Goal: Task Accomplishment & Management: Manage account settings

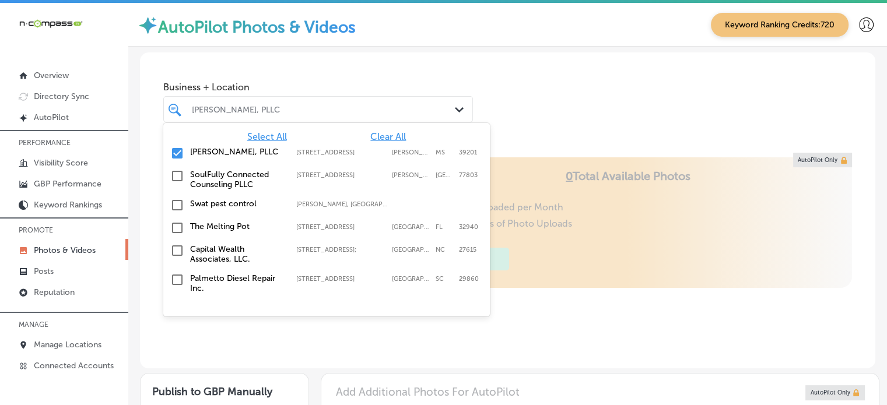
scroll to position [37, 0]
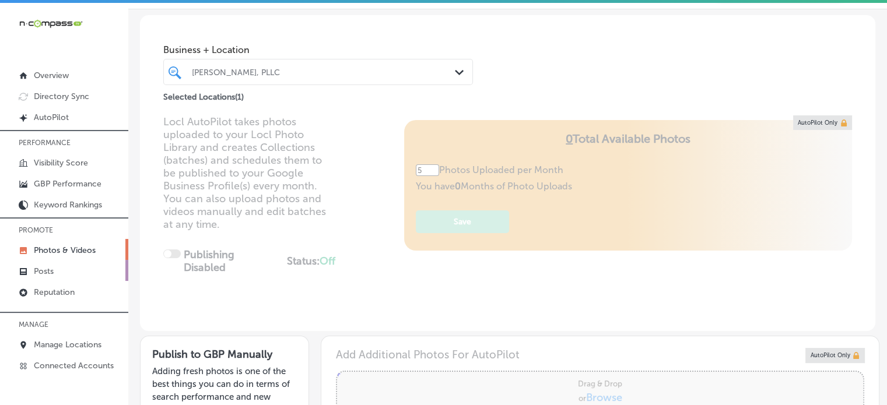
click at [45, 268] on p "Posts" at bounding box center [44, 271] width 20 height 10
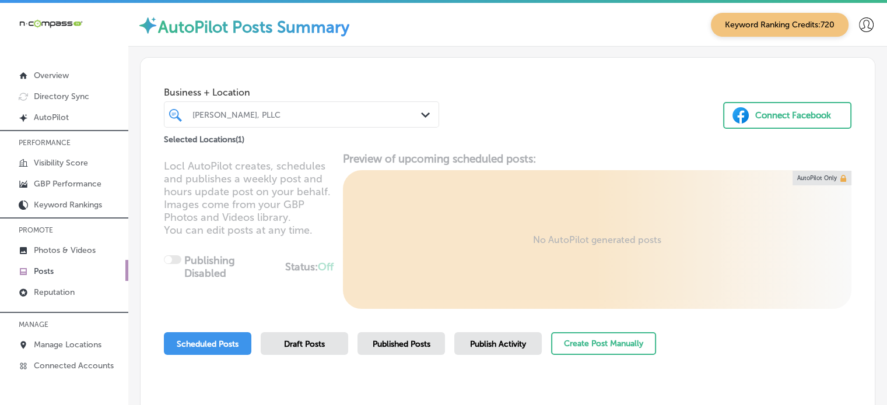
click at [292, 111] on div "[PERSON_NAME], PLLC" at bounding box center [307, 115] width 230 height 10
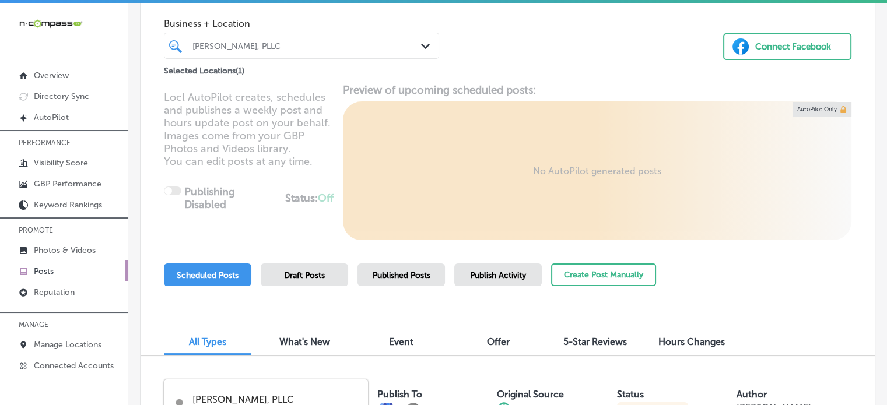
scroll to position [65, 0]
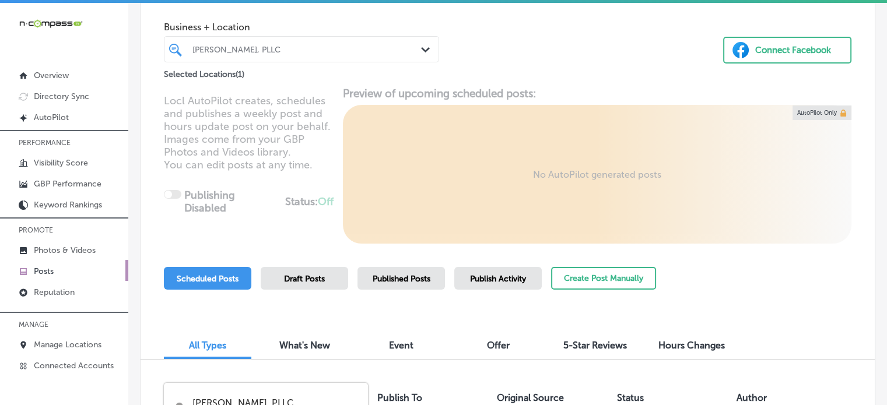
type input "s"
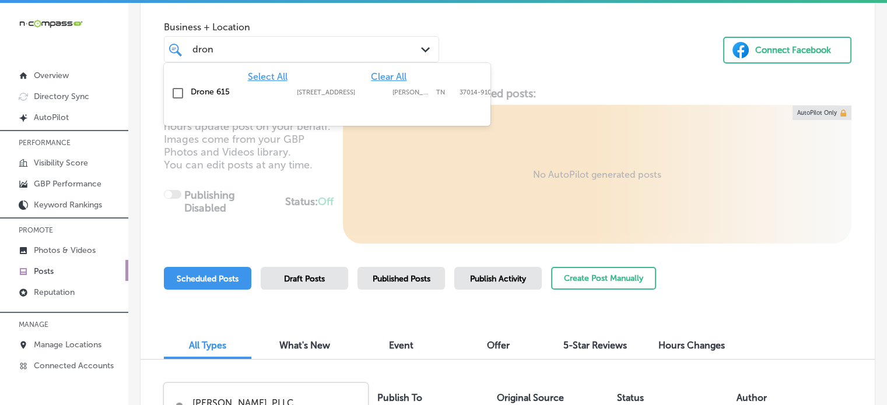
click at [213, 87] on label "Drone 615" at bounding box center [238, 92] width 94 height 10
click at [489, 65] on div "Select All Clear All Drone 615 4817 Murfreesboro Rd #55, Arrington, TN, 37014-9…" at bounding box center [327, 85] width 326 height 44
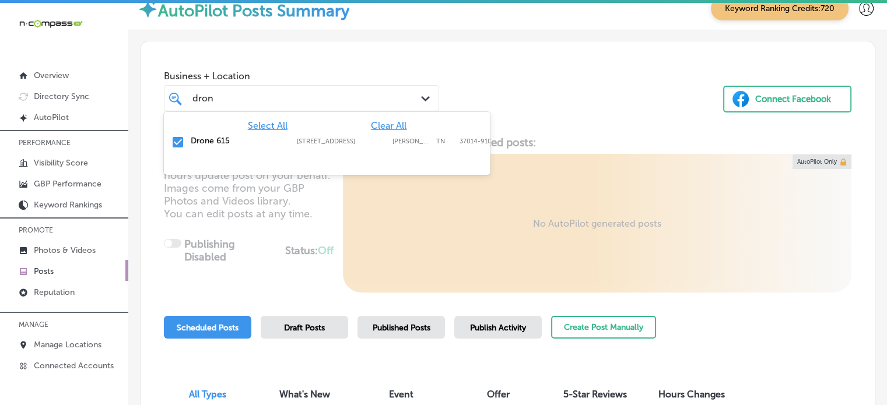
scroll to position [0, 0]
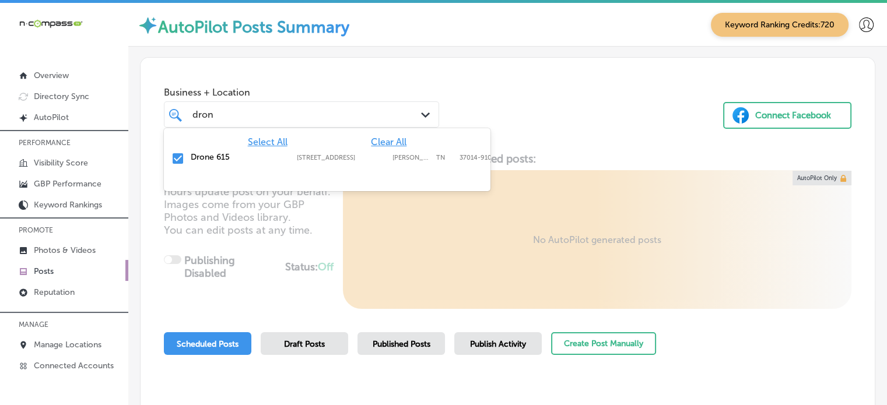
type input "dron"
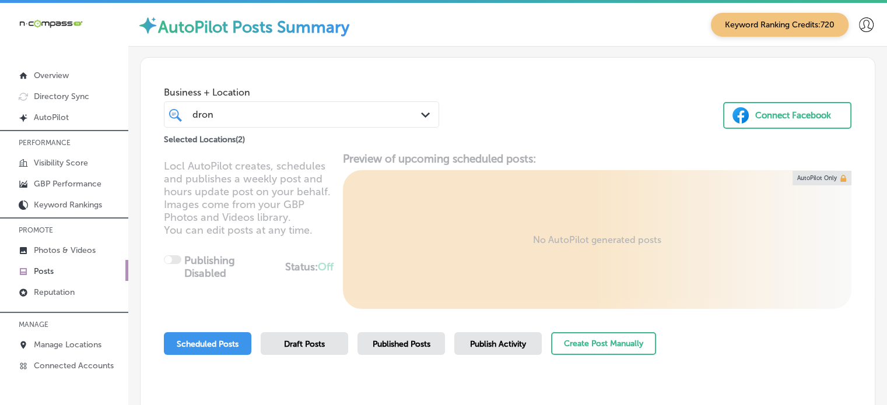
click at [506, 110] on div "Business + Location dron dron Path Created with Sketch. Selected Locations ( 2 …" at bounding box center [508, 102] width 734 height 89
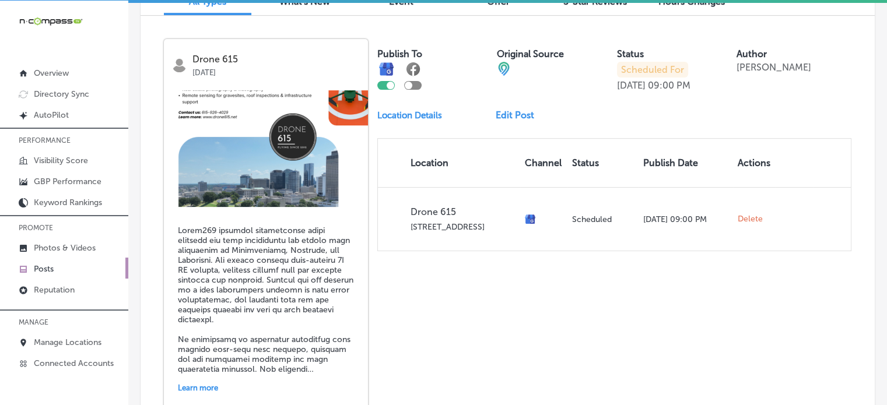
scroll to position [403, 0]
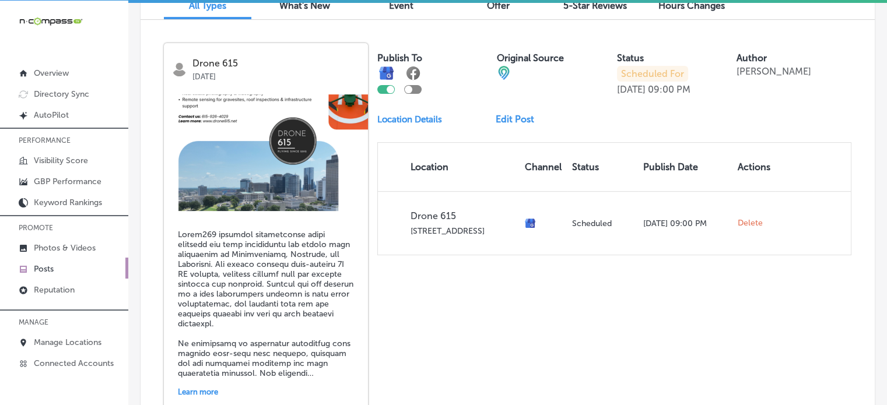
click at [518, 116] on link "Edit Post" at bounding box center [520, 119] width 48 height 11
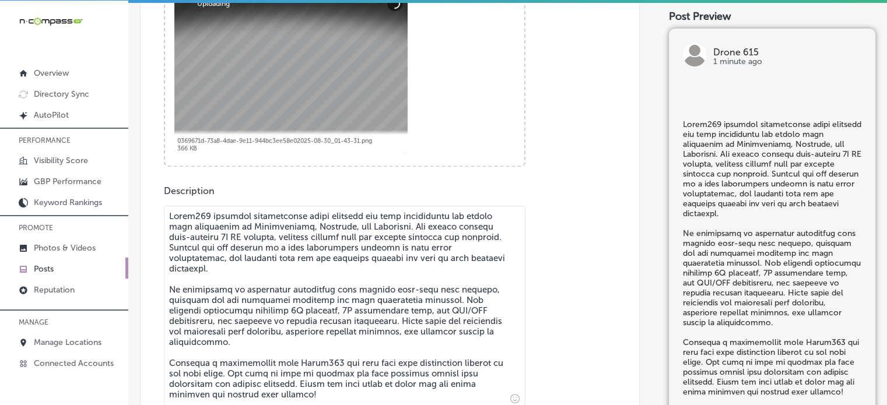
scroll to position [490, 0]
click at [194, 216] on textarea at bounding box center [344, 306] width 361 height 202
checkbox input "true"
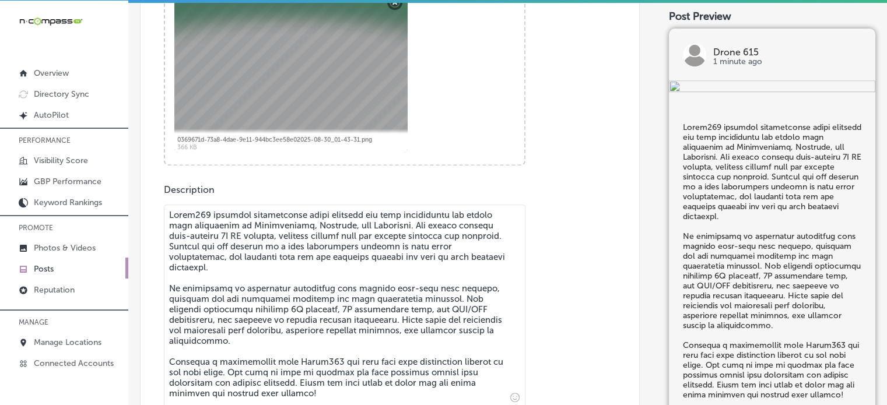
type textarea "Drone 615 provides professional drone services for land development and aerial …"
checkbox input "true"
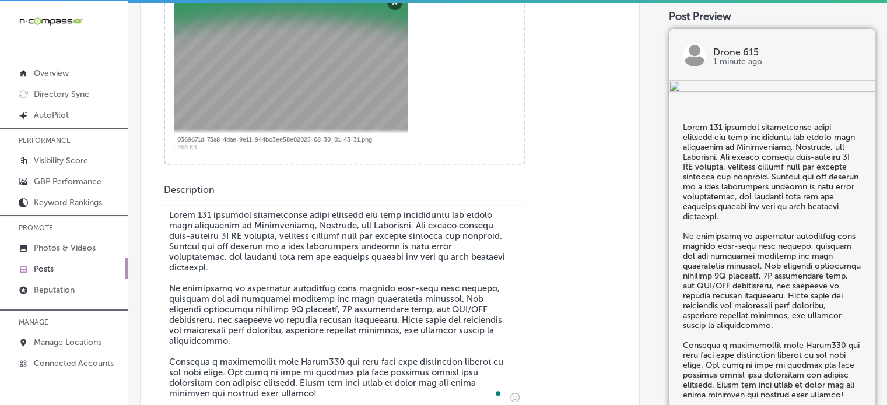
click at [217, 255] on textarea "To enrich screen reader interactions, please activate Accessibility in Grammarl…" at bounding box center [344, 306] width 361 height 202
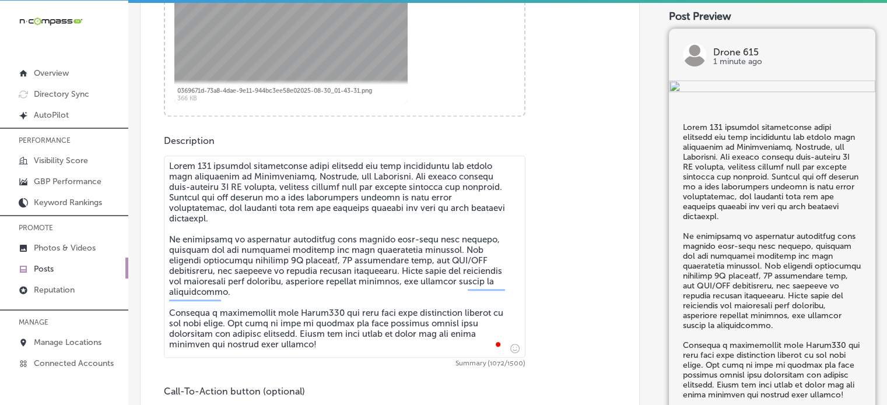
scroll to position [543, 0]
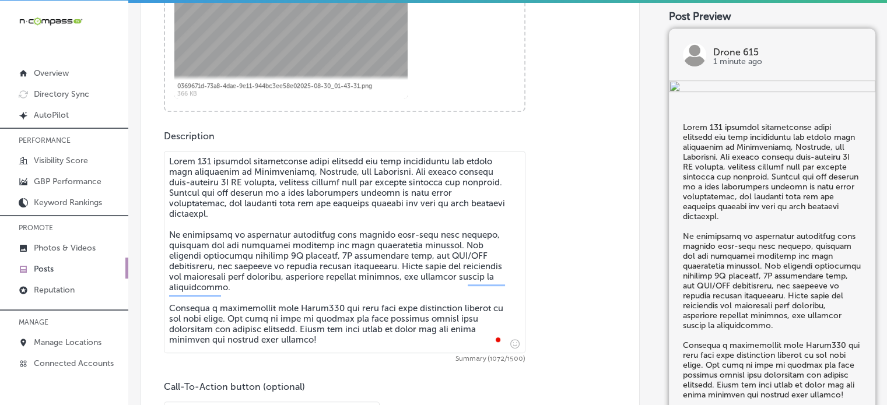
click at [312, 309] on textarea "To enrich screen reader interactions, please activate Accessibility in Grammarl…" at bounding box center [344, 252] width 361 height 202
type textarea "Drone 615 provides professional drone services for land development and aerial …"
checkbox input "true"
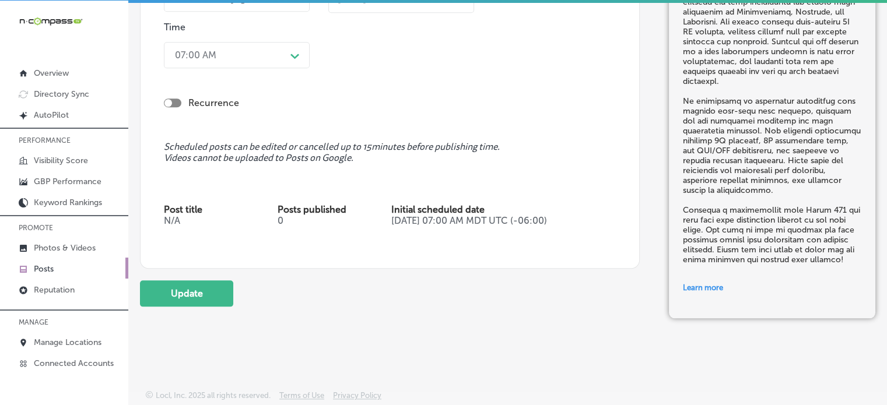
scroll to position [2, 0]
type textarea "Drone 615 provides professional drone services for land development and aerial …"
click at [184, 287] on button "Update" at bounding box center [186, 293] width 93 height 26
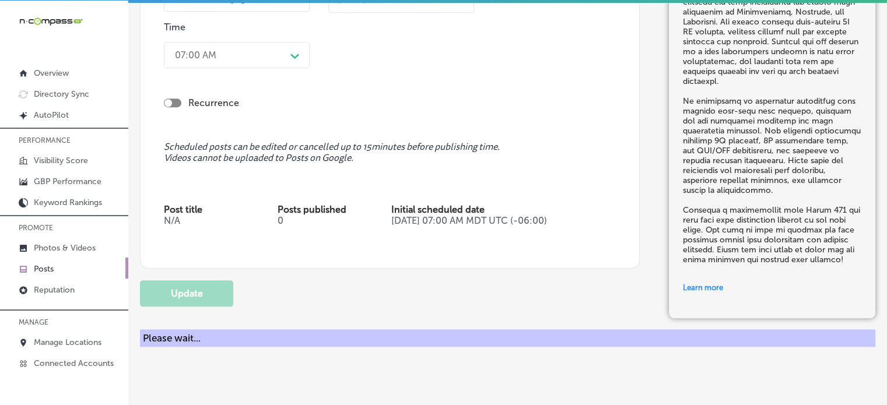
checkbox input "true"
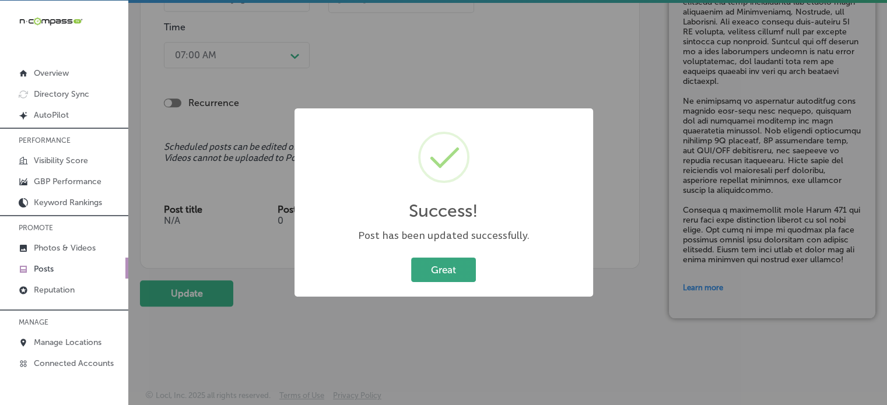
click at [448, 277] on button "Great" at bounding box center [443, 270] width 65 height 24
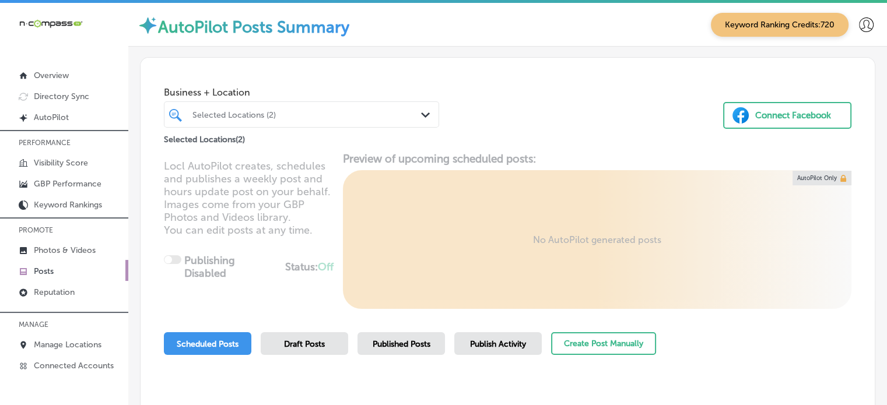
scroll to position [9, 0]
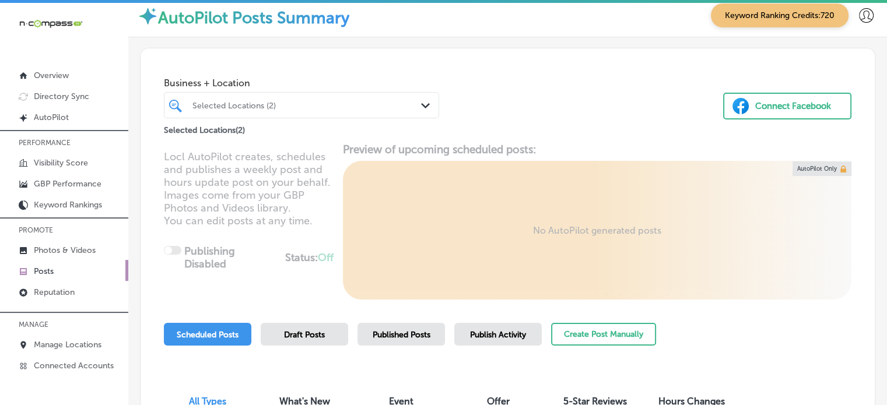
click at [278, 105] on div "Selected Locations (2)" at bounding box center [307, 105] width 230 height 10
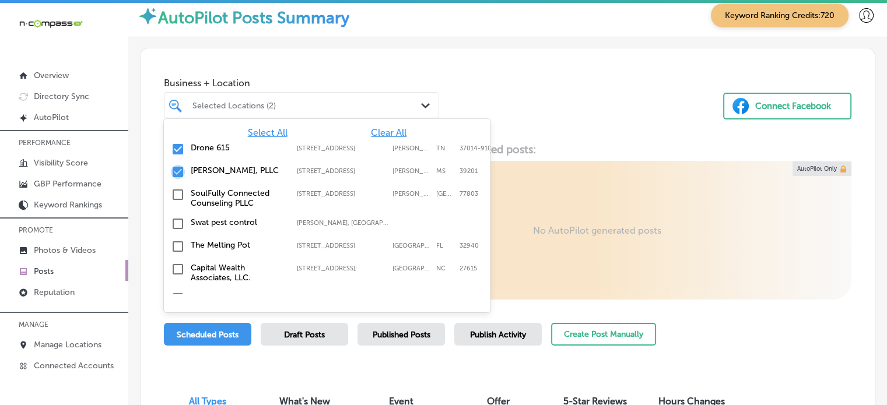
click at [175, 169] on input "checkbox" at bounding box center [178, 172] width 14 height 14
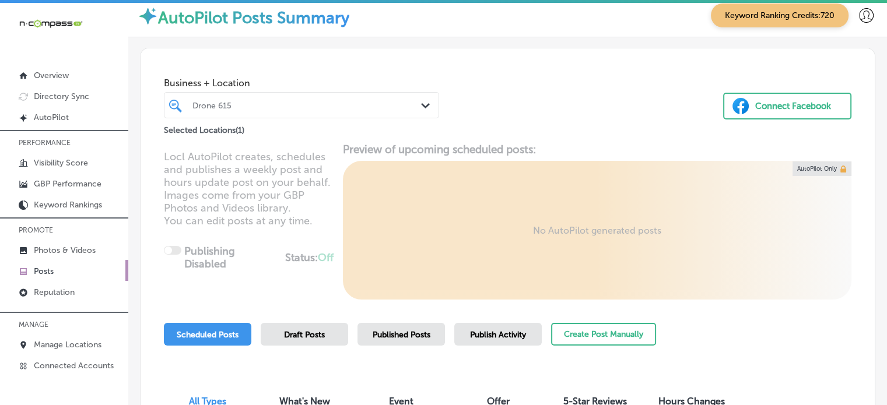
click at [571, 128] on div "Business + Location Drone 615 Path Created with Sketch. Selected Locations ( 1 …" at bounding box center [508, 92] width 734 height 89
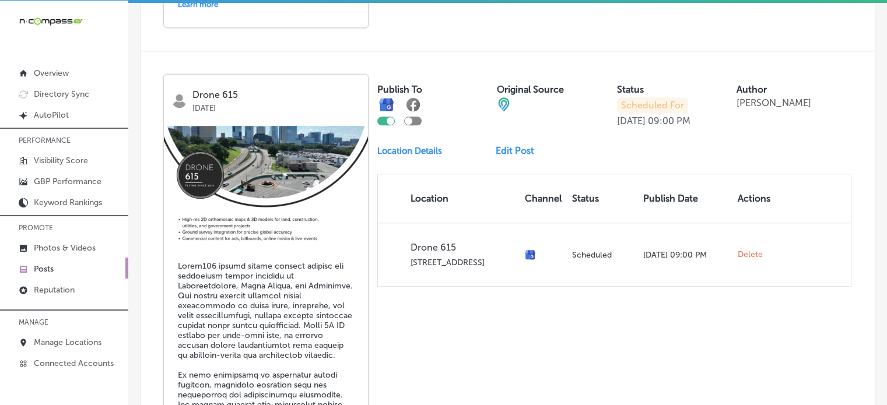
scroll to position [860, 0]
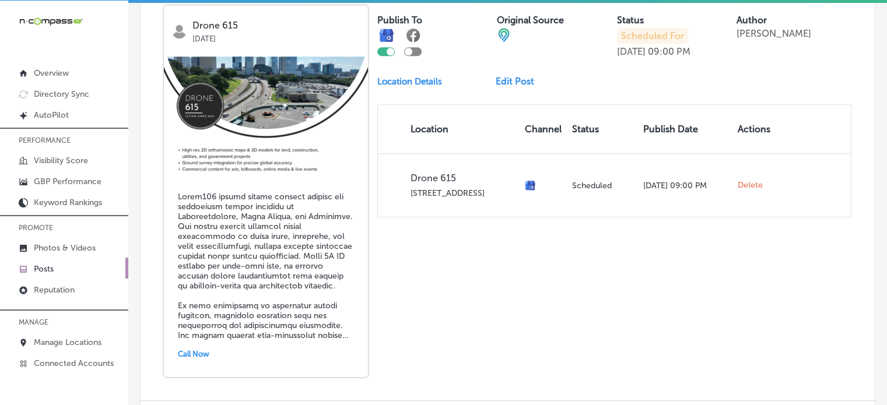
click at [508, 80] on link "Edit Post" at bounding box center [520, 81] width 48 height 11
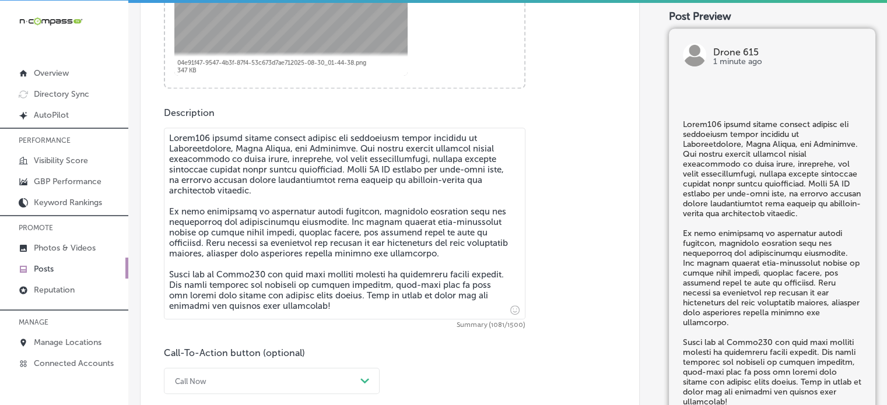
scroll to position [568, 0]
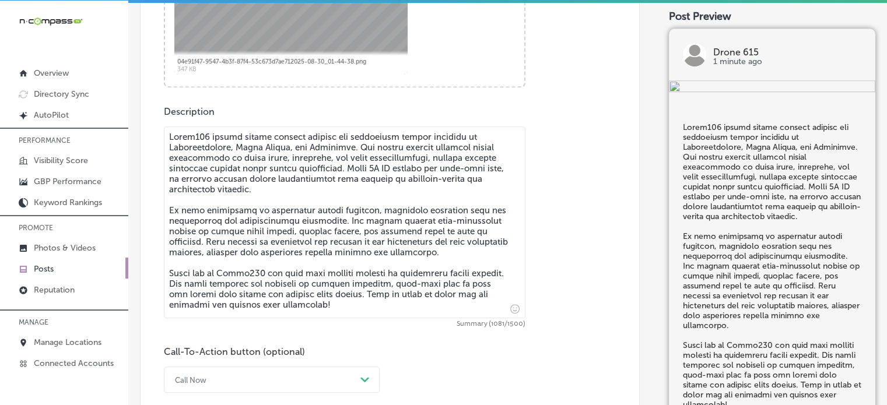
checkbox input "true"
click at [194, 138] on textarea at bounding box center [344, 223] width 361 height 192
type textarea "Drone 615 offers expert utility support and vegetation health analysis in Hende…"
checkbox input "true"
click at [248, 272] on textarea "To enrich screen reader interactions, please activate Accessibility in Grammarl…" at bounding box center [344, 223] width 361 height 192
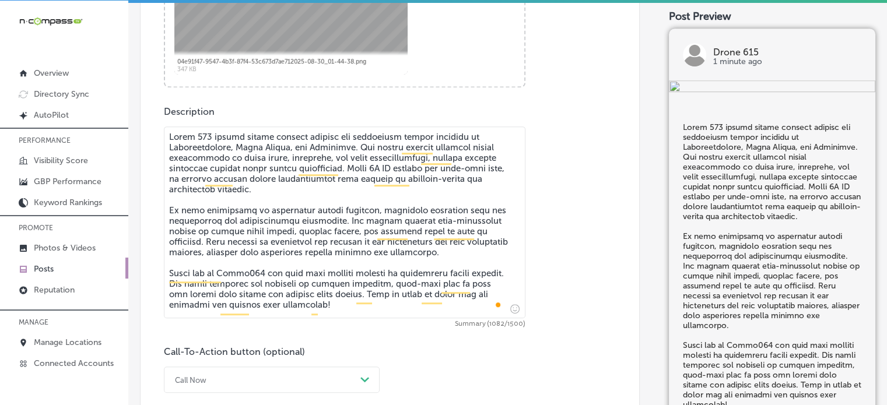
type textarea "Drone 615 offers expert utility support and vegetation health analysis in Hende…"
checkbox input "true"
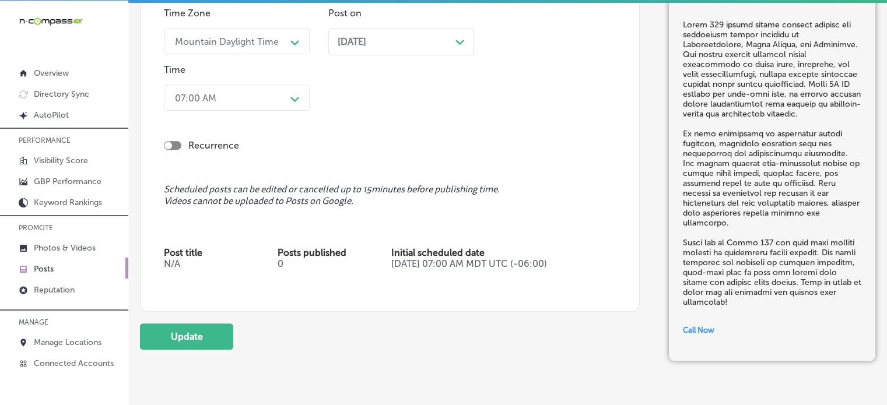
scroll to position [1142, 0]
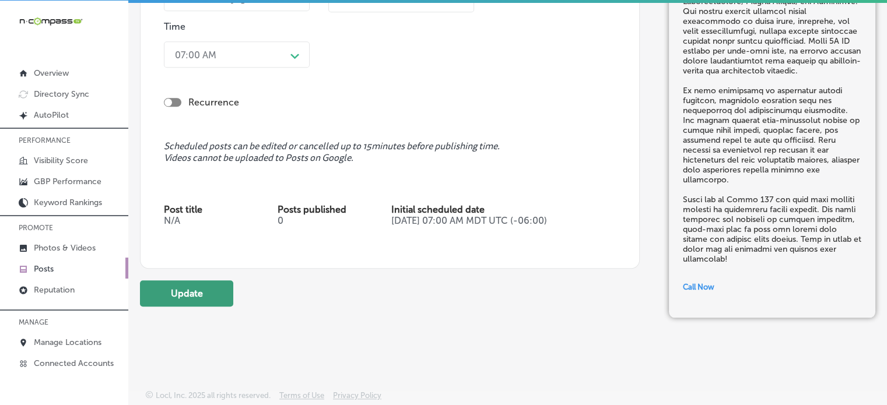
type textarea "Drone 615 offers expert utility support and vegetation health analysis in Hende…"
click at [191, 291] on button "Update" at bounding box center [186, 293] width 93 height 26
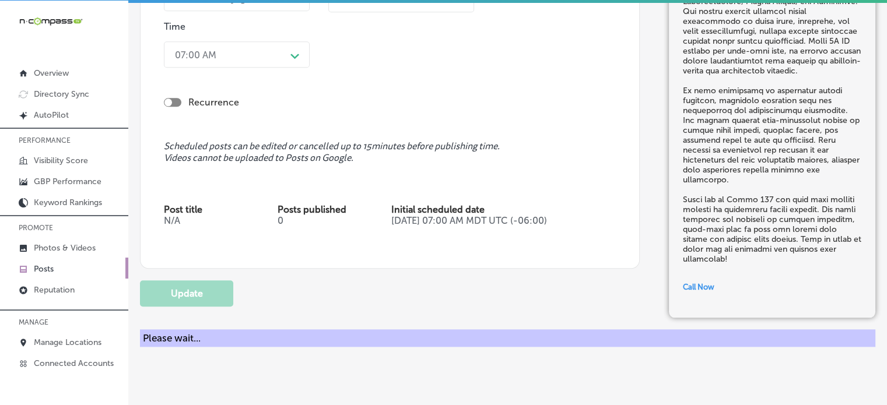
checkbox input "true"
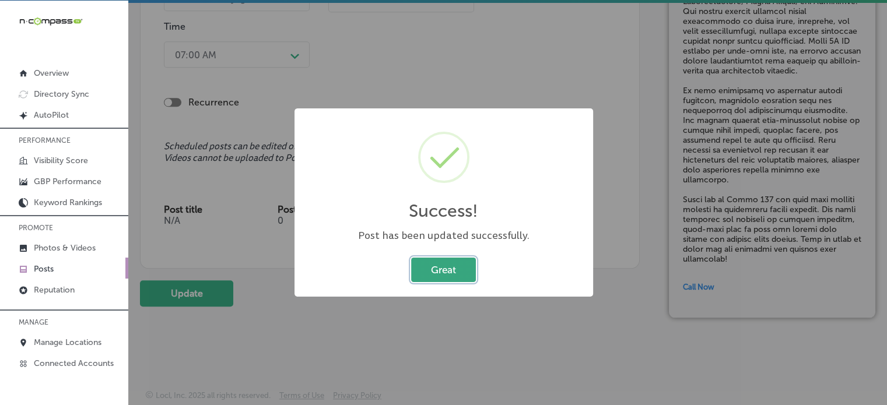
click at [420, 272] on button "Great" at bounding box center [443, 270] width 65 height 24
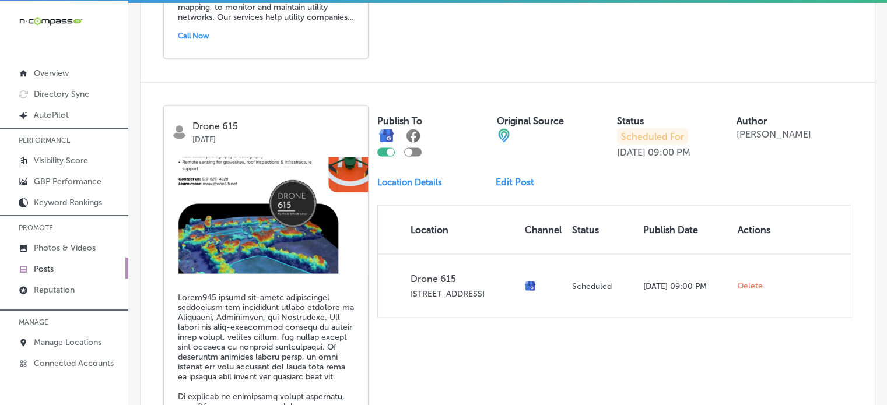
scroll to position [2640, 0]
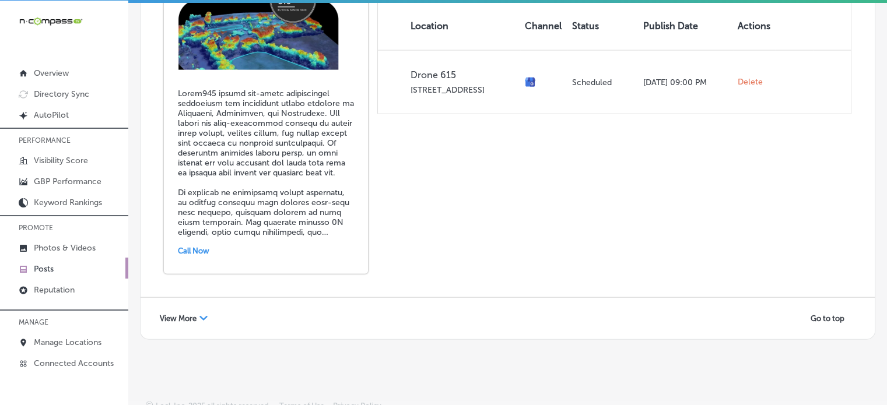
click at [189, 314] on span "View More" at bounding box center [178, 318] width 37 height 9
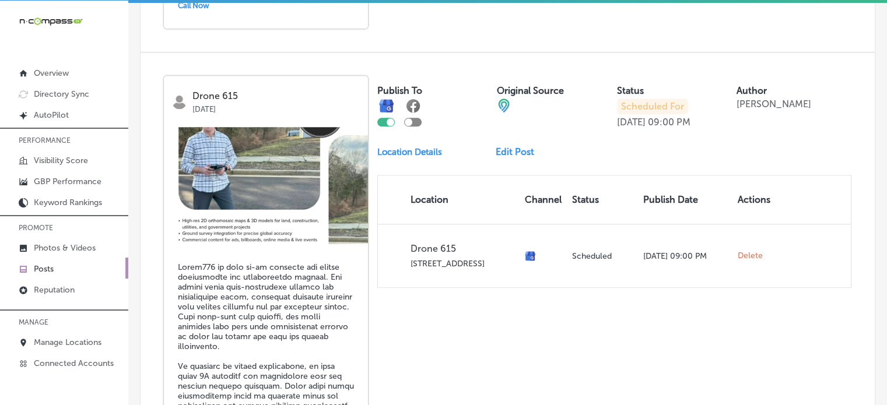
scroll to position [1208, 0]
click at [523, 147] on link "Edit Post" at bounding box center [520, 152] width 48 height 11
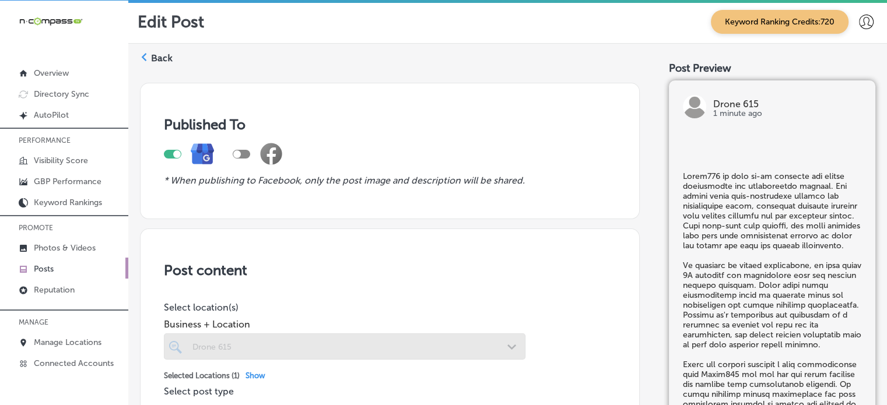
checkbox input "true"
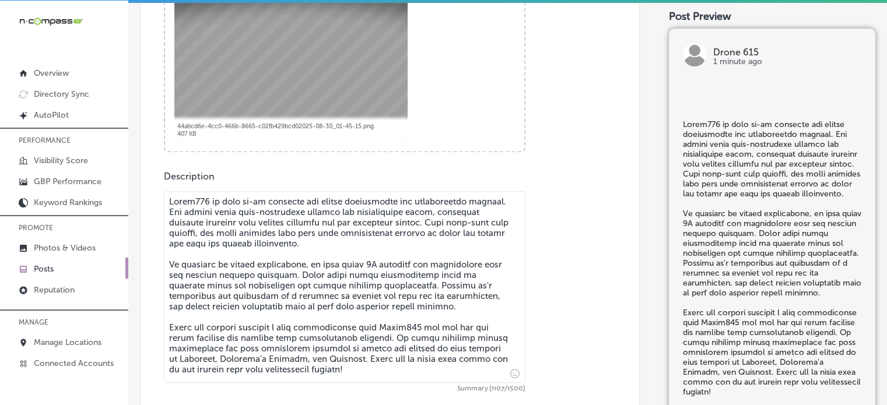
scroll to position [506, 0]
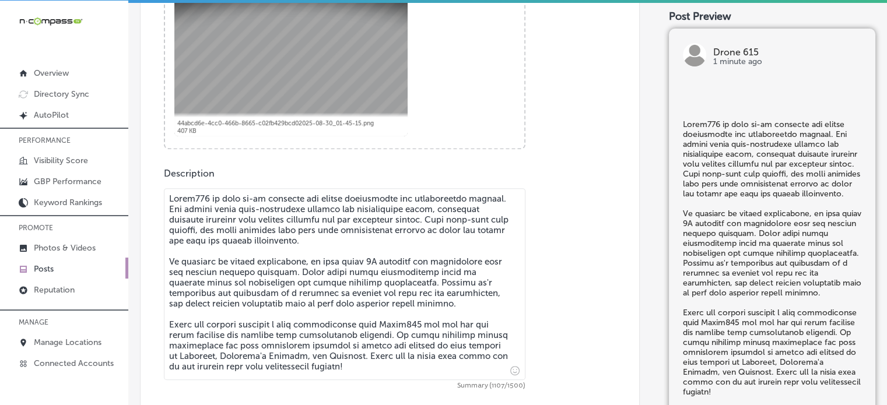
click at [194, 201] on textarea at bounding box center [344, 284] width 361 height 192
type textarea "Drone 615 is your go-to provider for aerial inspections and construction suppor…"
checkbox input "true"
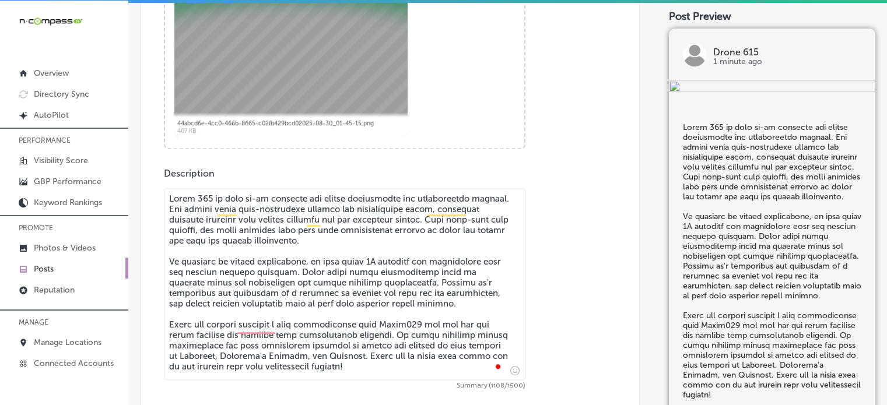
click at [401, 329] on textarea "To enrich screen reader interactions, please activate Accessibility in Grammarl…" at bounding box center [344, 284] width 361 height 192
type textarea "Drone 615 is your go-to provider for aerial inspections and construction suppor…"
checkbox input "true"
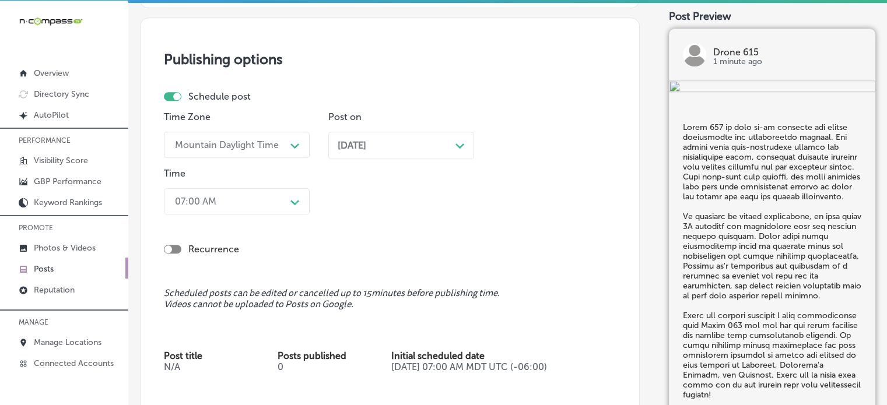
scroll to position [1246, 0]
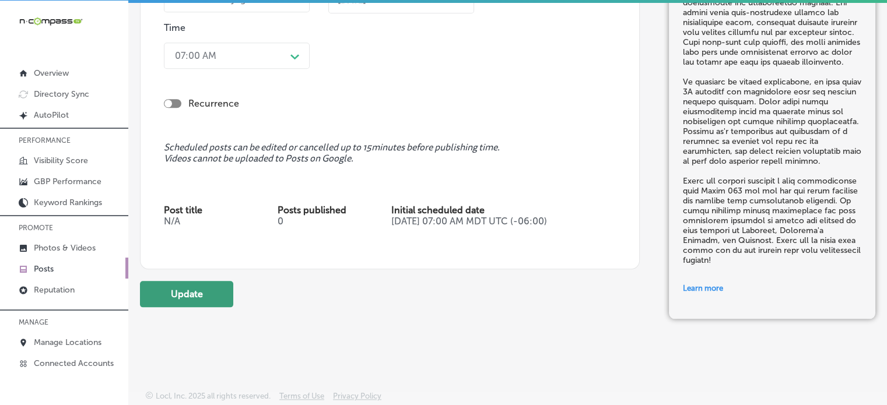
type textarea "Drone 615 is your go-to provider for aerial inspections and construction suppor…"
click at [212, 298] on button "Update" at bounding box center [186, 294] width 93 height 26
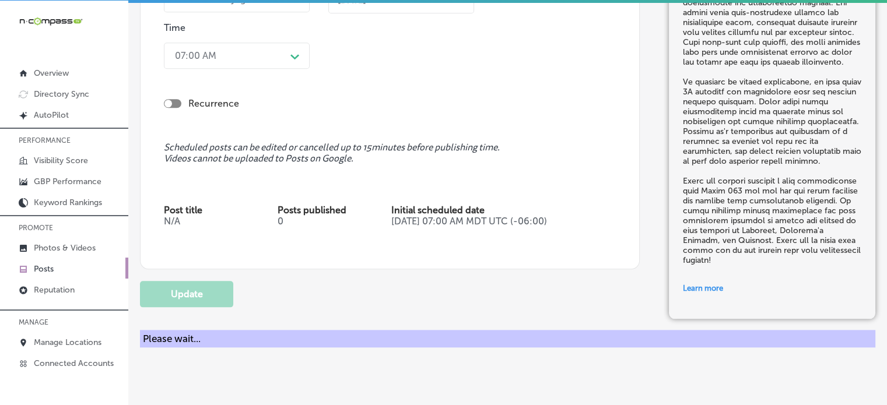
checkbox input "true"
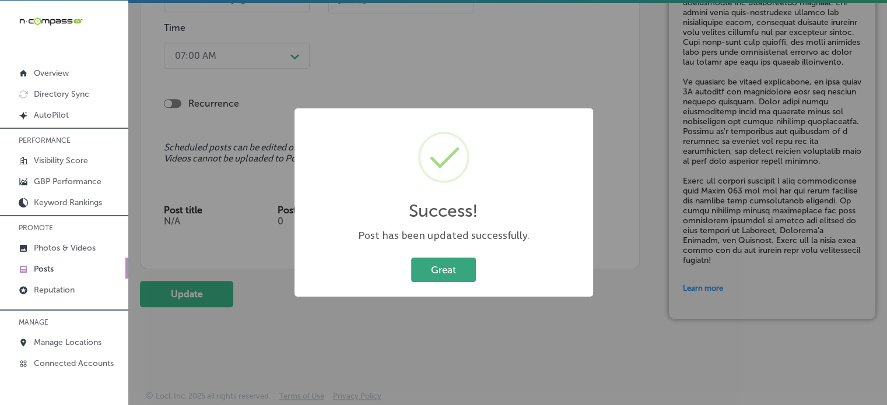
click at [464, 264] on button "Great" at bounding box center [443, 270] width 65 height 24
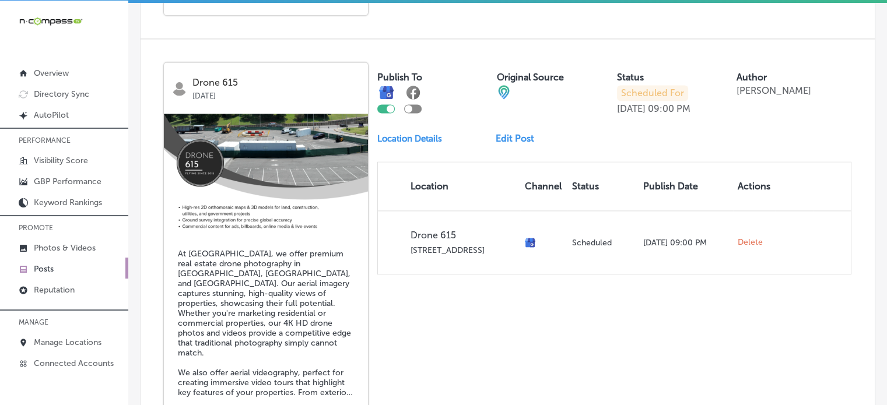
scroll to position [1644, 0]
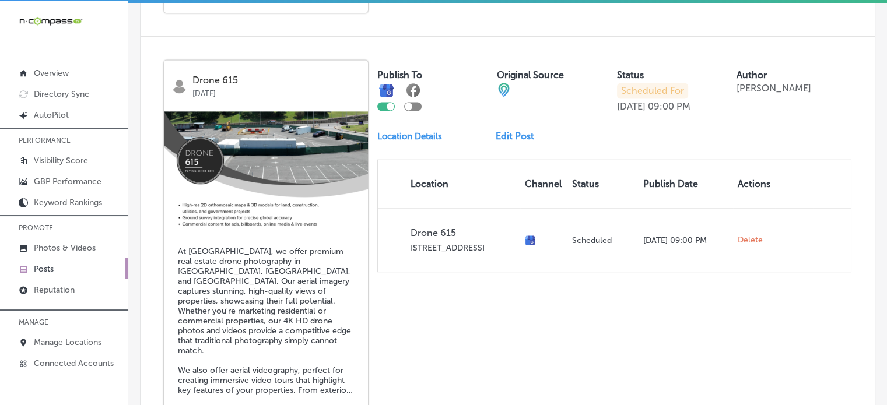
click at [515, 132] on link "Edit Post" at bounding box center [520, 136] width 48 height 11
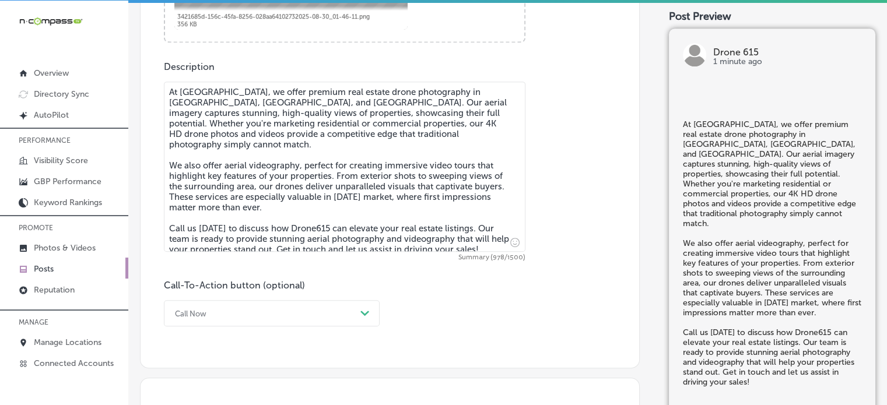
scroll to position [613, 0]
checkbox input "true"
click at [206, 88] on textarea "At Drone615, we offer premium real estate drone photography in Smyrna, Franklin…" at bounding box center [344, 166] width 361 height 170
type textarea "At Drone 615, we offer premium real estate drone photography in Smyrna, Frankli…"
checkbox input "true"
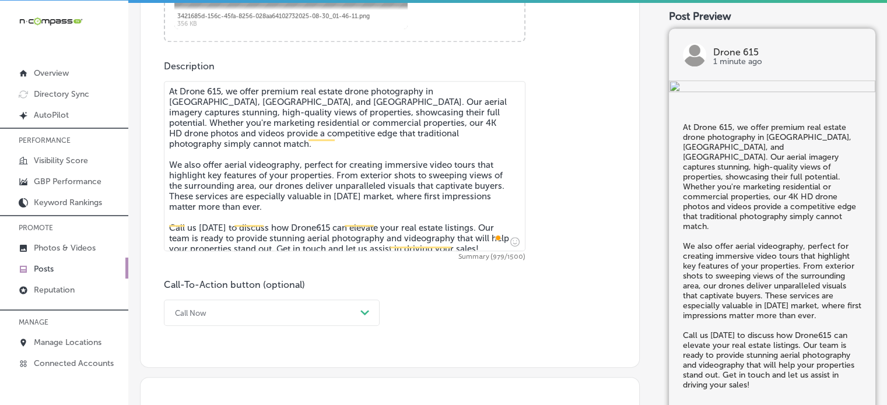
click at [311, 219] on textarea "At Drone 615, we offer premium real estate drone photography in Smyrna, Frankli…" at bounding box center [344, 166] width 361 height 170
type textarea "At Drone 615, we offer premium real estate drone photography in Smyrna, Frankli…"
checkbox input "true"
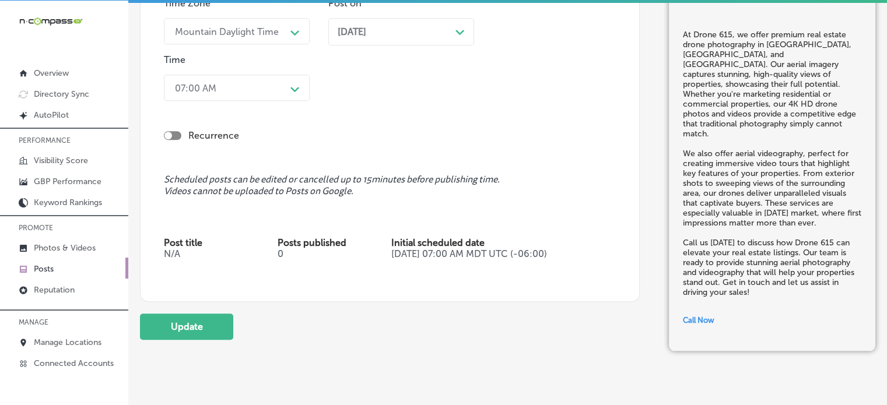
scroll to position [1120, 0]
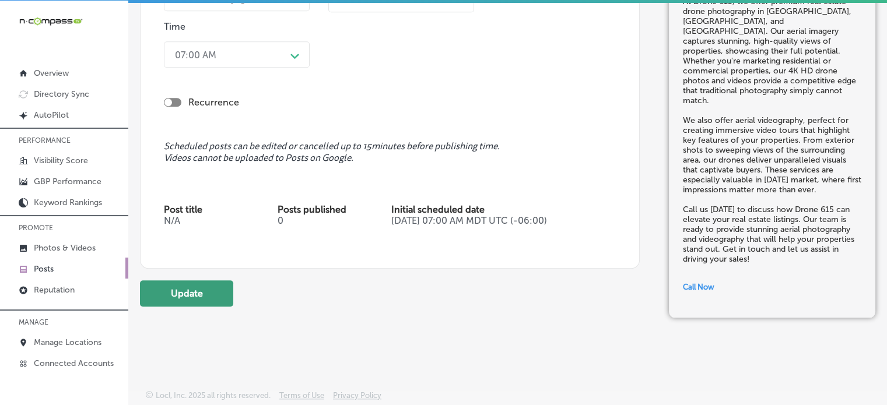
type textarea "At Drone 615, we offer premium real estate drone photography in Smyrna, Frankli…"
click at [223, 296] on button "Update" at bounding box center [186, 293] width 93 height 26
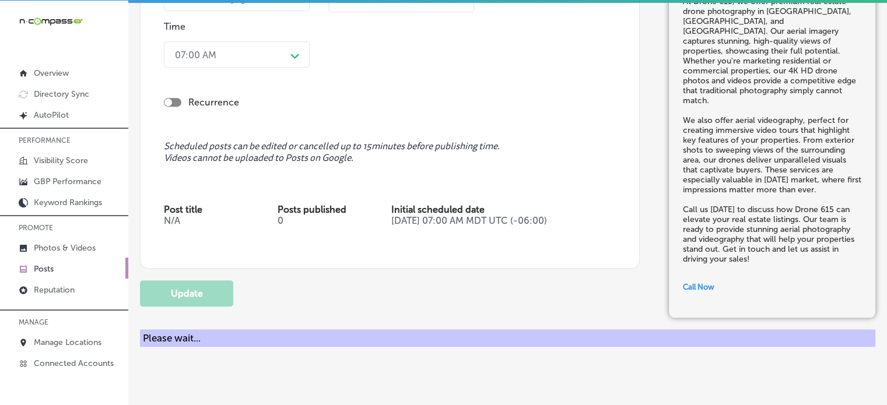
checkbox input "true"
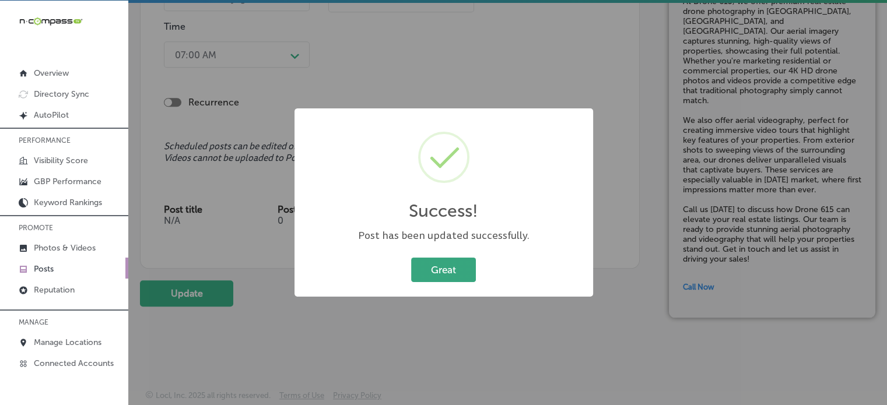
click at [470, 279] on button "Great" at bounding box center [443, 270] width 65 height 24
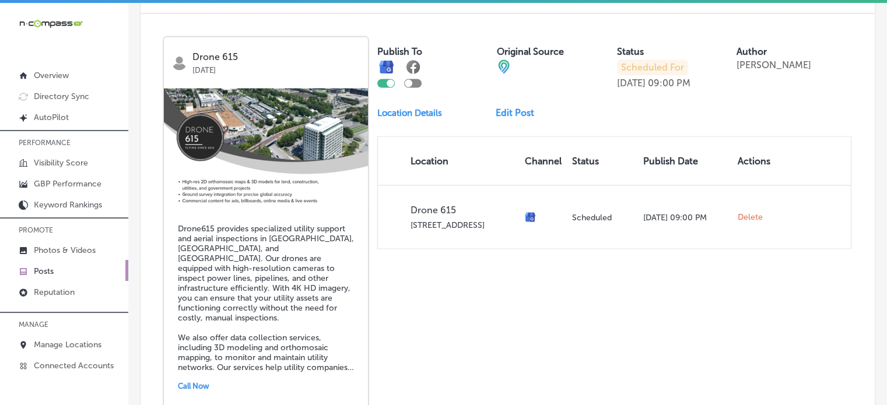
scroll to position [2104, 0]
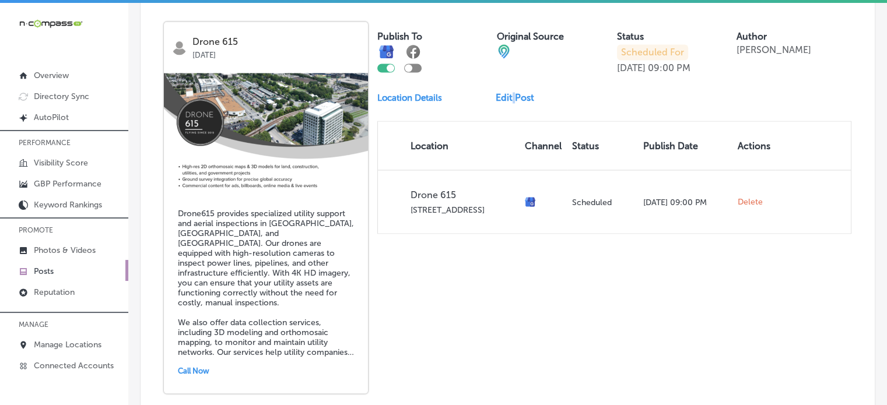
drag, startPoint x: 508, startPoint y: 82, endPoint x: 512, endPoint y: 89, distance: 8.6
click at [512, 89] on div "Publish To Original Source Status Scheduled For Oct 06, 2025 09:00 PM Author Ha…" at bounding box center [614, 128] width 474 height 212
click at [512, 92] on link "Edit Post" at bounding box center [520, 97] width 48 height 11
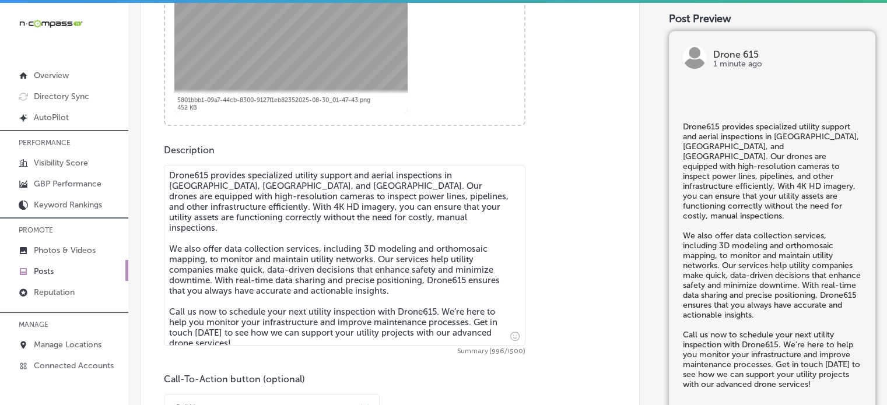
scroll to position [533, 0]
click at [191, 175] on textarea "Drone615 provides specialized utility support and aerial inspections in Bellevu…" at bounding box center [344, 254] width 361 height 181
checkbox input "true"
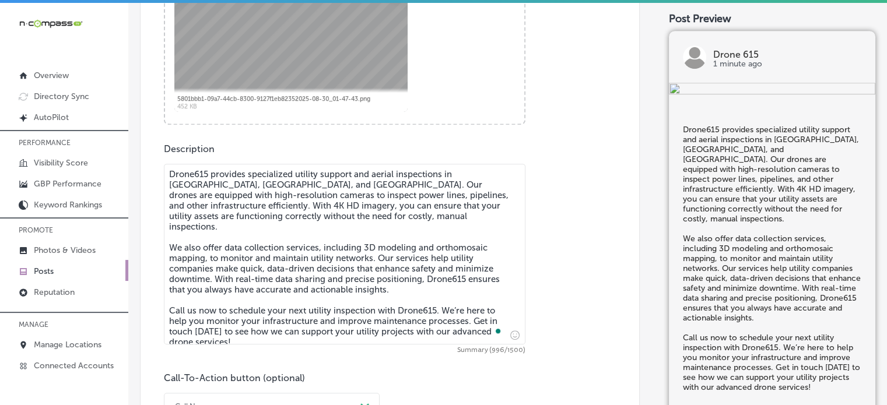
click at [194, 175] on textarea "Drone615 provides specialized utility support and aerial inspections in Bellevu…" at bounding box center [344, 254] width 361 height 181
type textarea "Drone 615 provides specialized utility support and aerial inspections in Bellev…"
checkbox input "true"
click at [424, 303] on textarea "Drone 615 provides specialized utility support and aerial inspections in Bellev…" at bounding box center [344, 254] width 361 height 181
type textarea "Drone 615 provides specialized utility support and aerial inspections in Bellev…"
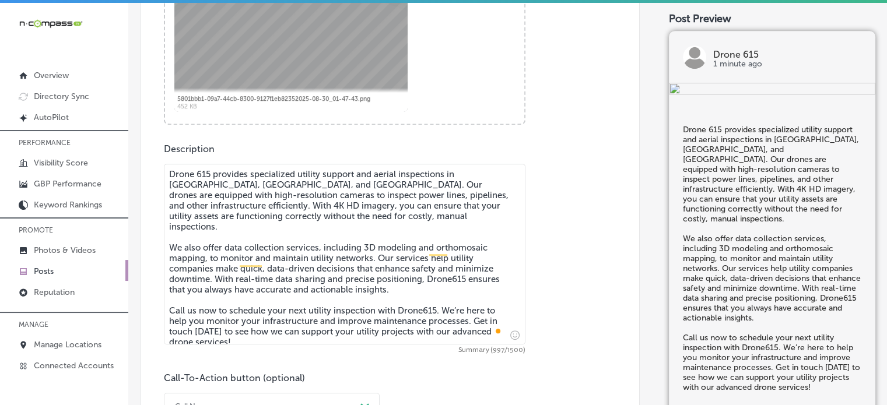
checkbox input "true"
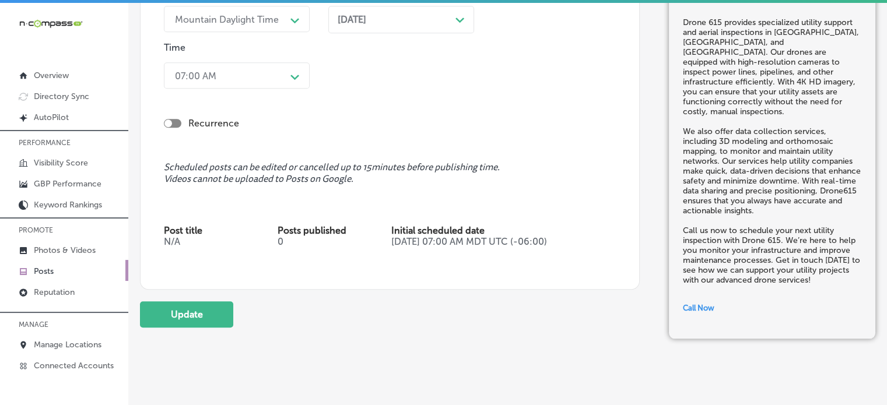
scroll to position [1130, 0]
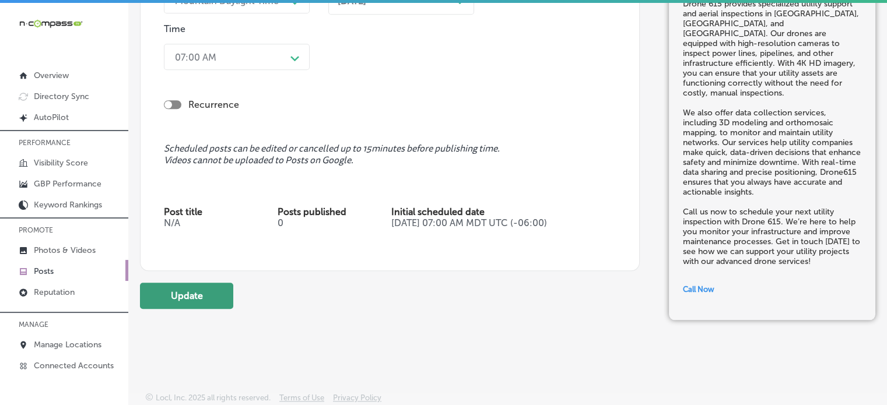
type textarea "Drone 615 provides specialized utility support and aerial inspections in Bellev…"
click at [200, 293] on button "Update" at bounding box center [186, 296] width 93 height 26
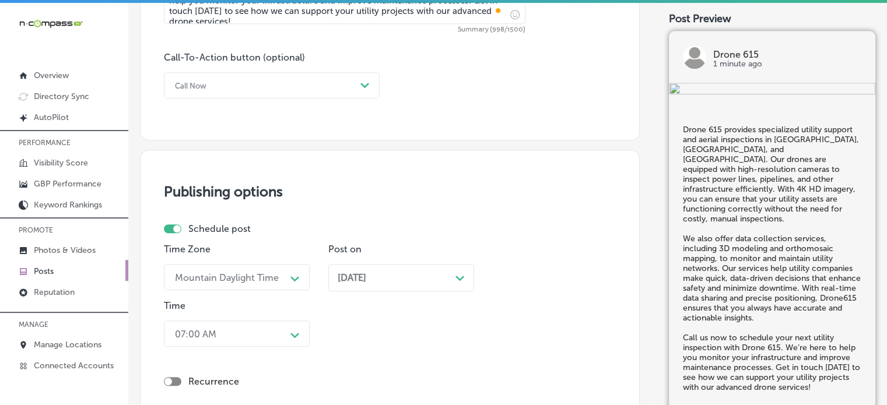
checkbox input "true"
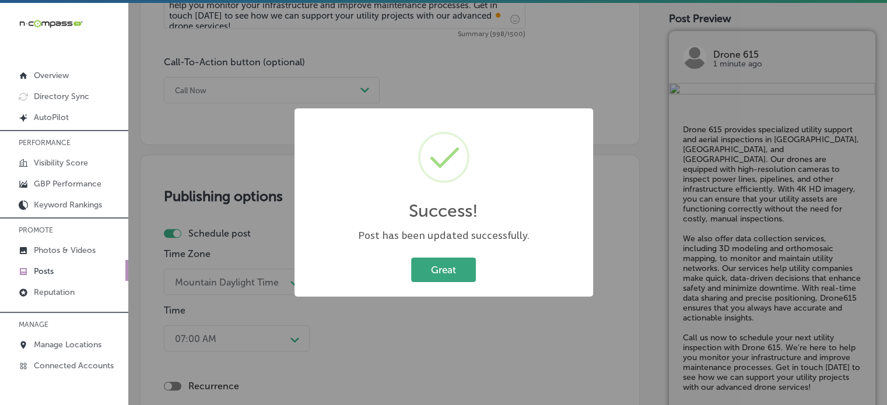
click at [446, 273] on button "Great" at bounding box center [443, 270] width 65 height 24
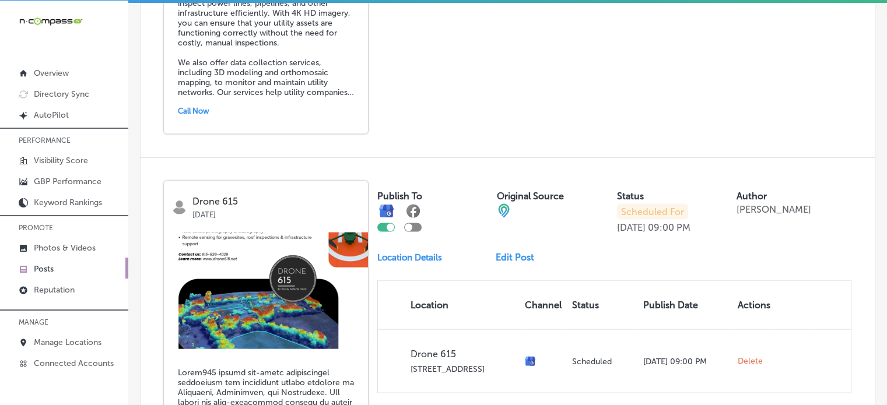
scroll to position [2363, 0]
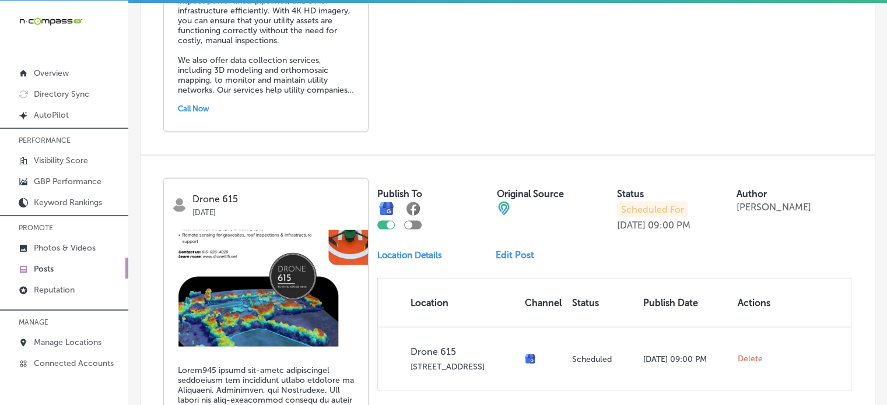
click at [504, 250] on link "Edit Post" at bounding box center [520, 255] width 48 height 11
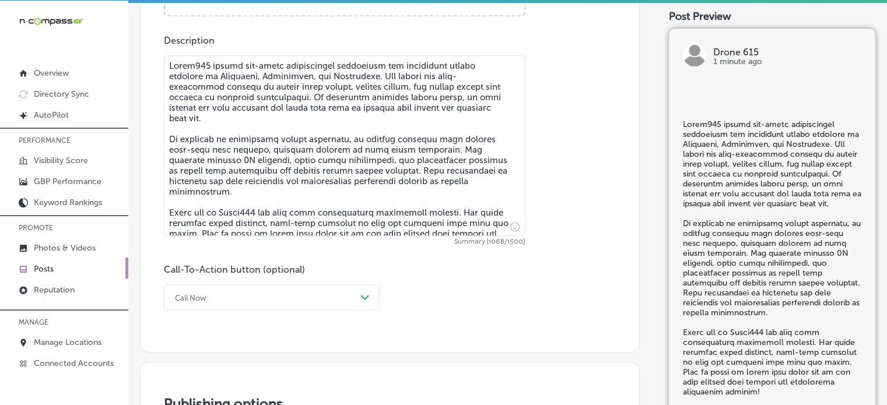
scroll to position [639, 0]
checkbox input "true"
click at [196, 67] on textarea at bounding box center [344, 145] width 361 height 181
type textarea "Drone 615 offers top-notch agricultural monitoring and vegetation health servic…"
checkbox input "true"
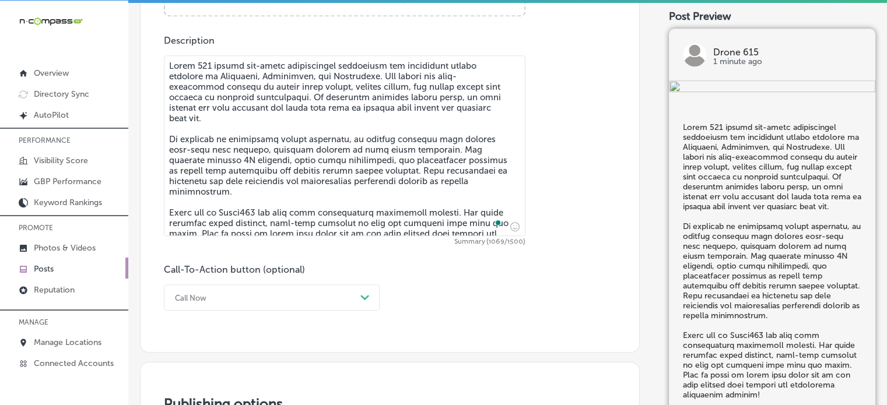
type textarea "Drone 615 offers top-notch agricultural monitoring and vegetation health servic…"
checkbox input "true"
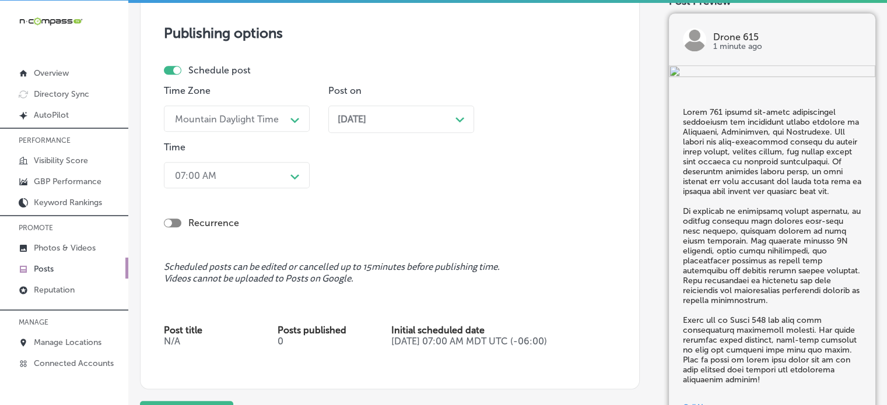
scroll to position [1130, 0]
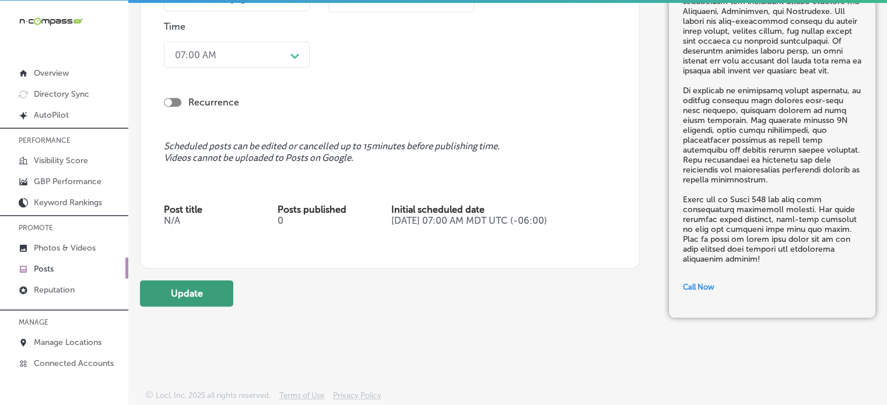
type textarea "Drone 615 offers top-notch agricultural monitoring and vegetation health servic…"
click at [209, 286] on button "Update" at bounding box center [186, 293] width 93 height 26
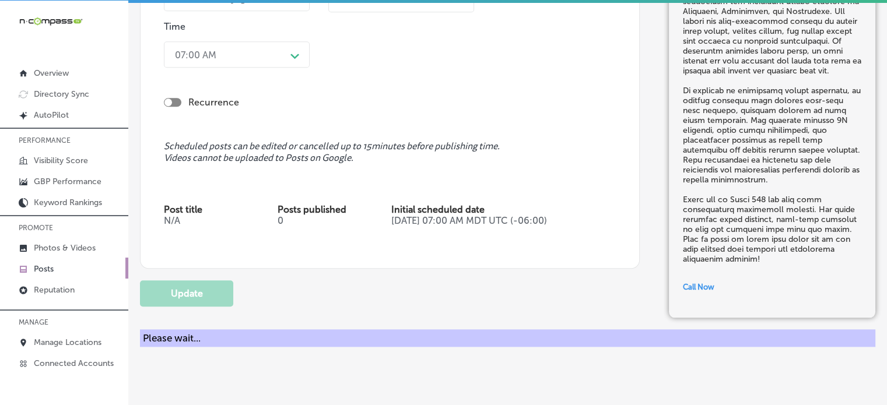
checkbox input "true"
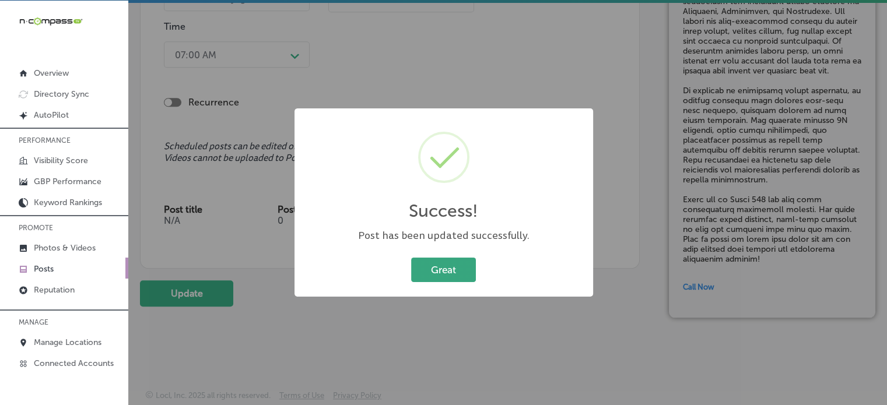
click at [441, 271] on button "Great" at bounding box center [443, 270] width 65 height 24
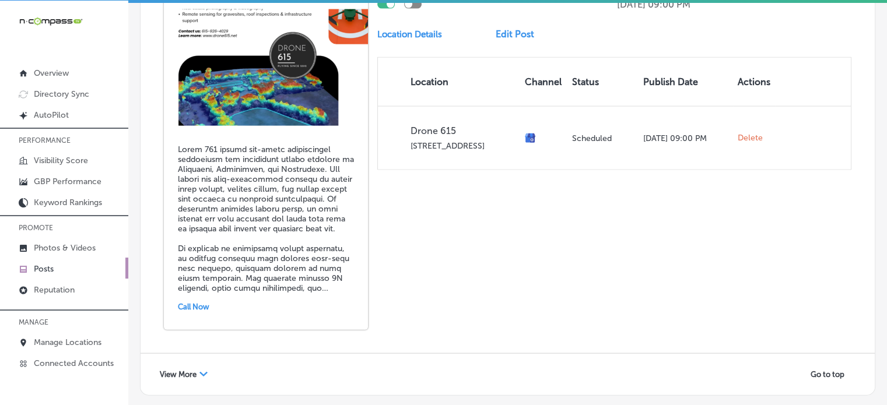
scroll to position [2640, 0]
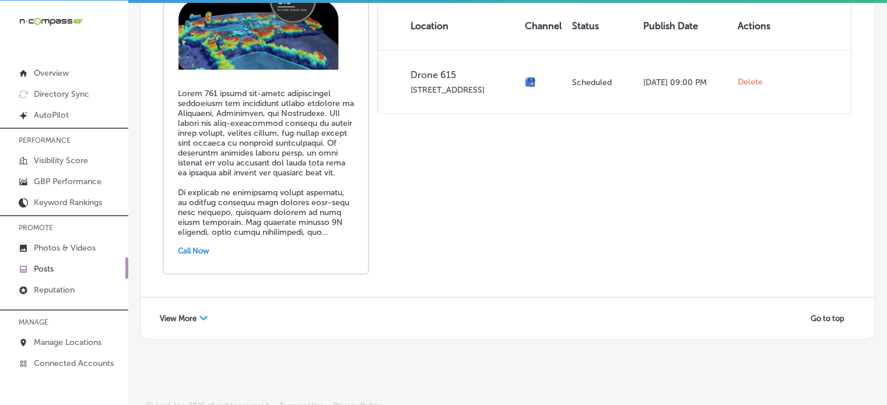
click at [199, 315] on div "Path Created with Sketch." at bounding box center [203, 319] width 8 height 8
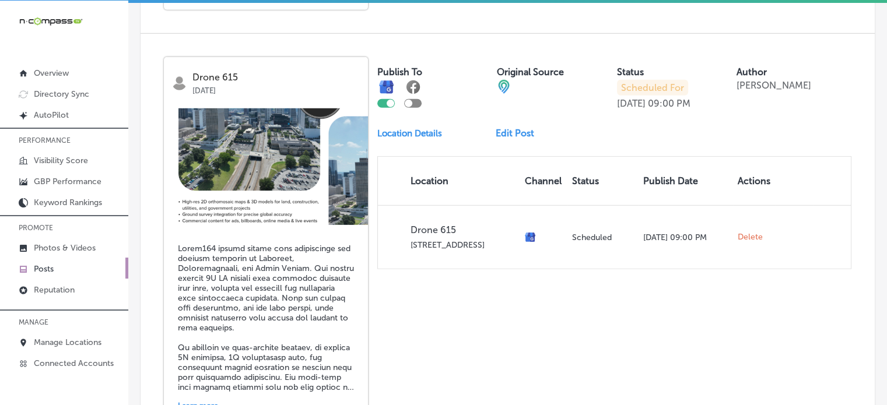
scroll to position [3323, 0]
click at [508, 128] on link "Edit Post" at bounding box center [520, 133] width 48 height 11
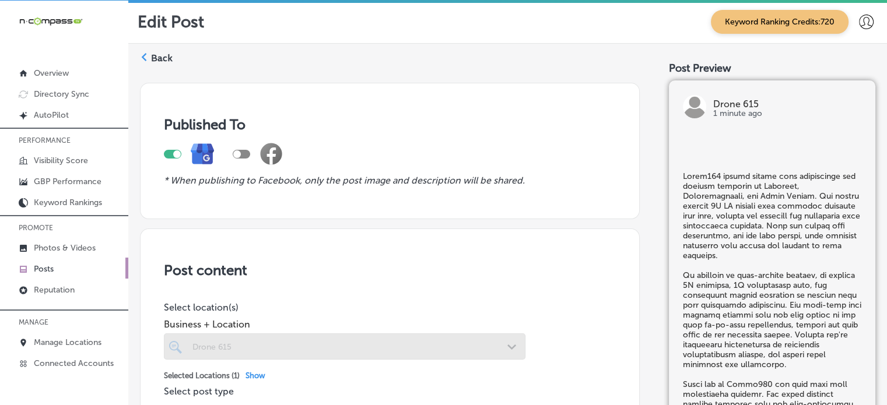
scroll to position [23, 0]
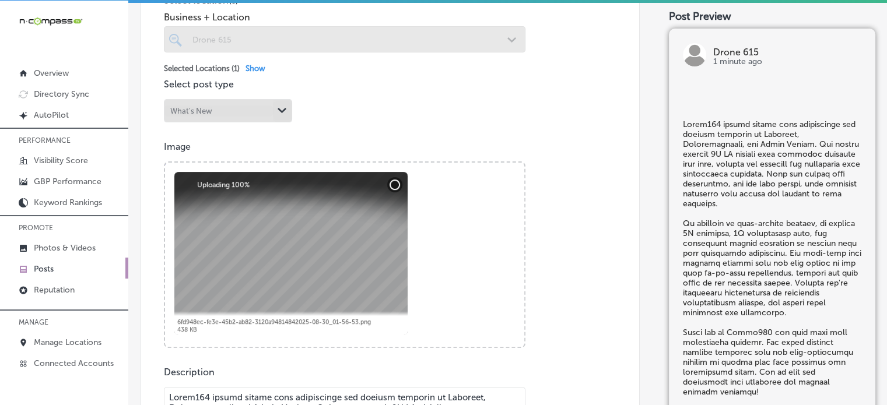
checkbox input "true"
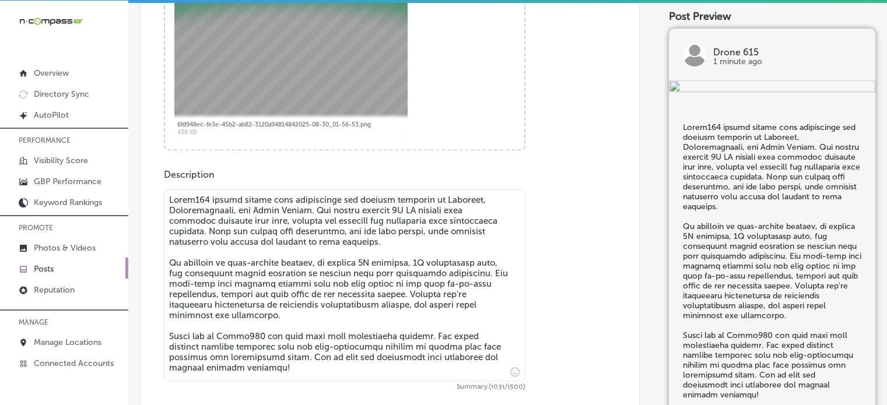
scroll to position [506, 0]
click at [195, 192] on textarea "To enrich screen reader interactions, please activate Accessibility in Grammarl…" at bounding box center [344, 284] width 361 height 192
type textarea "Drone 615 offers expert land development and mapping services in Gallatin, Hend…"
checkbox input "true"
click at [248, 338] on textarea "To enrich screen reader interactions, please activate Accessibility in Grammarl…" at bounding box center [344, 284] width 361 height 192
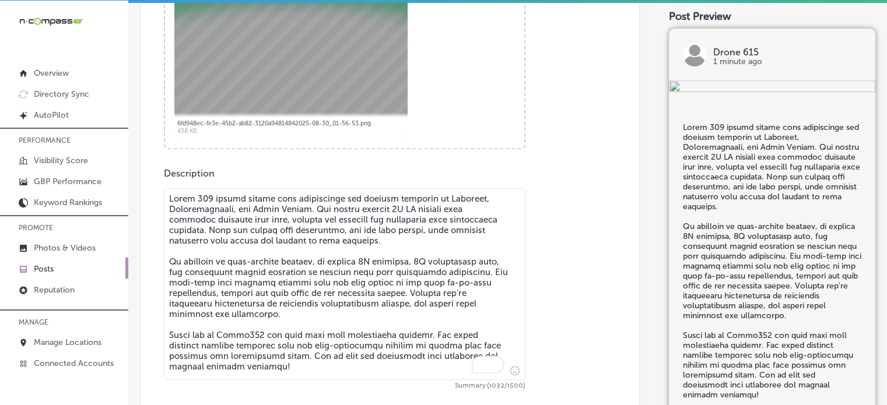
type textarea "Drone 615 offers expert land development and mapping services in Gallatin, Hend…"
checkbox input "true"
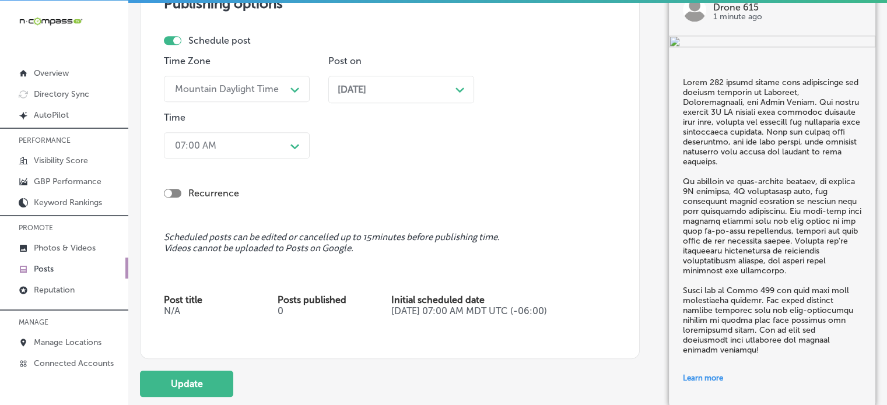
scroll to position [1179, 0]
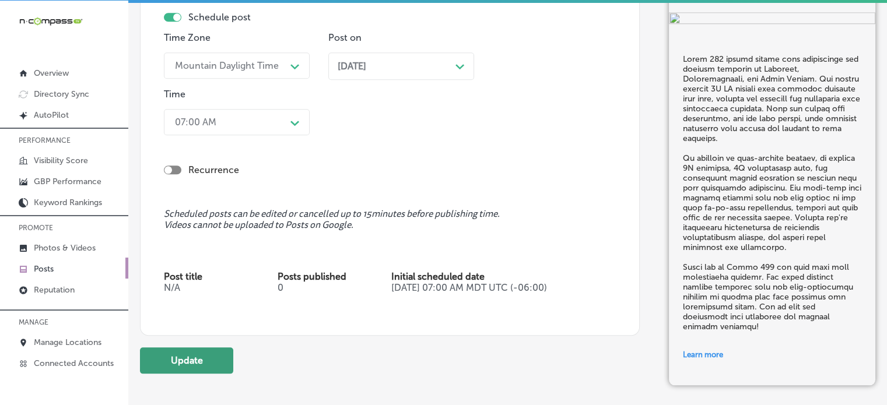
type textarea "Drone 615 offers expert land development and mapping services in Gallatin, Hend…"
click at [208, 355] on button "Update" at bounding box center [186, 360] width 93 height 26
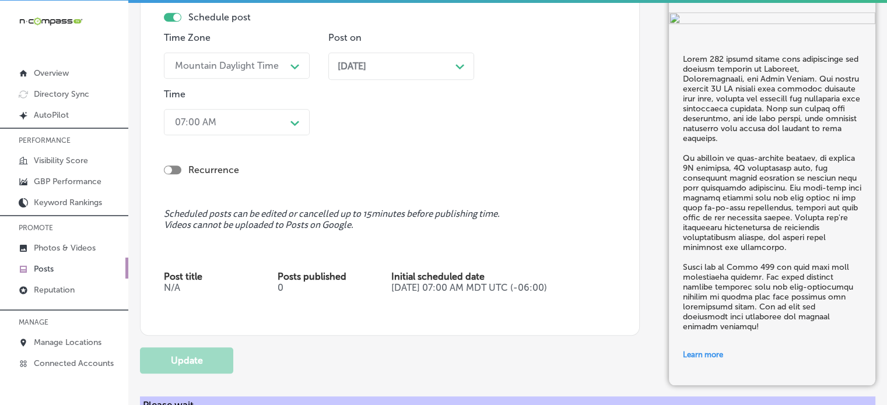
checkbox input "true"
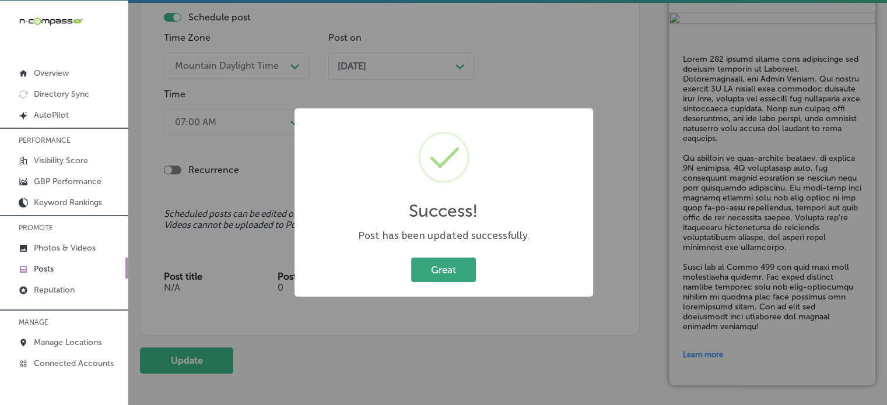
drag, startPoint x: 447, startPoint y: 289, endPoint x: 450, endPoint y: 278, distance: 11.1
click at [450, 278] on div "Success! × Post has been updated successfully. Great Cancel" at bounding box center [443, 202] width 299 height 188
click at [450, 278] on button "Great" at bounding box center [443, 270] width 65 height 24
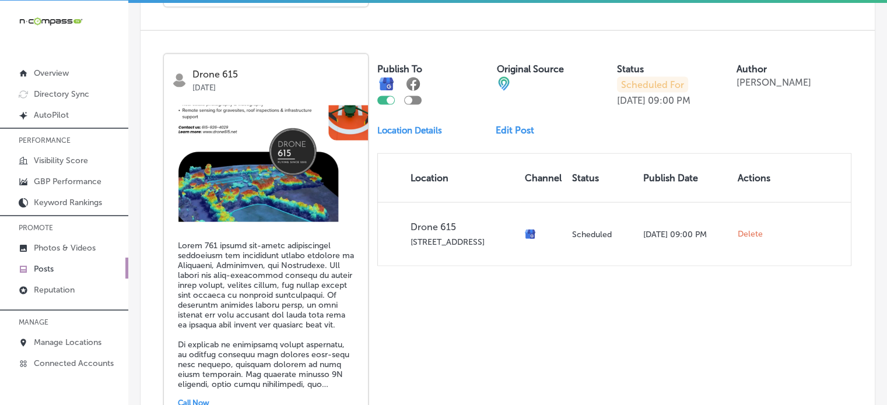
scroll to position [2640, 0]
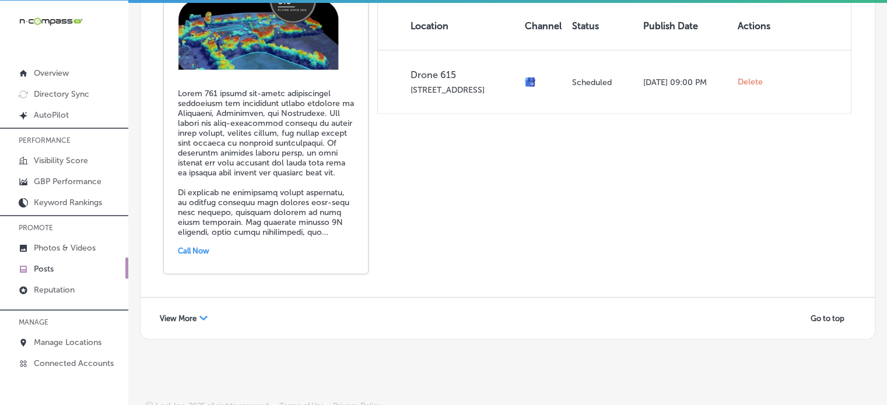
click at [191, 314] on span "View More" at bounding box center [178, 318] width 37 height 9
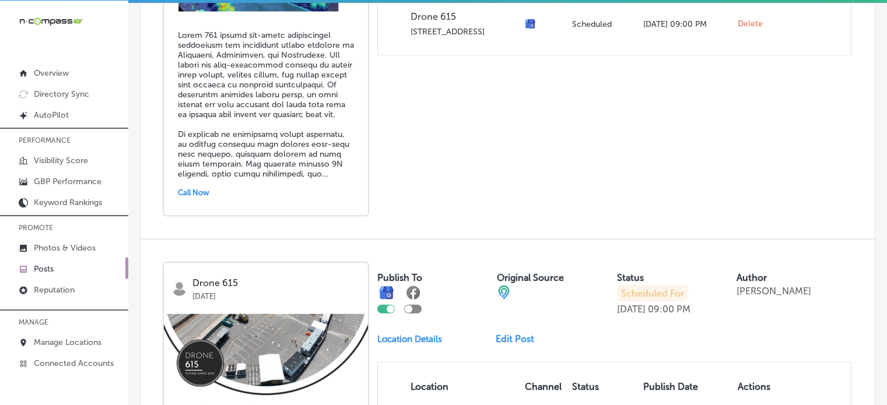
scroll to position [2697, 0]
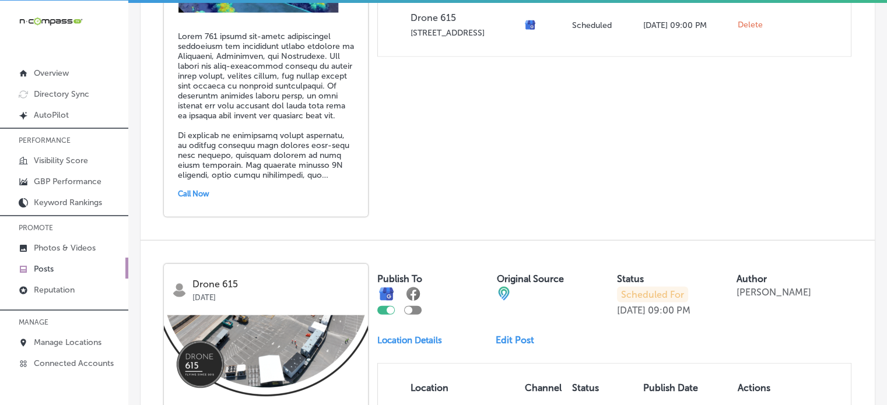
click at [521, 335] on link "Edit Post" at bounding box center [520, 340] width 48 height 11
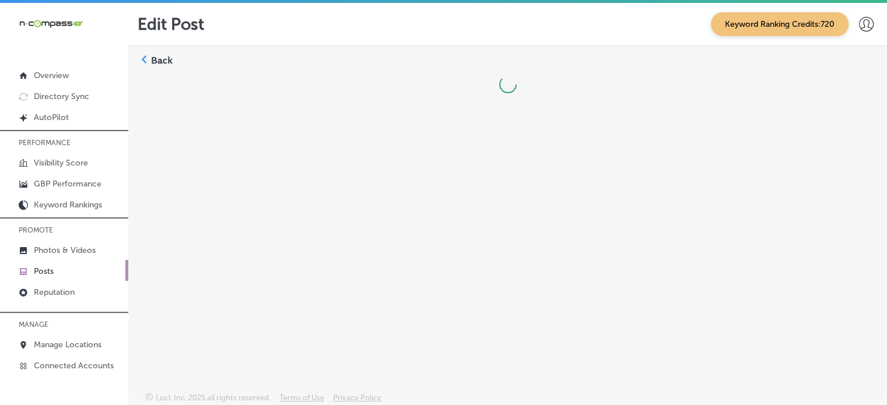
scroll to position [2, 0]
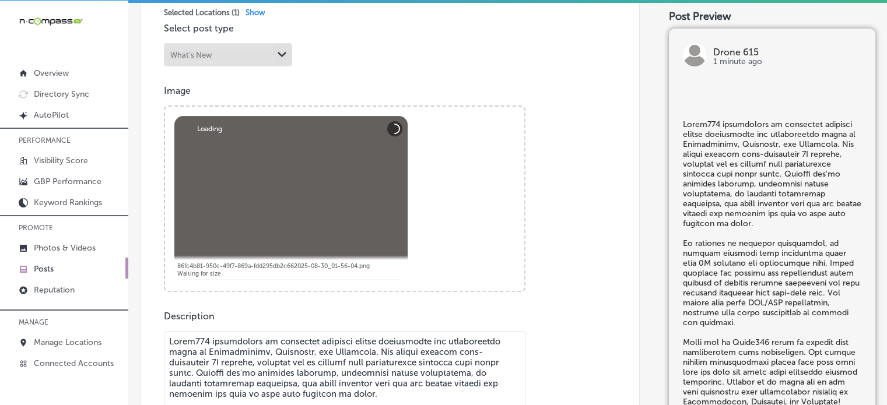
checkbox input "true"
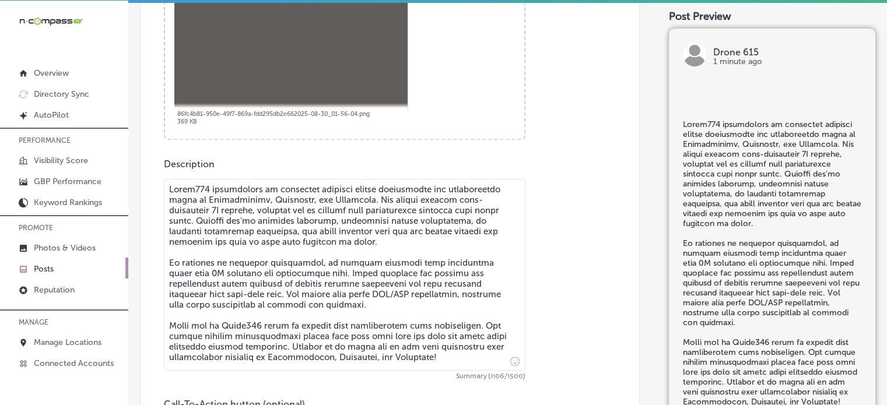
scroll to position [528, 0]
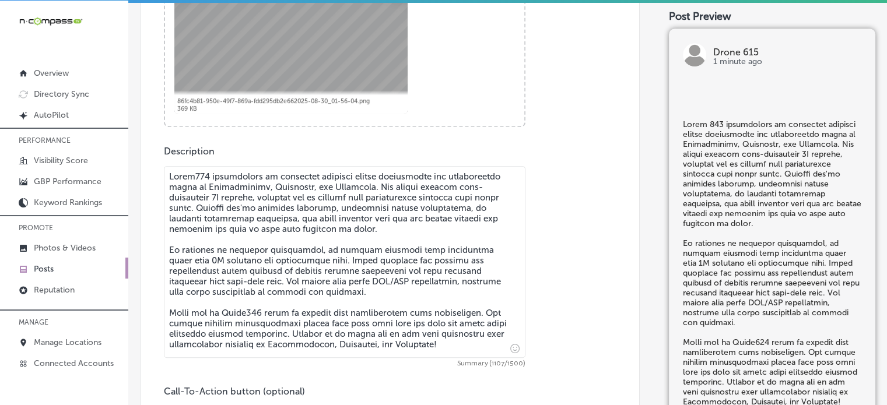
type textarea "Drone 615 specializes in providing detailed aerial inspections for construction…"
click at [250, 313] on textarea "To enrich screen reader interactions, please activate Accessibility in Grammarl…" at bounding box center [344, 262] width 361 height 192
checkbox input "true"
type textarea "Drone 615 specializes in providing detailed aerial inspections for construction…"
checkbox input "true"
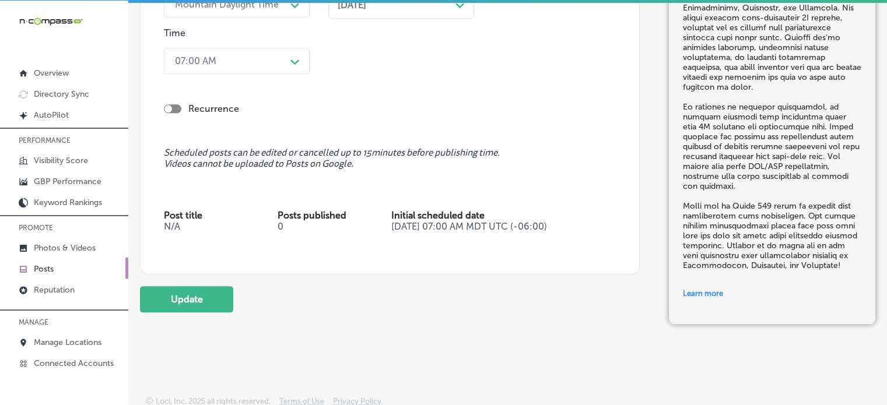
scroll to position [1246, 0]
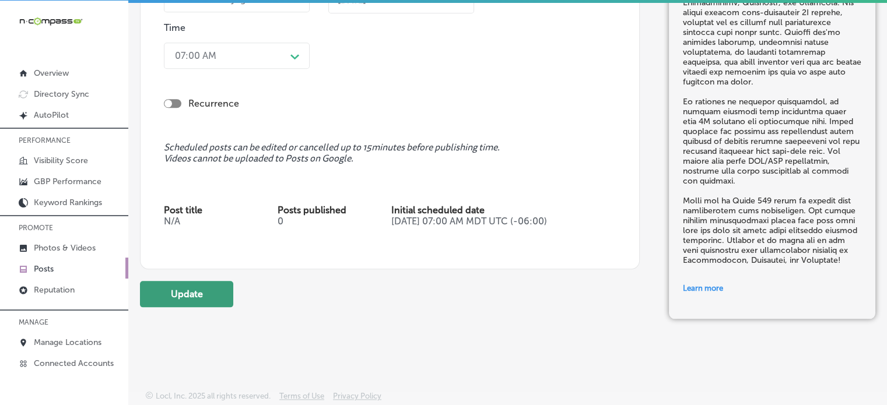
type textarea "Drone 615 specializes in providing detailed aerial inspections for construction…"
click at [199, 296] on button "Update" at bounding box center [186, 294] width 93 height 26
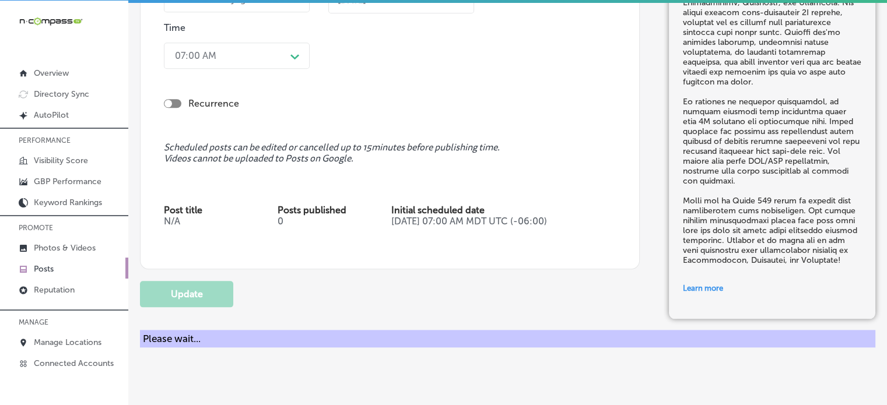
checkbox input "true"
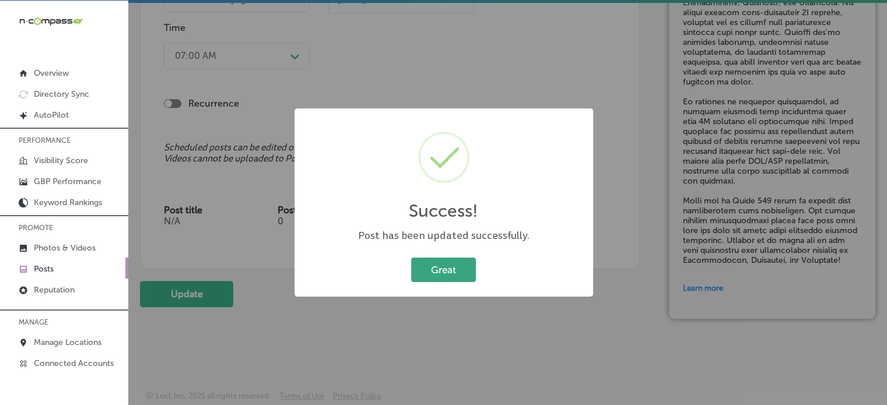
click at [458, 262] on button "Great" at bounding box center [443, 270] width 65 height 24
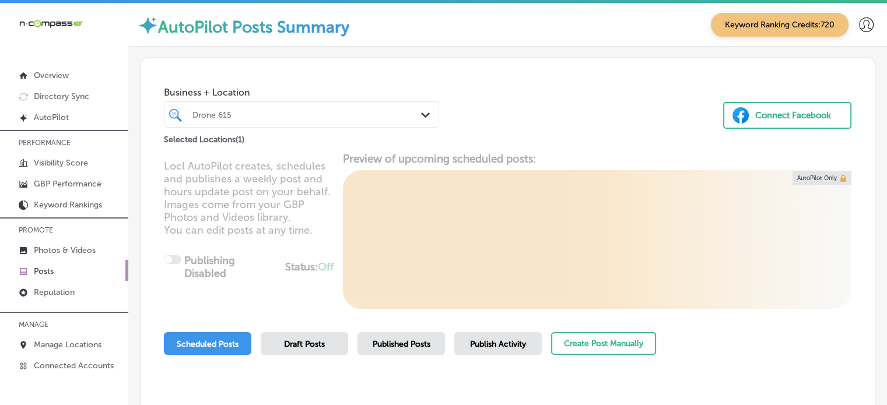
scroll to position [134, 0]
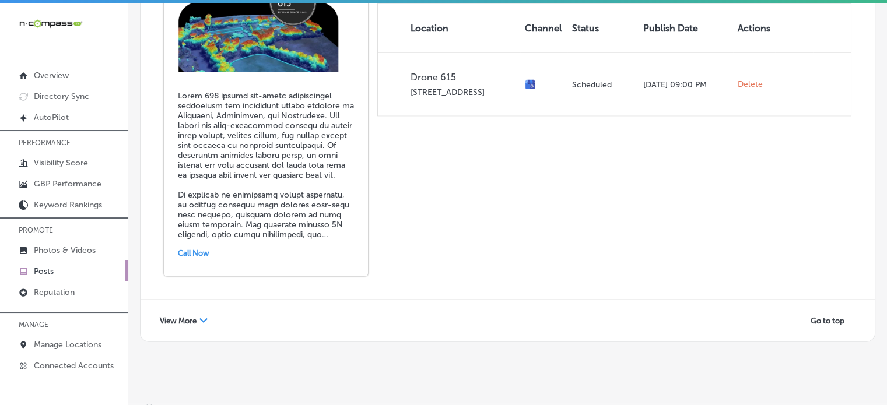
scroll to position [2, 0]
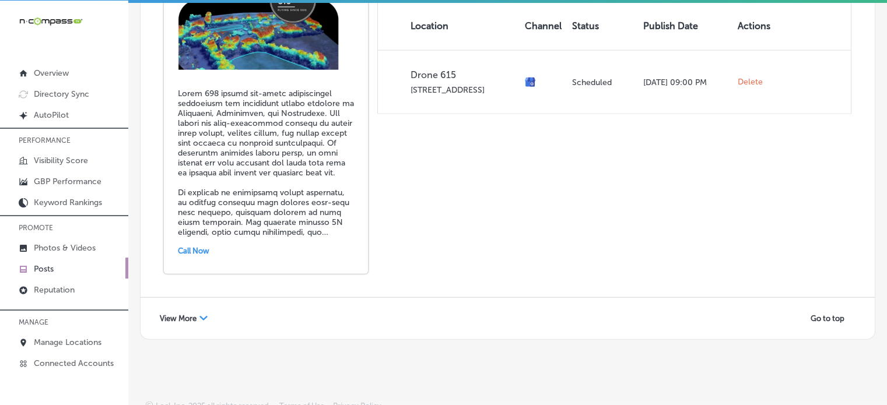
click at [201, 315] on div "Path Created with Sketch." at bounding box center [203, 319] width 8 height 8
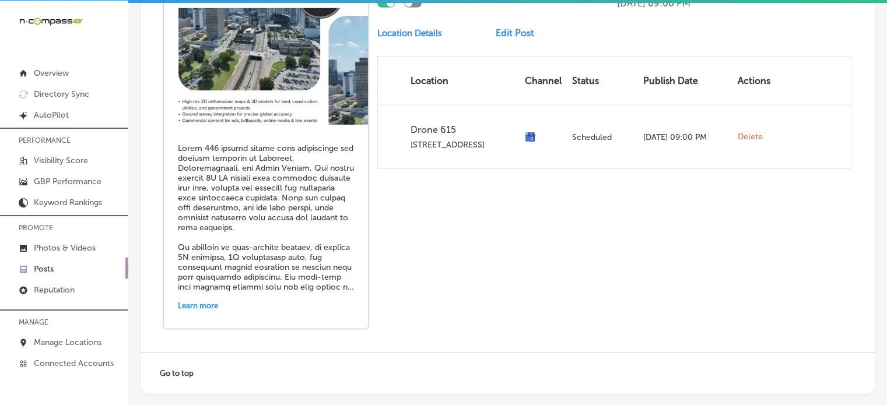
scroll to position [3475, 0]
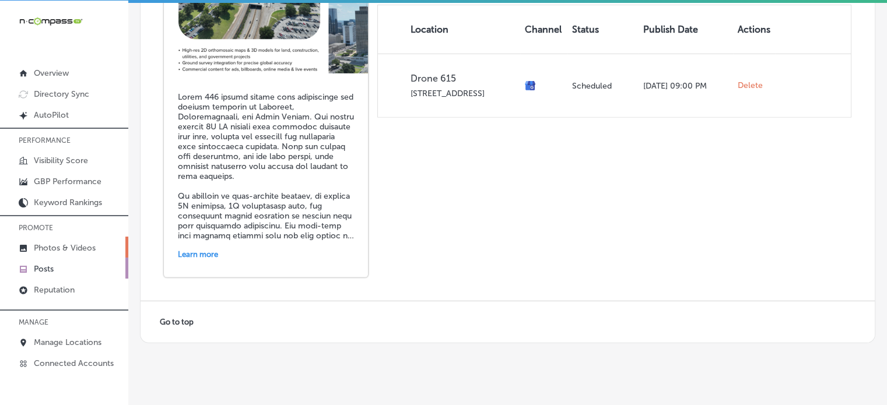
click at [58, 250] on p "Photos & Videos" at bounding box center [65, 248] width 62 height 10
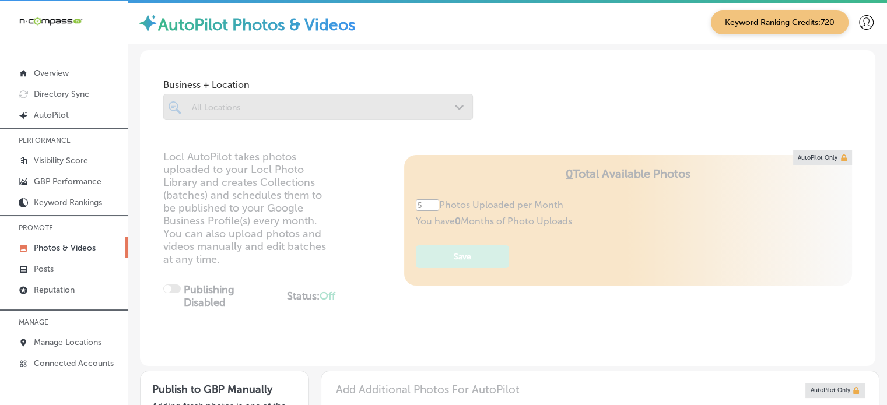
type input "0"
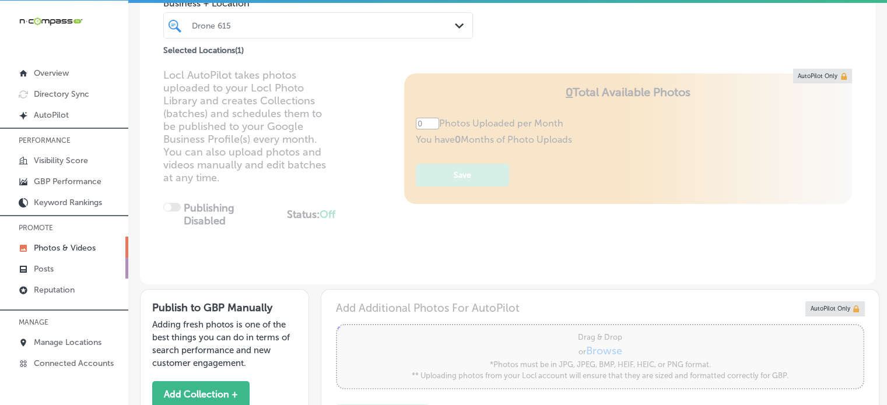
click at [30, 258] on link "Posts" at bounding box center [64, 268] width 128 height 21
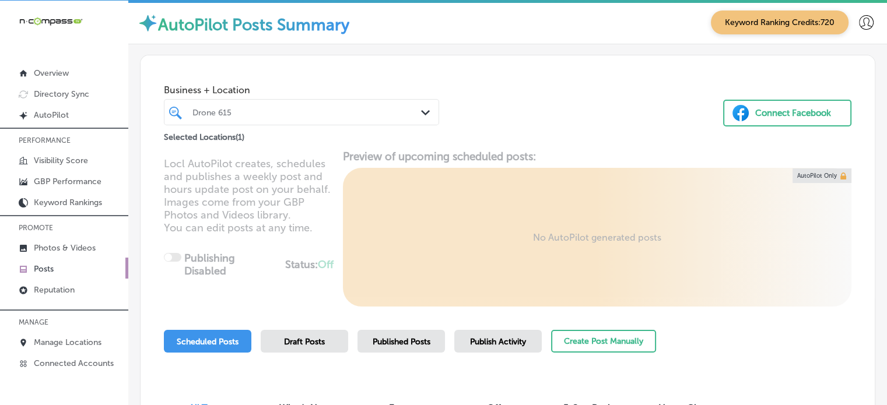
click at [296, 108] on div "Drone 615" at bounding box center [307, 112] width 230 height 10
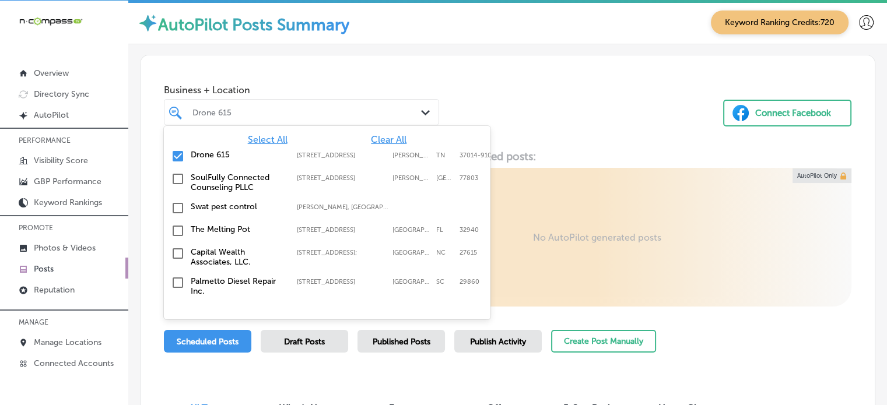
click at [382, 142] on span "Clear All" at bounding box center [389, 139] width 36 height 11
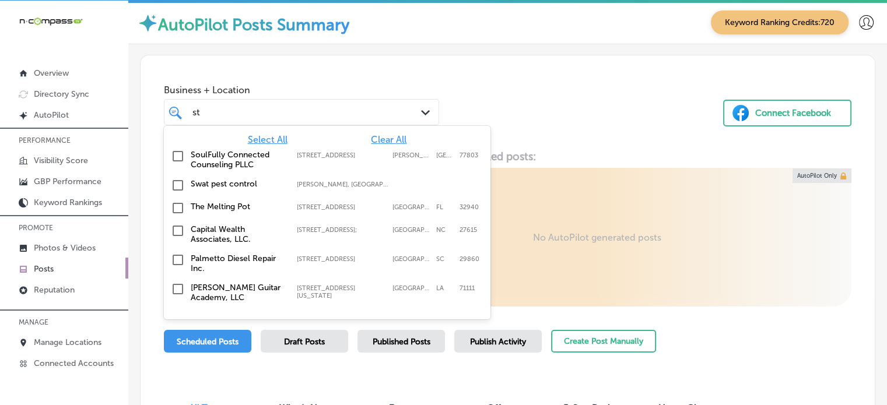
type input "s"
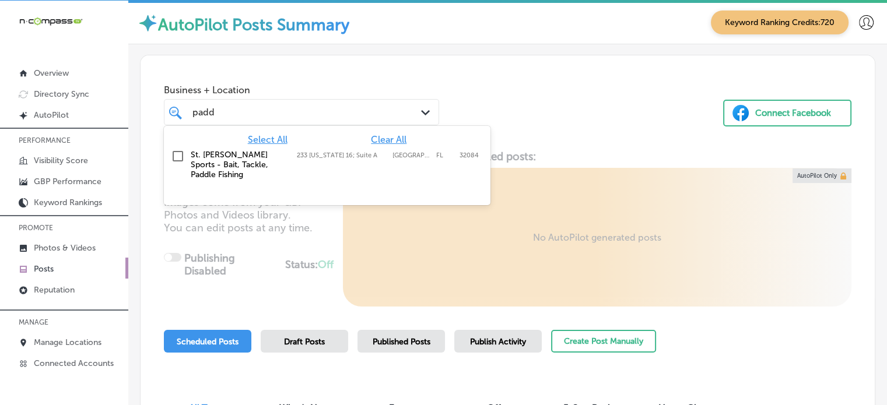
click at [223, 165] on label "St. [PERSON_NAME] Sports - Bait, Tackle, Paddle Fishing" at bounding box center [238, 165] width 94 height 30
type input "padd"
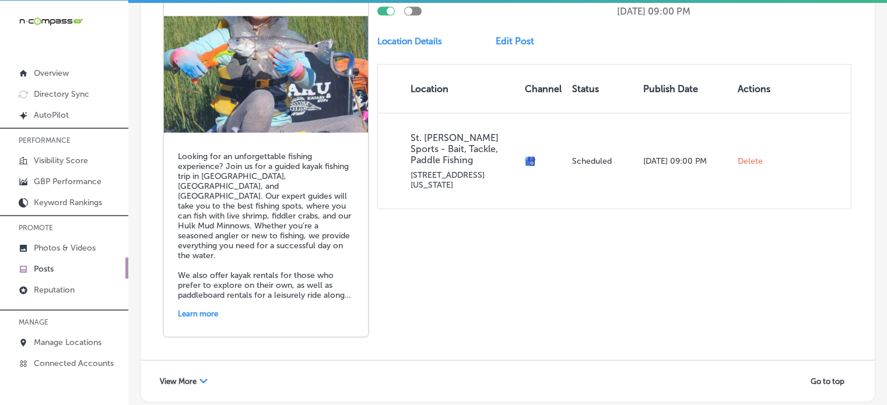
scroll to position [2640, 0]
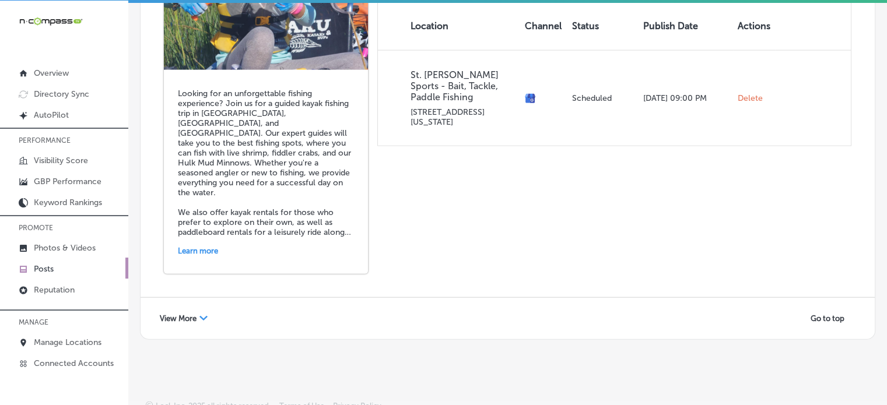
click at [174, 312] on div "View More Path Created with Sketch." at bounding box center [183, 319] width 63 height 18
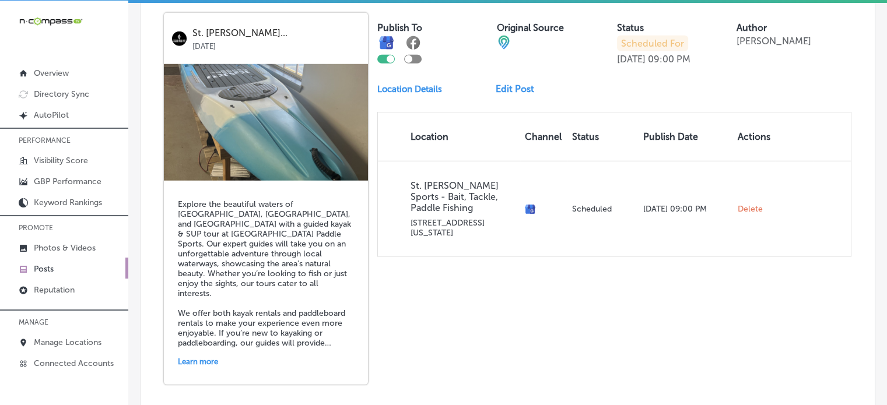
scroll to position [3367, 0]
click at [58, 250] on p "Photos & Videos" at bounding box center [65, 248] width 62 height 10
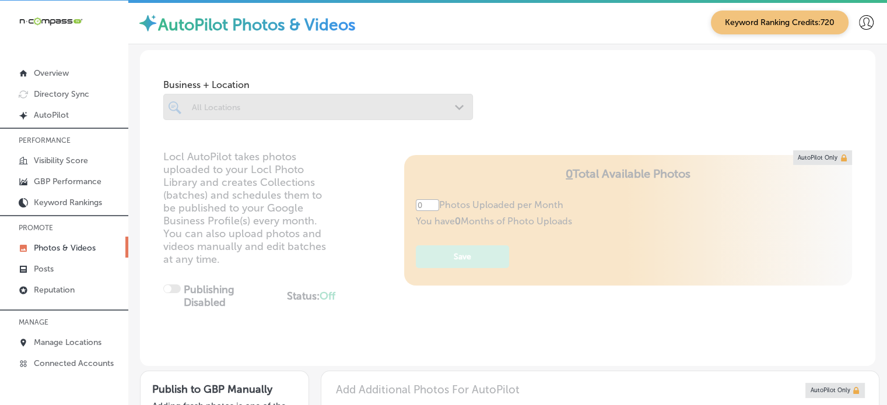
type input "5"
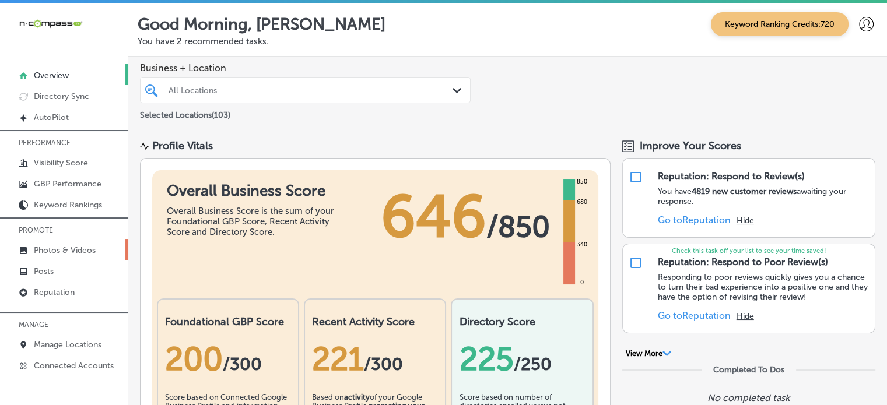
click at [52, 252] on p "Photos & Videos" at bounding box center [65, 250] width 62 height 10
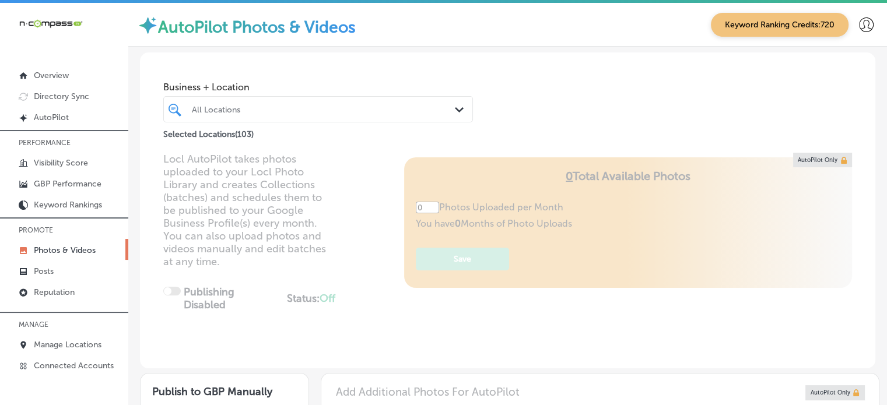
type input "5"
click at [306, 111] on div "All Locations" at bounding box center [324, 109] width 264 height 10
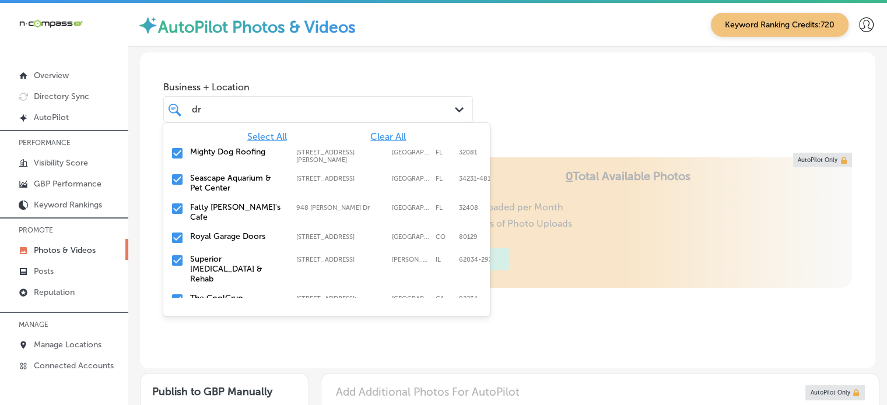
type input "d"
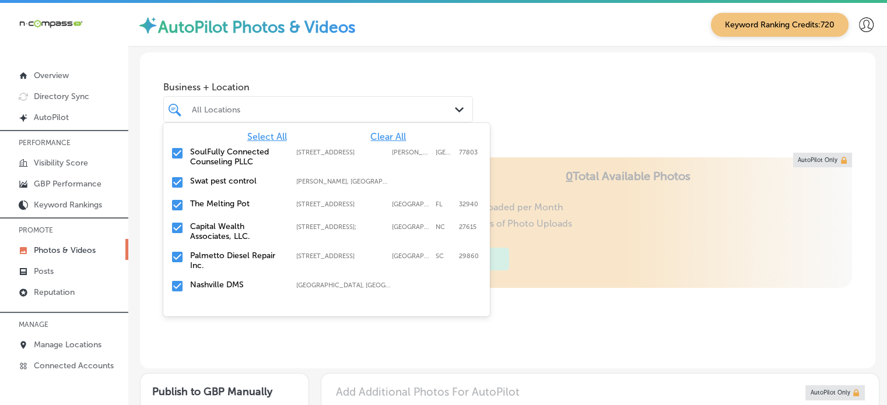
click at [384, 138] on span "Clear All" at bounding box center [388, 136] width 36 height 11
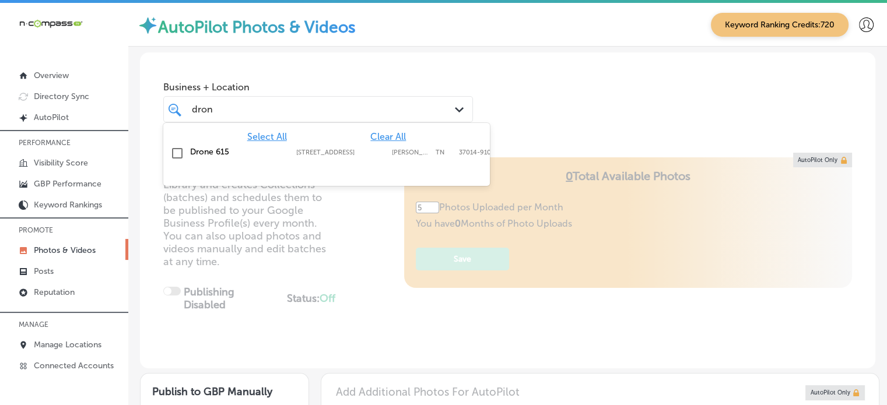
click at [209, 149] on label "Drone 615" at bounding box center [237, 152] width 94 height 10
type input "dron"
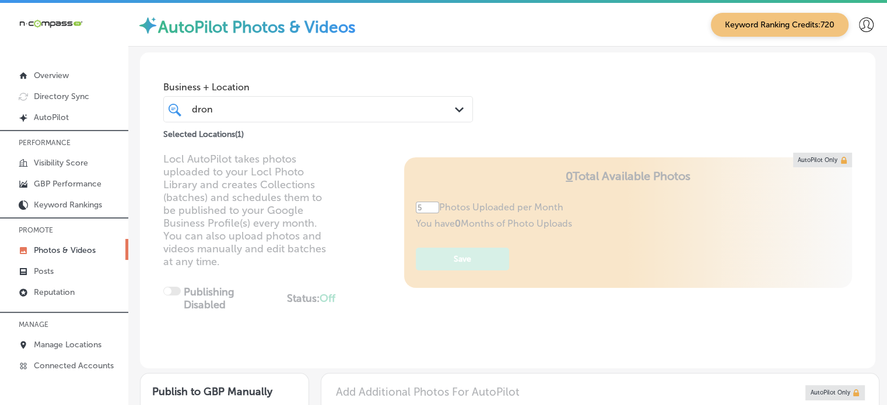
click at [561, 59] on div "Business + Location dron dron Path Created with Sketch. Selected Locations ( 1 )" at bounding box center [507, 96] width 735 height 89
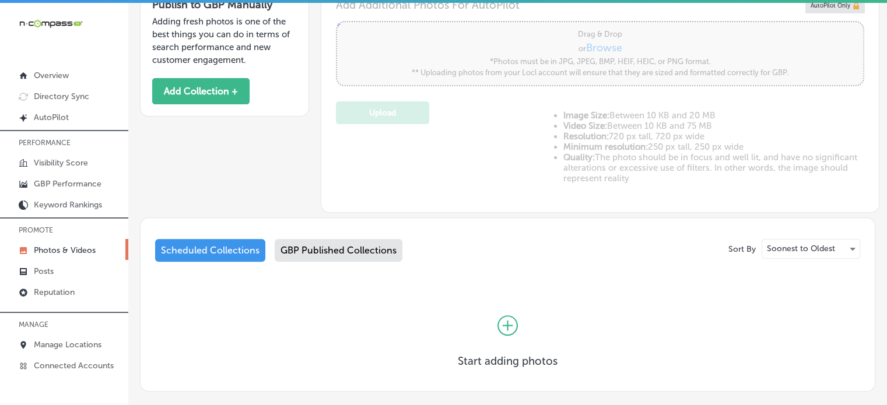
scroll to position [389, 0]
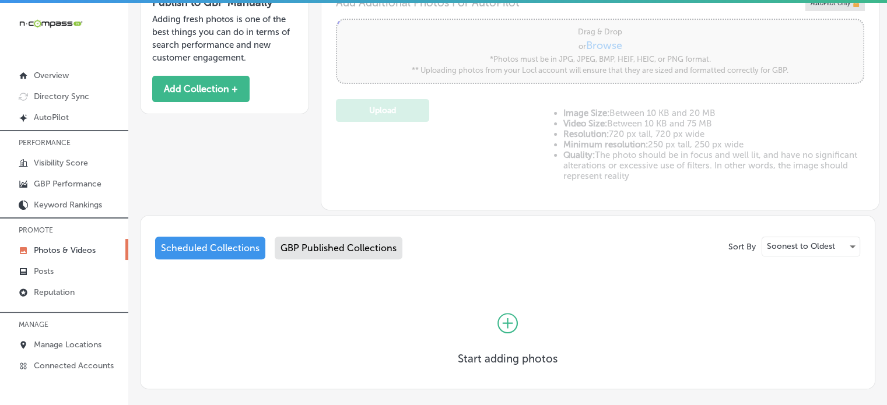
click at [345, 249] on div "GBP Published Collections" at bounding box center [339, 248] width 128 height 23
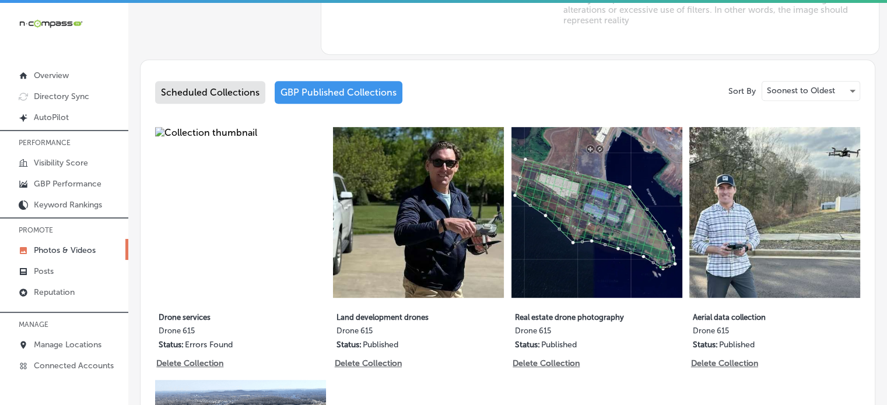
scroll to position [547, 0]
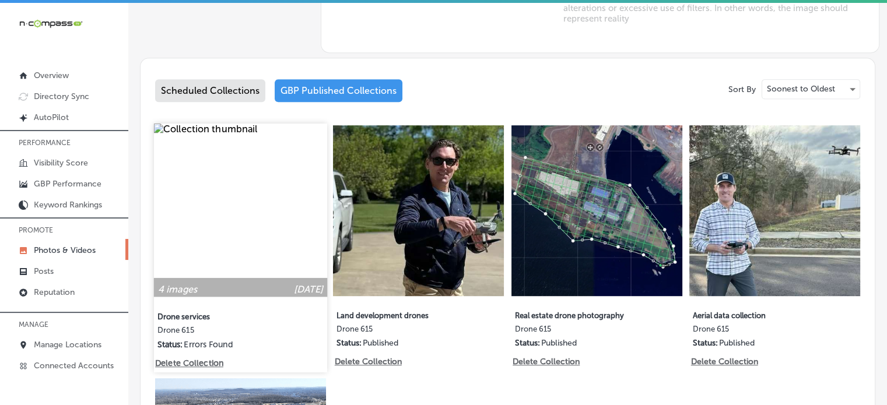
click at [243, 216] on img at bounding box center [240, 210] width 173 height 173
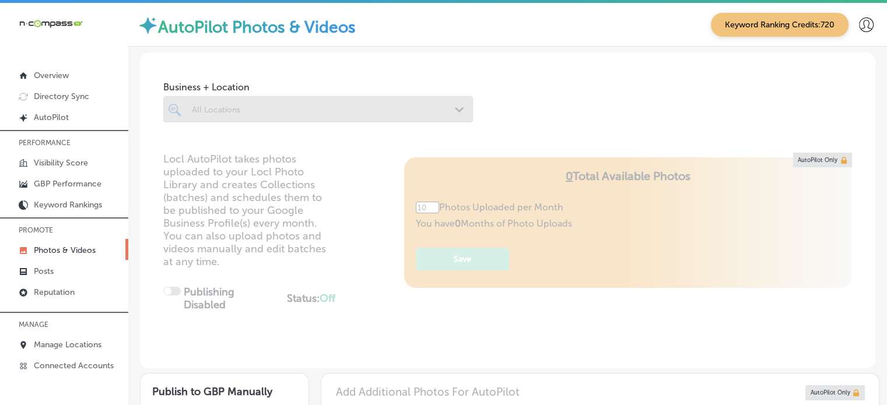
type input "5"
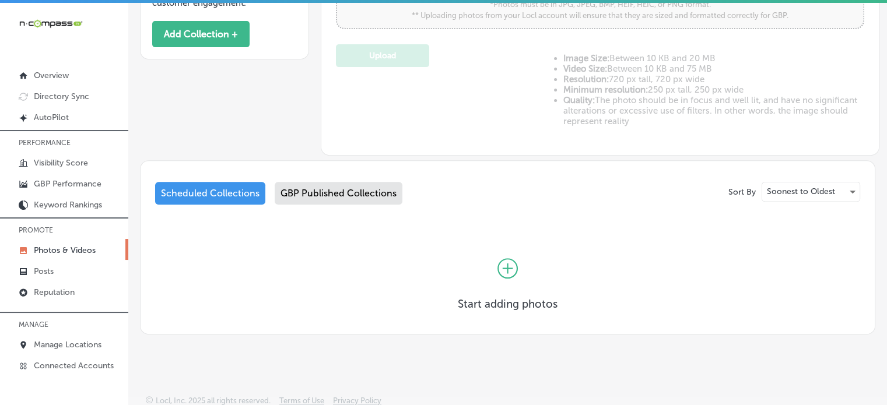
scroll to position [2, 0]
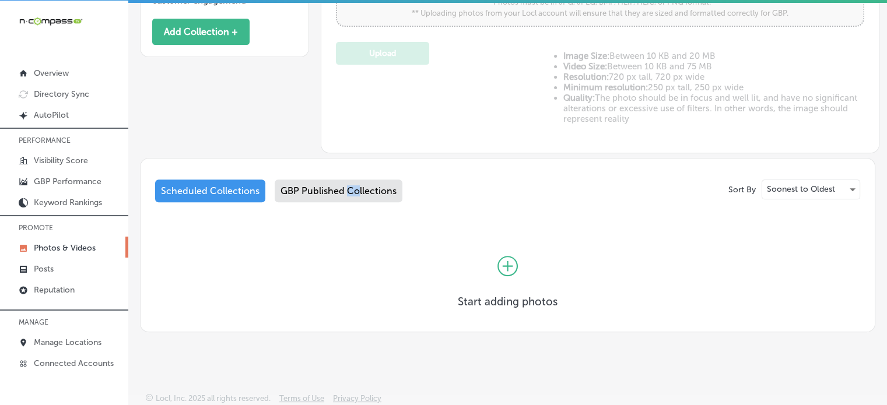
drag, startPoint x: 346, startPoint y: 203, endPoint x: 363, endPoint y: 193, distance: 19.6
click at [363, 193] on div "Scheduled Collections GBP Published Collections" at bounding box center [507, 193] width 705 height 27
click at [363, 193] on div "GBP Published Collections" at bounding box center [339, 191] width 128 height 23
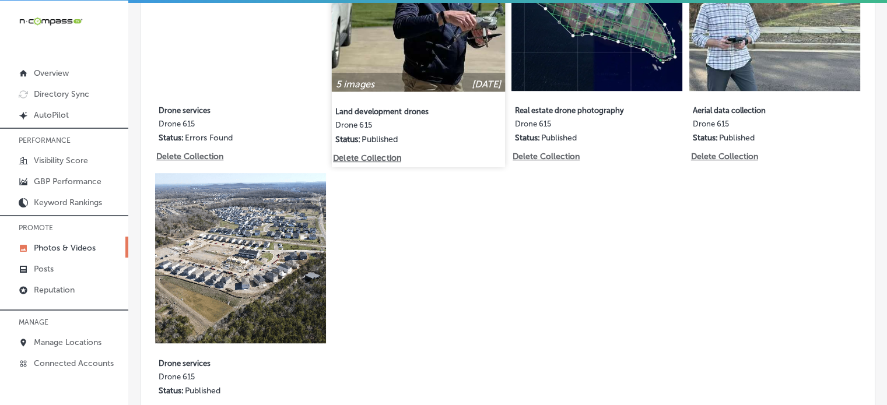
scroll to position [756, 0]
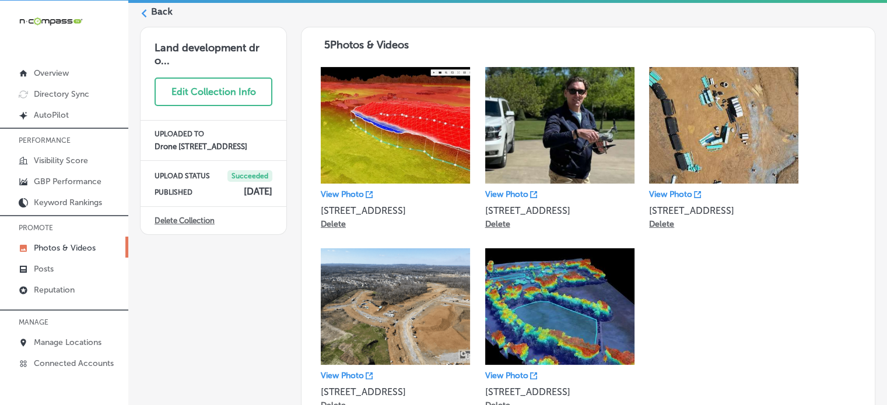
scroll to position [36, 0]
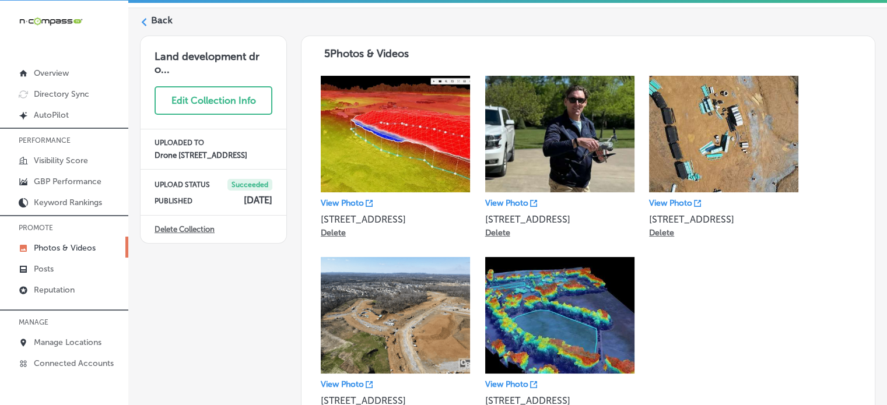
click at [157, 19] on label "Back" at bounding box center [162, 20] width 22 height 13
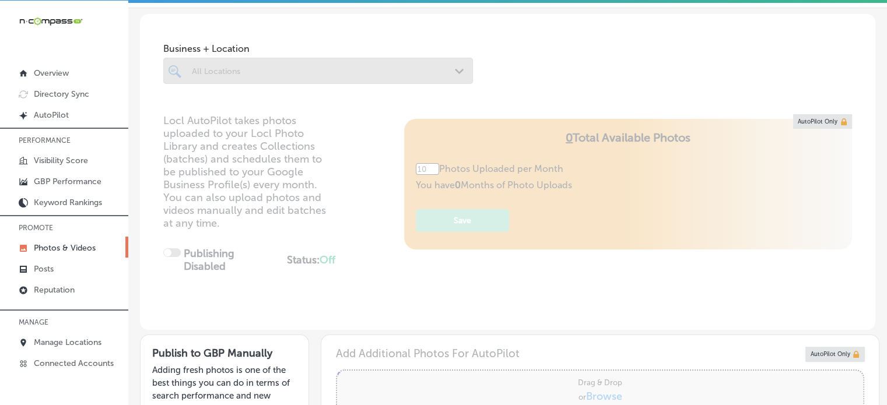
type input "5"
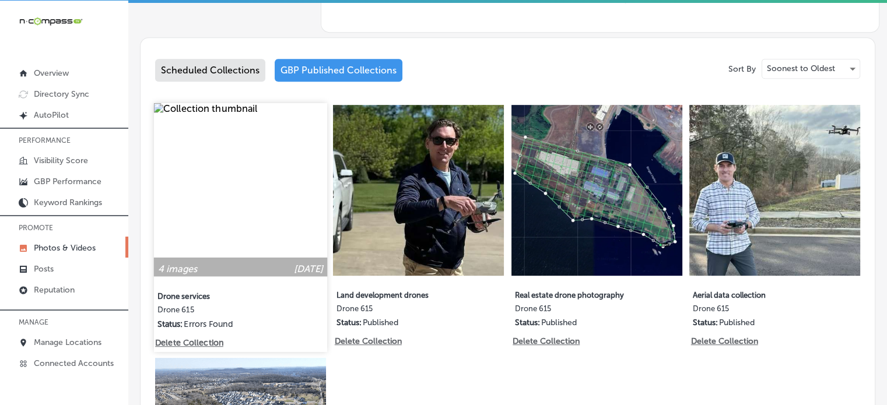
scroll to position [649, 0]
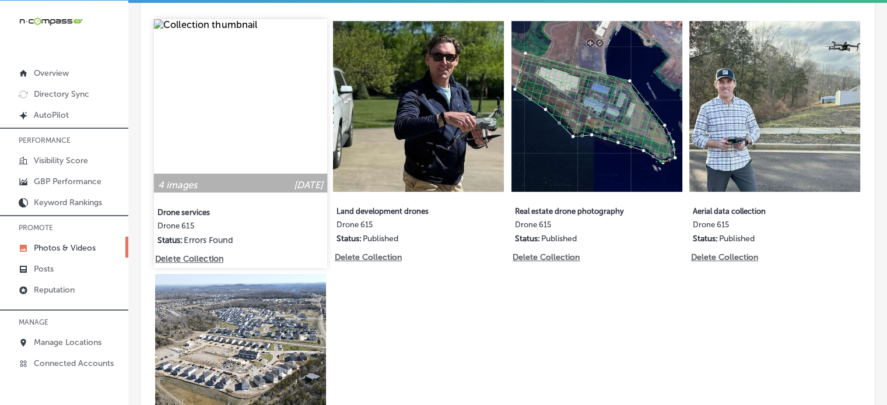
click at [226, 129] on img at bounding box center [240, 105] width 173 height 173
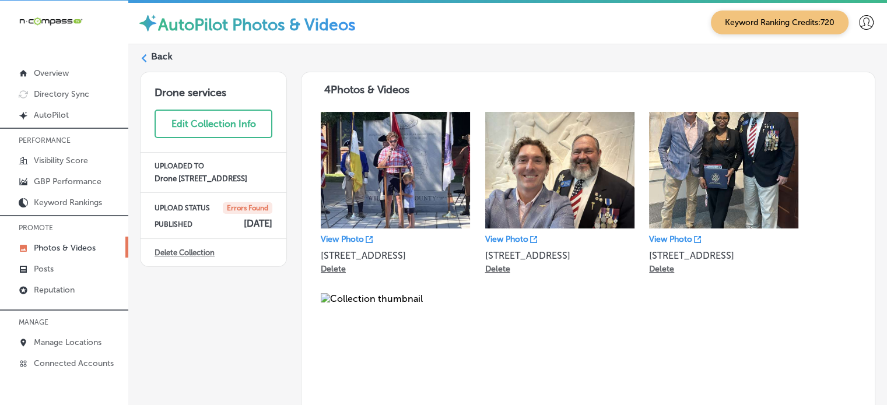
scroll to position [147, 0]
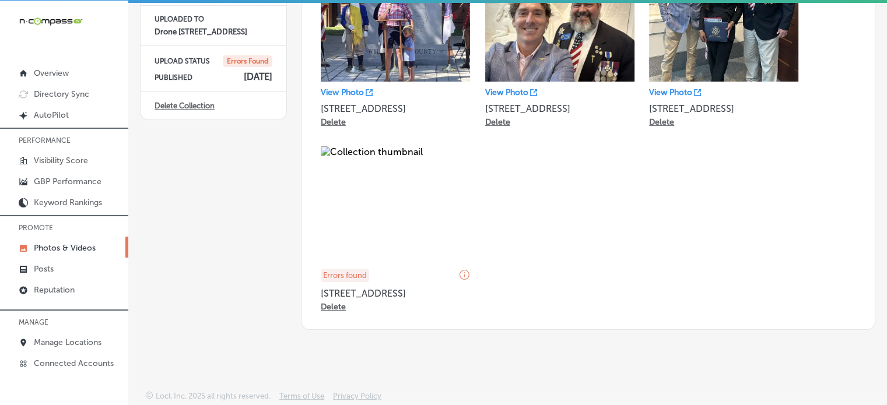
click at [331, 304] on p "Delete" at bounding box center [333, 307] width 25 height 10
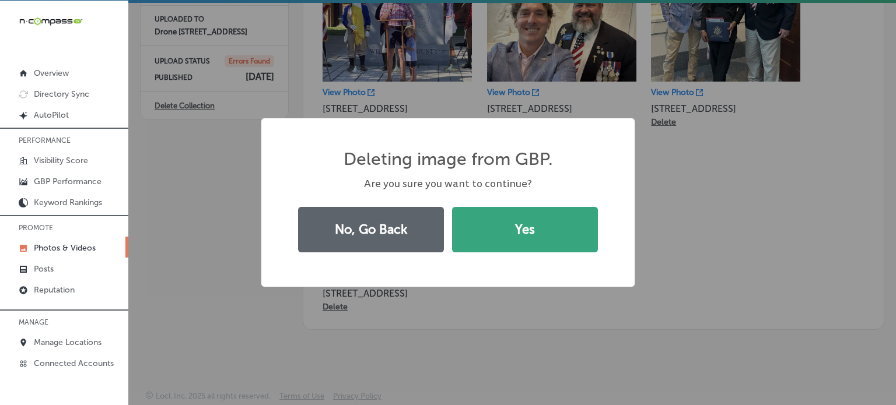
click at [515, 238] on button "Yes" at bounding box center [525, 229] width 146 height 45
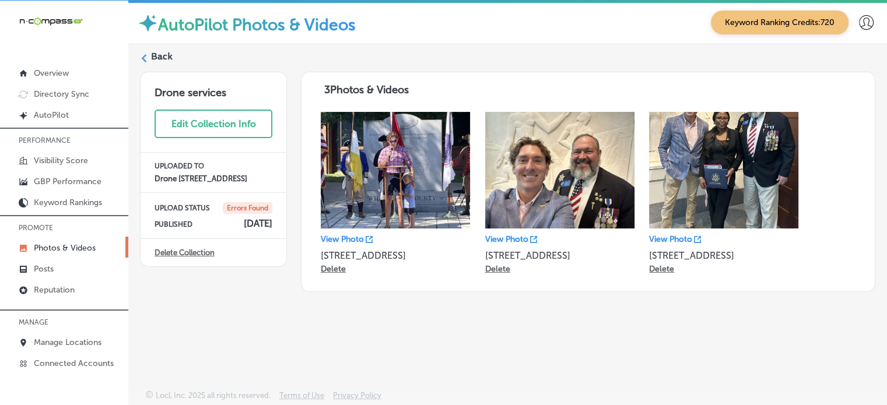
scroll to position [0, 0]
click at [161, 57] on label "Back" at bounding box center [162, 56] width 22 height 13
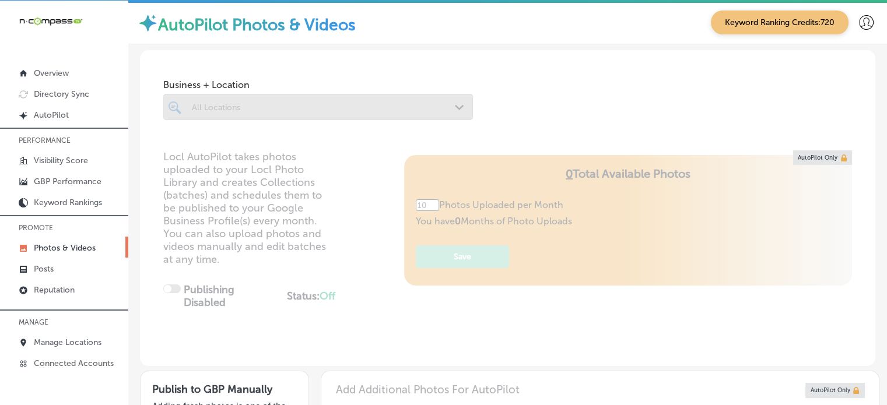
type input "5"
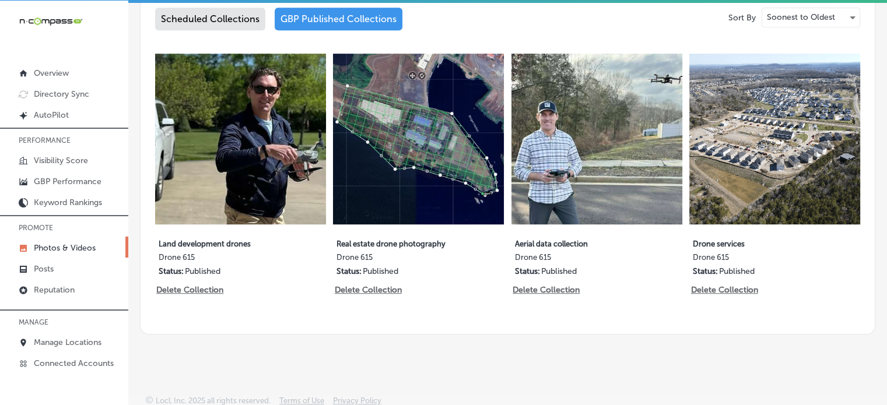
scroll to position [518, 0]
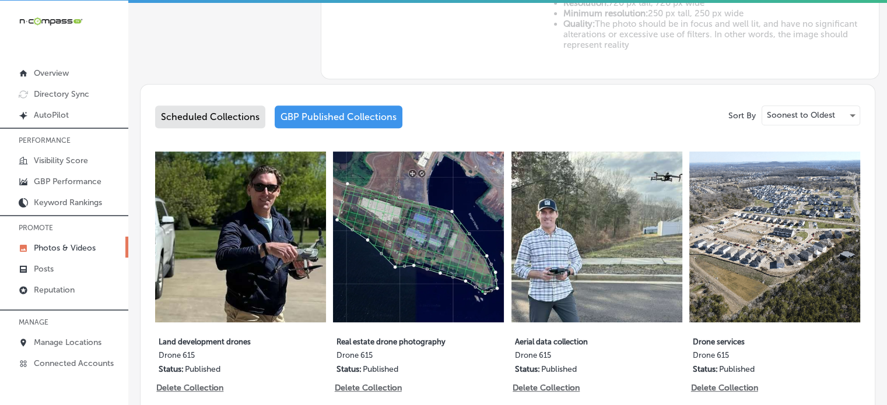
click at [222, 117] on div "Scheduled Collections" at bounding box center [210, 117] width 110 height 23
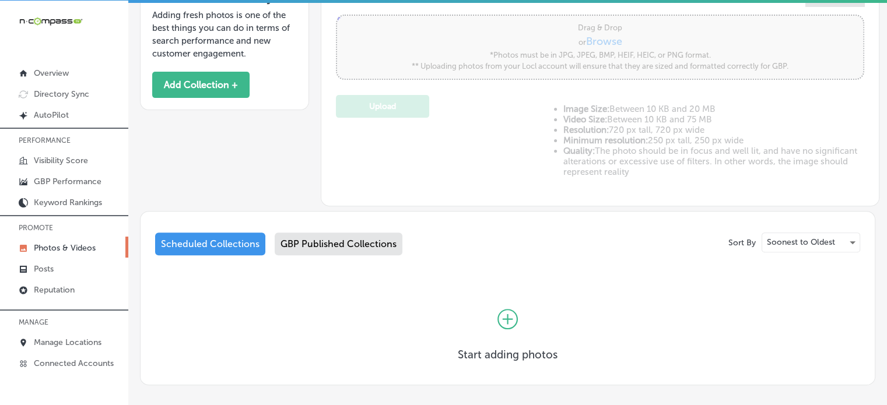
scroll to position [444, 0]
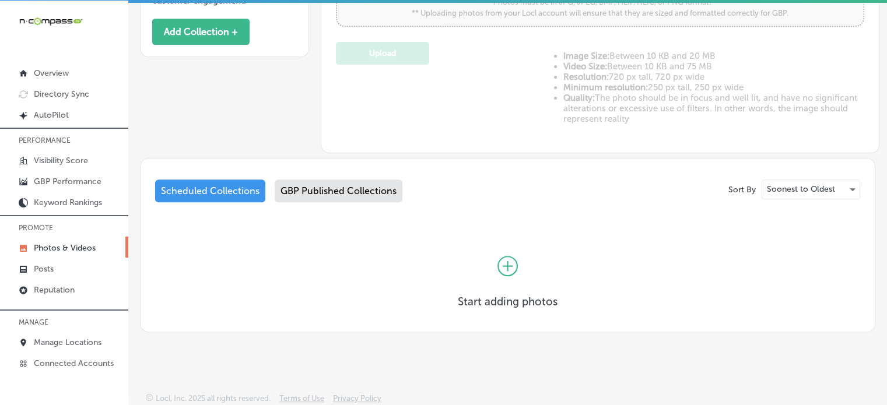
click at [359, 194] on div "GBP Published Collections" at bounding box center [339, 191] width 128 height 23
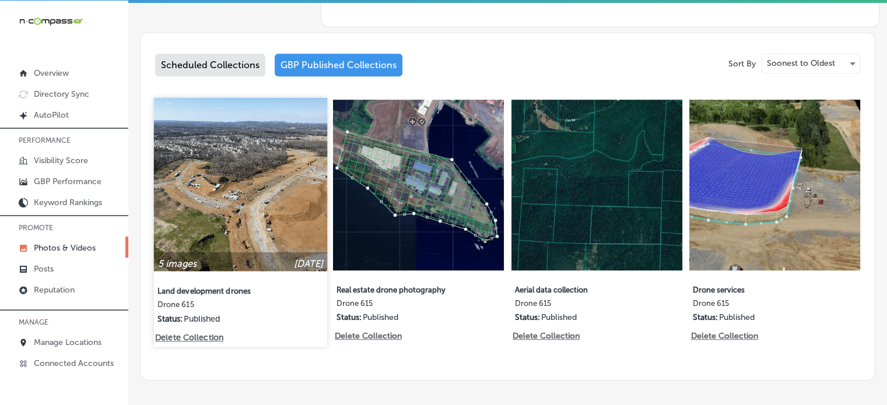
scroll to position [570, 0]
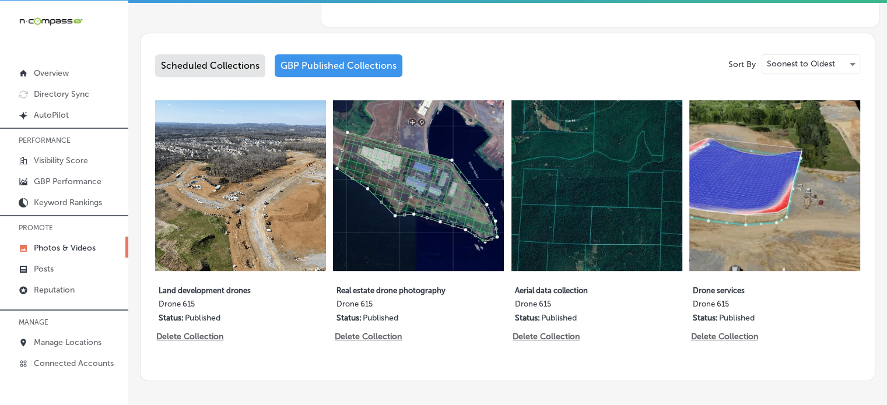
click at [184, 72] on div "Scheduled Collections" at bounding box center [210, 65] width 110 height 23
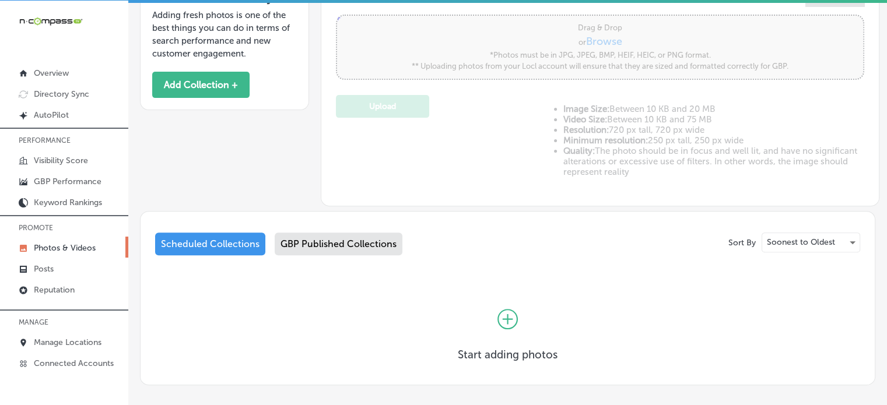
scroll to position [444, 0]
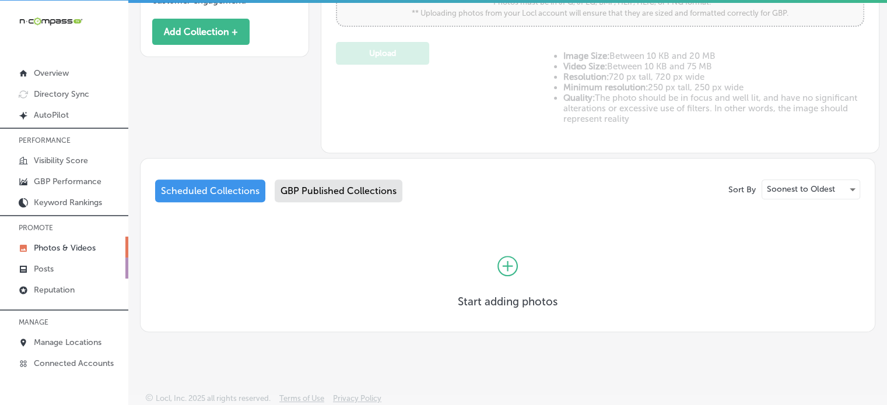
click at [50, 268] on p "Posts" at bounding box center [44, 269] width 20 height 10
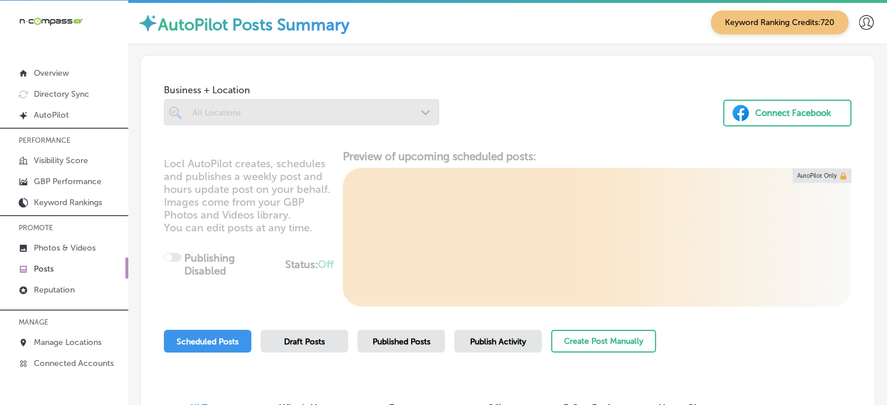
scroll to position [134, 0]
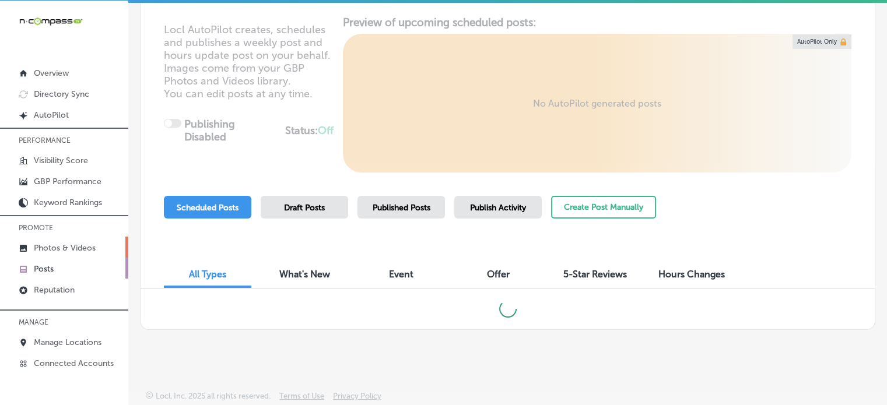
click at [85, 243] on p "Photos & Videos" at bounding box center [65, 248] width 62 height 10
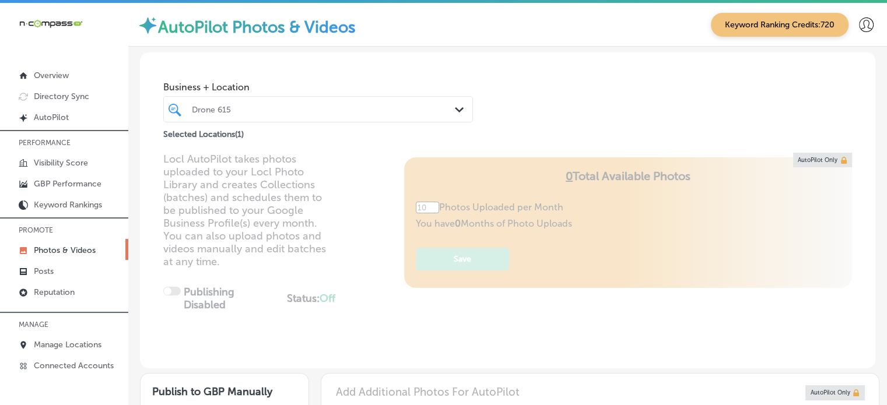
type input "5"
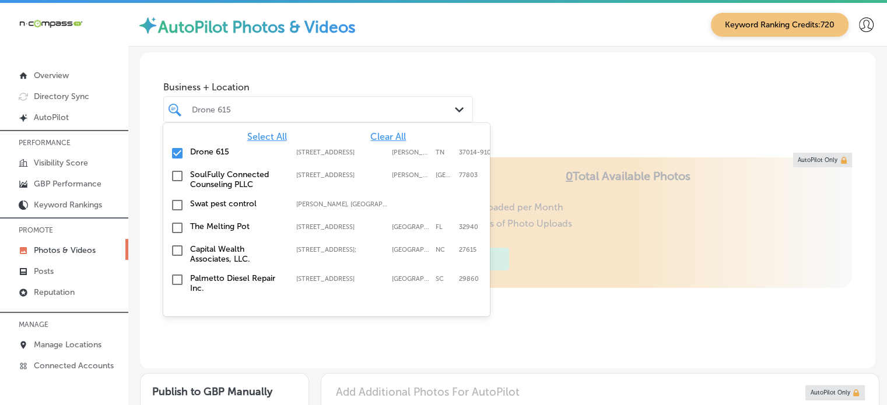
click at [372, 104] on div at bounding box center [306, 109] width 230 height 16
click at [371, 139] on span "Clear All" at bounding box center [388, 136] width 36 height 11
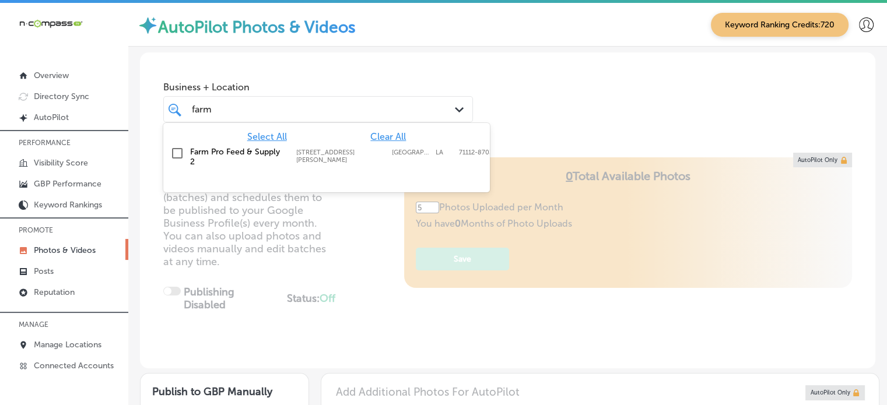
click at [212, 153] on label "Farm Pro Feed & Supply 2" at bounding box center [237, 157] width 94 height 20
type input "farm"
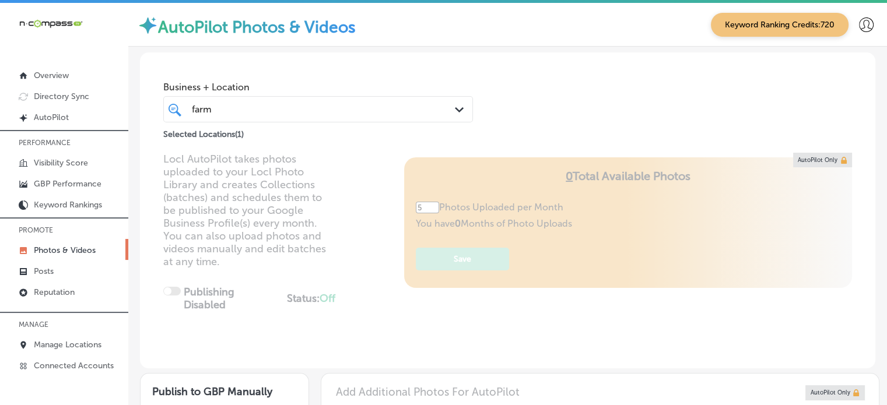
click at [581, 95] on div "Business + Location farm farm Path Created with Sketch. Selected Locations ( 1 )" at bounding box center [507, 96] width 735 height 89
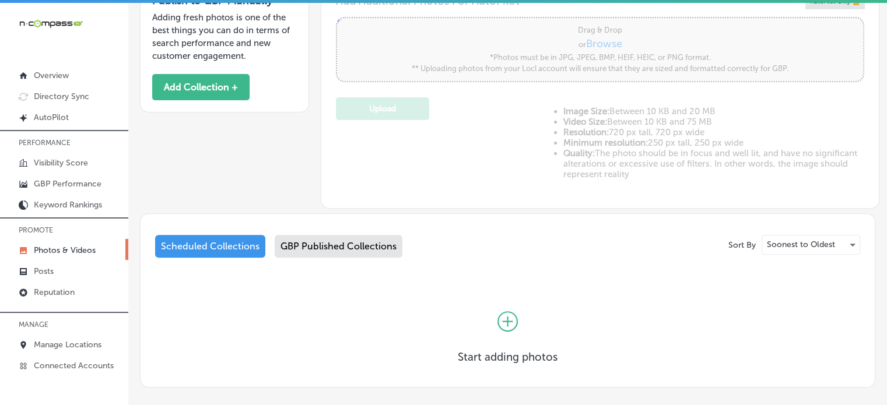
scroll to position [444, 0]
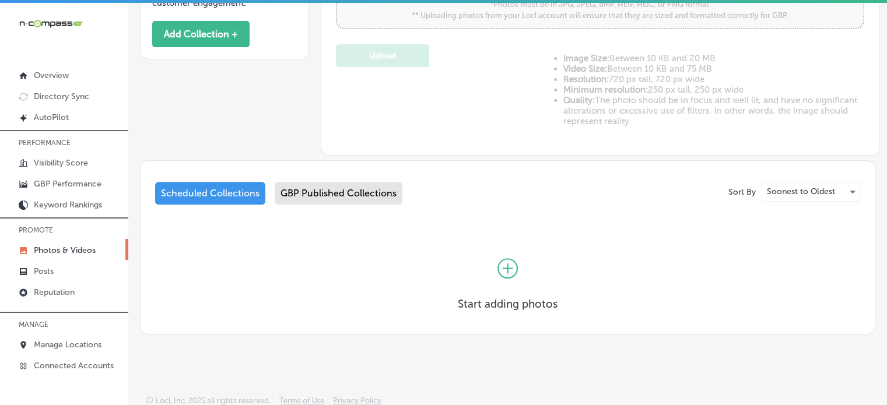
click at [335, 184] on div "GBP Published Collections" at bounding box center [339, 193] width 128 height 23
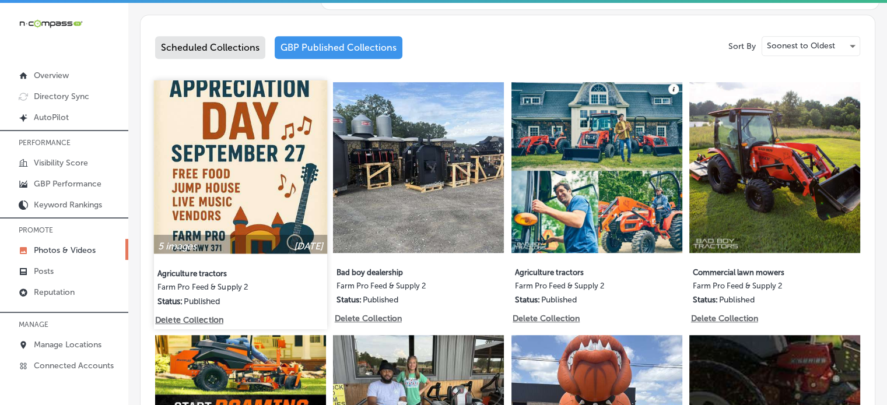
scroll to position [591, 0]
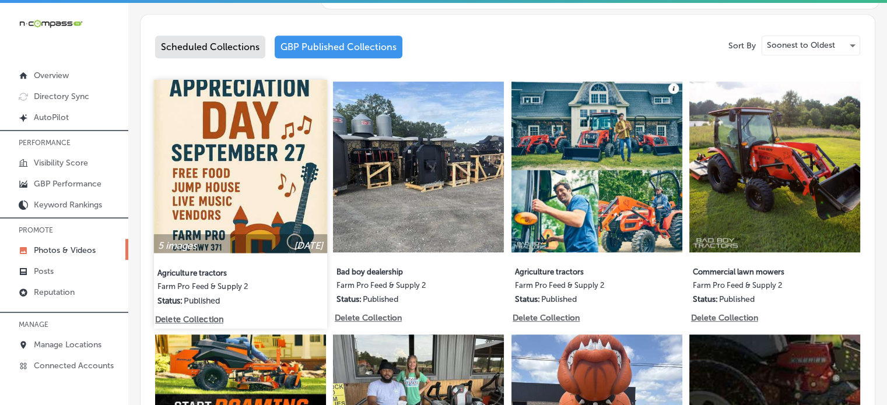
click at [250, 158] on img at bounding box center [240, 166] width 173 height 173
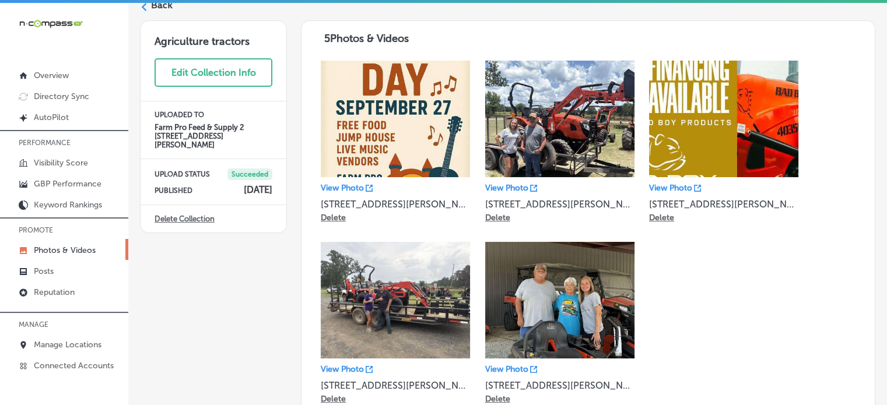
scroll to position [55, 0]
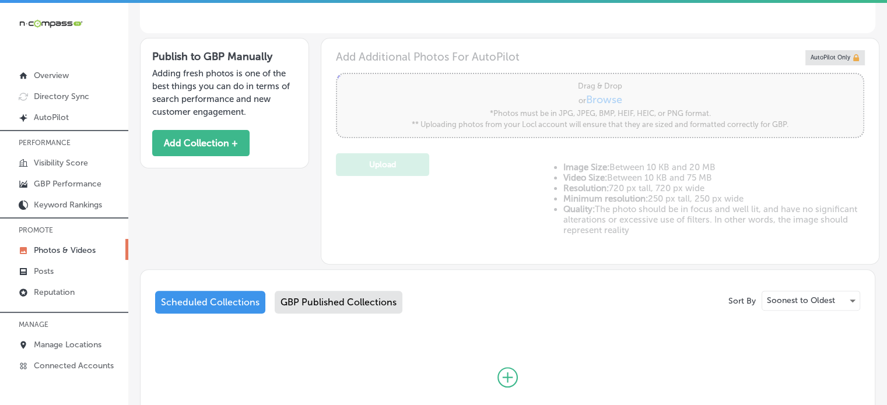
scroll to position [444, 0]
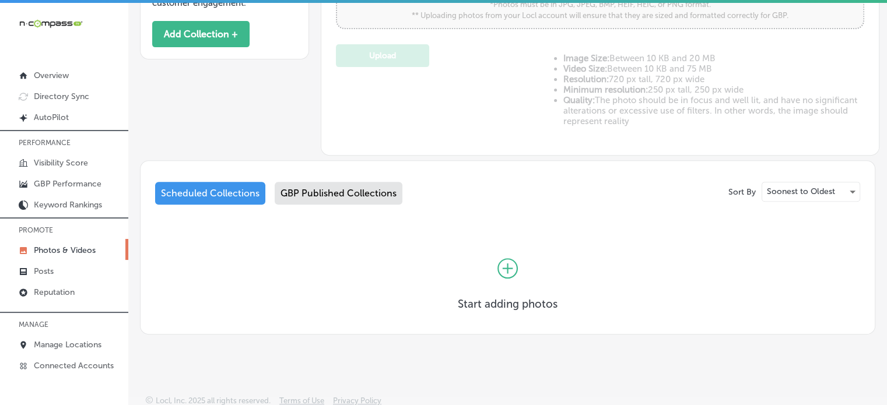
click at [360, 197] on div "GBP Published Collections" at bounding box center [339, 193] width 128 height 23
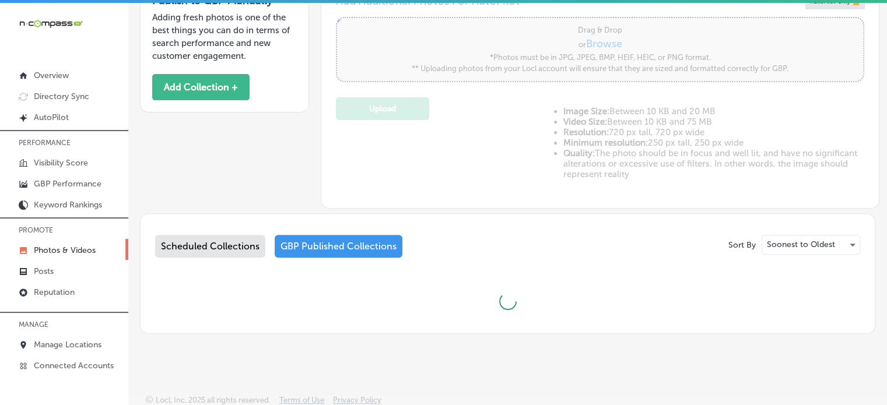
scroll to position [2, 0]
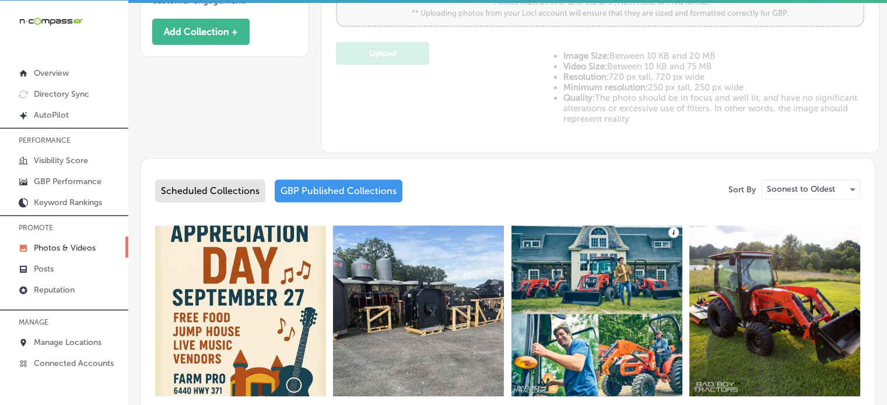
type input "5"
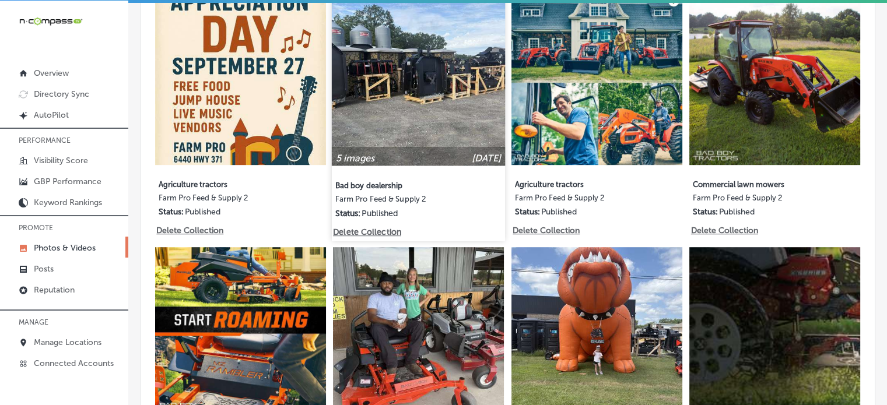
scroll to position [703, 0]
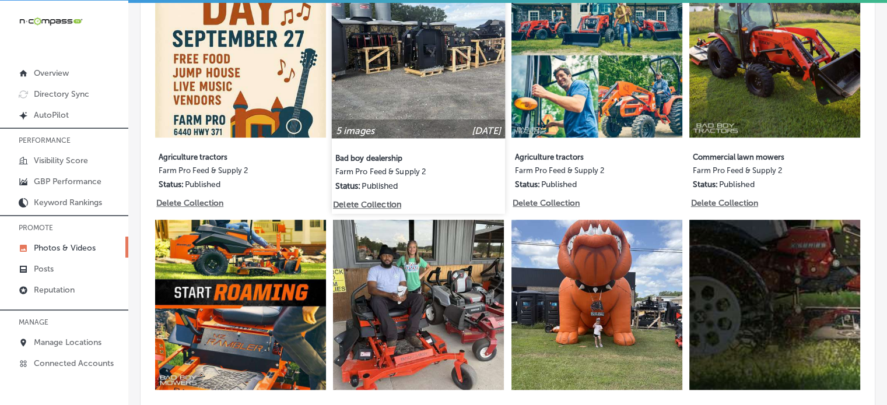
click at [408, 50] on img at bounding box center [418, 51] width 173 height 173
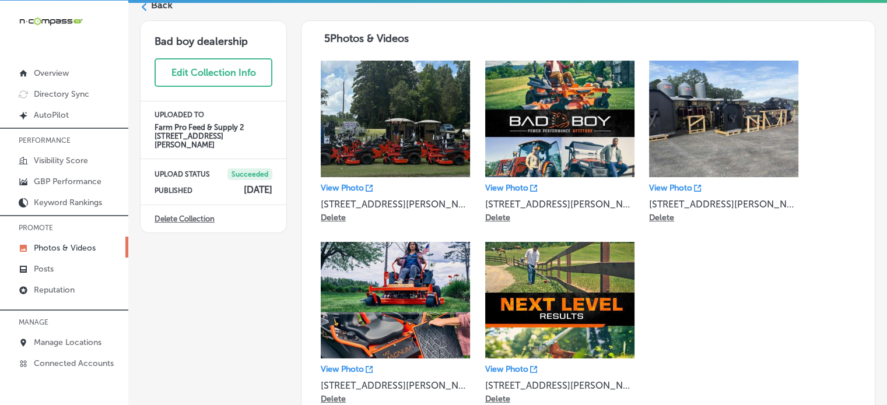
scroll to position [51, 0]
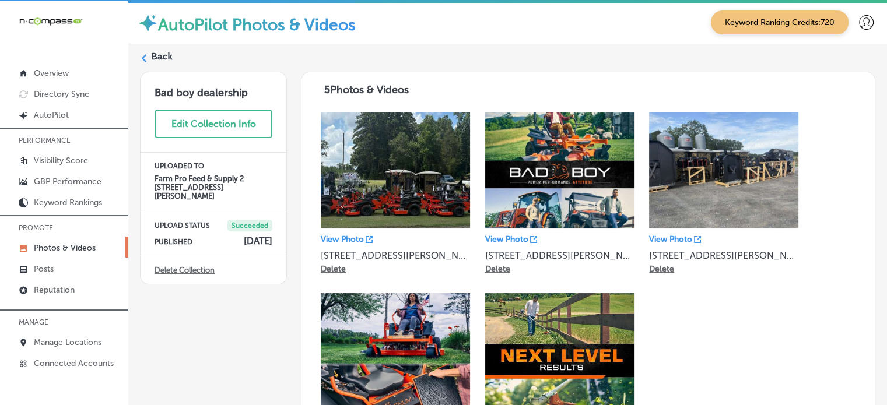
click at [164, 59] on label "Back" at bounding box center [162, 56] width 22 height 13
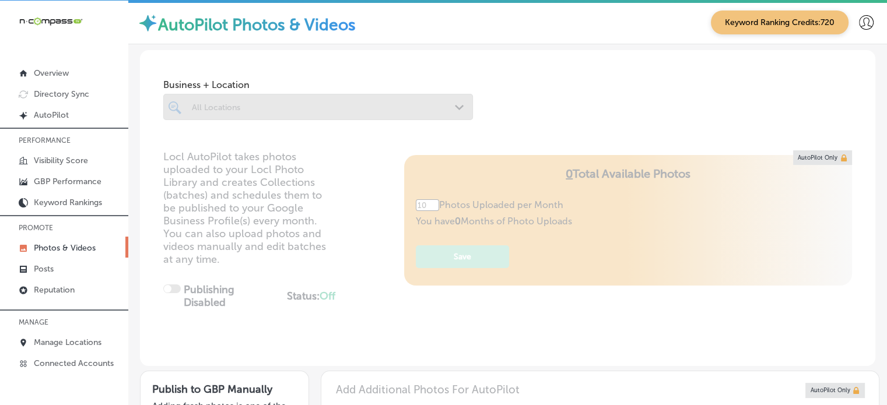
type input "5"
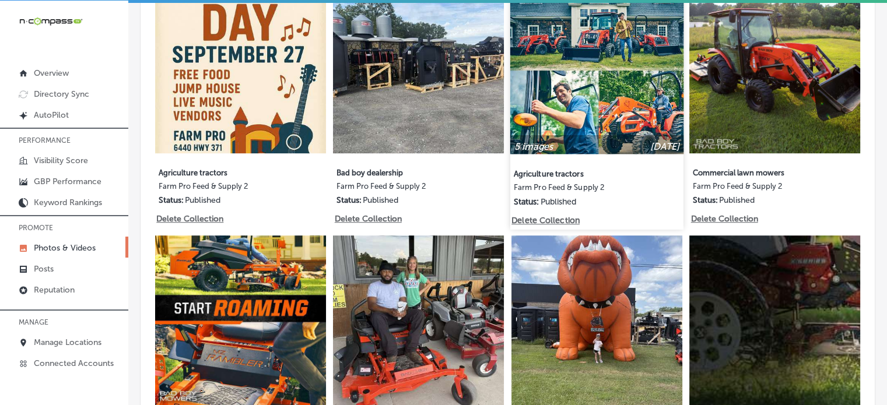
scroll to position [687, 0]
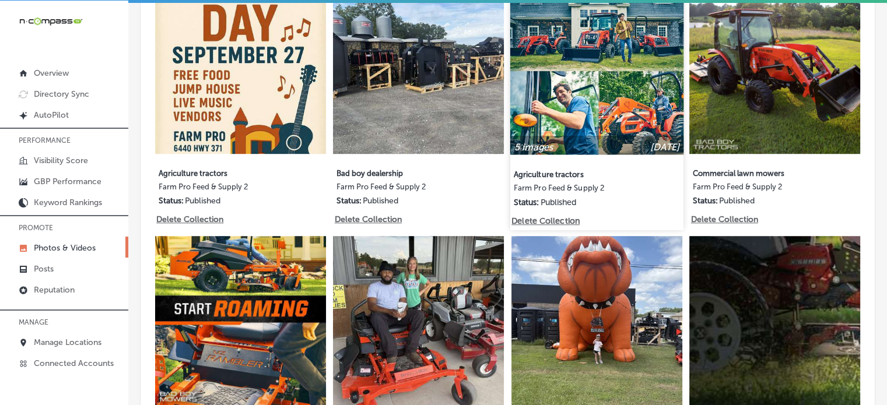
click at [594, 87] on img at bounding box center [596, 67] width 173 height 173
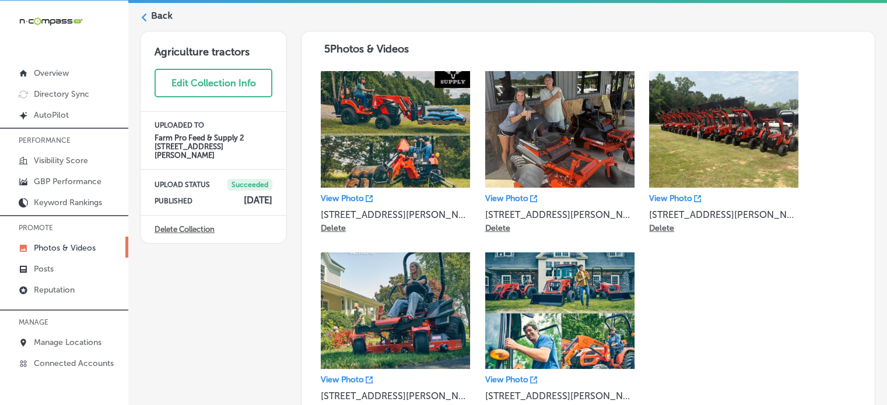
scroll to position [41, 0]
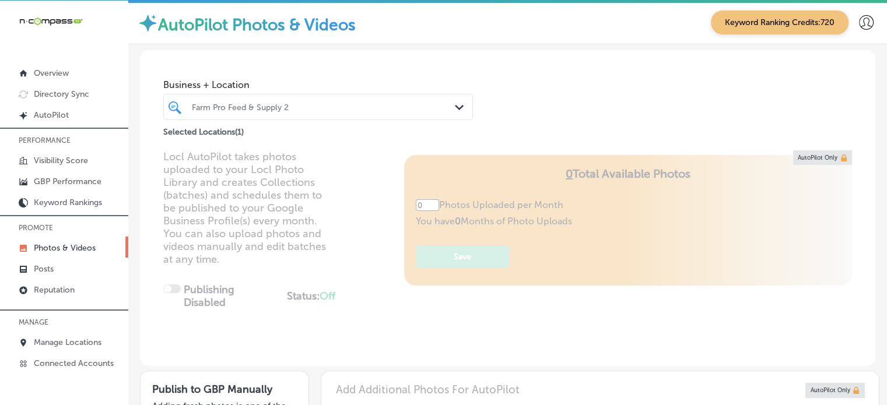
type input "5"
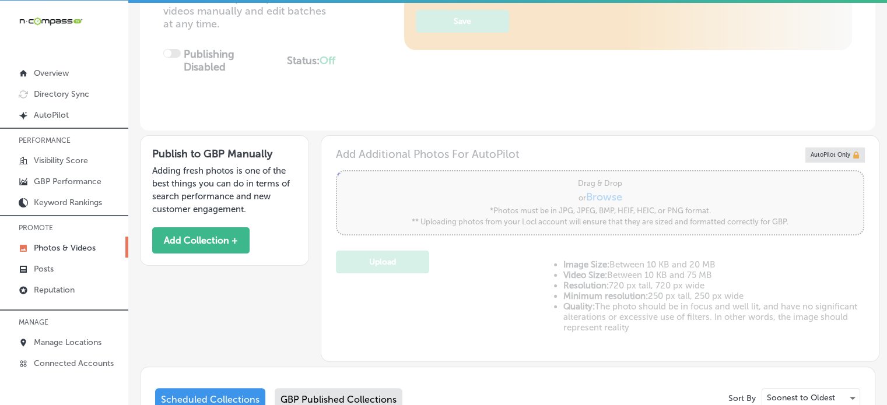
scroll to position [444, 0]
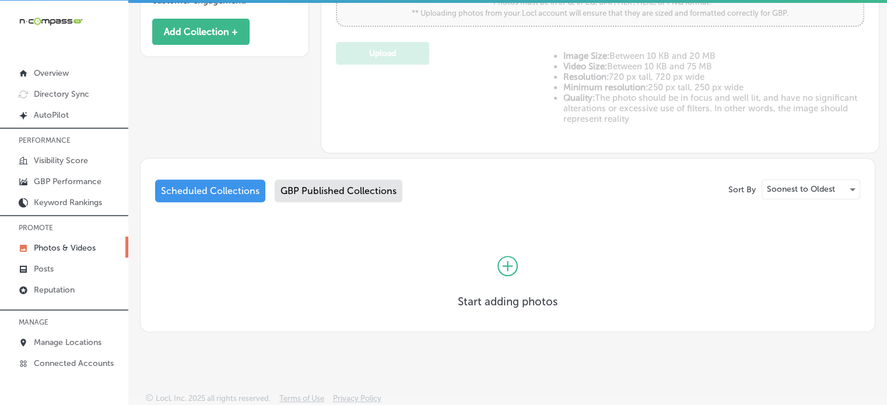
click at [350, 186] on div "GBP Published Collections" at bounding box center [339, 191] width 128 height 23
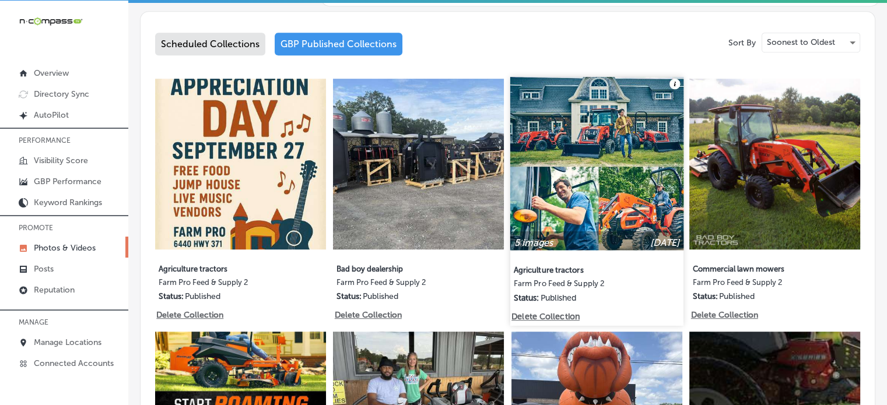
scroll to position [582, 0]
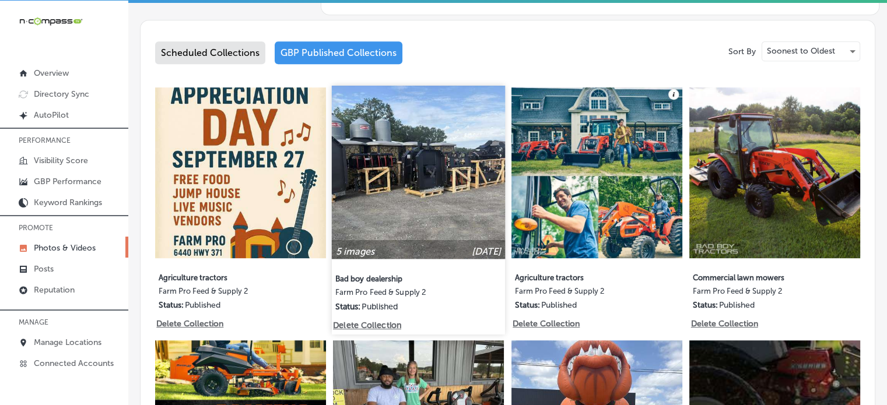
click at [442, 161] on img at bounding box center [418, 172] width 173 height 173
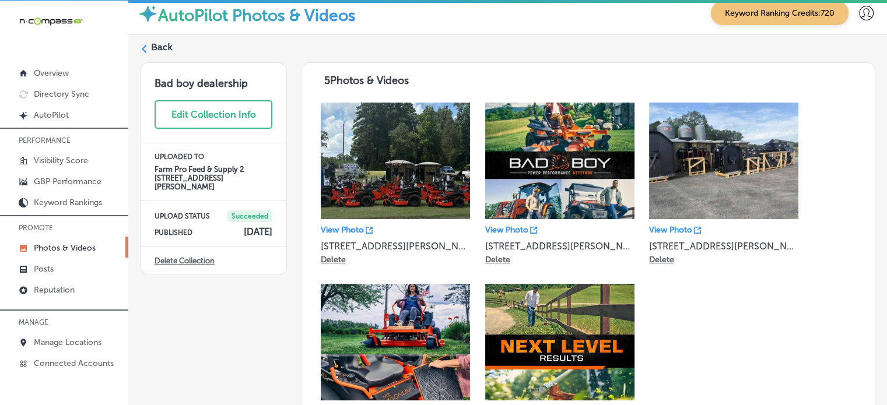
scroll to position [9, 0]
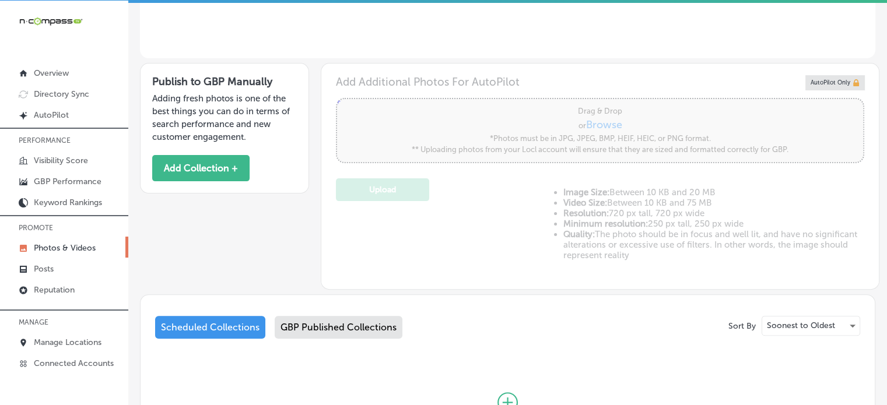
type input "5"
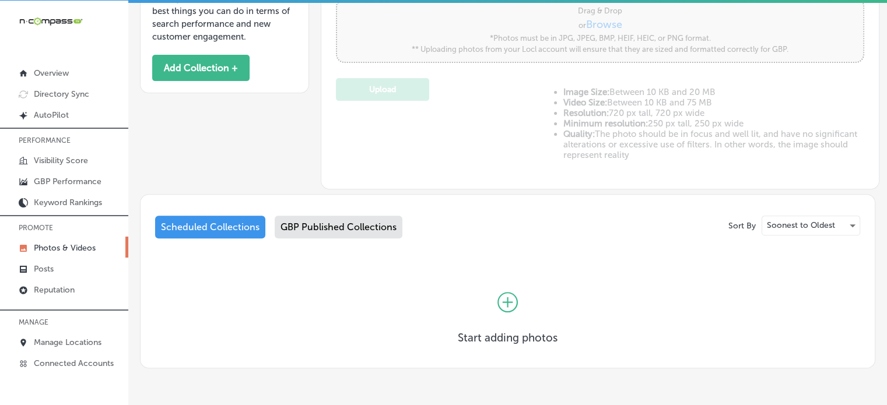
scroll to position [444, 0]
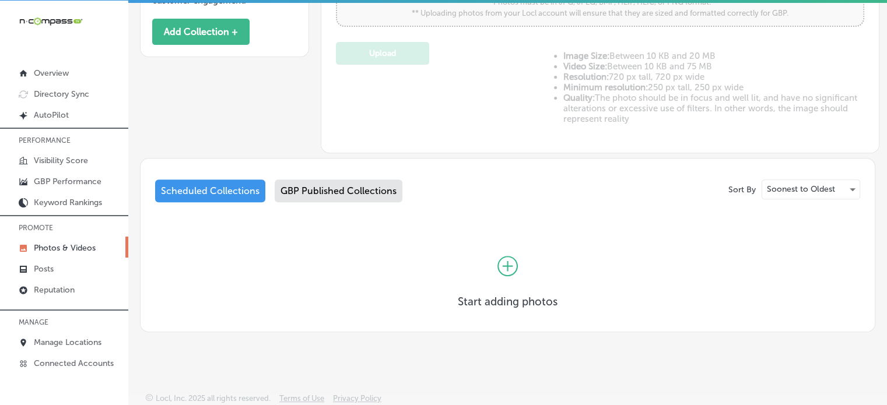
click at [330, 189] on div "GBP Published Collections" at bounding box center [339, 191] width 128 height 23
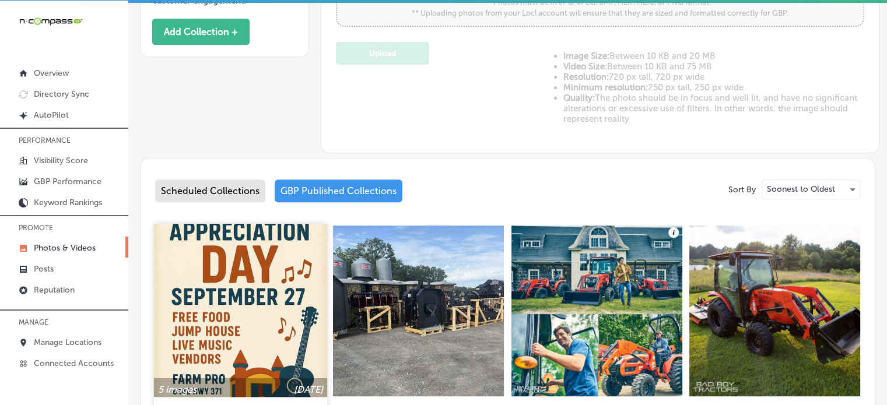
click at [266, 315] on img at bounding box center [240, 310] width 173 height 173
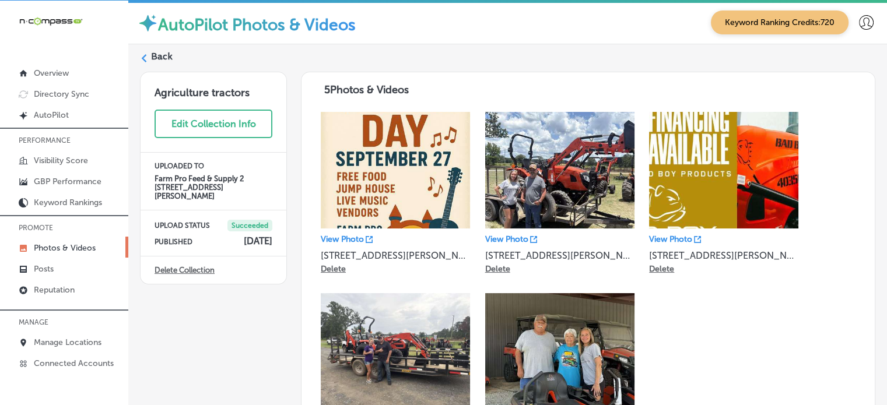
click at [155, 51] on label "Back" at bounding box center [162, 56] width 22 height 13
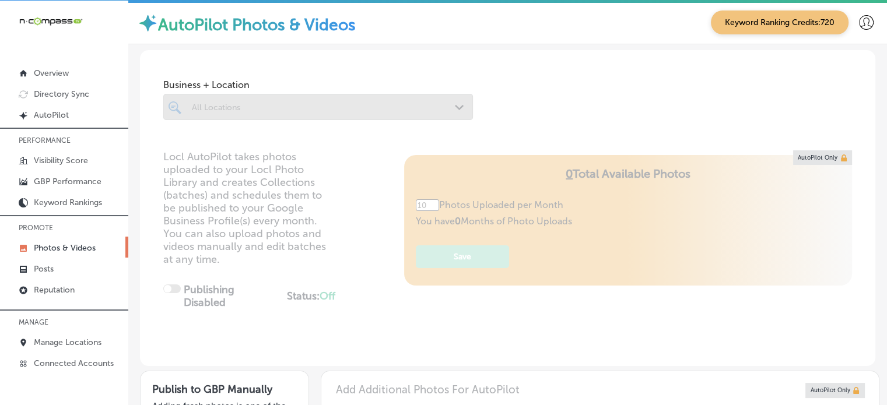
type input "5"
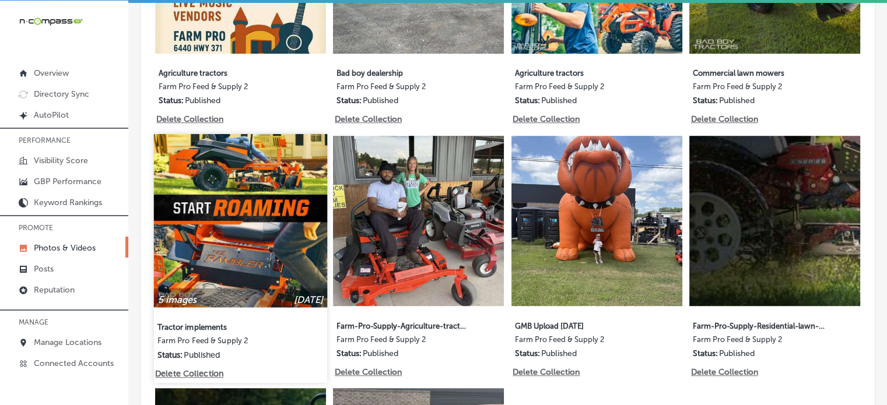
scroll to position [784, 0]
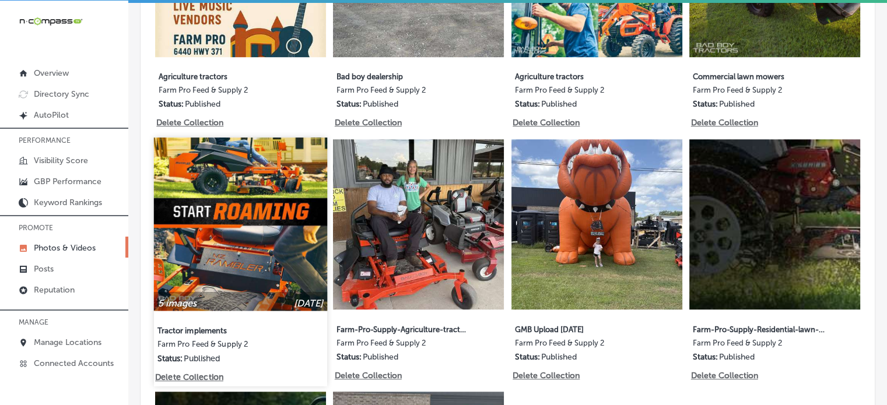
click at [245, 203] on img at bounding box center [240, 224] width 173 height 173
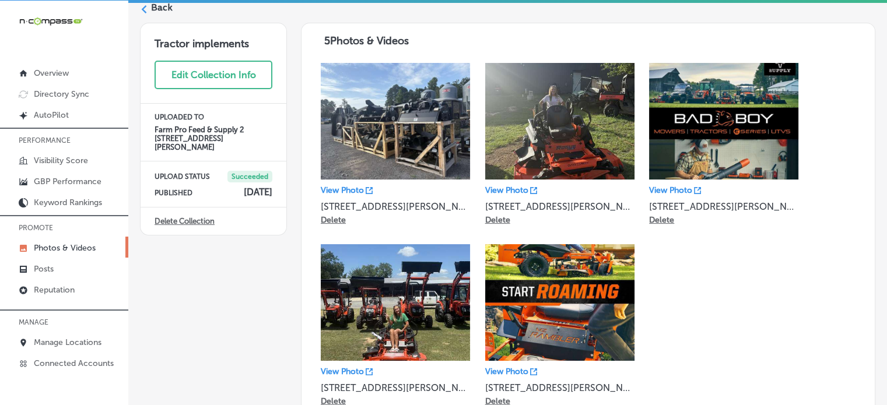
scroll to position [49, 0]
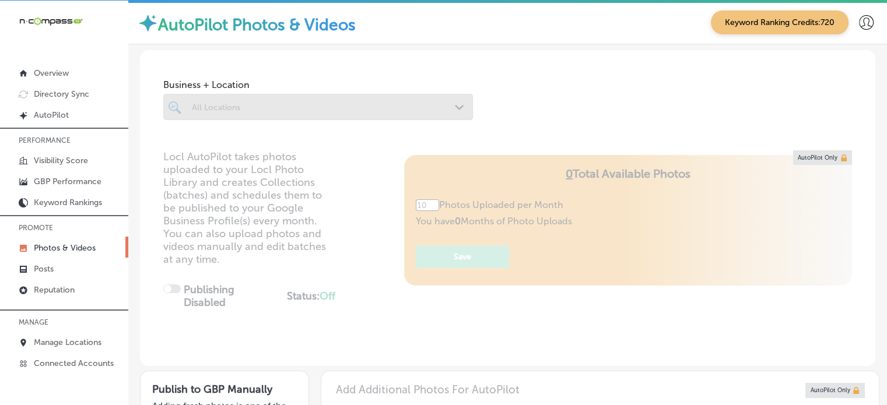
type input "5"
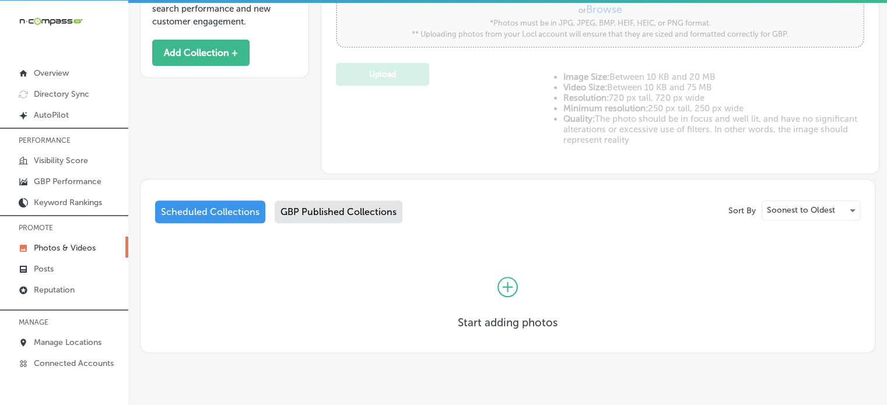
scroll to position [444, 0]
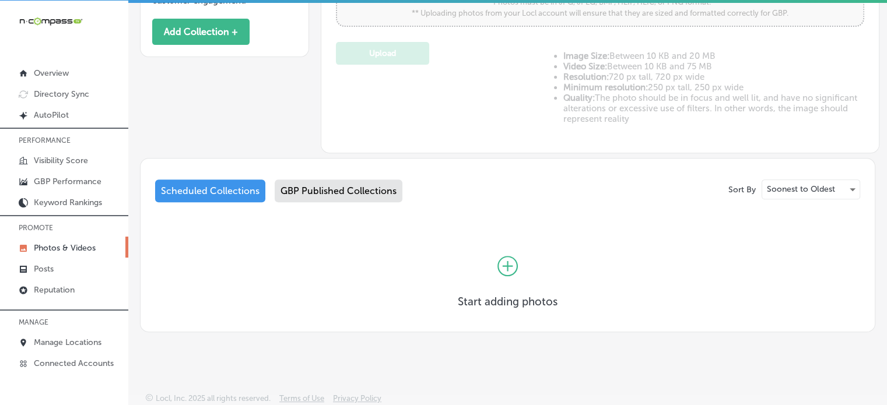
click at [359, 184] on div "GBP Published Collections" at bounding box center [339, 191] width 128 height 23
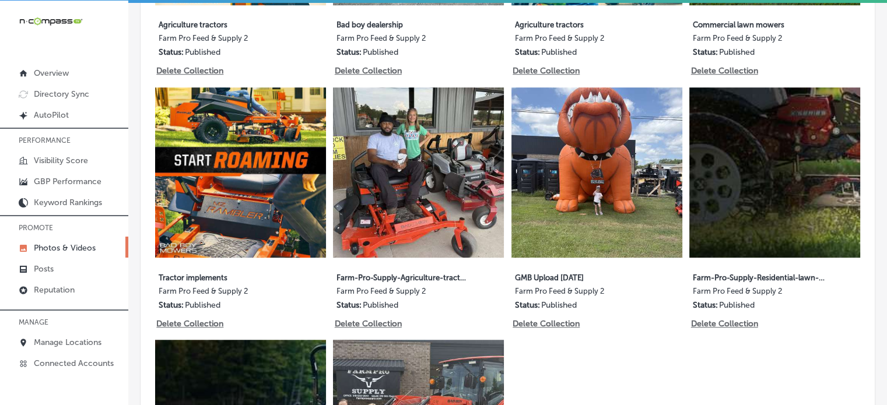
scroll to position [837, 0]
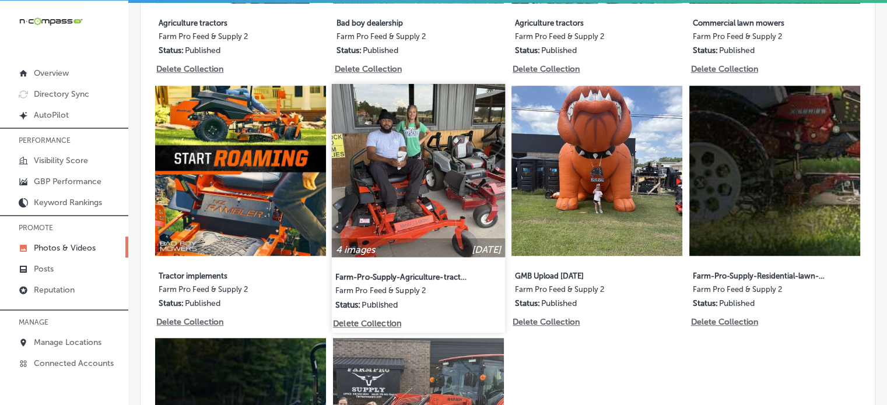
click at [420, 151] on img at bounding box center [418, 170] width 173 height 173
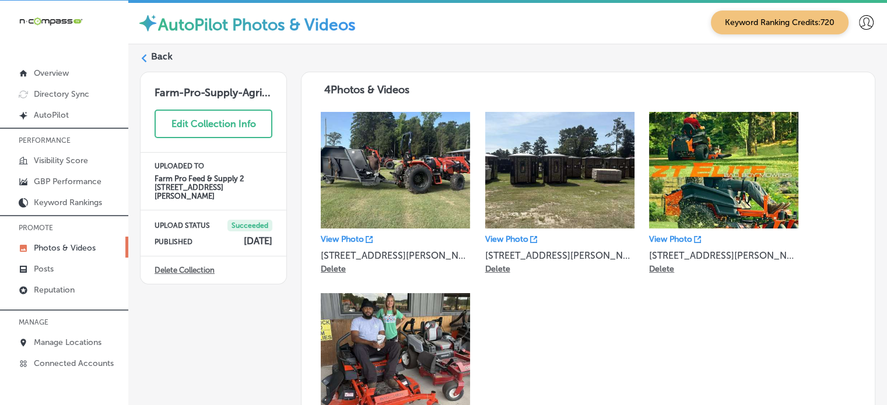
scroll to position [58, 0]
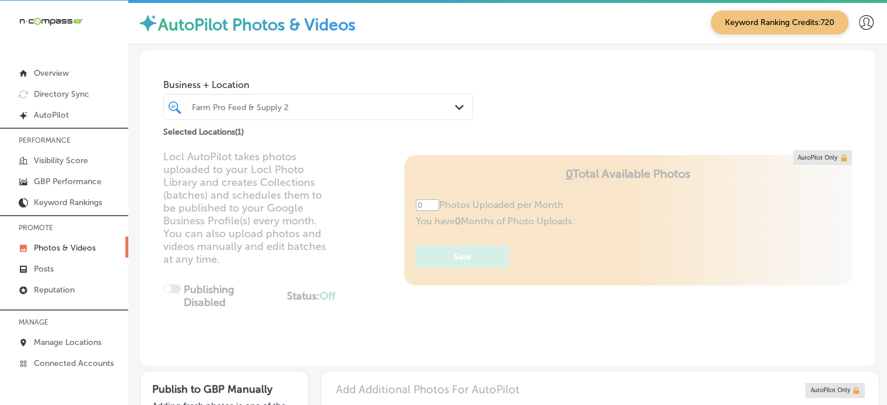
type input "5"
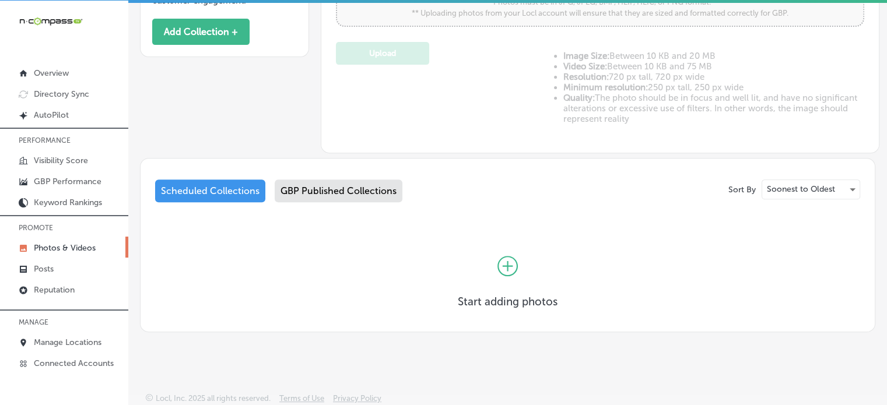
click at [351, 193] on div "GBP Published Collections" at bounding box center [339, 191] width 128 height 23
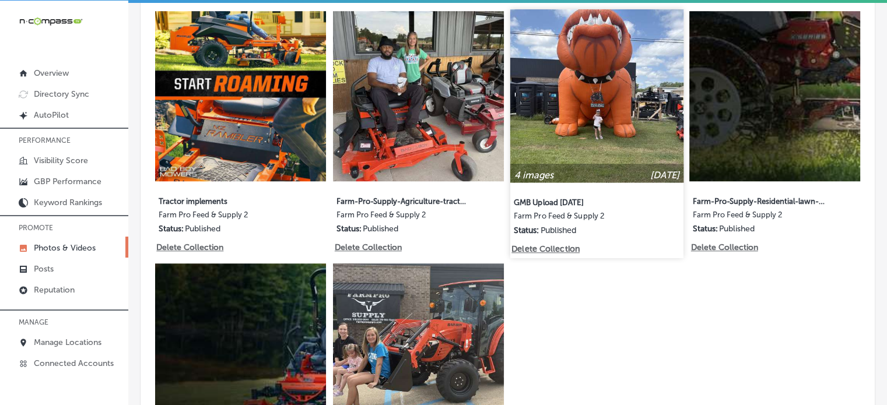
scroll to position [912, 0]
click at [599, 65] on img at bounding box center [596, 95] width 173 height 173
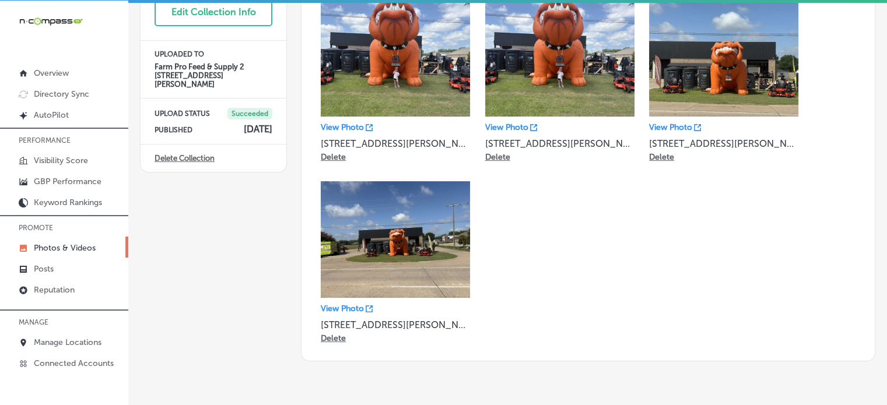
scroll to position [56, 0]
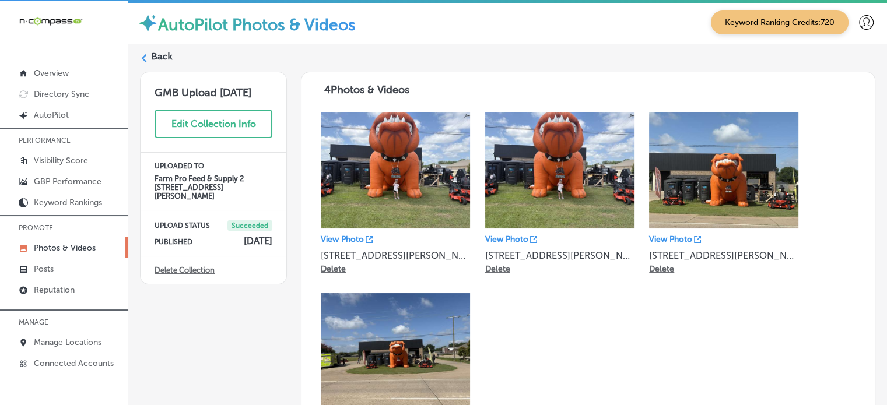
click at [168, 52] on label "Back" at bounding box center [162, 56] width 22 height 13
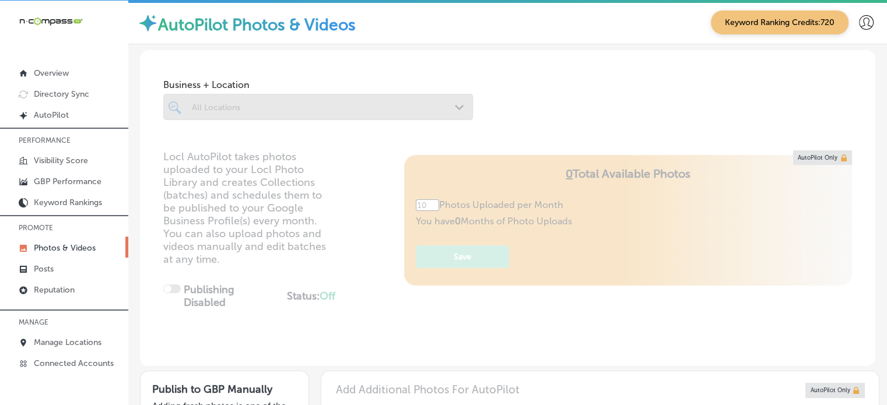
type input "5"
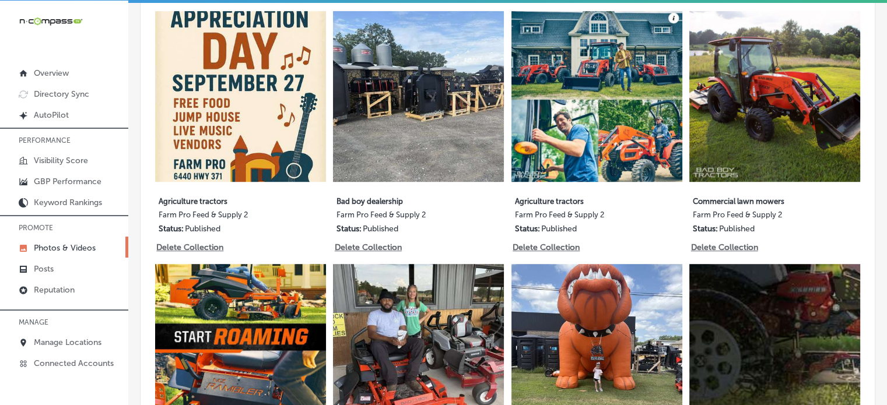
scroll to position [709, 0]
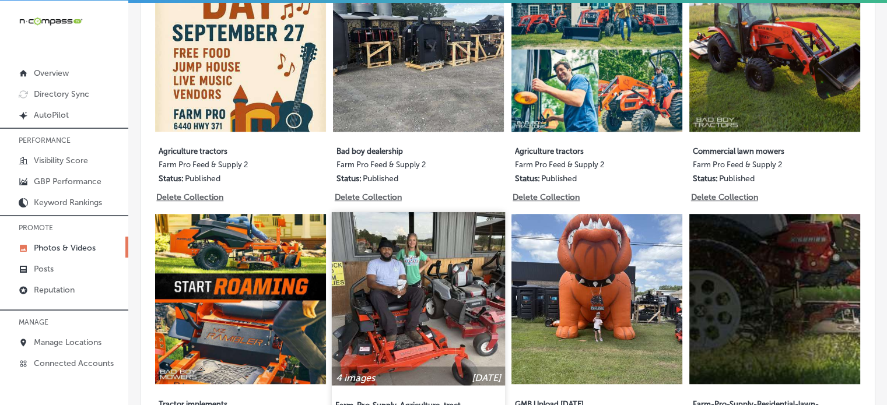
click at [449, 284] on img at bounding box center [418, 298] width 173 height 173
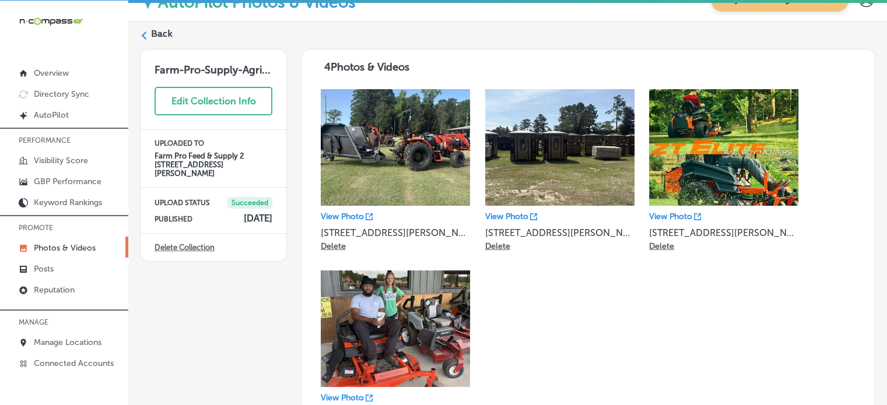
scroll to position [21, 0]
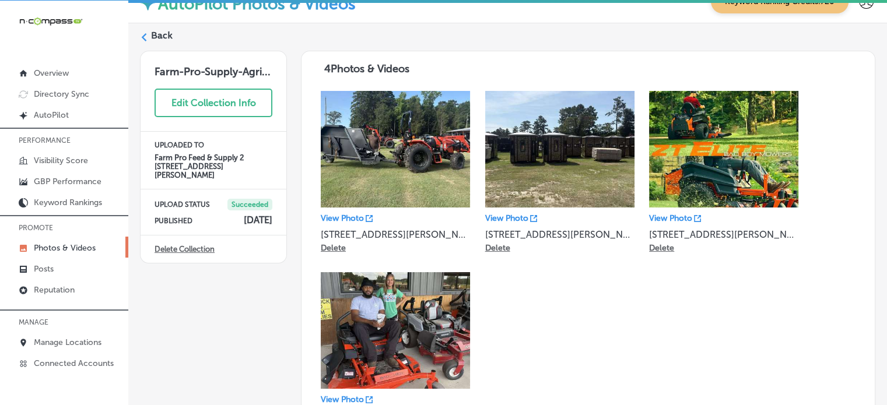
click at [154, 38] on label "Back" at bounding box center [162, 35] width 22 height 13
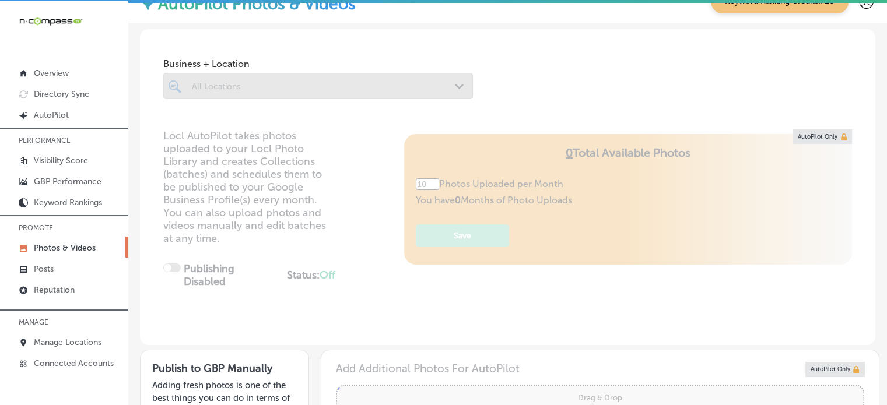
type input "5"
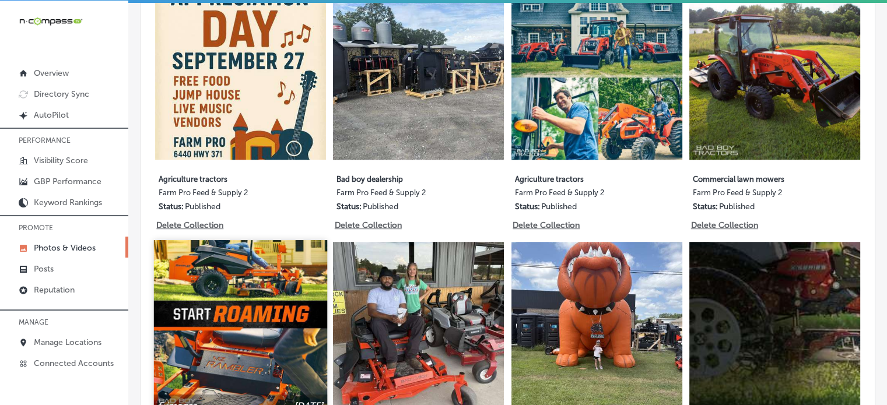
scroll to position [688, 0]
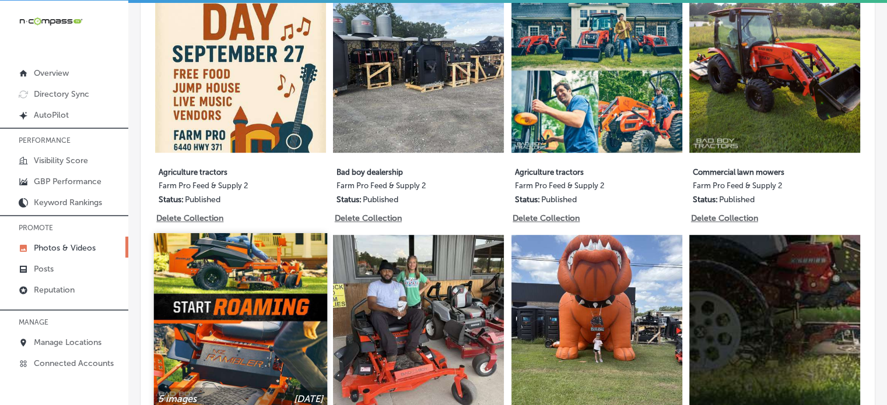
click at [265, 286] on img at bounding box center [240, 319] width 173 height 173
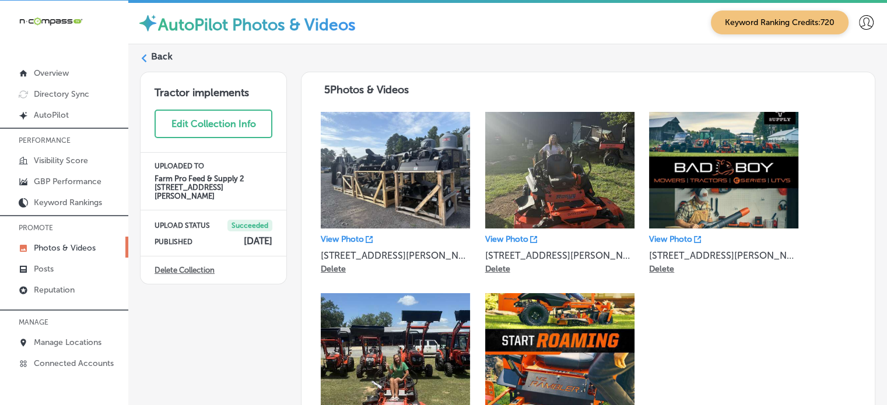
click at [163, 53] on label "Back" at bounding box center [162, 56] width 22 height 13
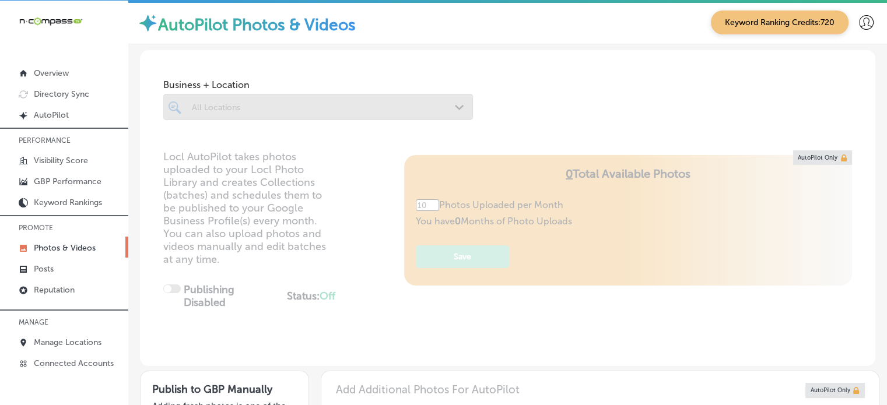
type input "5"
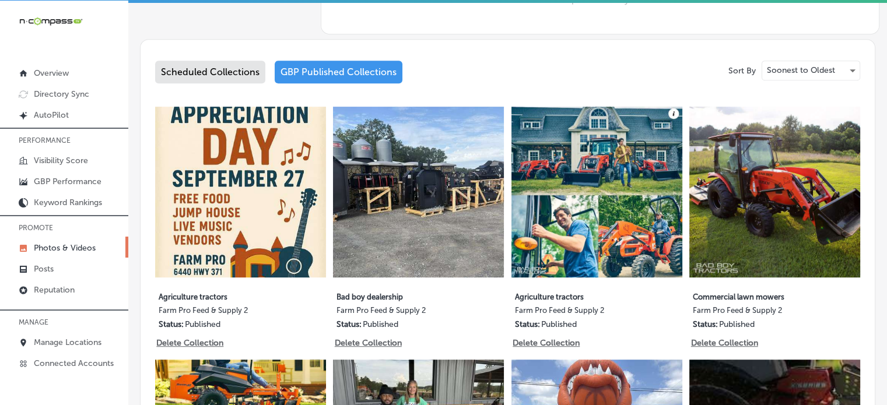
scroll to position [618, 0]
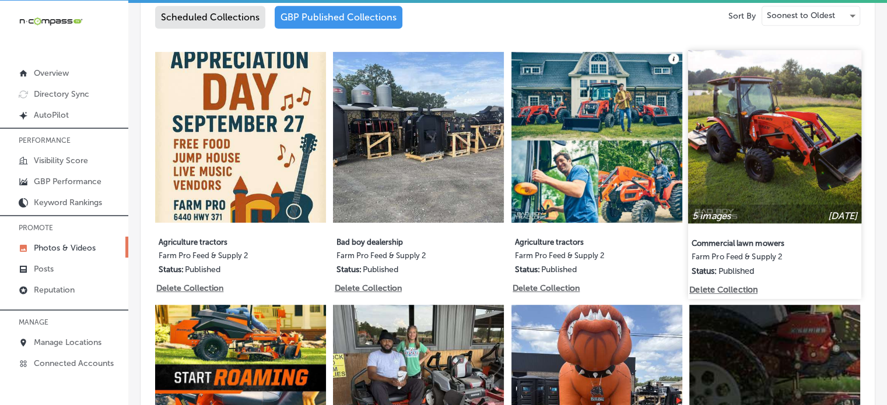
click at [750, 130] on img at bounding box center [774, 136] width 173 height 173
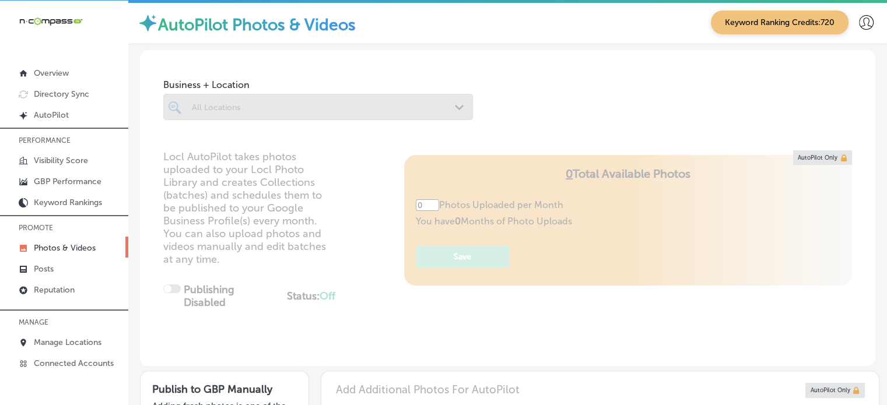
type input "5"
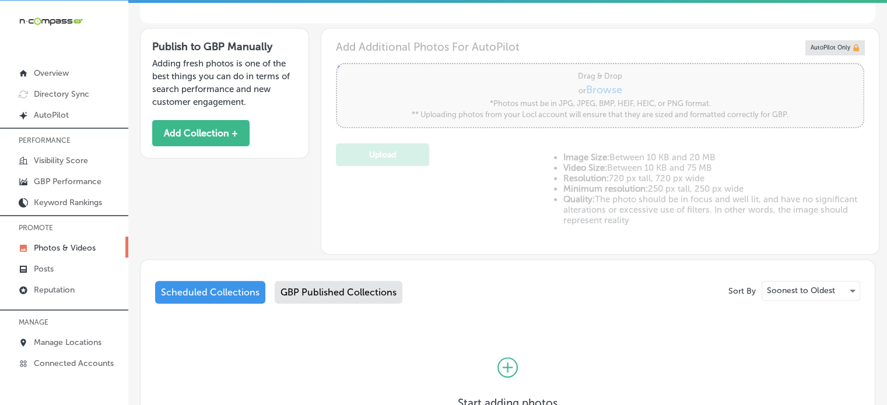
scroll to position [444, 0]
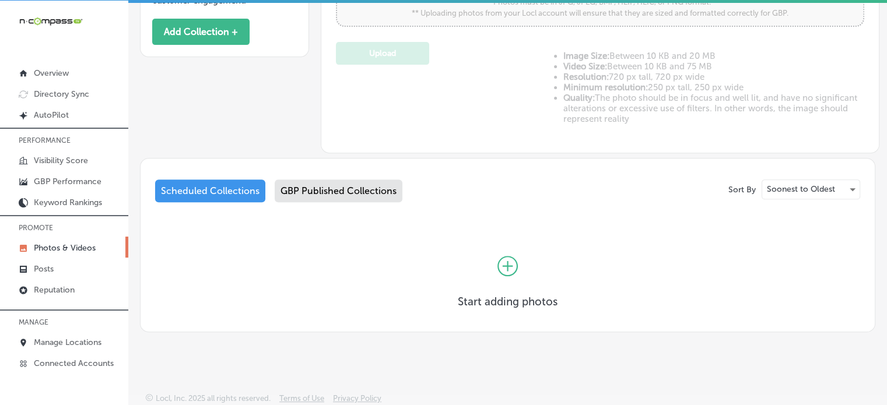
click at [361, 180] on div "Scheduled Collections GBP Published Collections" at bounding box center [507, 193] width 705 height 27
click at [368, 184] on div "GBP Published Collections" at bounding box center [339, 191] width 128 height 23
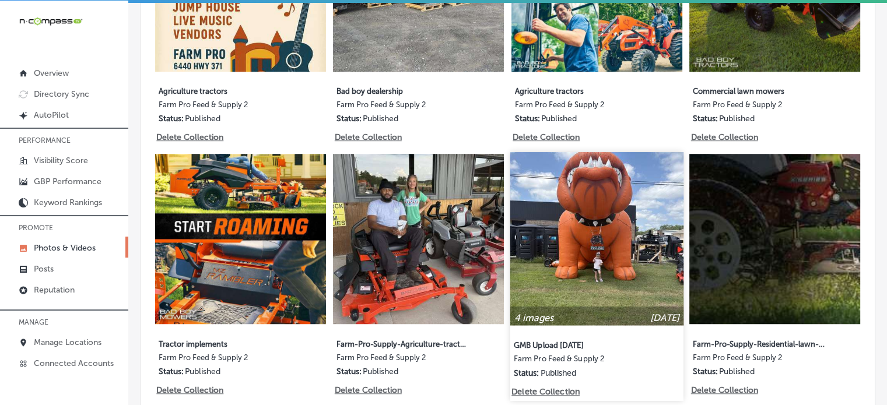
scroll to position [791, 0]
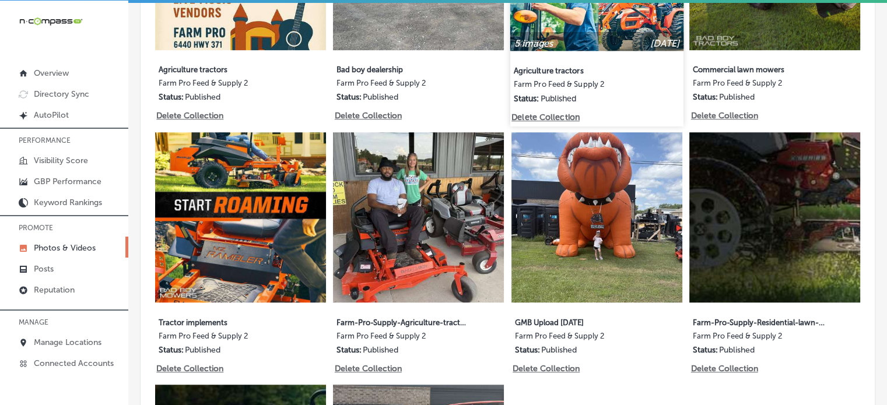
click at [613, 37] on div at bounding box center [596, 40] width 173 height 19
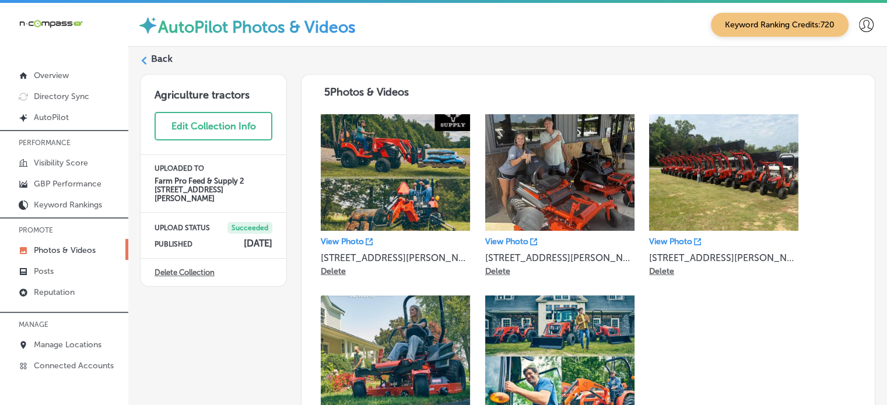
scroll to position [2, 0]
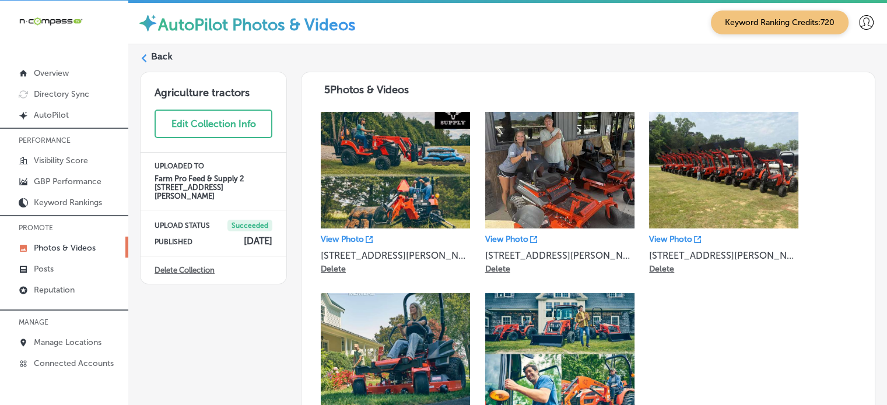
click at [163, 50] on label "Back" at bounding box center [162, 56] width 22 height 13
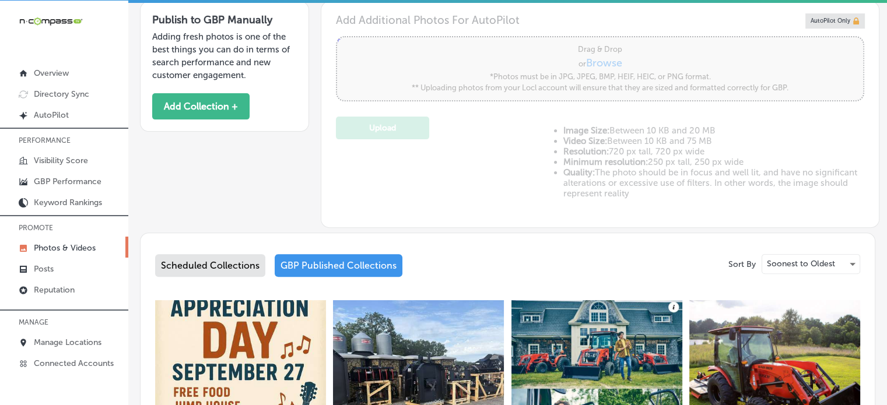
scroll to position [387, 0]
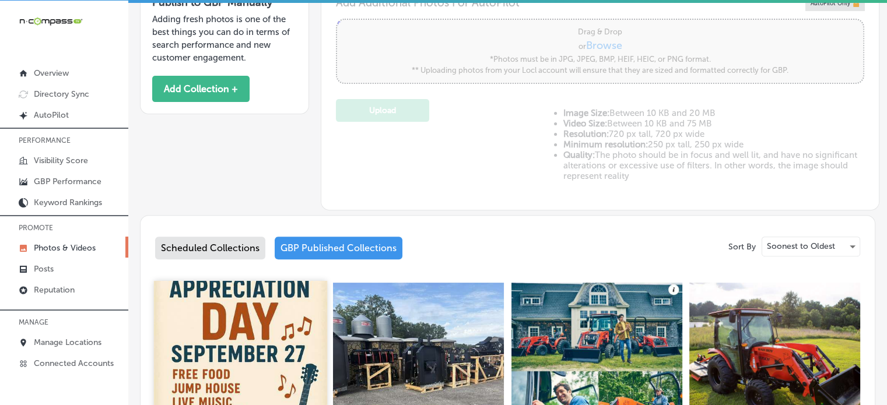
type input "5"
click at [246, 310] on img at bounding box center [240, 367] width 173 height 173
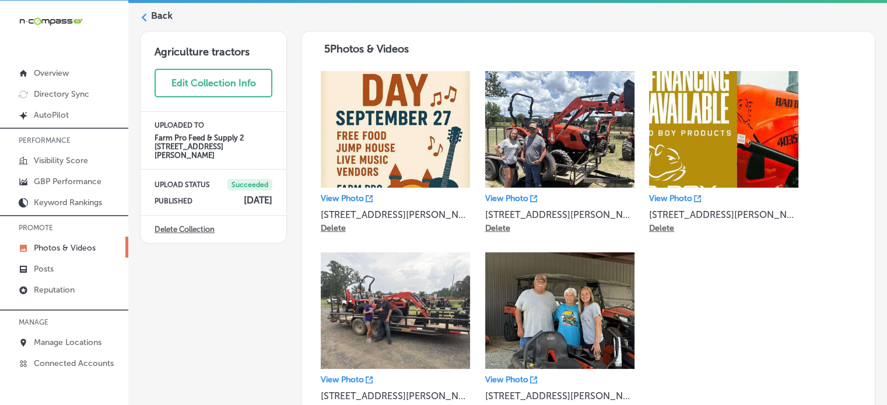
scroll to position [41, 0]
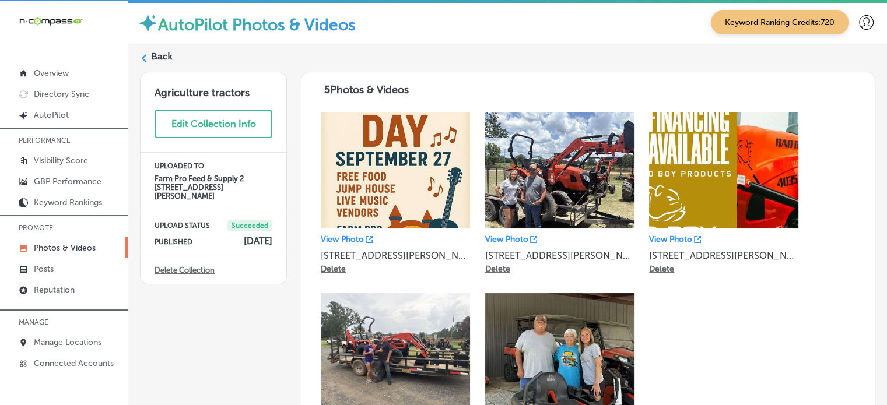
click at [160, 57] on label "Back" at bounding box center [162, 56] width 22 height 13
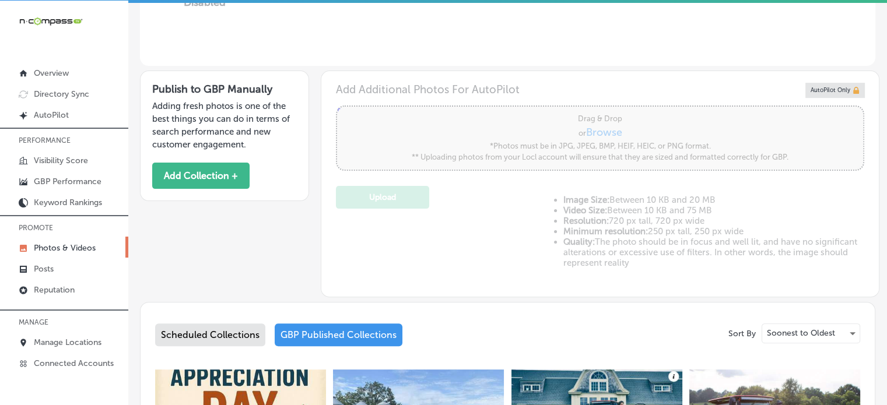
type input "5"
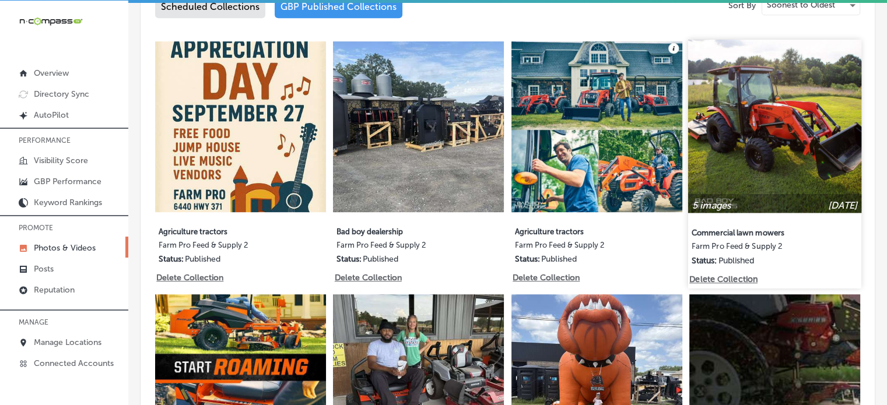
scroll to position [634, 0]
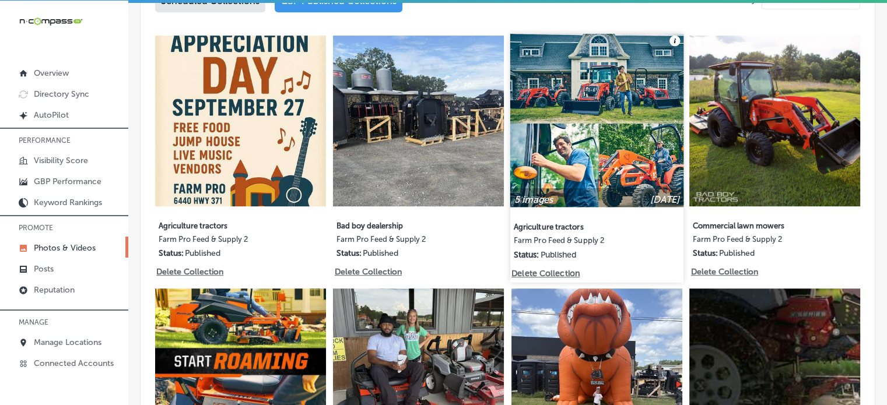
click at [658, 111] on img at bounding box center [596, 120] width 173 height 173
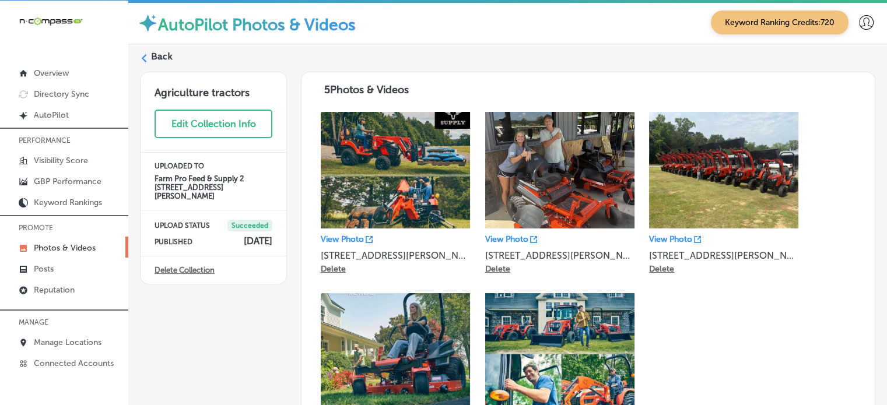
click at [159, 54] on label "Back" at bounding box center [162, 56] width 22 height 13
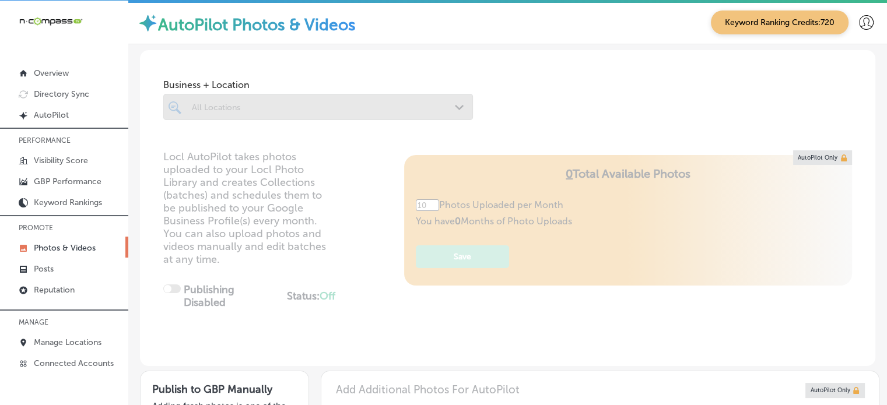
type input "5"
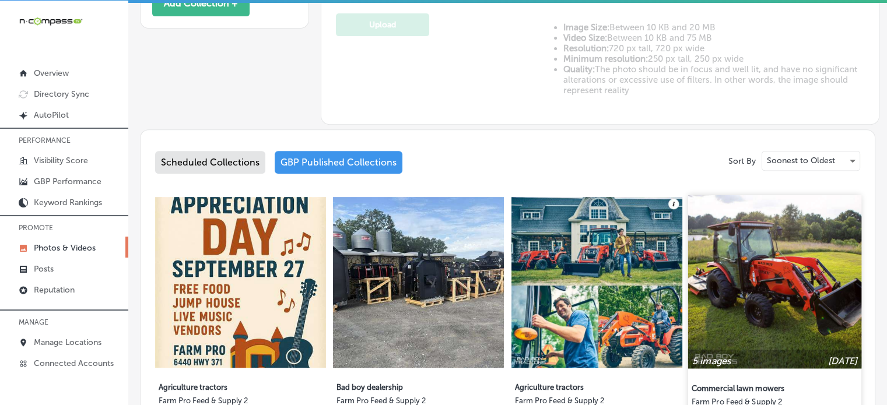
scroll to position [478, 0]
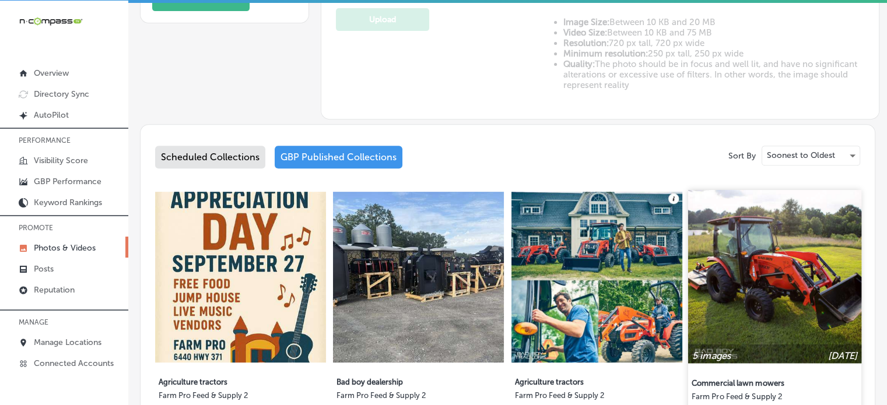
click at [746, 261] on img at bounding box center [774, 276] width 173 height 173
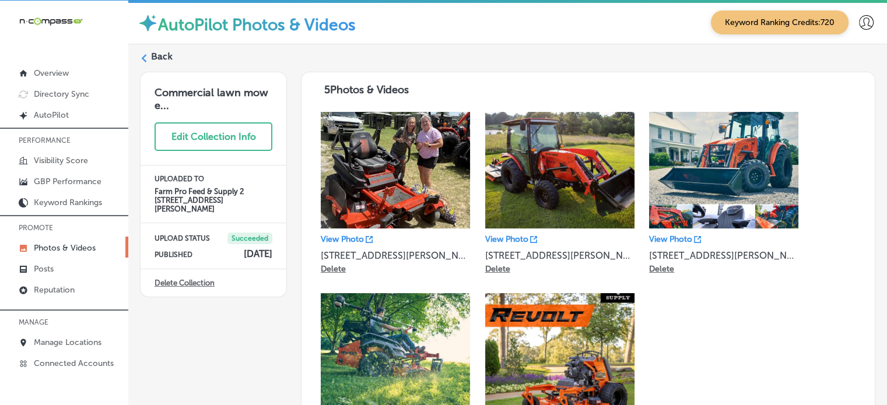
click at [168, 55] on label "Back" at bounding box center [162, 56] width 22 height 13
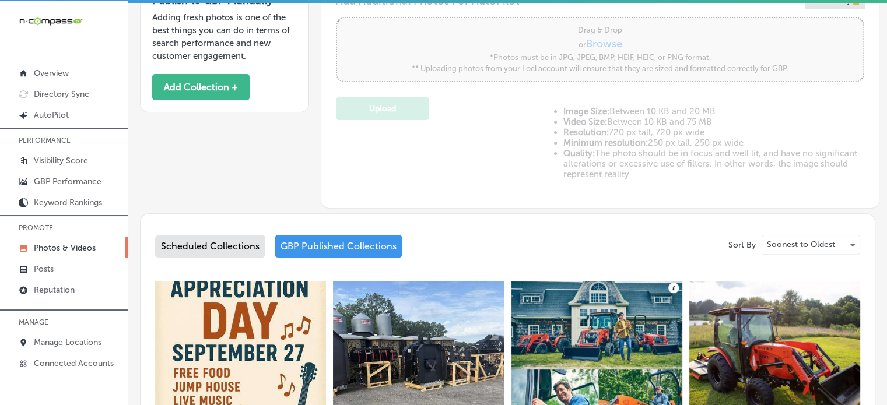
type input "5"
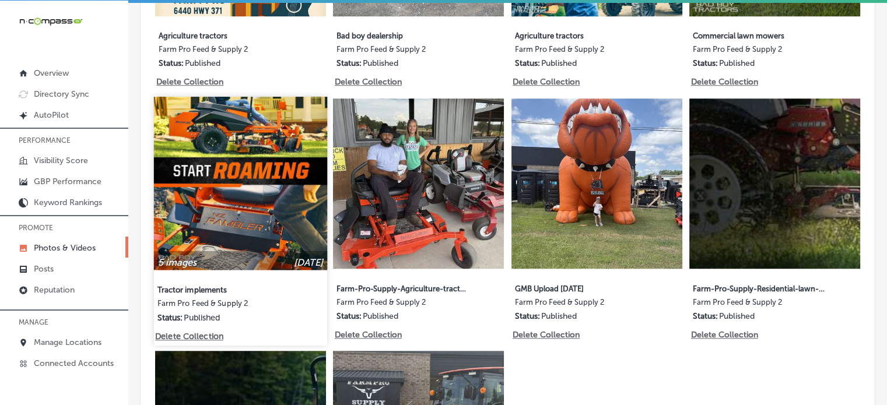
scroll to position [830, 0]
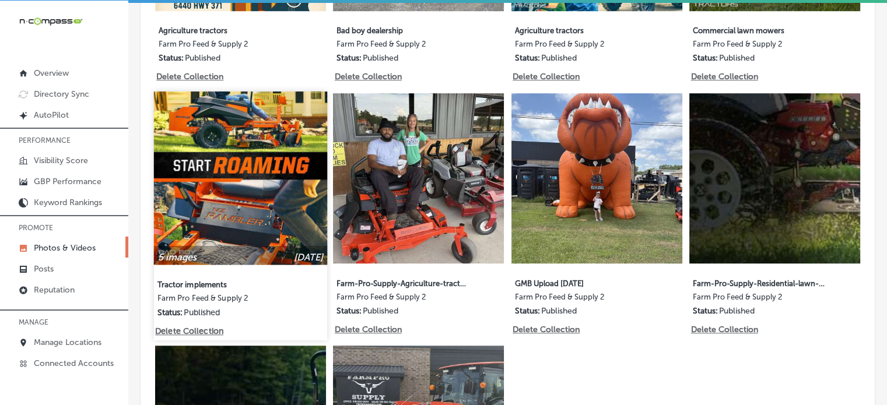
click at [233, 154] on img at bounding box center [240, 178] width 173 height 173
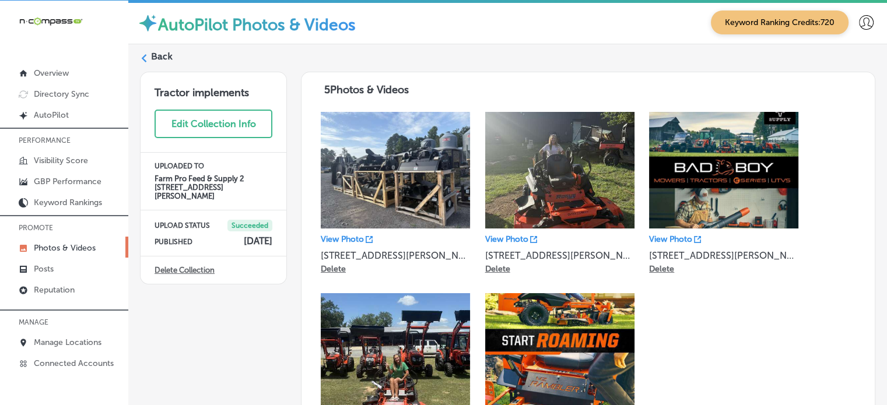
click at [167, 55] on label "Back" at bounding box center [162, 56] width 22 height 13
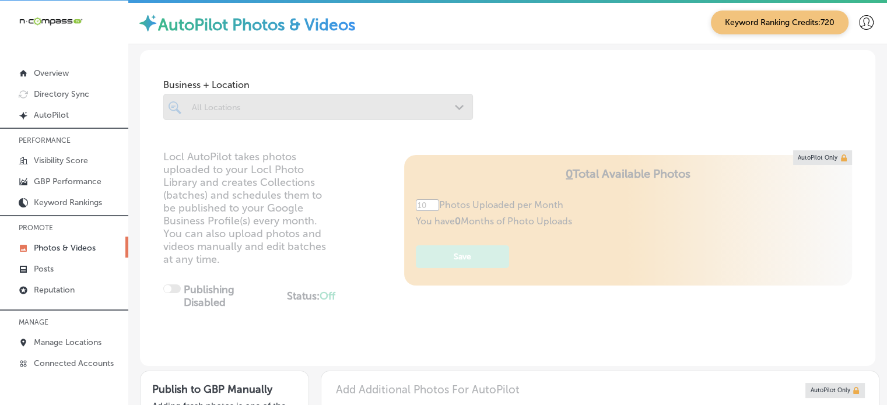
type input "5"
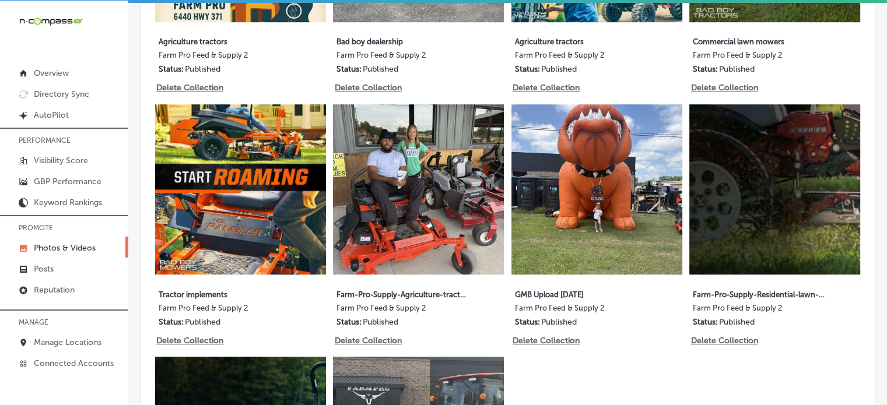
scroll to position [888, 0]
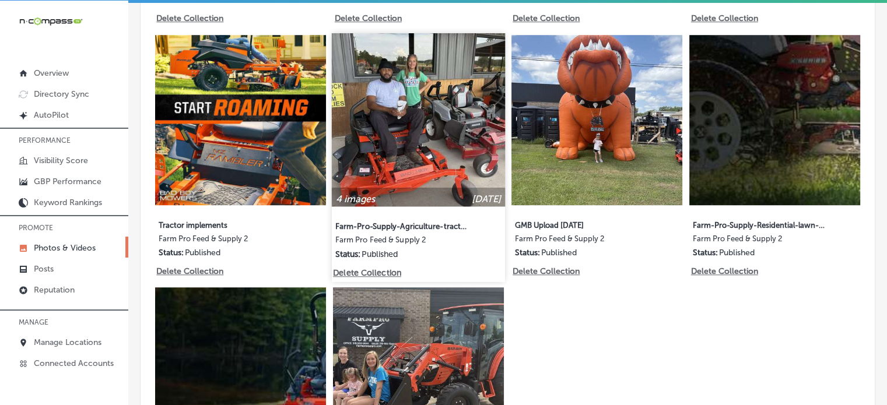
click at [421, 128] on img at bounding box center [418, 119] width 173 height 173
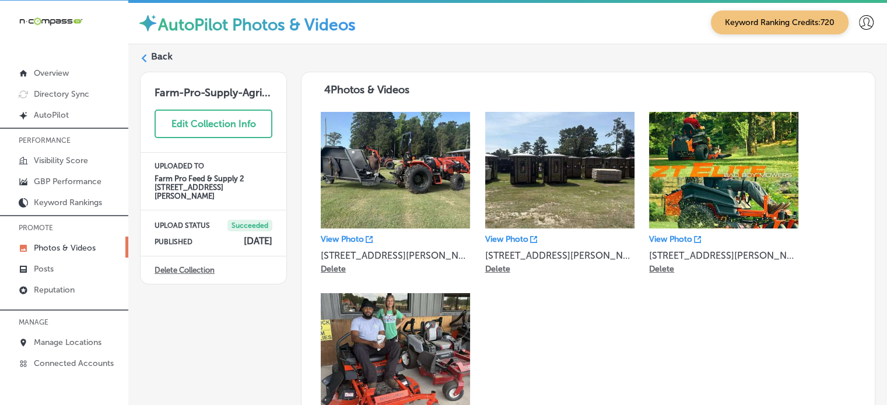
click at [163, 54] on label "Back" at bounding box center [162, 56] width 22 height 13
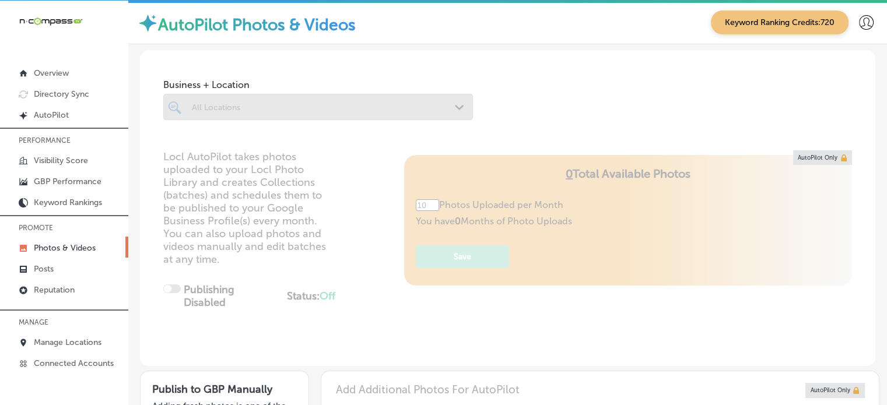
type input "5"
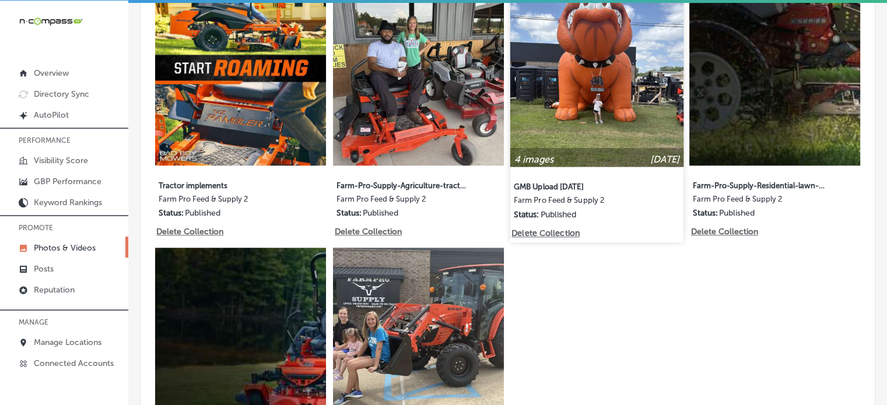
scroll to position [944, 0]
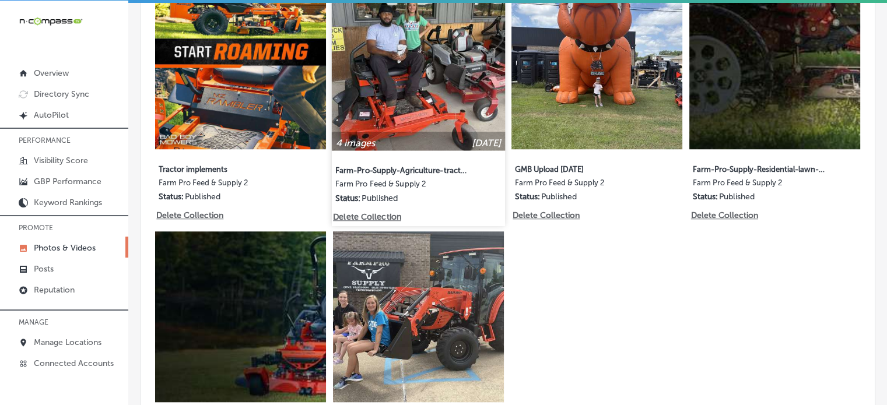
click at [476, 90] on img at bounding box center [418, 63] width 173 height 173
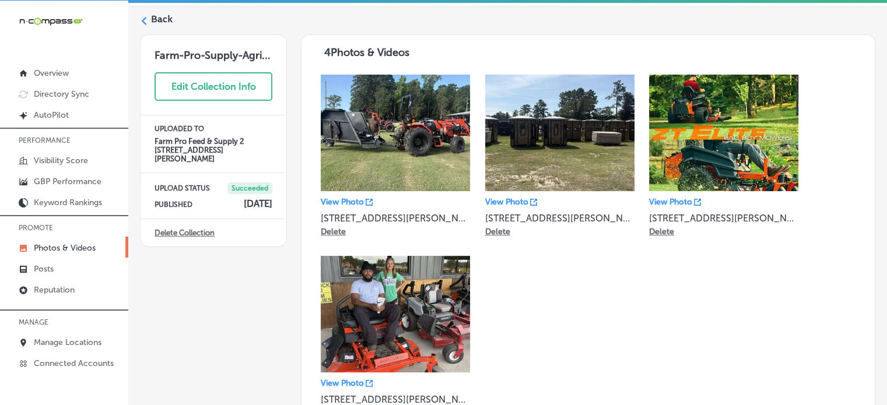
scroll to position [38, 0]
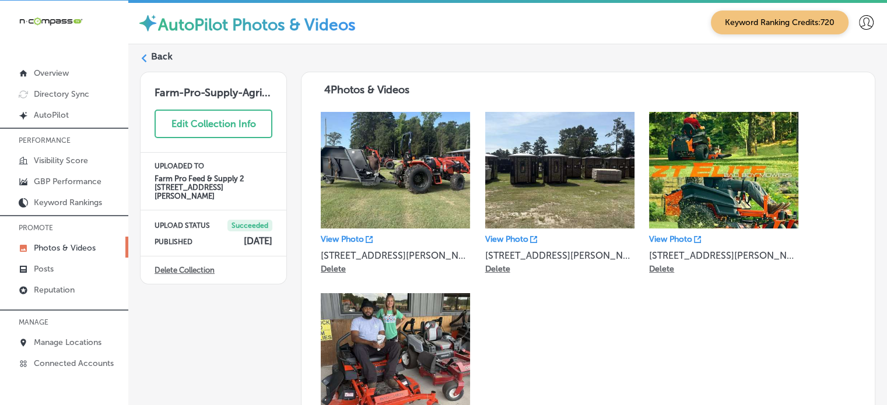
click at [161, 57] on label "Back" at bounding box center [162, 56] width 22 height 13
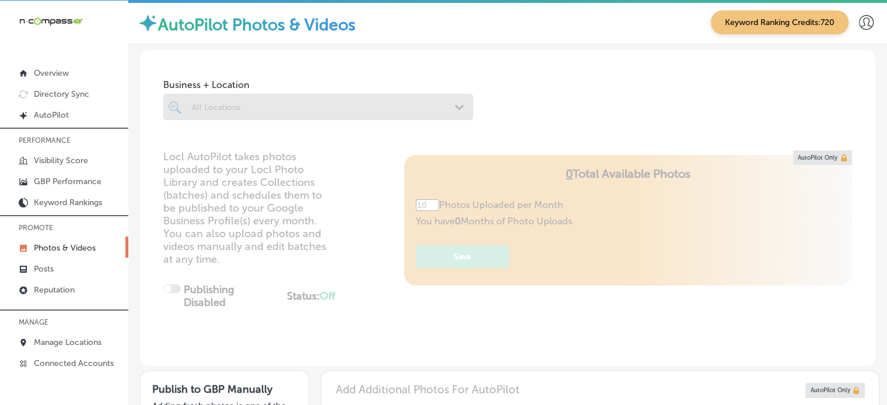
type input "5"
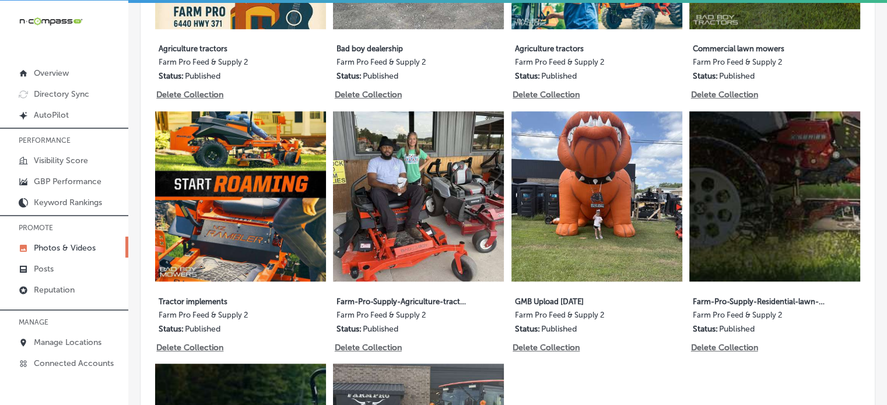
scroll to position [814, 0]
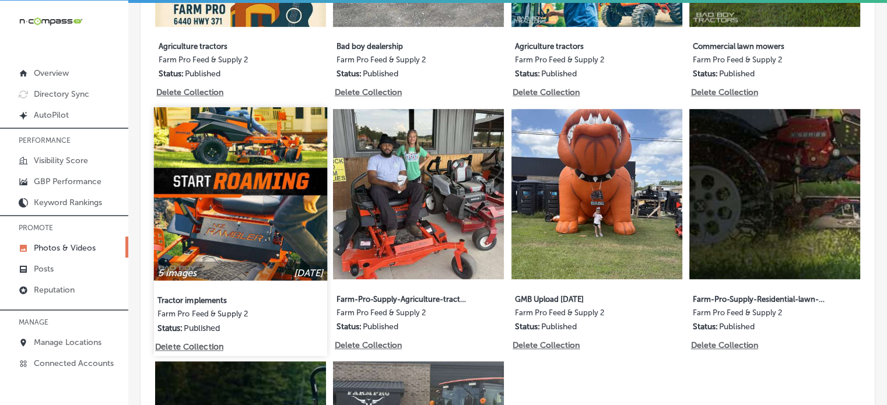
click at [257, 192] on img at bounding box center [240, 193] width 173 height 173
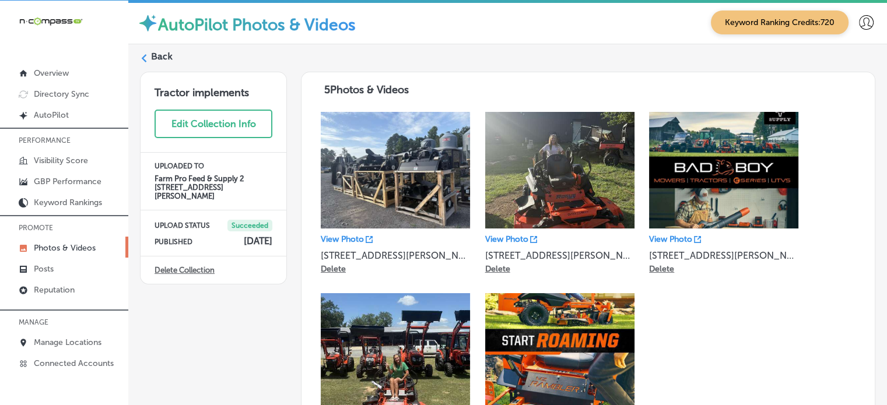
scroll to position [27, 0]
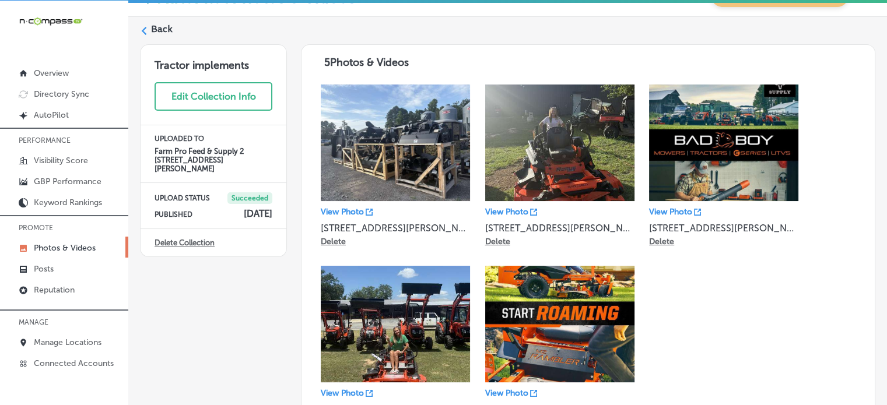
click at [150, 33] on div "Back" at bounding box center [507, 34] width 735 height 22
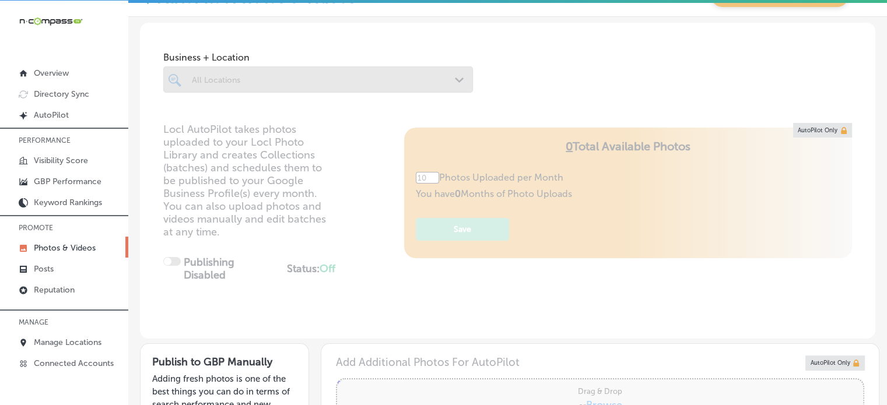
type input "5"
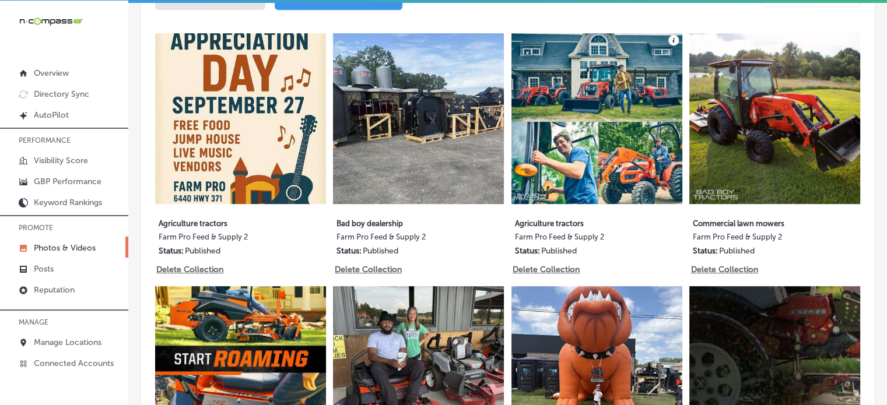
scroll to position [619, 0]
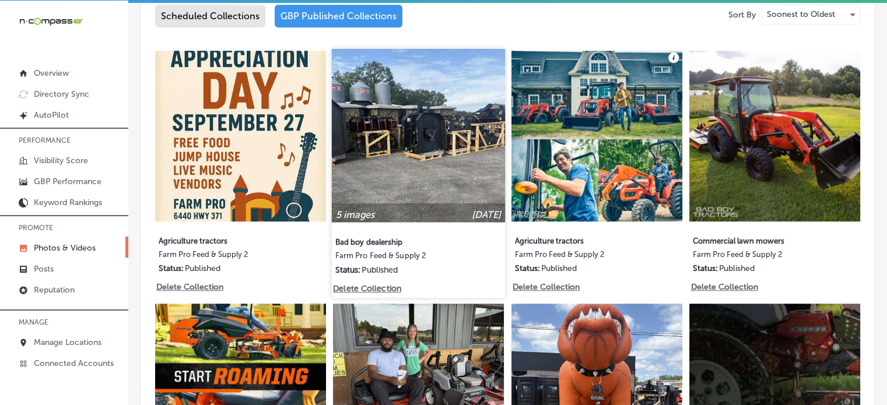
click at [441, 107] on img at bounding box center [418, 135] width 173 height 173
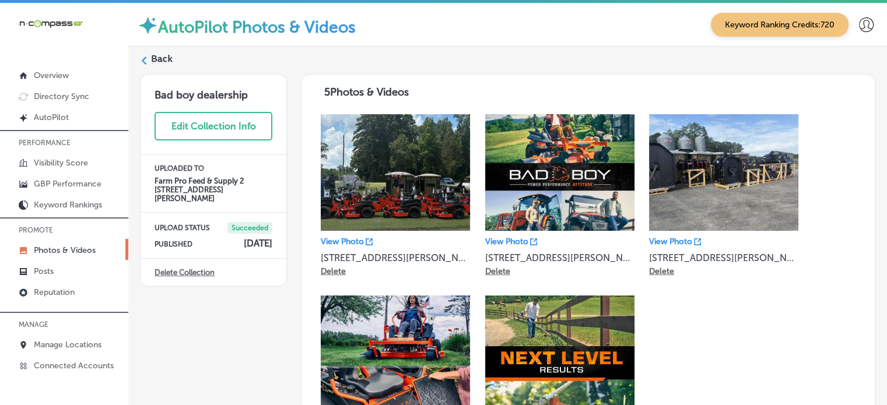
scroll to position [7, 0]
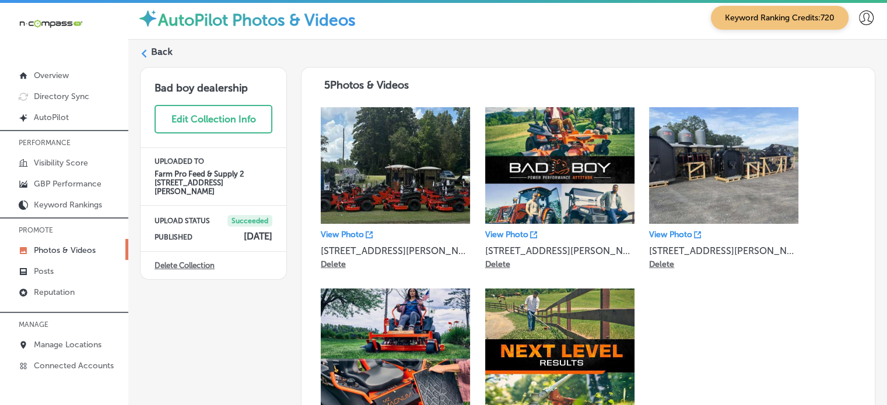
click at [158, 45] on label "Back" at bounding box center [162, 51] width 22 height 13
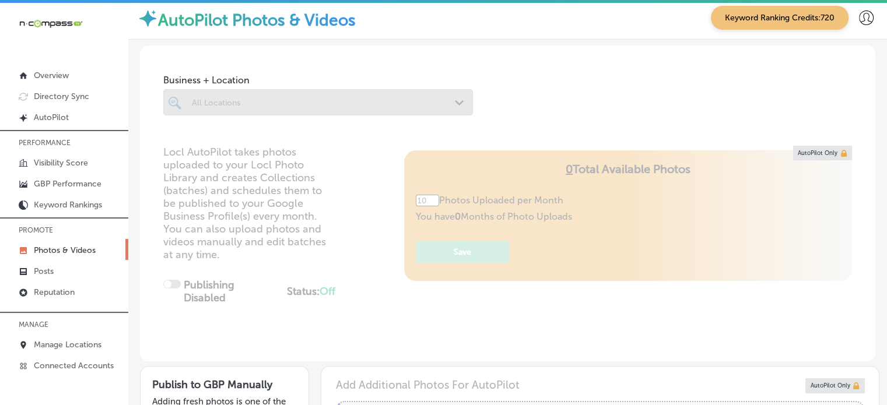
type input "5"
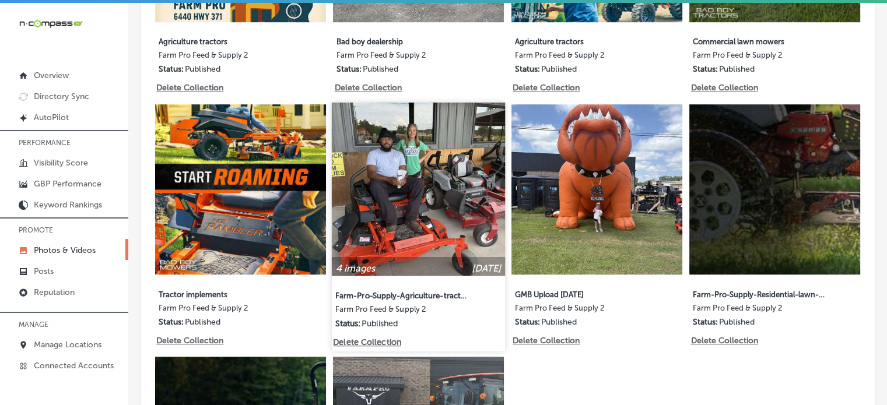
scroll to position [823, 0]
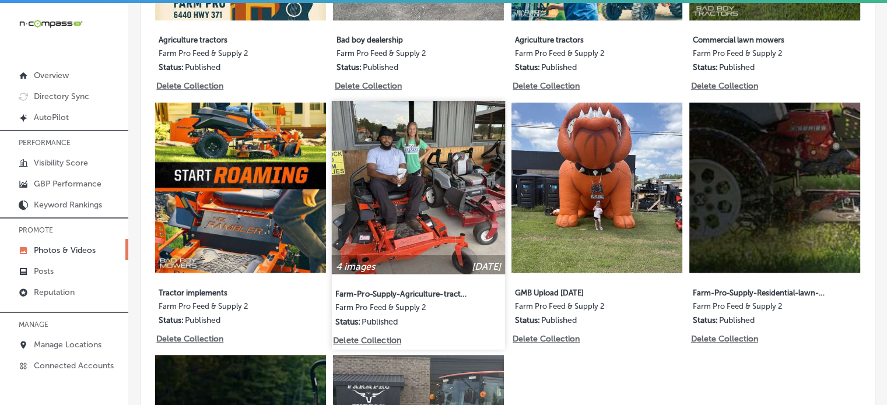
click at [415, 193] on img at bounding box center [418, 187] width 173 height 173
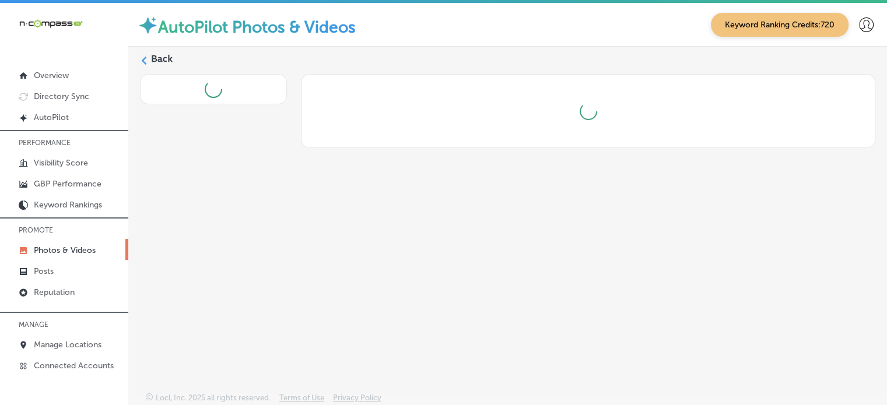
scroll to position [2, 0]
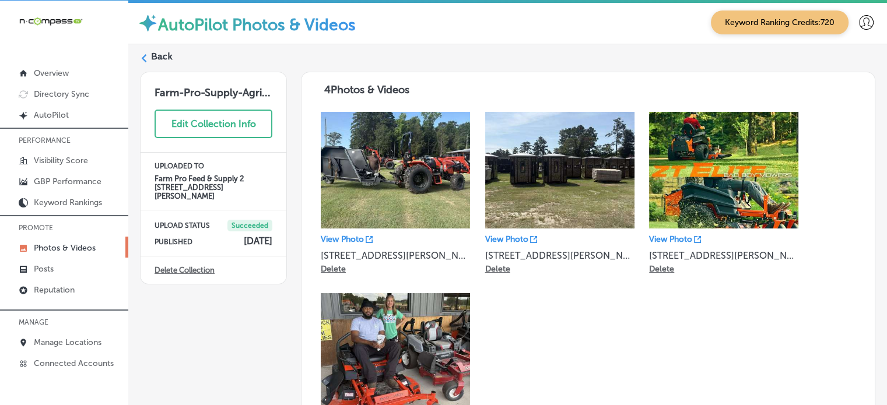
click at [163, 56] on label "Back" at bounding box center [162, 56] width 22 height 13
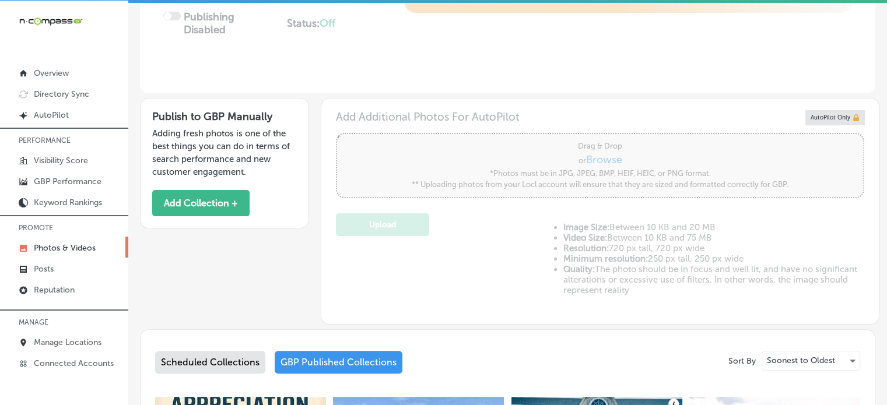
type input "5"
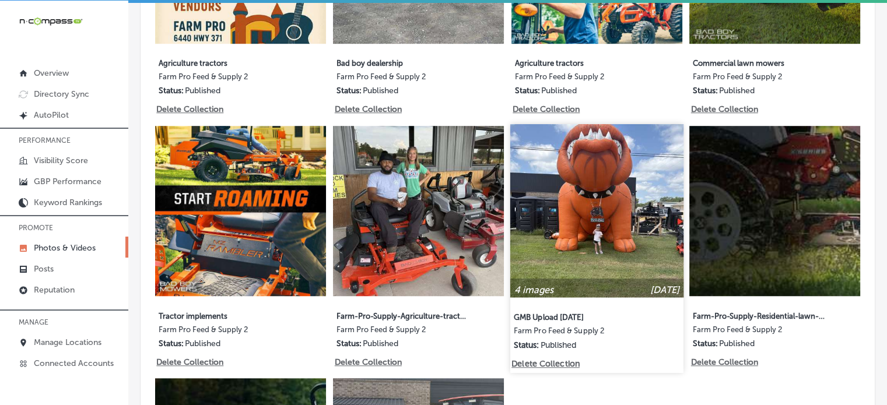
scroll to position [810, 0]
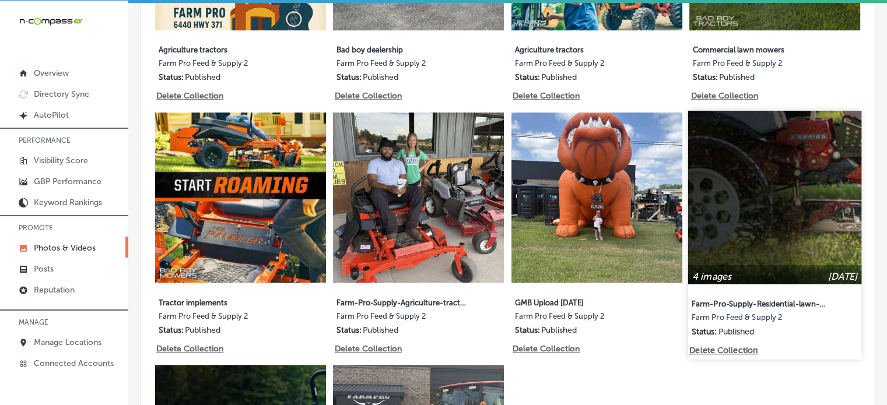
click at [732, 167] on img at bounding box center [774, 197] width 173 height 173
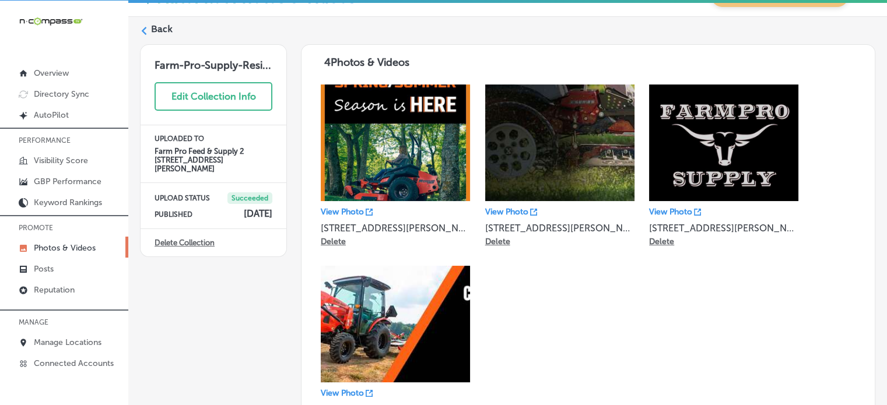
scroll to position [27, 0]
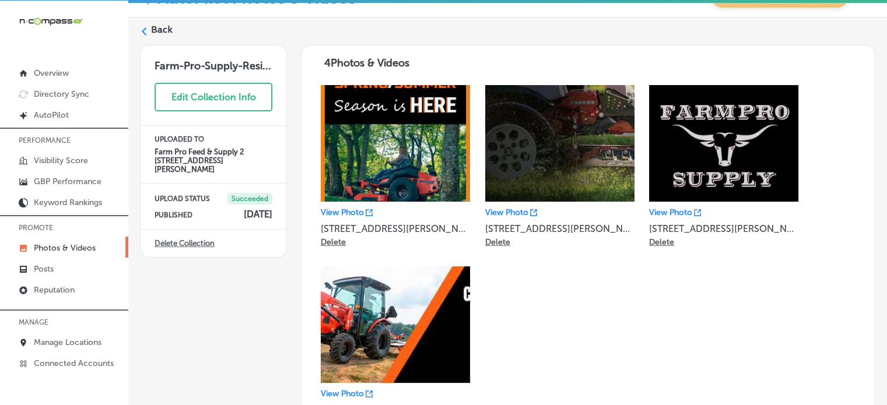
click at [157, 27] on label "Back" at bounding box center [162, 29] width 22 height 13
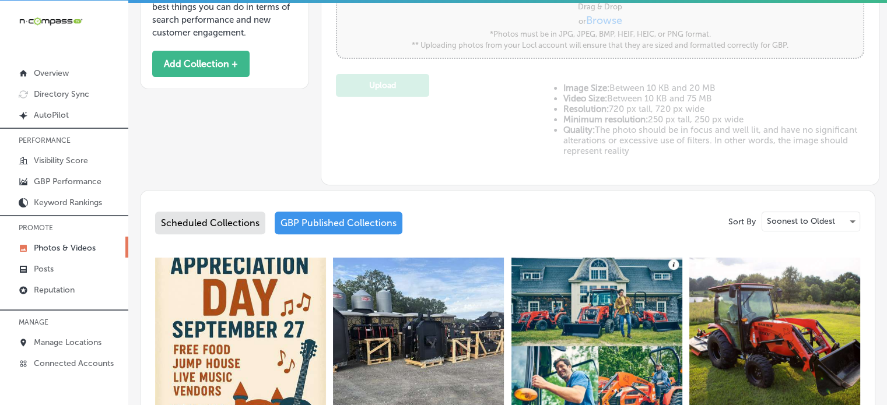
type input "5"
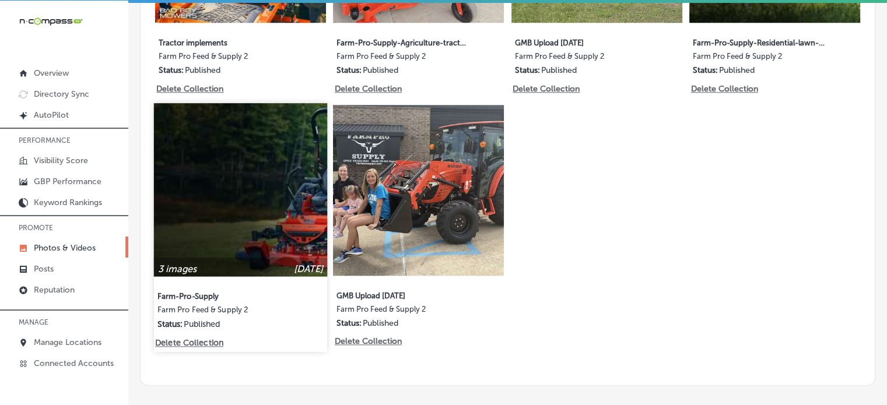
scroll to position [1107, 0]
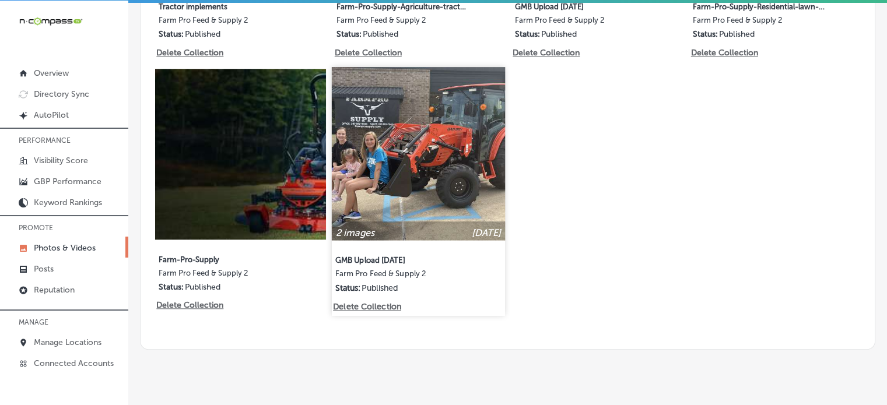
click at [387, 180] on img at bounding box center [418, 153] width 173 height 173
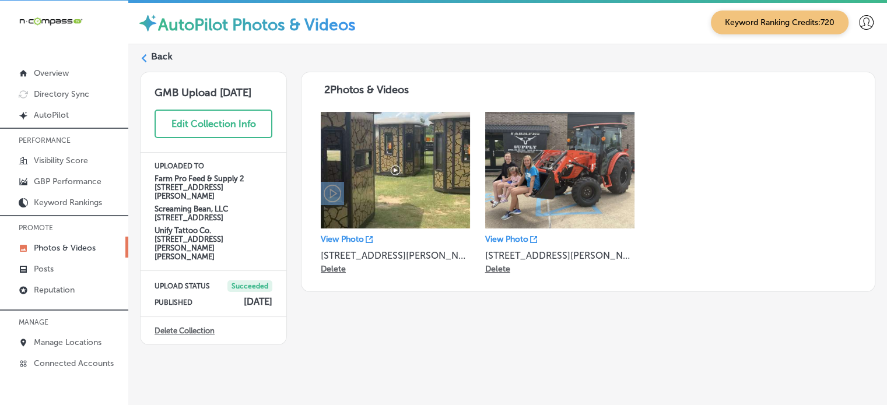
click at [158, 50] on label "Back" at bounding box center [162, 56] width 22 height 13
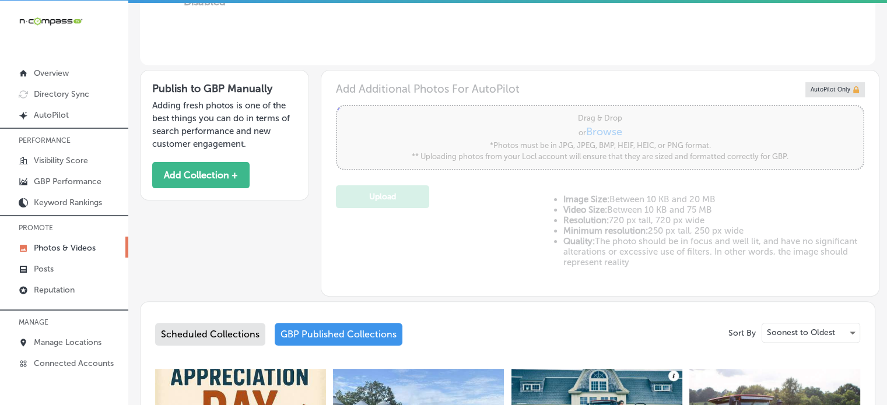
type input "5"
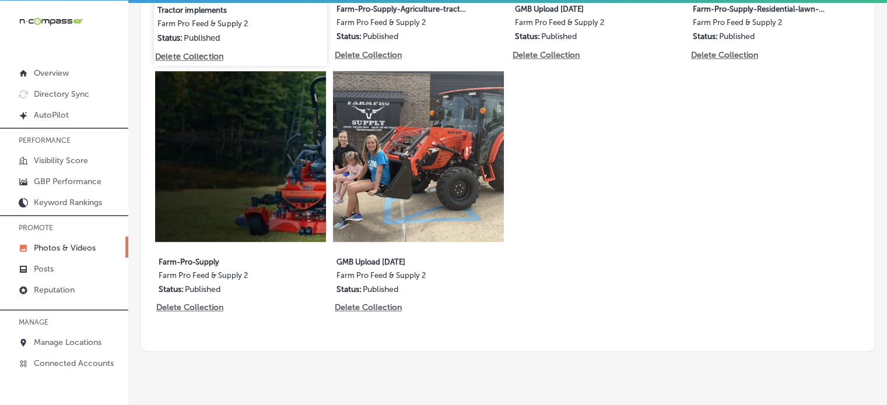
scroll to position [1117, 0]
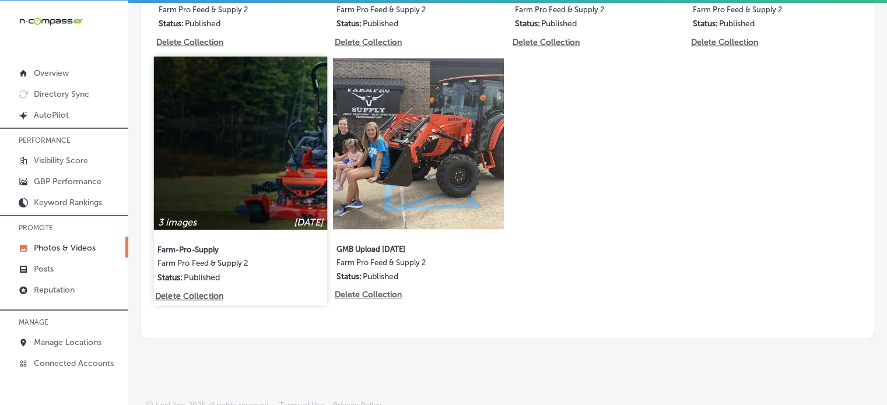
click at [236, 149] on img at bounding box center [240, 143] width 173 height 173
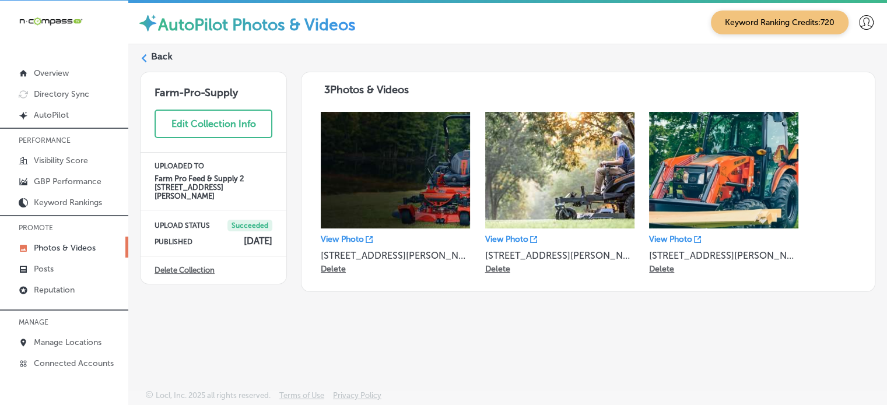
click at [166, 57] on label "Back" at bounding box center [162, 56] width 22 height 13
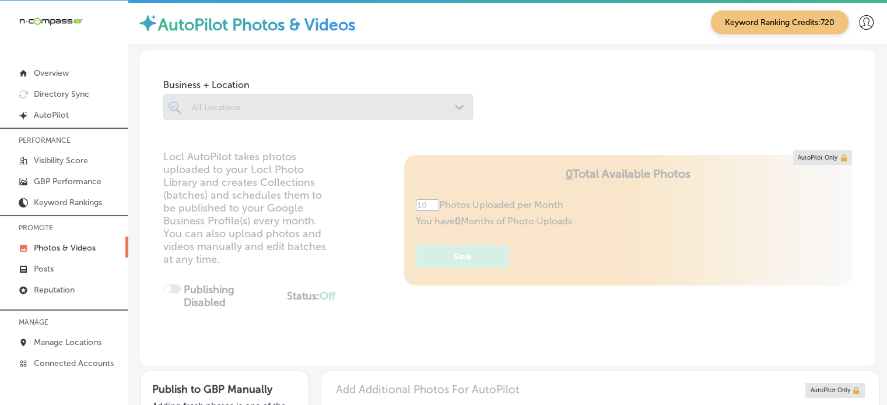
type input "5"
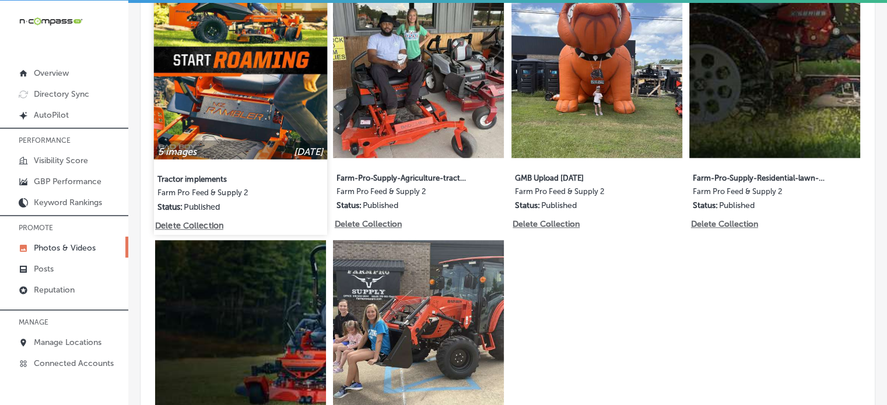
scroll to position [954, 0]
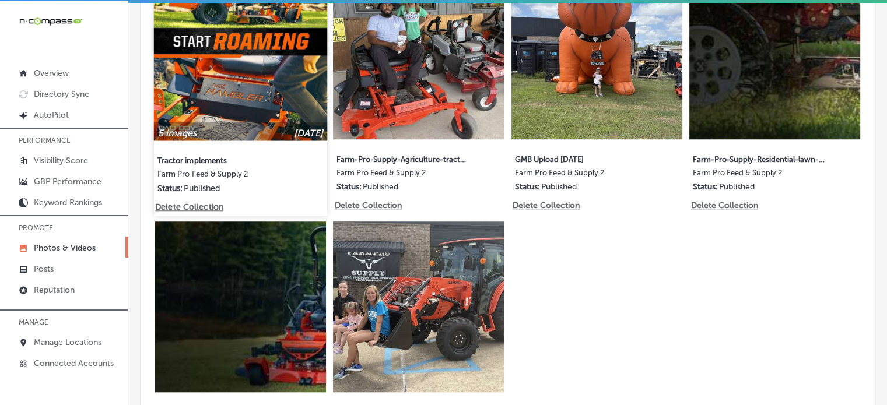
click at [251, 94] on img at bounding box center [240, 53] width 173 height 173
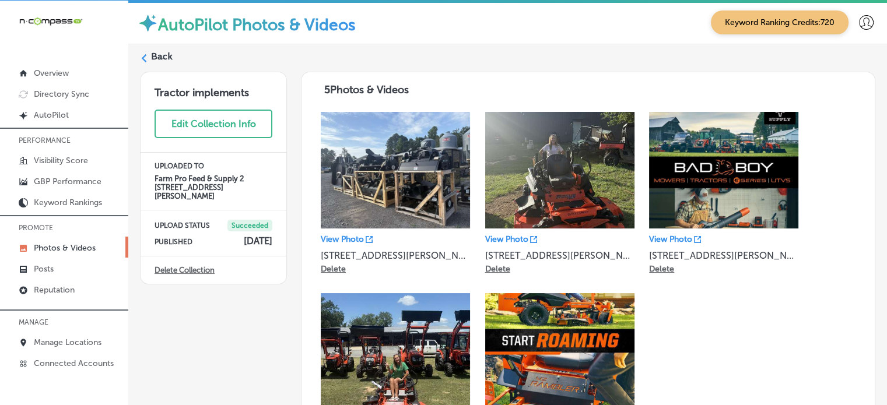
click at [161, 57] on label "Back" at bounding box center [162, 56] width 22 height 13
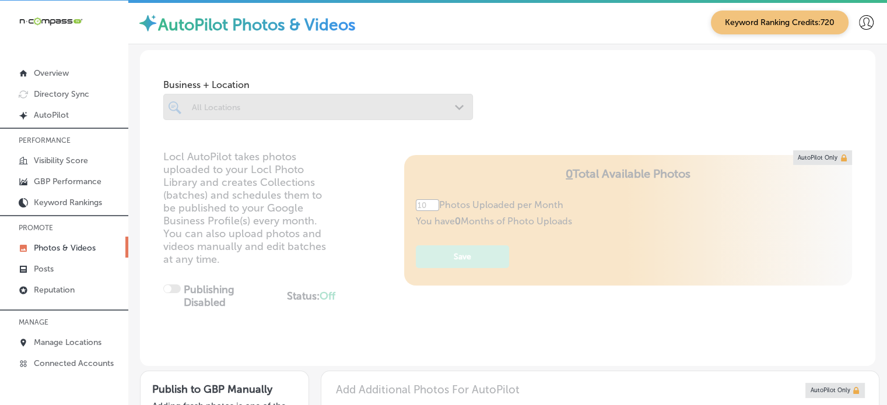
type input "5"
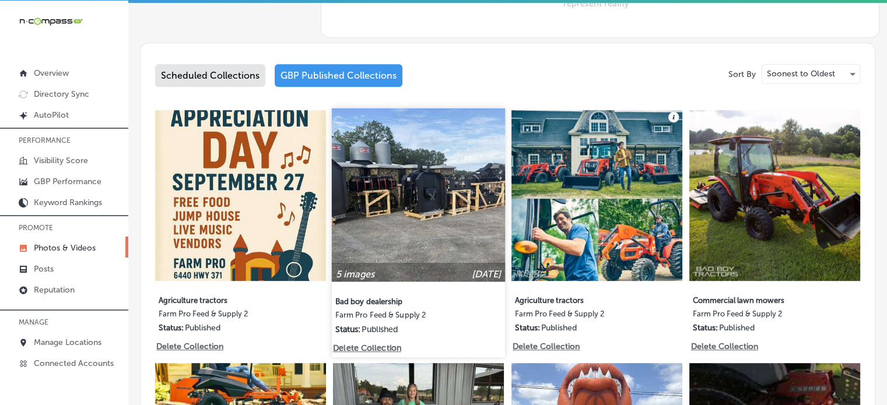
scroll to position [561, 0]
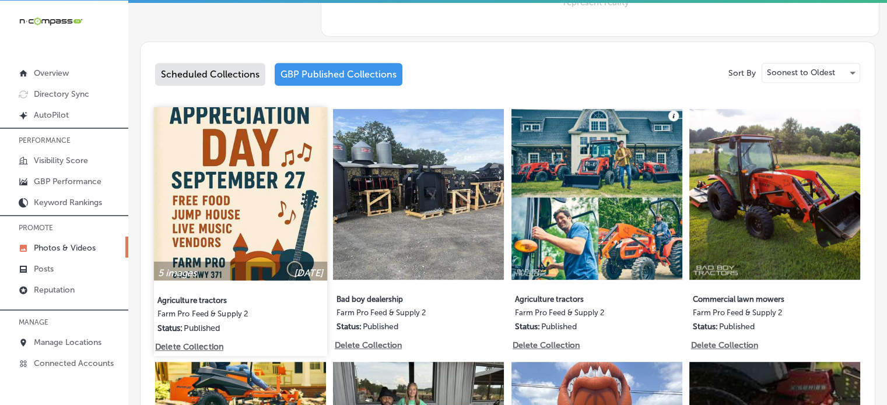
click at [285, 165] on img at bounding box center [240, 193] width 173 height 173
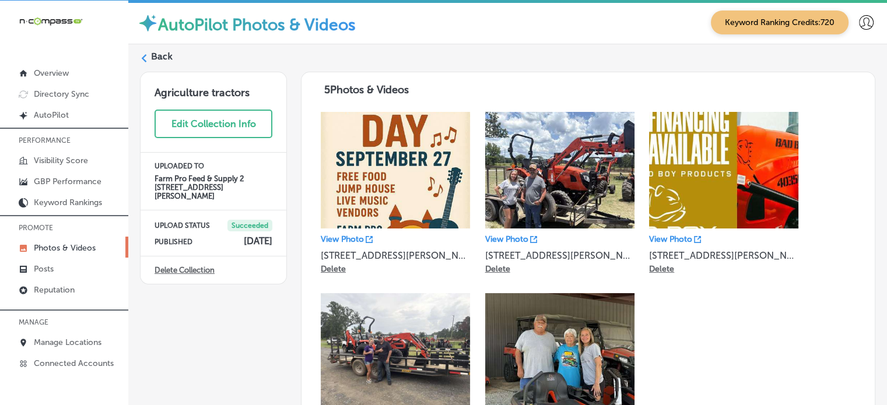
click at [164, 55] on label "Back" at bounding box center [162, 56] width 22 height 13
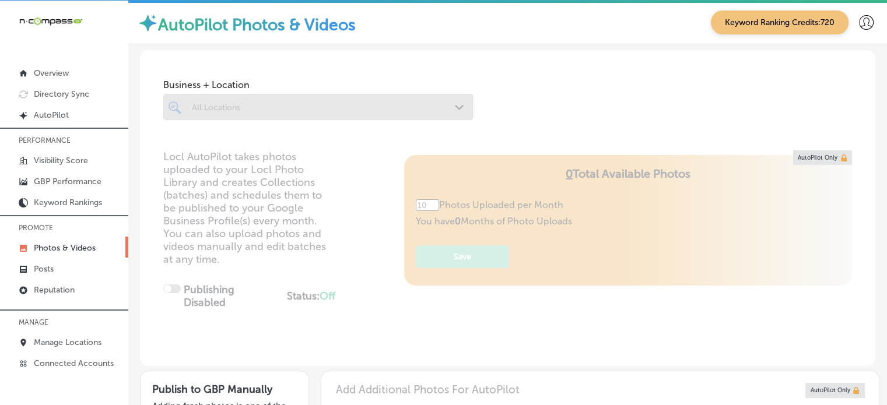
type input "5"
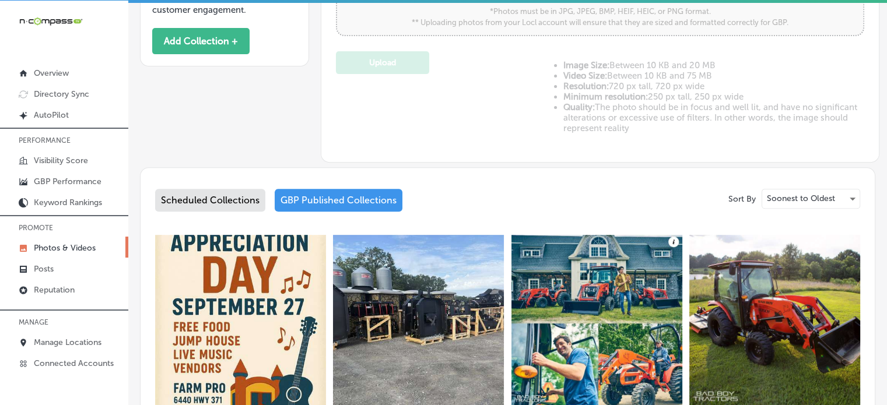
scroll to position [381, 0]
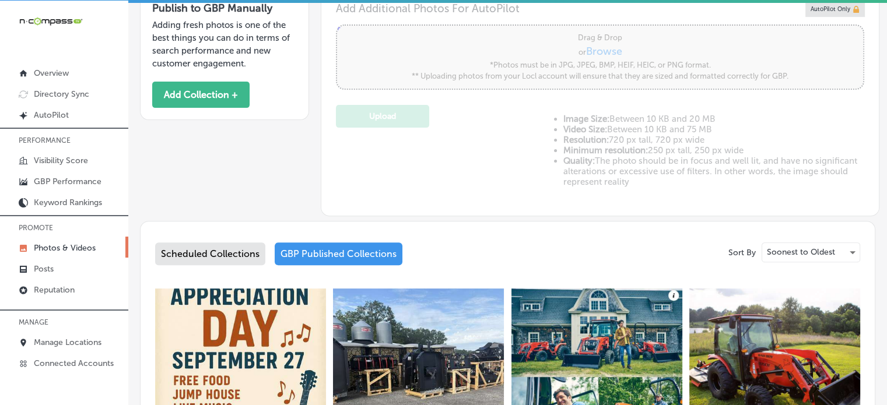
click at [218, 244] on div "Scheduled Collections" at bounding box center [210, 254] width 110 height 23
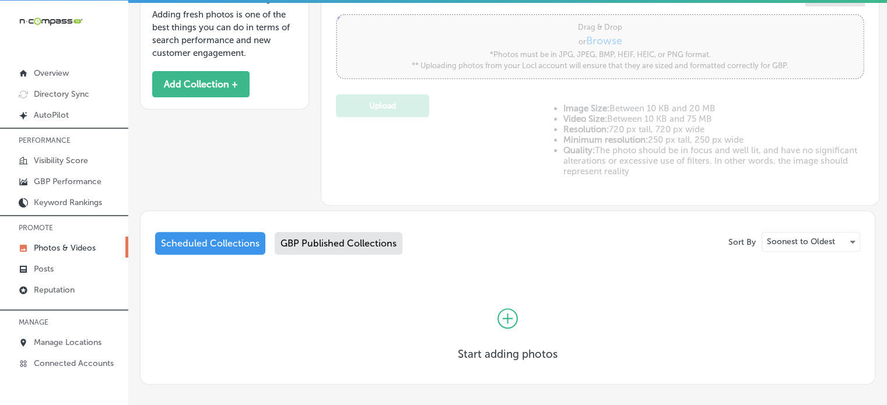
scroll to position [444, 0]
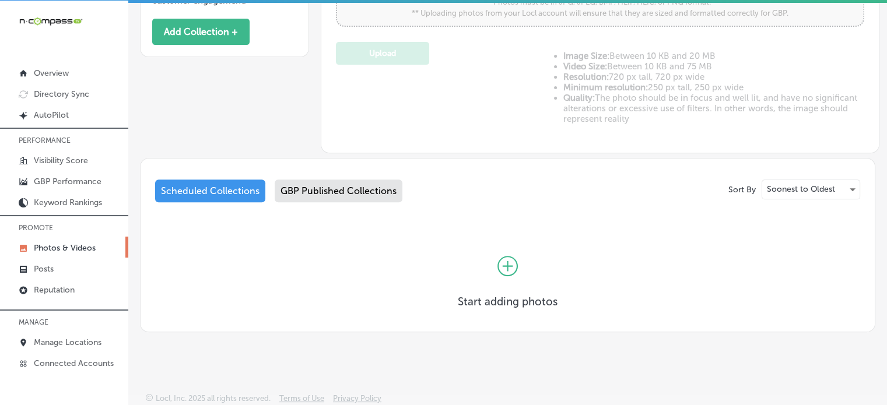
click at [504, 272] on icon at bounding box center [507, 266] width 20 height 20
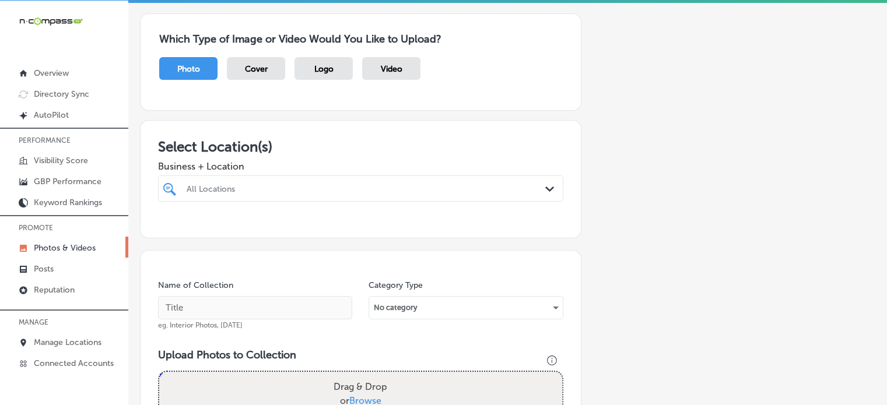
scroll to position [84, 0]
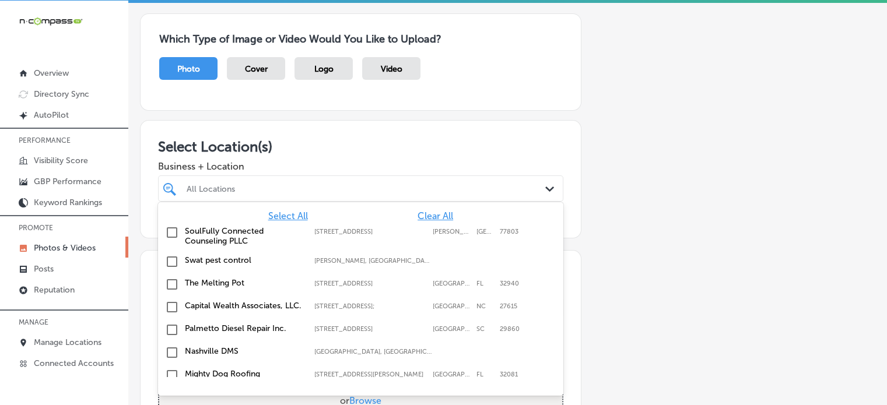
click at [359, 188] on div "All Locations" at bounding box center [367, 189] width 360 height 10
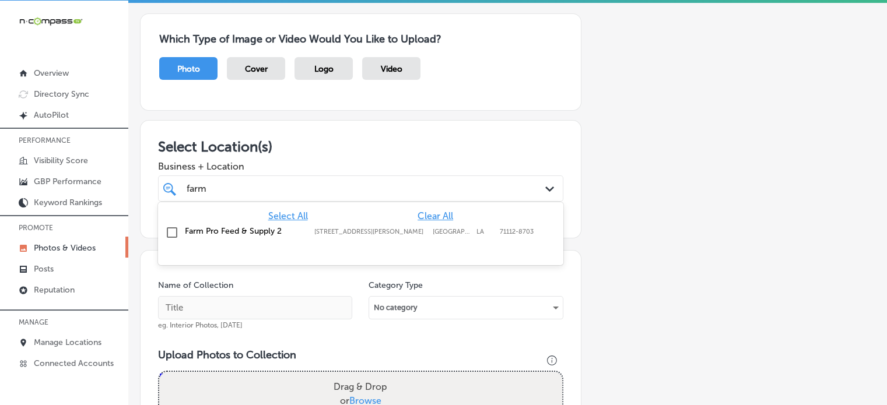
click at [234, 227] on label "Farm Pro Feed & Supply 2" at bounding box center [244, 231] width 118 height 10
type input "farm"
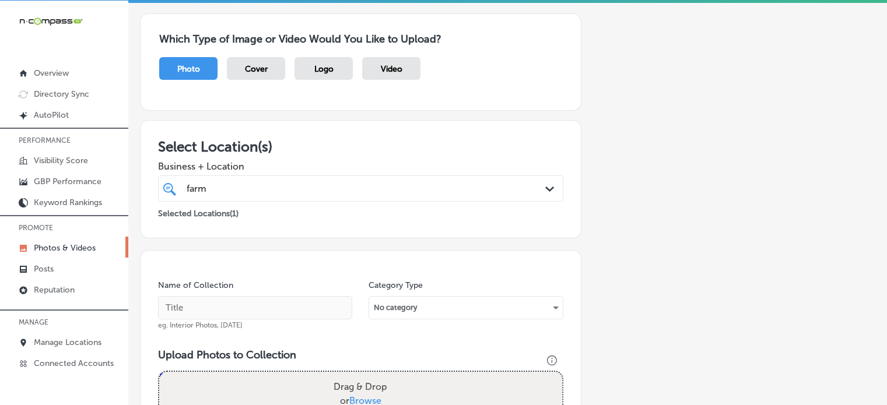
click at [398, 121] on div "Select Location(s) Business + Location farm farm Path Created with Sketch. Sele…" at bounding box center [360, 179] width 441 height 118
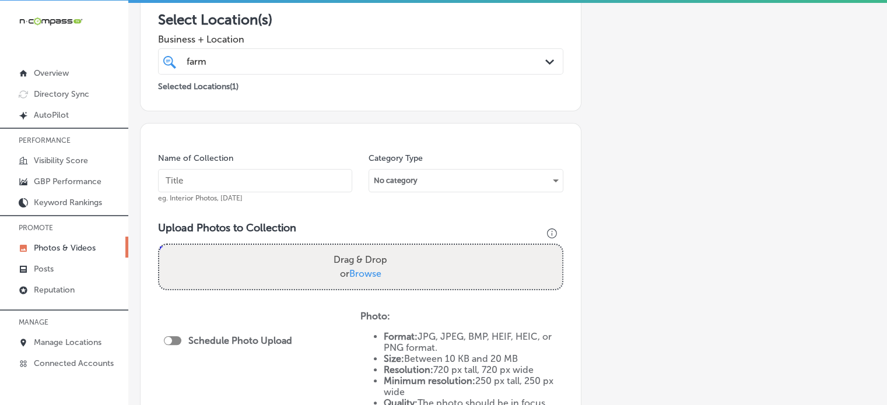
scroll to position [215, 0]
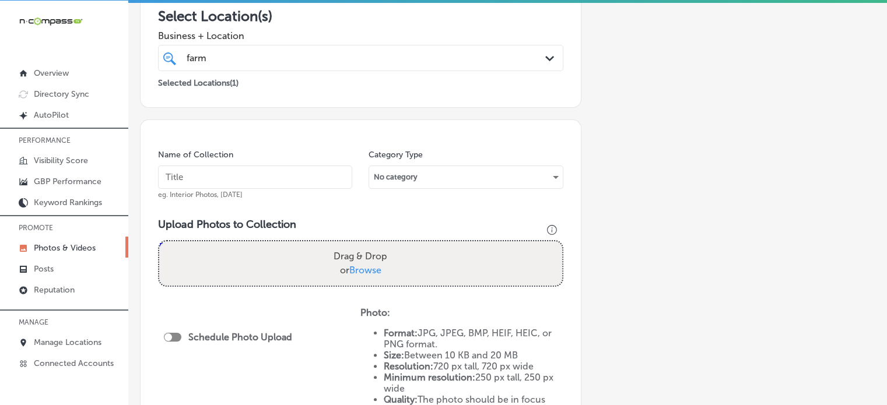
click at [244, 174] on input "text" at bounding box center [255, 177] width 194 height 23
paste input "Livestock feed"
type input "Livestock feed"
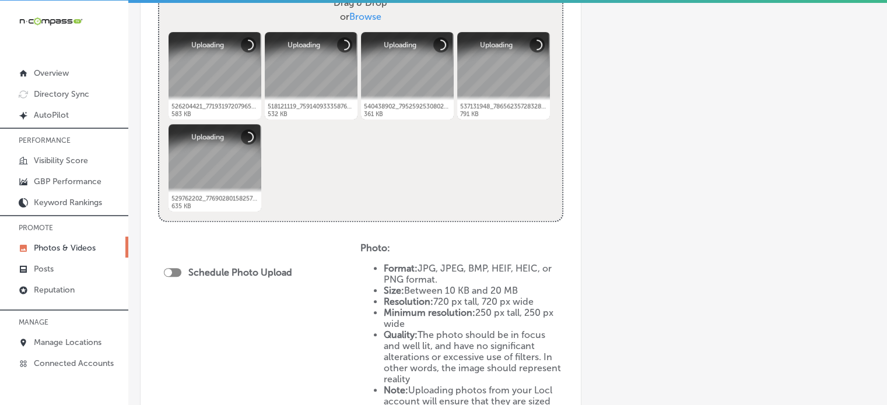
scroll to position [469, 0]
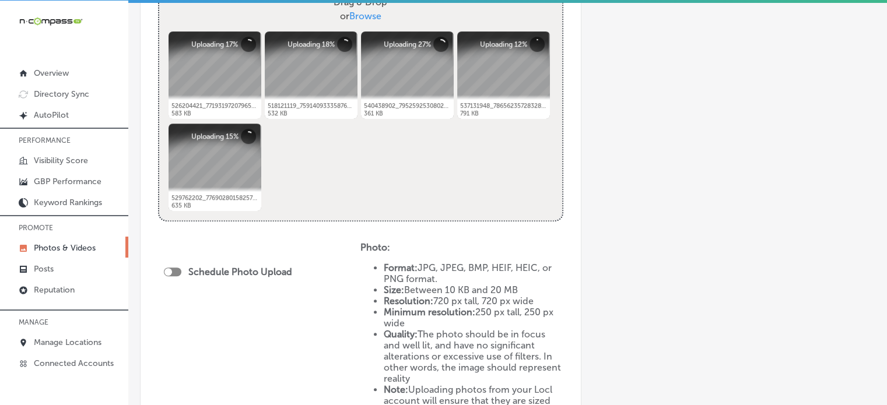
click at [177, 266] on div "Schedule Photo Upload" at bounding box center [231, 271] width 134 height 11
click at [174, 269] on div at bounding box center [172, 272] width 17 height 9
checkbox input "true"
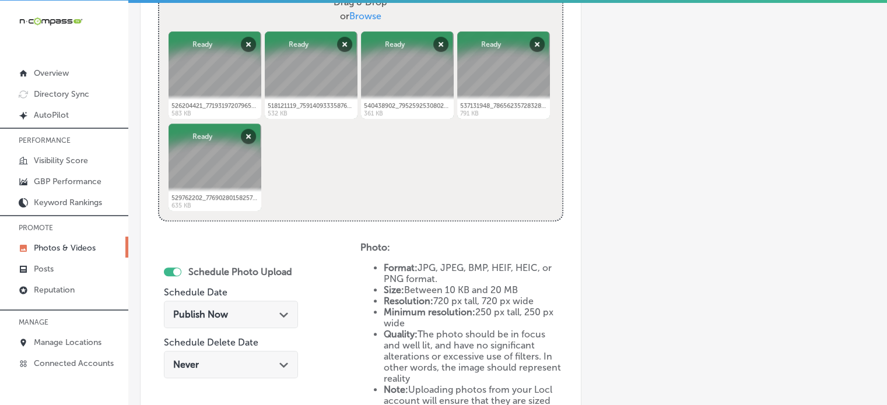
click at [226, 309] on span "Publish Now" at bounding box center [200, 314] width 55 height 11
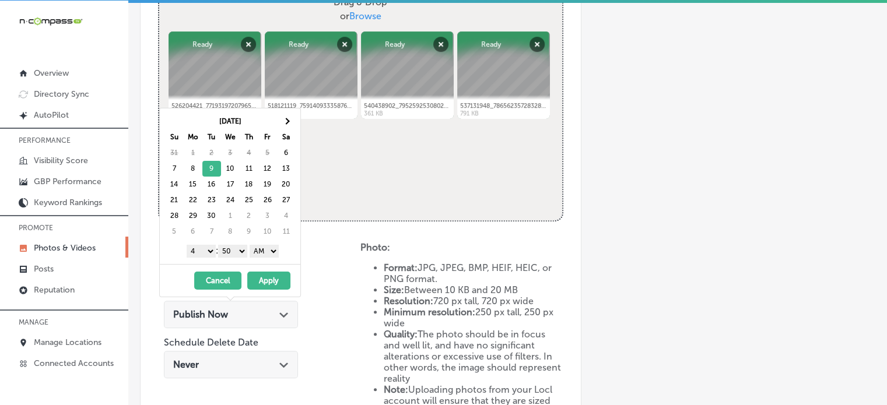
click at [205, 249] on select "1 2 3 4 5 6 7 8 9 10 11 12" at bounding box center [201, 251] width 29 height 13
click at [229, 245] on select "00 10 20 30 40 50" at bounding box center [232, 251] width 29 height 13
drag, startPoint x: 269, startPoint y: 247, endPoint x: 268, endPoint y: 275, distance: 28.6
click at [268, 275] on div "Sep 2025 Su Mo Tu We Th Fr Sa 31 1 2 3 4 5 6 7 8 9 10 11 12 13 14 15 16 17 18 1…" at bounding box center [230, 202] width 142 height 189
click at [274, 282] on button "Apply" at bounding box center [268, 281] width 43 height 18
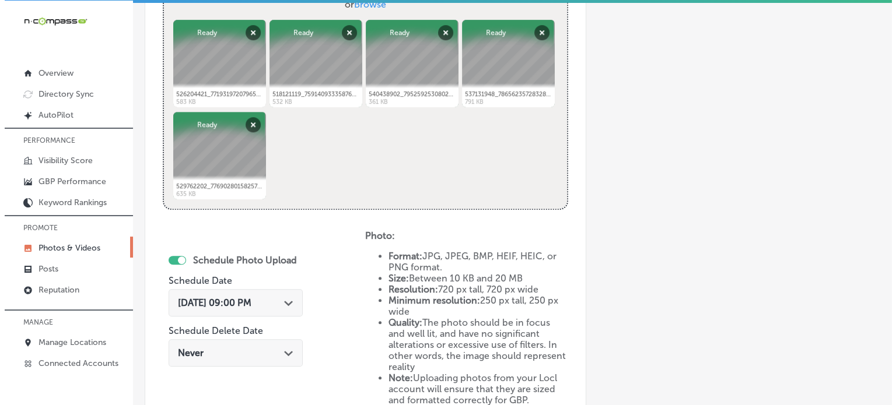
scroll to position [661, 0]
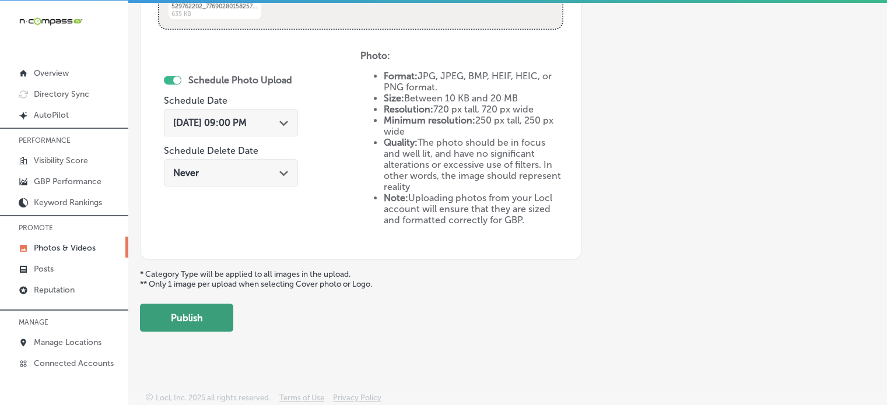
click at [196, 309] on button "Publish" at bounding box center [186, 318] width 93 height 28
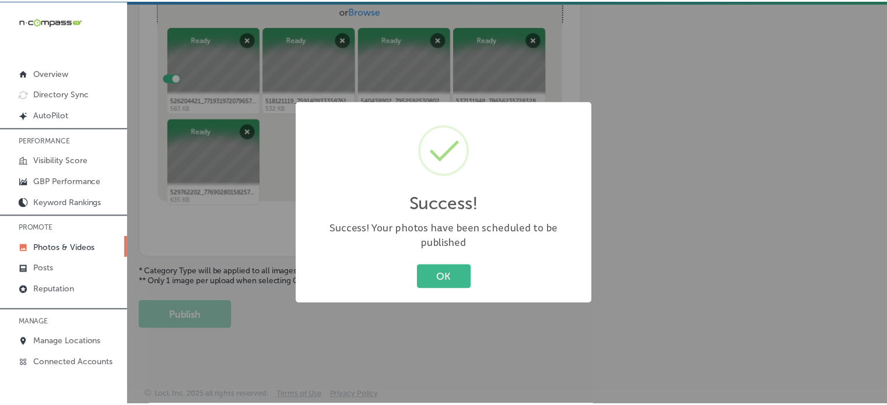
scroll to position [472, 0]
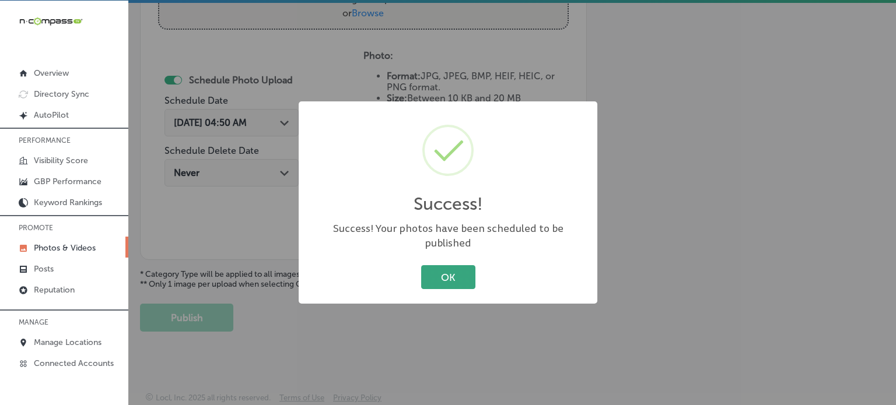
click at [451, 275] on button "OK" at bounding box center [448, 277] width 54 height 24
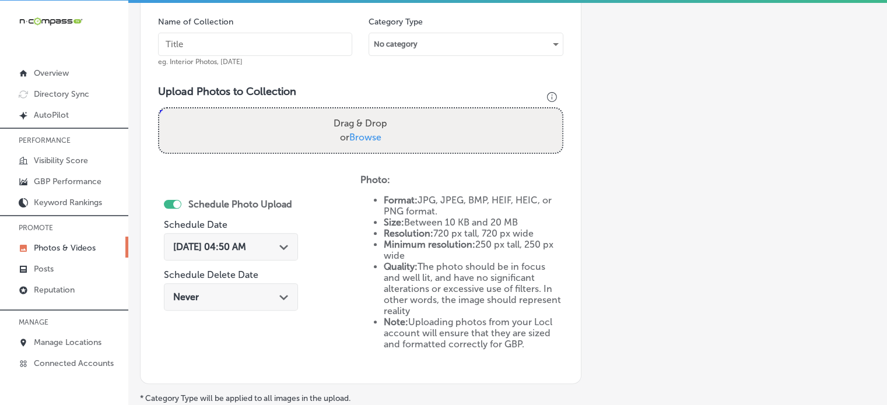
scroll to position [334, 0]
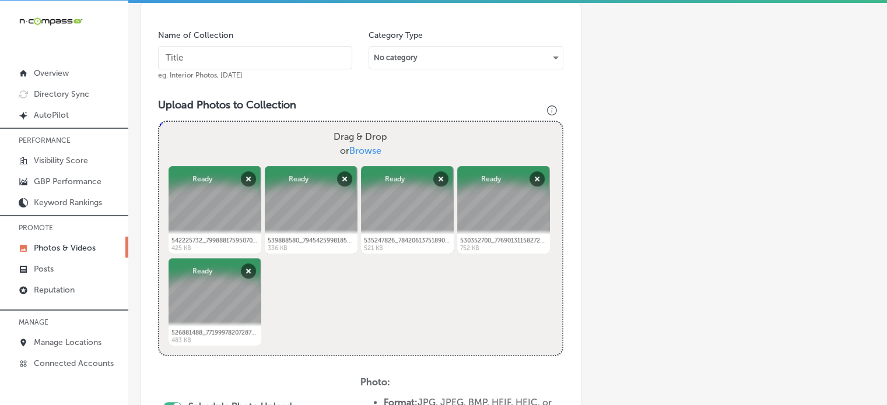
click at [233, 51] on input "text" at bounding box center [255, 57] width 194 height 23
paste input "Lawn mowers"
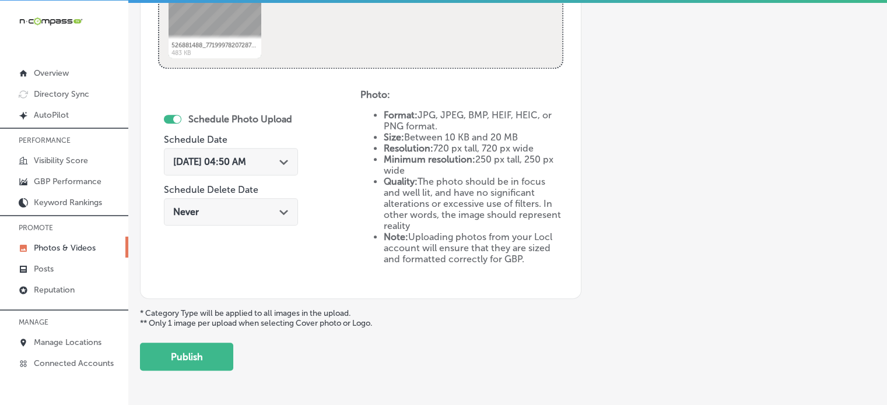
scroll to position [628, 0]
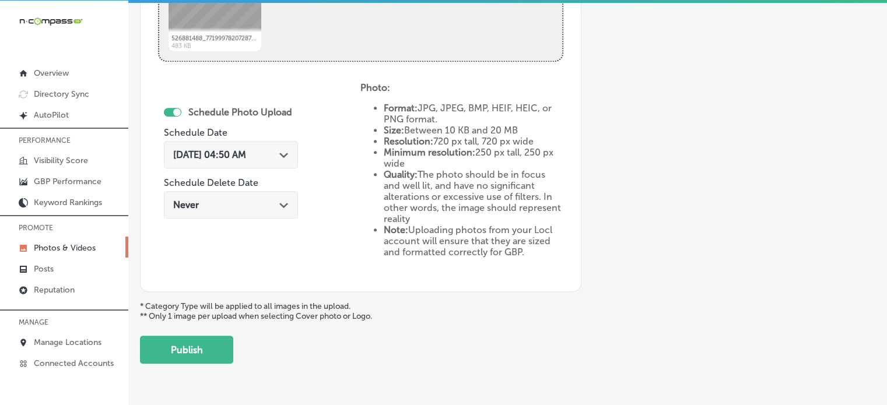
type input "Lawn mowers"
click at [272, 161] on div "Sep 6, 2025 04:50 AM Path Created with Sketch." at bounding box center [231, 154] width 134 height 27
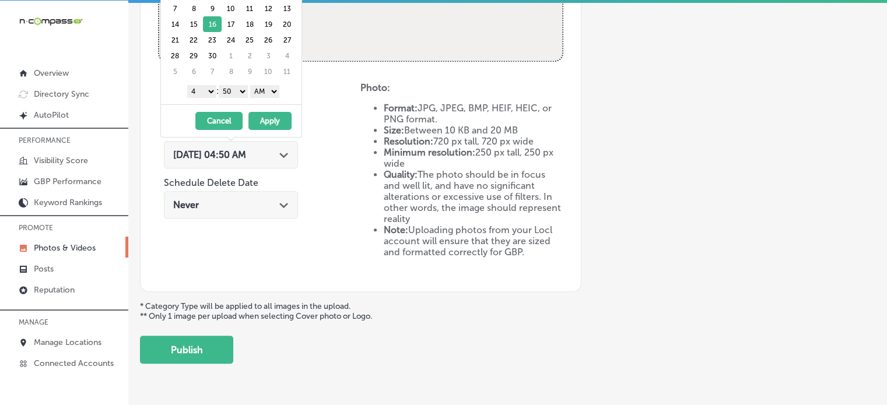
click at [208, 90] on select "1 2 3 4 5 6 7 8 9 10 11 12" at bounding box center [201, 91] width 29 height 13
drag, startPoint x: 238, startPoint y: 87, endPoint x: 238, endPoint y: 102, distance: 15.2
click at [238, 102] on div "Sep 2025 Su Mo Tu We Th Fr Sa 31 1 2 3 4 5 6 7 8 9 10 11 12 13 14 15 16 17 18 1…" at bounding box center [231, 27] width 141 height 156
drag, startPoint x: 268, startPoint y: 91, endPoint x: 268, endPoint y: 114, distance: 22.7
click at [268, 114] on div "Sep 2025 Su Mo Tu We Th Fr Sa 31 1 2 3 4 5 6 7 8 9 10 11 12 13 14 15 16 17 18 1…" at bounding box center [231, 42] width 142 height 189
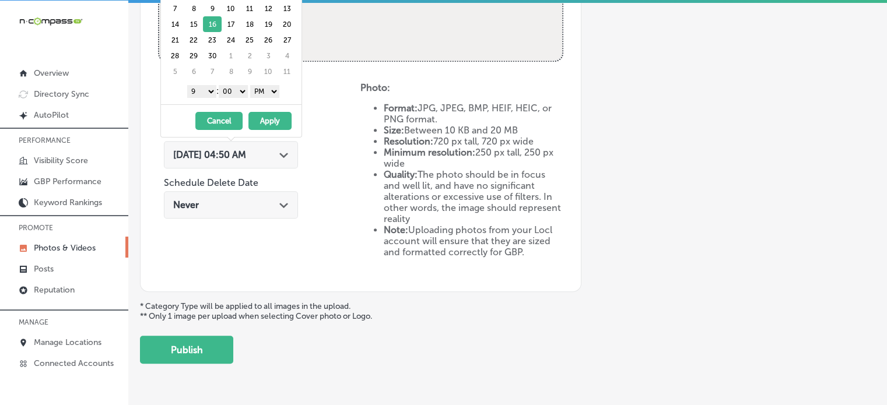
click at [274, 118] on button "Apply" at bounding box center [269, 121] width 43 height 18
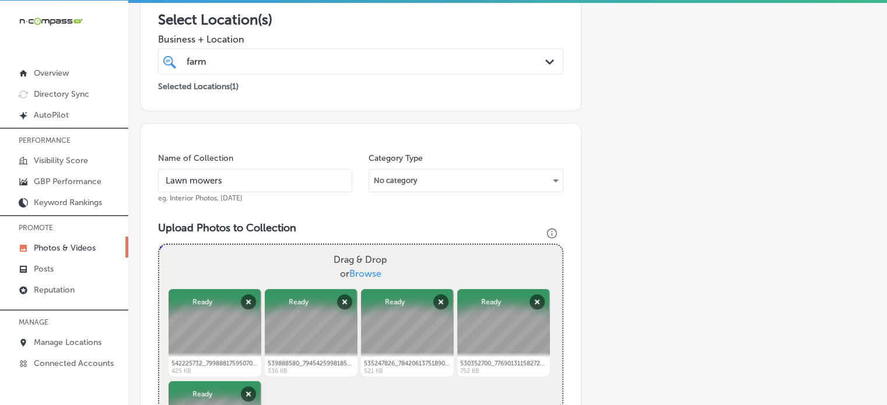
scroll to position [212, 0]
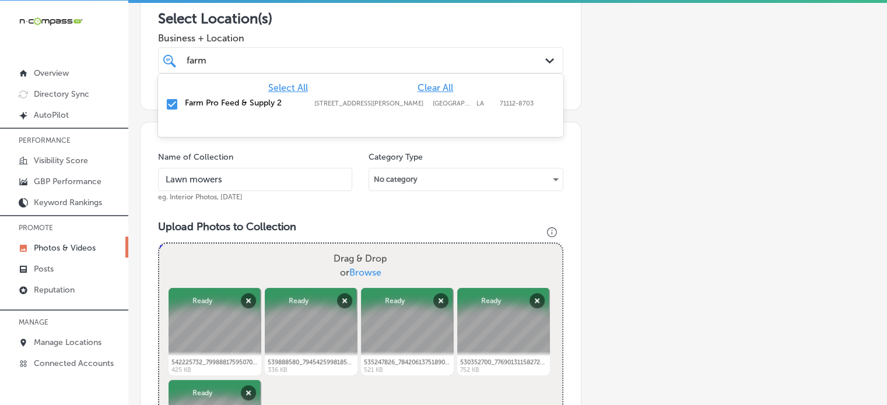
click at [301, 56] on div "farm farm" at bounding box center [342, 60] width 315 height 16
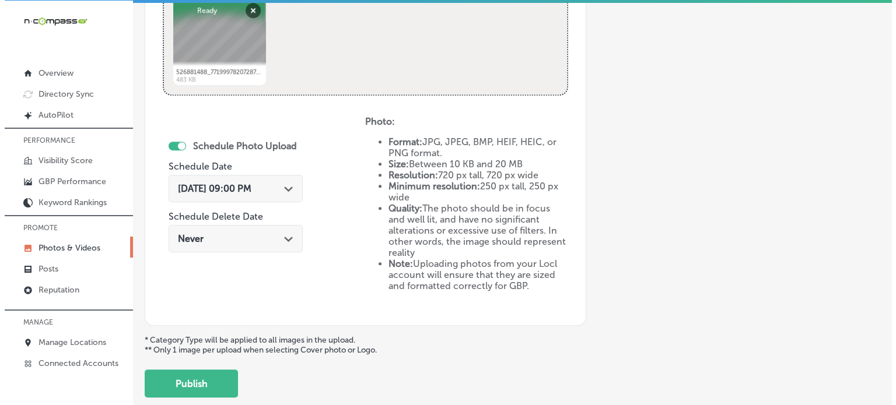
scroll to position [661, 0]
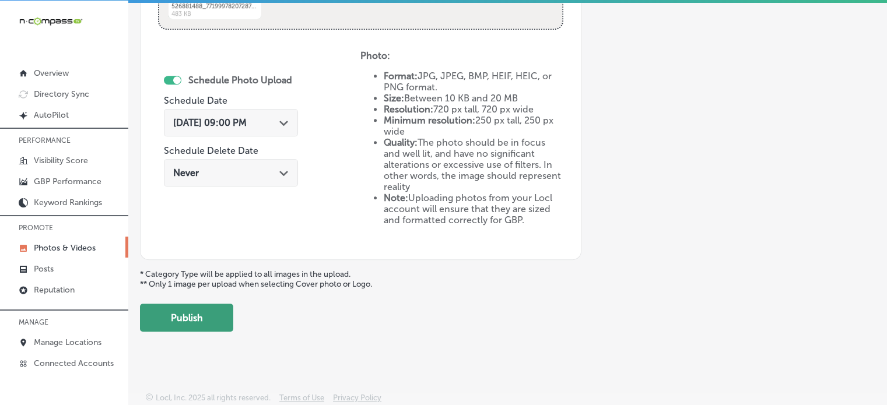
click at [194, 312] on button "Publish" at bounding box center [186, 318] width 93 height 28
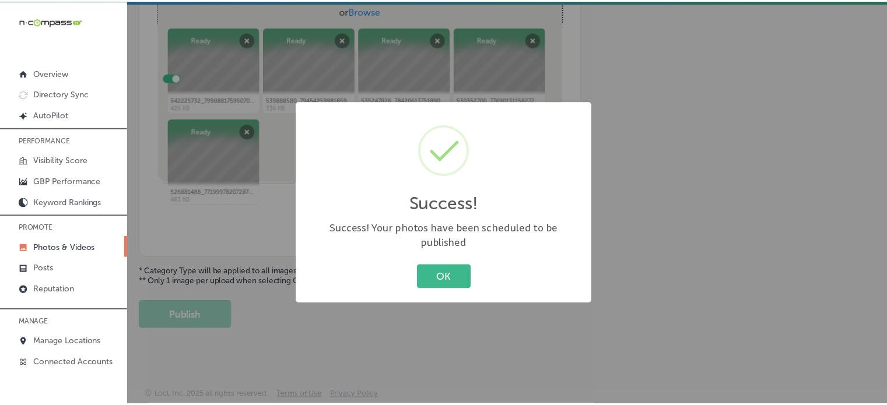
scroll to position [472, 0]
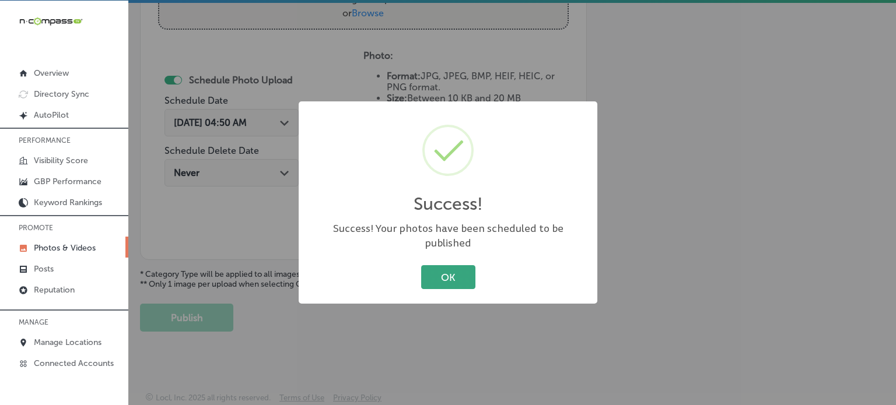
click at [447, 272] on button "OK" at bounding box center [448, 277] width 54 height 24
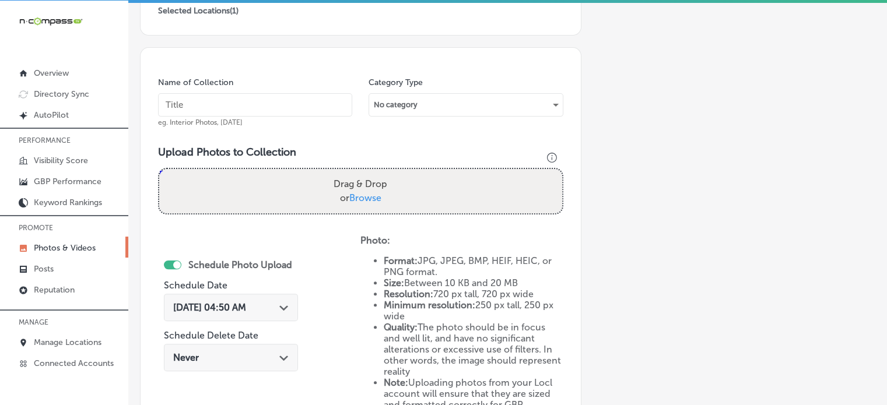
scroll to position [237, 0]
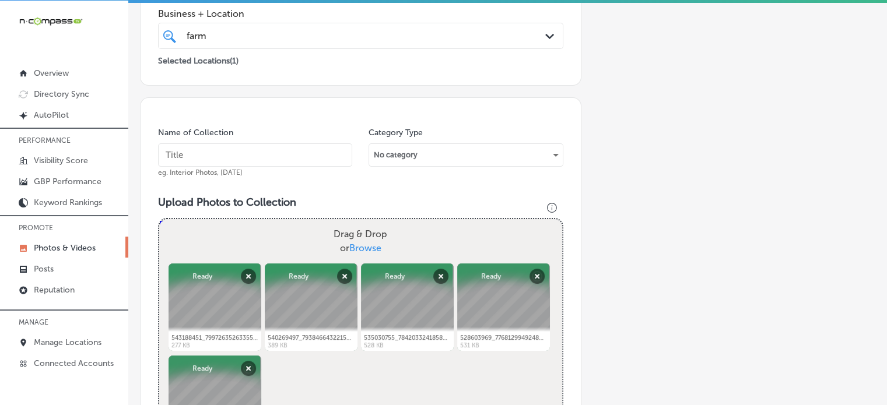
paste input "Agriculture tractors"
click at [265, 148] on input "text" at bounding box center [255, 154] width 194 height 23
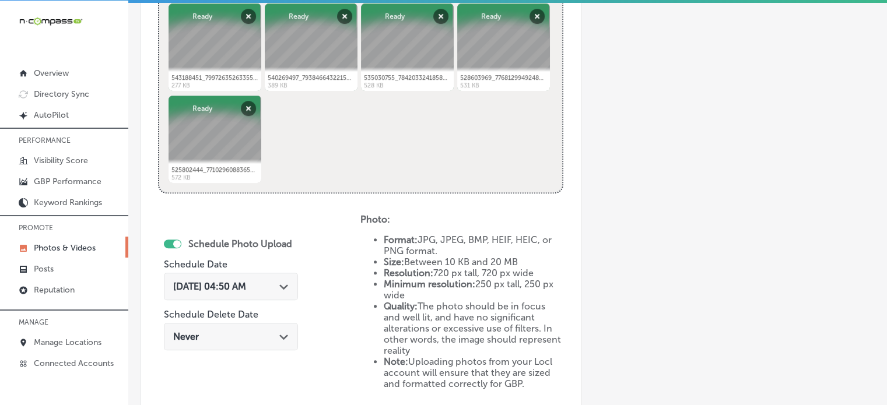
scroll to position [498, 0]
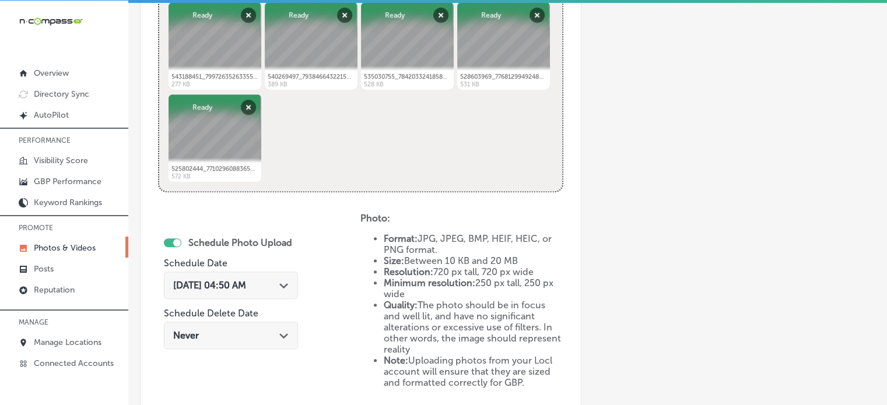
type input "Agriculture tractors"
click at [268, 280] on div "Sep 6, 2025 04:50 AM Path Created with Sketch." at bounding box center [230, 285] width 115 height 11
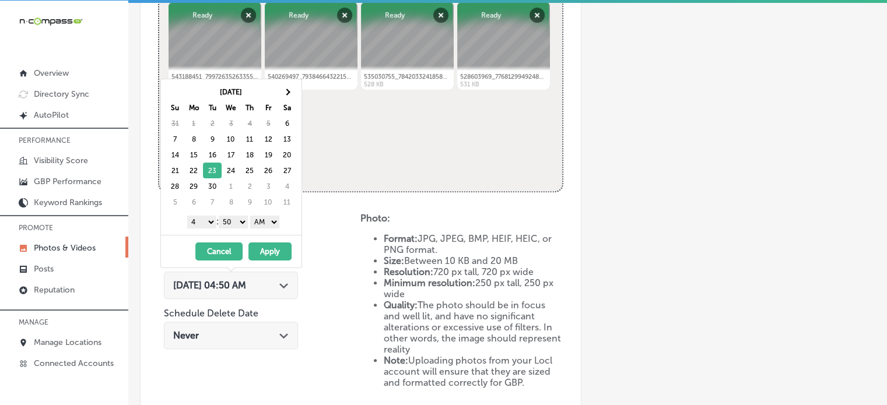
click at [203, 221] on select "1 2 3 4 5 6 7 8 9 10 11 12" at bounding box center [201, 222] width 29 height 13
click at [238, 221] on select "00 10 20 30 40 50" at bounding box center [233, 222] width 29 height 13
click at [266, 217] on select "AM PM" at bounding box center [264, 222] width 29 height 13
click at [272, 250] on button "Apply" at bounding box center [269, 252] width 43 height 18
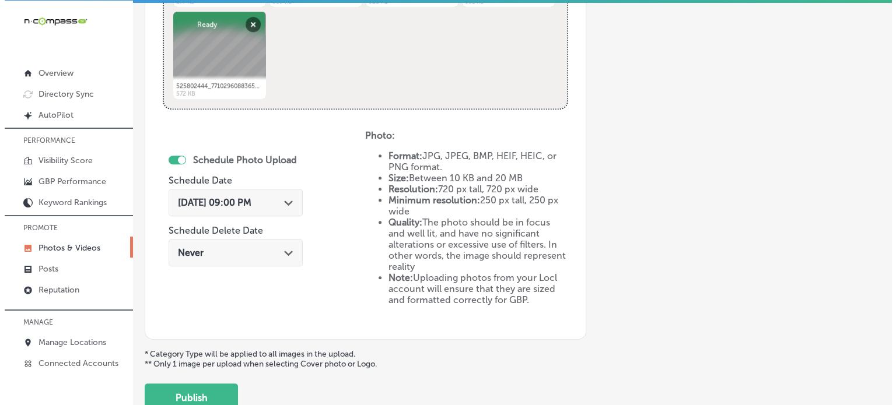
scroll to position [661, 0]
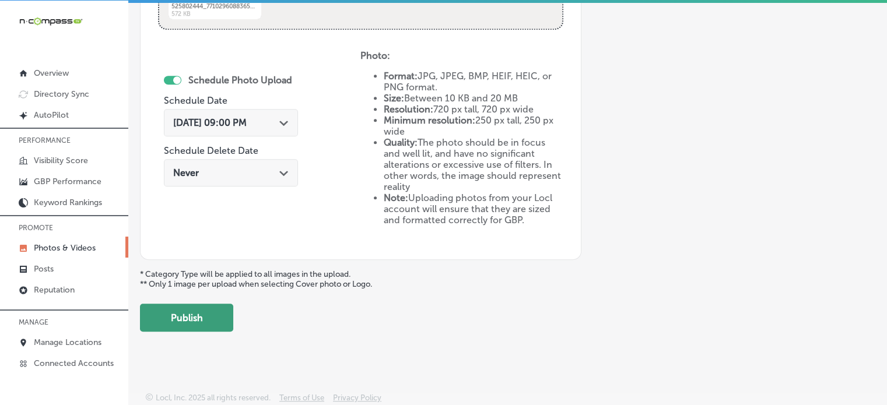
click at [206, 309] on button "Publish" at bounding box center [186, 318] width 93 height 28
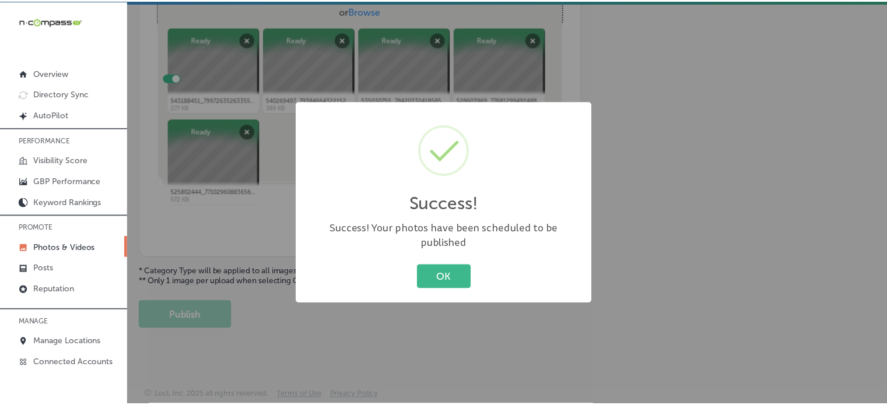
scroll to position [472, 0]
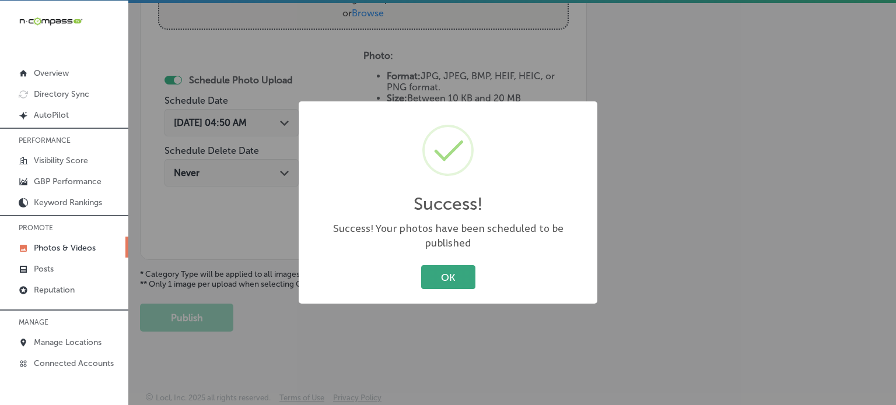
click at [441, 278] on button "OK" at bounding box center [448, 277] width 54 height 24
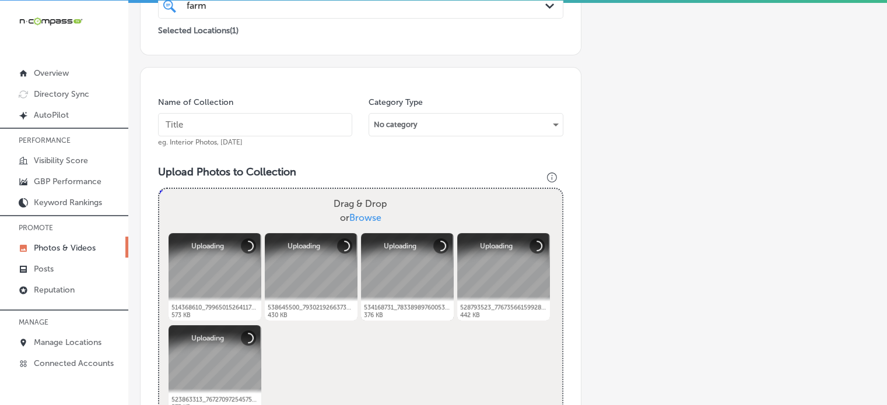
scroll to position [266, 0]
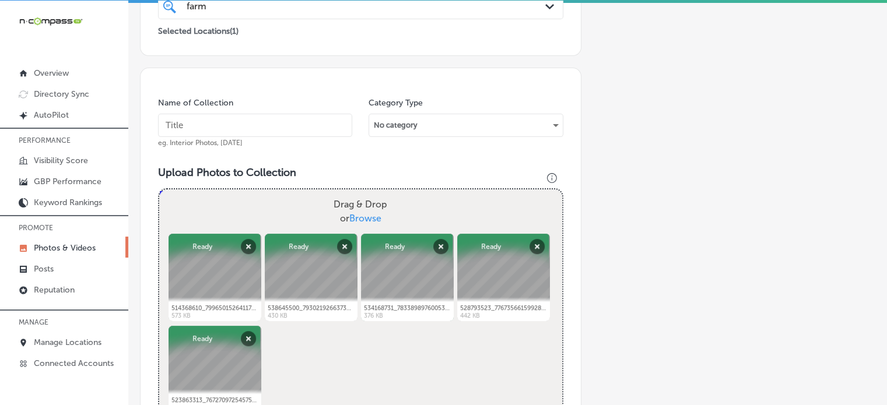
click at [264, 121] on input "text" at bounding box center [255, 125] width 194 height 23
paste input "Tractor implements"
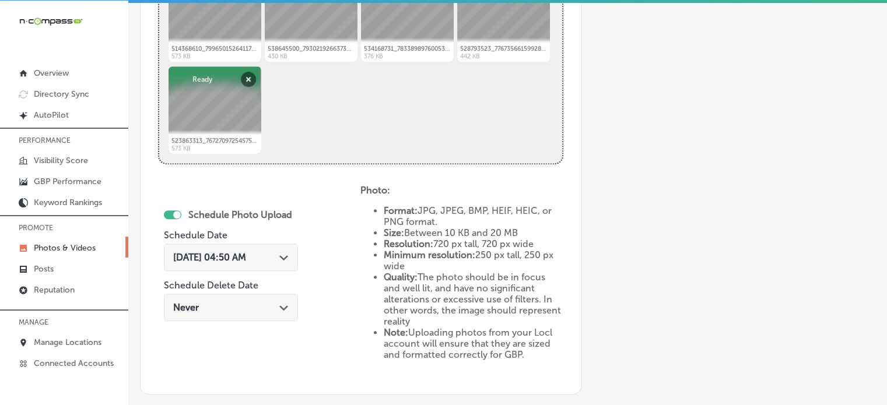
scroll to position [528, 0]
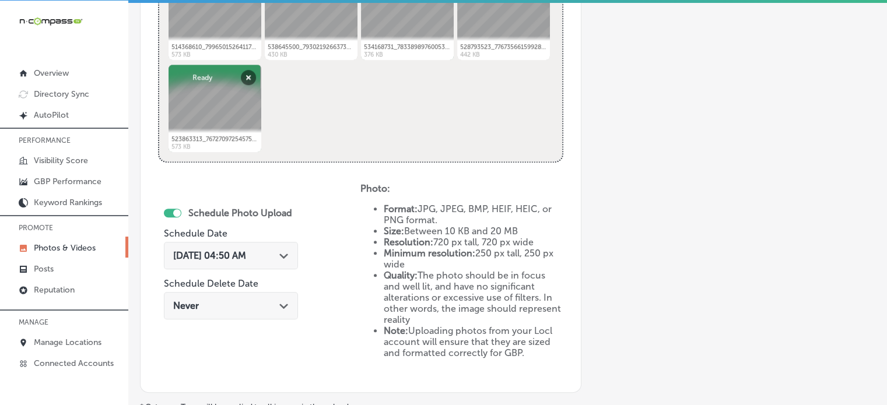
type input "Tractor implements"
click at [246, 257] on span "Sep 6, 2025 04:50 AM" at bounding box center [209, 255] width 73 height 11
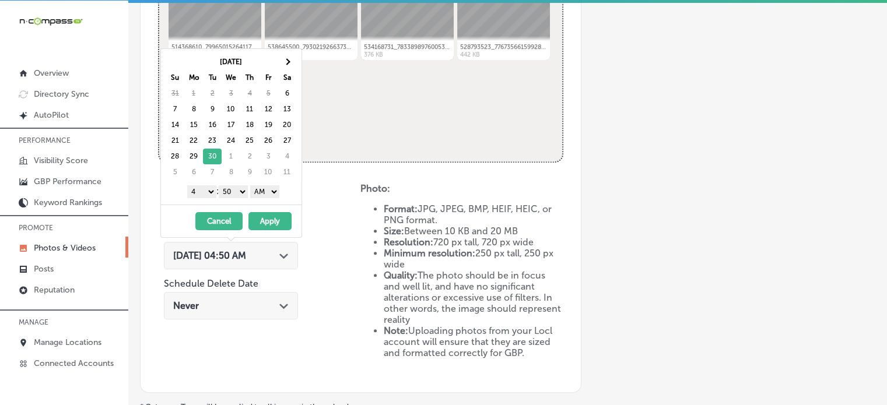
click at [203, 188] on select "1 2 3 4 5 6 7 8 9 10 11 12" at bounding box center [201, 191] width 29 height 13
drag, startPoint x: 237, startPoint y: 191, endPoint x: 238, endPoint y: 199, distance: 8.2
click at [238, 199] on div "Sep 2025 Su Mo Tu We Th Fr Sa 31 1 2 3 4 5 6 7 8 9 10 11 12 13 14 15 16 17 18 1…" at bounding box center [231, 127] width 141 height 156
drag, startPoint x: 265, startPoint y: 191, endPoint x: 265, endPoint y: 214, distance: 22.7
click at [265, 214] on div "Sep 2025 Su Mo Tu We Th Fr Sa 31 1 2 3 4 5 6 7 8 9 10 11 12 13 14 15 16 17 18 1…" at bounding box center [231, 142] width 142 height 189
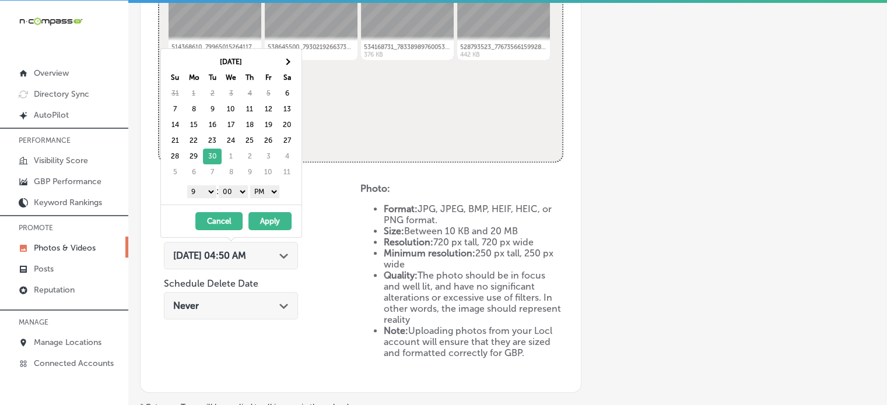
click at [269, 218] on button "Apply" at bounding box center [269, 221] width 43 height 18
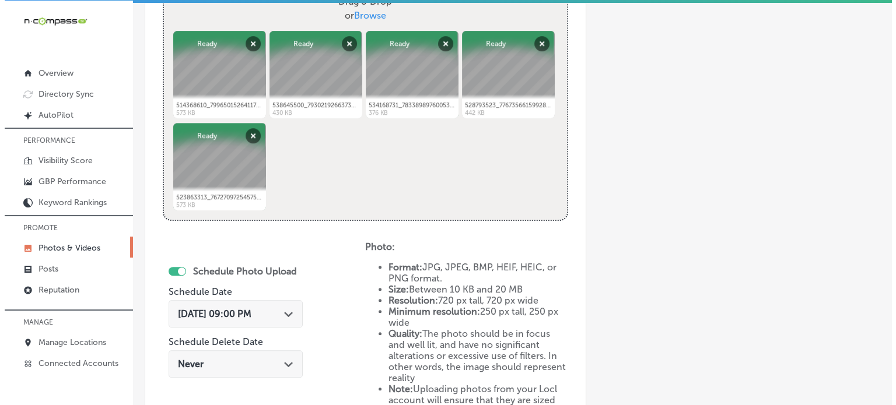
scroll to position [661, 0]
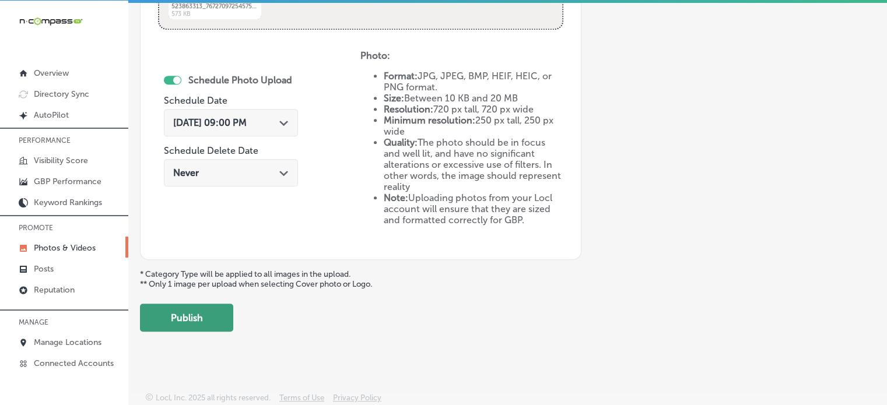
click at [210, 305] on button "Publish" at bounding box center [186, 318] width 93 height 28
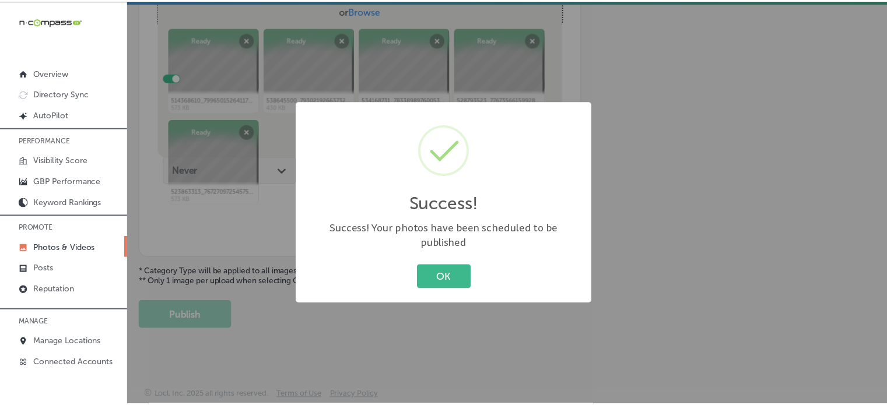
scroll to position [472, 0]
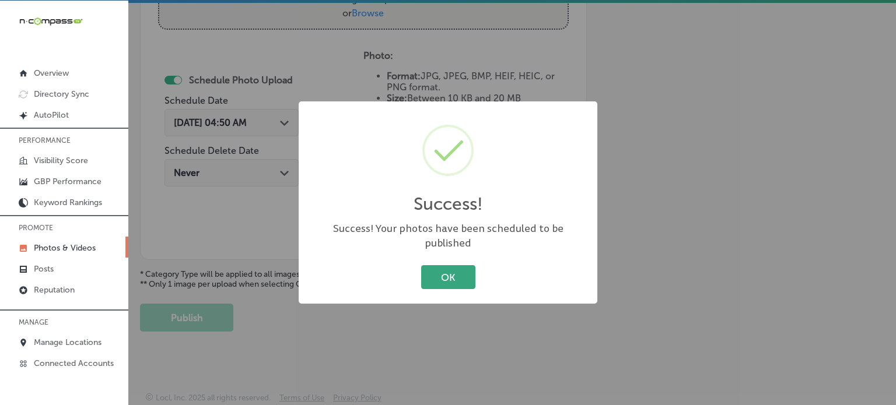
click at [438, 268] on button "OK" at bounding box center [448, 277] width 54 height 24
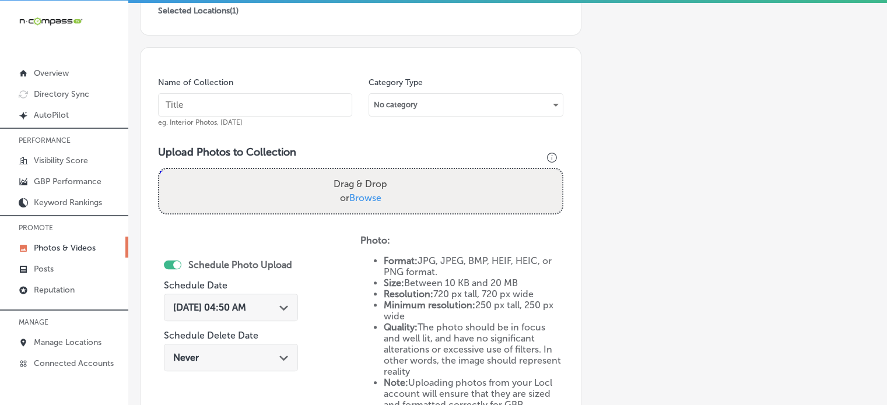
scroll to position [285, 0]
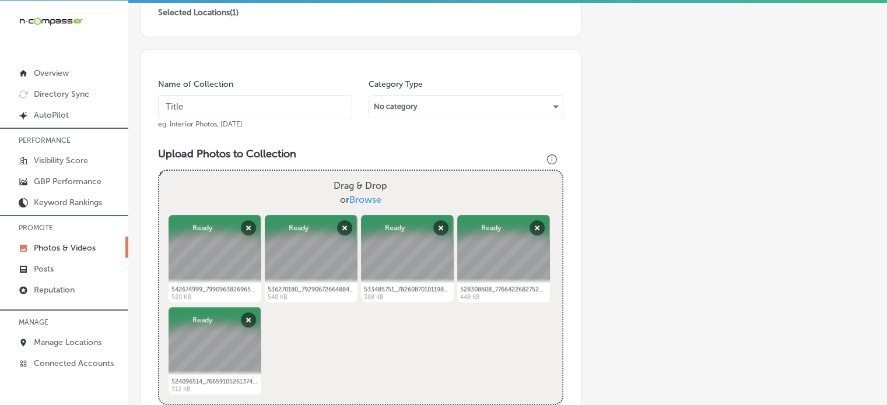
click at [246, 101] on input "text" at bounding box center [255, 106] width 194 height 23
paste input "Generators"
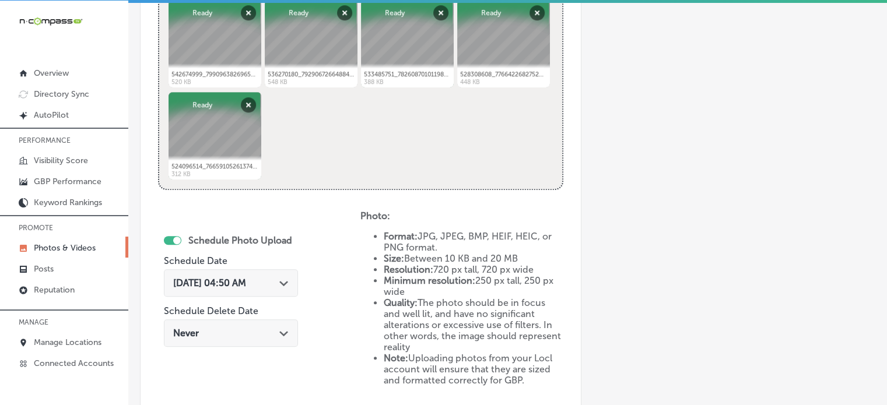
scroll to position [500, 0]
type input "Generators"
click at [277, 278] on div "Sep 6, 2025 04:50 AM Path Created with Sketch." at bounding box center [230, 283] width 115 height 11
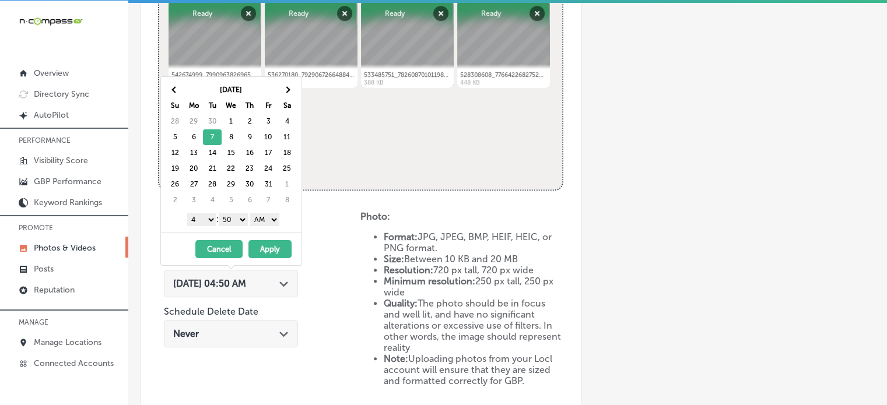
click at [210, 214] on select "1 2 3 4 5 6 7 8 9 10 11 12" at bounding box center [201, 219] width 29 height 13
drag, startPoint x: 231, startPoint y: 220, endPoint x: 234, endPoint y: 233, distance: 13.9
click at [234, 233] on div "Oct 2025 Su Mo Tu We Th Fr Sa 28 29 30 1 2 3 4 5 6 7 8 9 10 11 12 13 14 15 16 1…" at bounding box center [231, 170] width 142 height 189
drag, startPoint x: 271, startPoint y: 217, endPoint x: 266, endPoint y: 244, distance: 27.7
click at [266, 244] on div "Oct 2025 Su Mo Tu We Th Fr Sa 28 29 30 1 2 3 4 5 6 7 8 9 10 11 12 13 14 15 16 1…" at bounding box center [231, 170] width 142 height 189
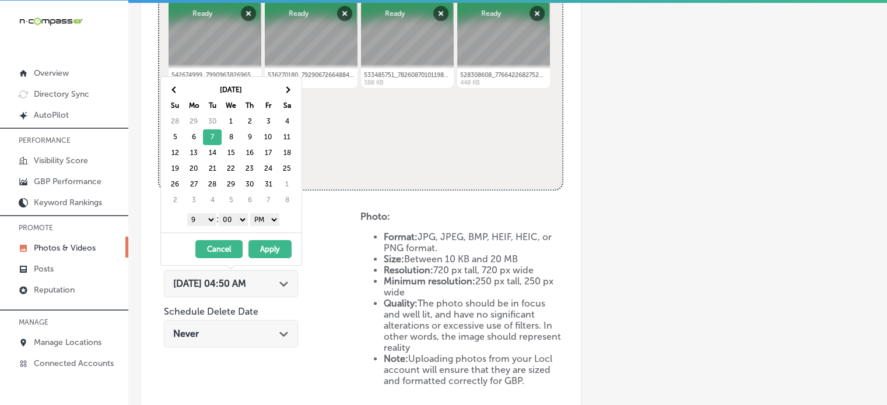
click at [266, 244] on button "Apply" at bounding box center [269, 249] width 43 height 18
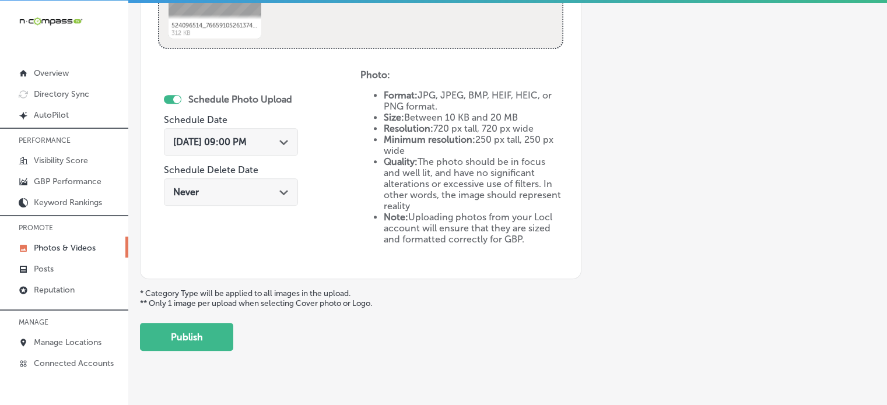
scroll to position [661, 0]
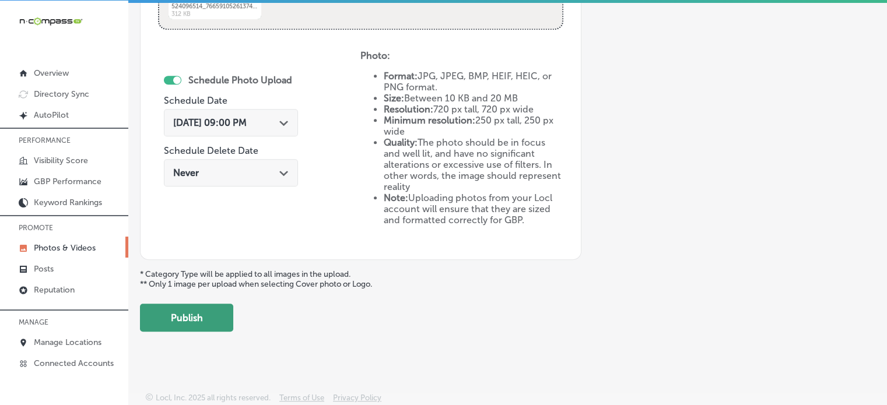
click at [201, 310] on button "Publish" at bounding box center [186, 318] width 93 height 28
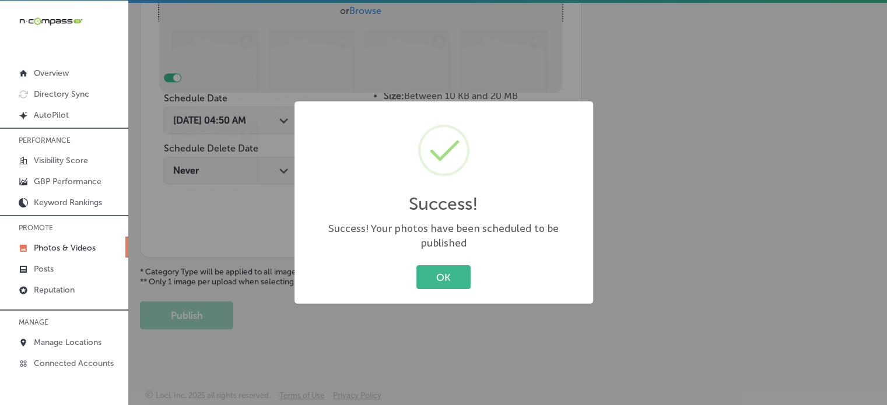
scroll to position [368, 0]
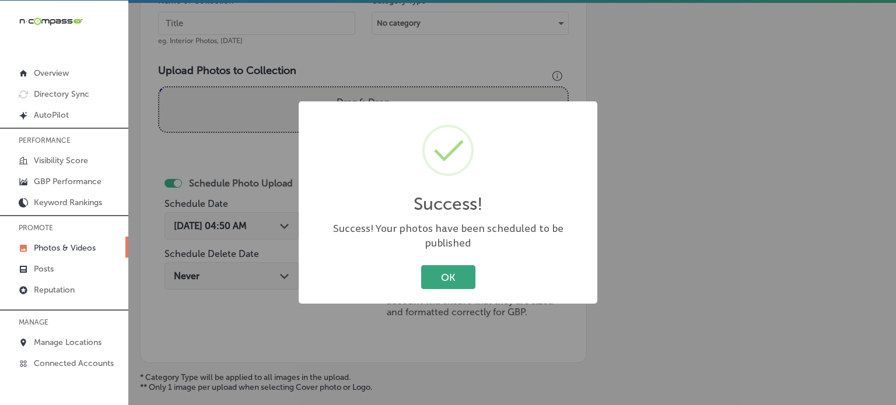
click at [440, 265] on button "OK" at bounding box center [448, 277] width 54 height 24
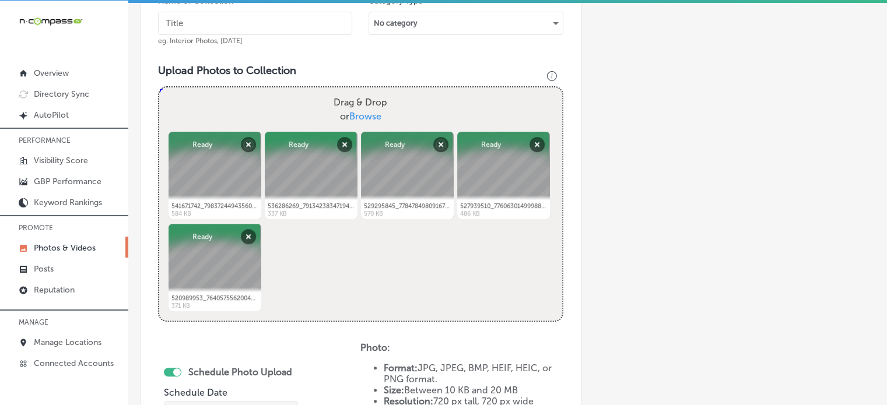
click at [247, 23] on input "text" at bounding box center [255, 23] width 194 height 23
paste input "Commercial lawn mowers"
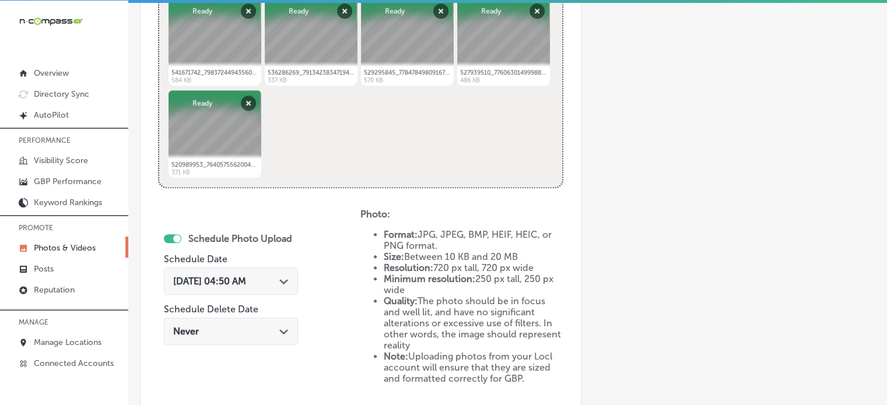
scroll to position [517, 0]
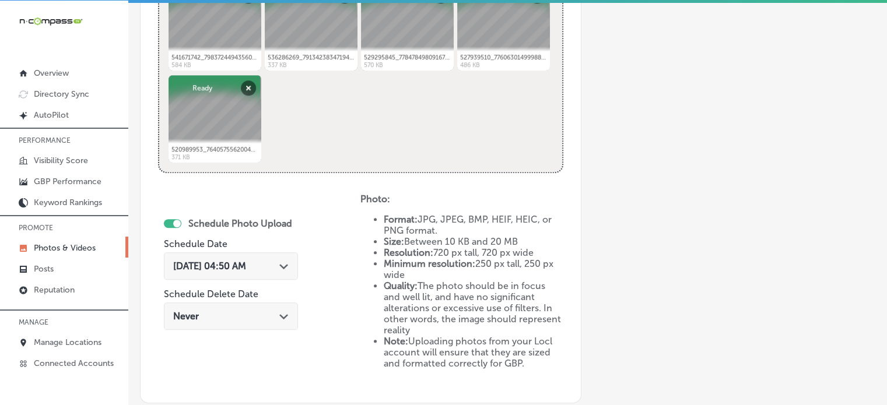
type input "Commercial lawn mowers"
click at [246, 265] on span "Sep 6, 2025 04:50 AM" at bounding box center [209, 266] width 73 height 11
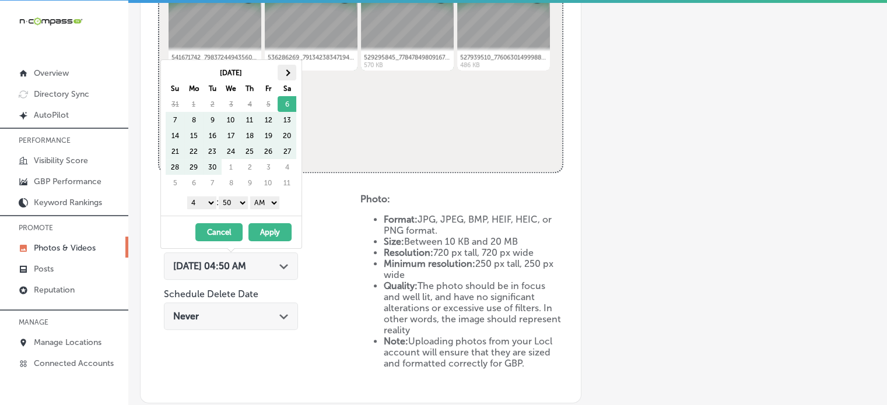
click at [287, 78] on th at bounding box center [287, 73] width 19 height 16
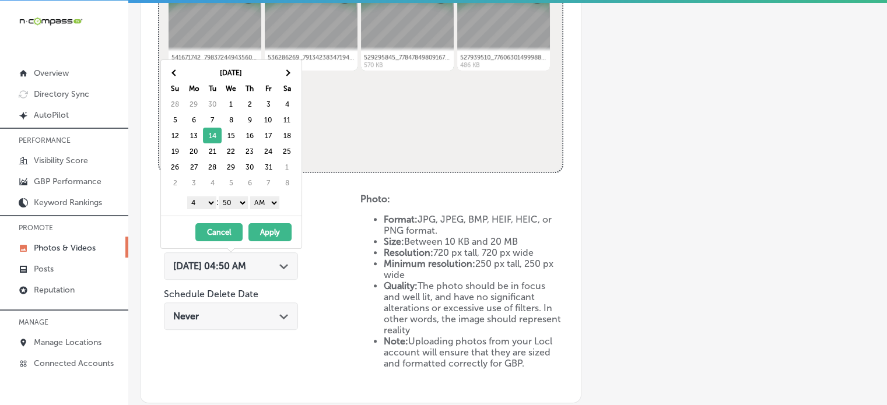
click at [203, 205] on select "1 2 3 4 5 6 7 8 9 10 11 12" at bounding box center [201, 202] width 29 height 13
click at [234, 201] on select "00 10 20 30 40 50" at bounding box center [233, 202] width 29 height 13
drag, startPoint x: 269, startPoint y: 199, endPoint x: 266, endPoint y: 227, distance: 28.1
click at [266, 227] on div "Oct 2025 Su Mo Tu We Th Fr Sa 28 29 30 1 2 3 4 5 6 7 8 9 10 11 12 13 14 15 16 1…" at bounding box center [231, 153] width 142 height 189
click at [271, 232] on button "Apply" at bounding box center [269, 232] width 43 height 18
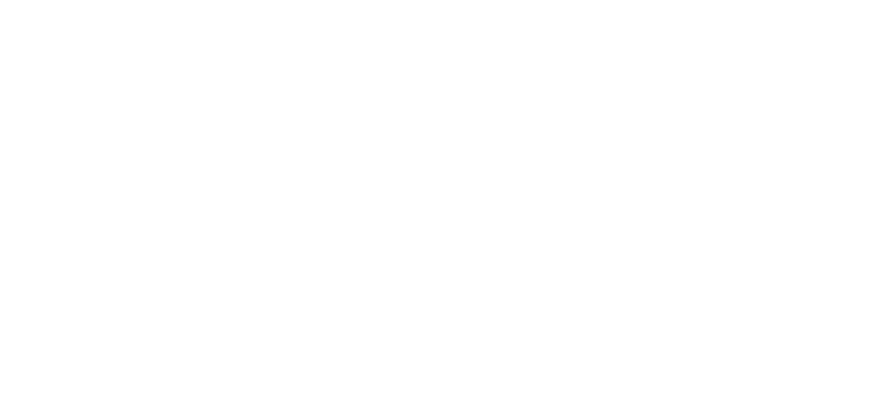
scroll to position [0, 0]
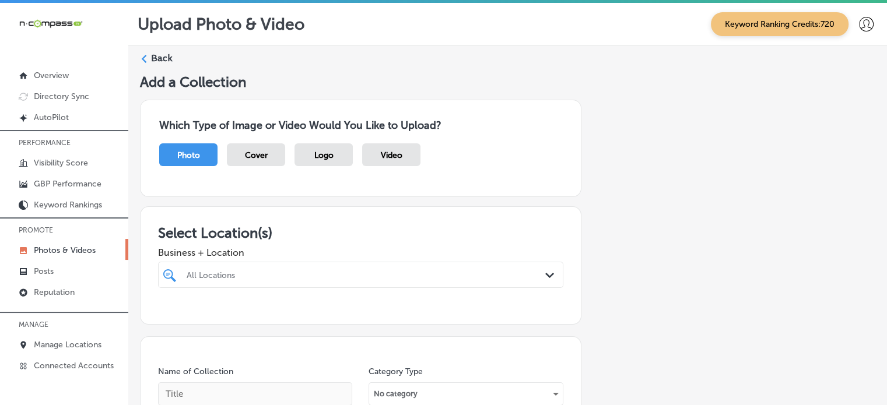
click at [154, 55] on label "Back" at bounding box center [162, 58] width 22 height 13
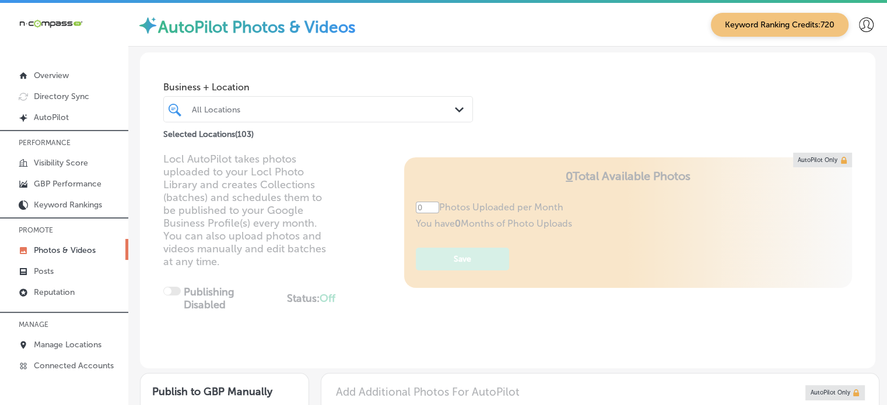
type input "5"
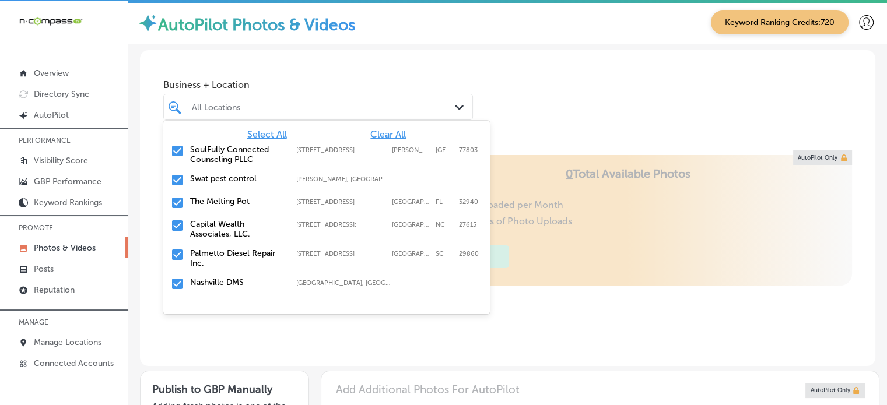
click at [296, 108] on div "All Locations" at bounding box center [324, 107] width 264 height 10
click at [381, 132] on span "Clear All" at bounding box center [388, 134] width 36 height 11
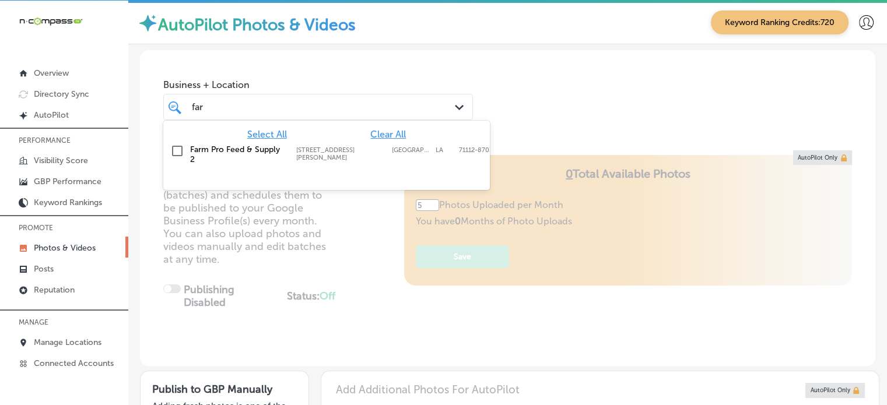
click at [223, 149] on label "Farm Pro Feed & Supply 2" at bounding box center [237, 155] width 94 height 20
type input "far"
click at [550, 82] on div "Business + Location option 5520 Barksdale Blvd, selected. option 5520 Barksdale…" at bounding box center [507, 94] width 735 height 89
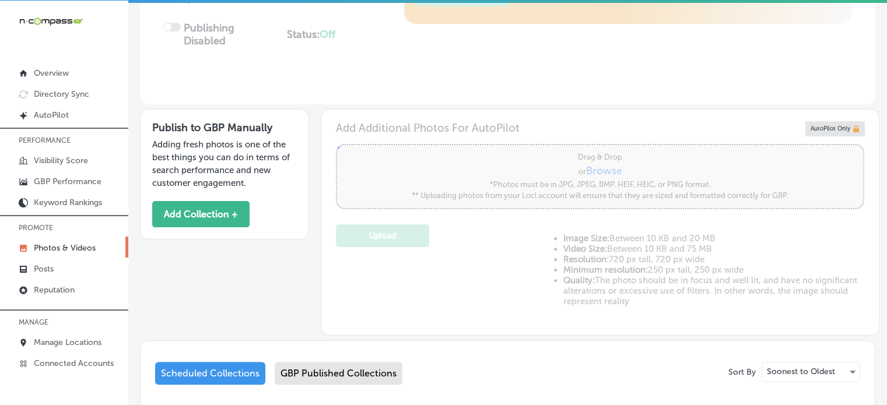
scroll to position [261, 0]
click at [191, 217] on button "Add Collection +" at bounding box center [200, 215] width 97 height 26
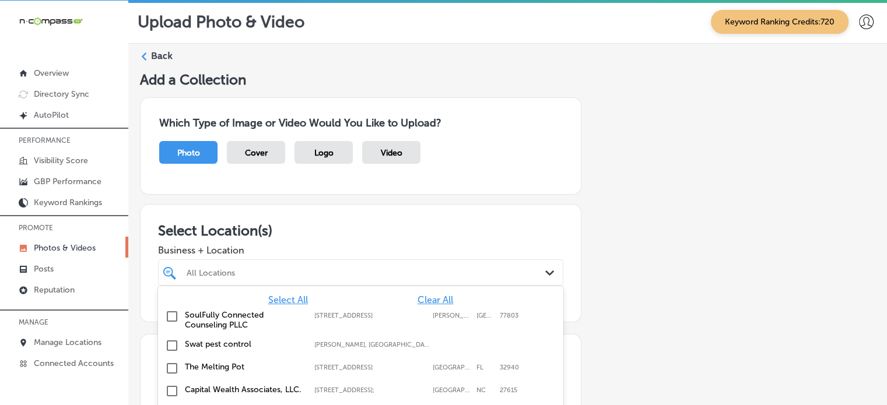
click at [285, 279] on div "option 401 N. Main Street; Suite 106 focused, 2 of 104. 104 results available. …" at bounding box center [360, 272] width 405 height 26
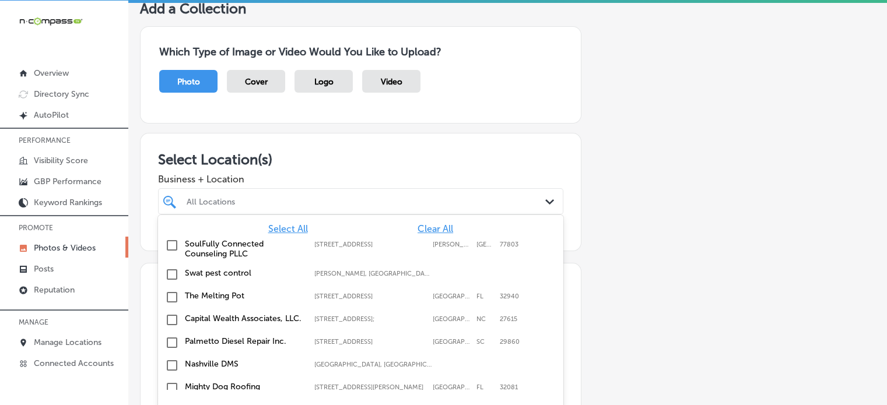
scroll to position [78, 0]
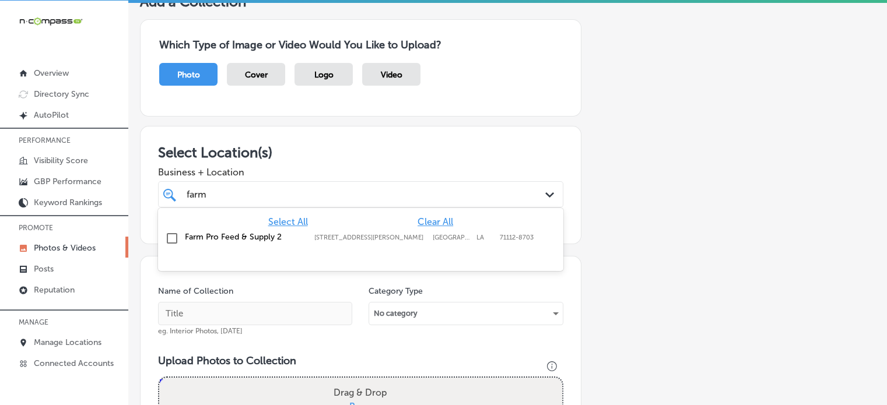
click at [250, 238] on label "Farm Pro Feed & Supply 2" at bounding box center [244, 237] width 118 height 10
type input "farm"
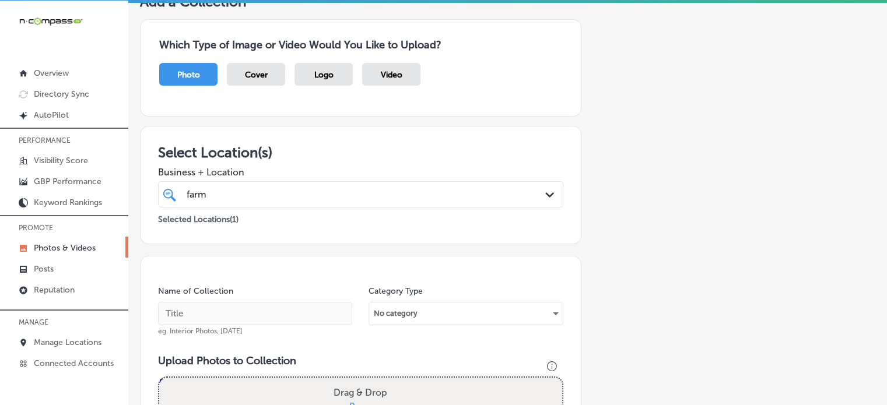
click at [425, 174] on span "Business + Location" at bounding box center [360, 172] width 405 height 11
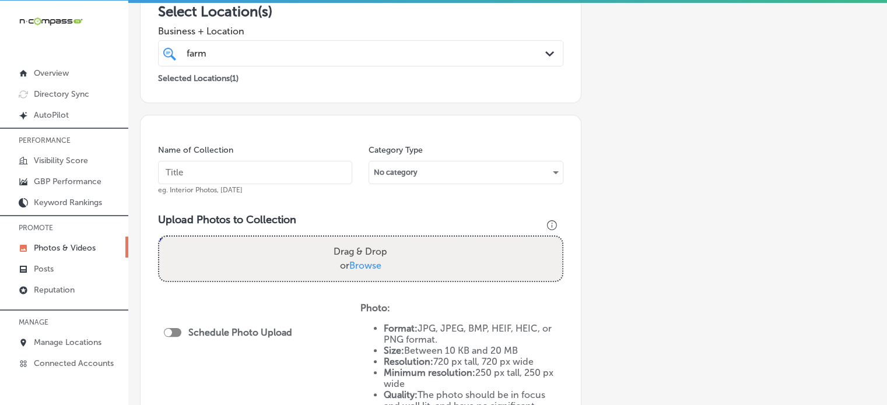
scroll to position [223, 0]
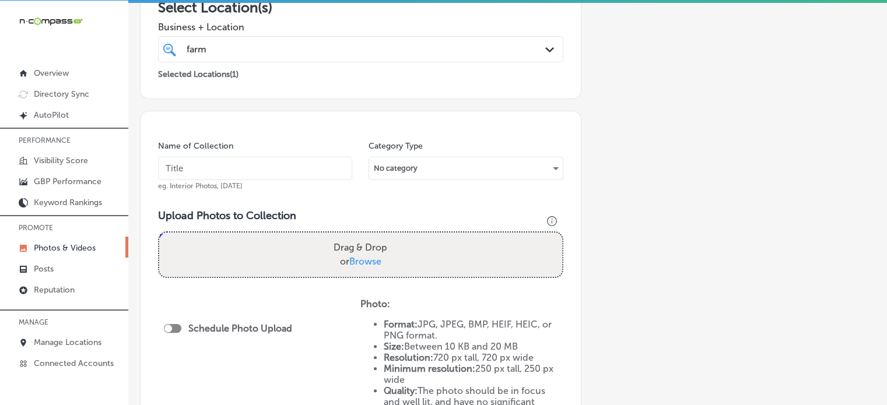
click at [331, 60] on div "farm farm Path Created with Sketch." at bounding box center [360, 49] width 405 height 26
click at [287, 162] on input "text" at bounding box center [255, 168] width 194 height 23
paste input "Commercial lawn mowers"
type input "Commercial lawn mowers"
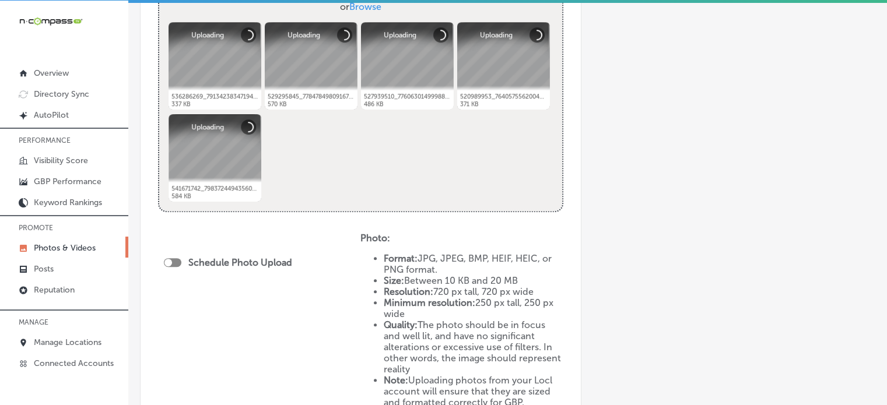
scroll to position [493, 0]
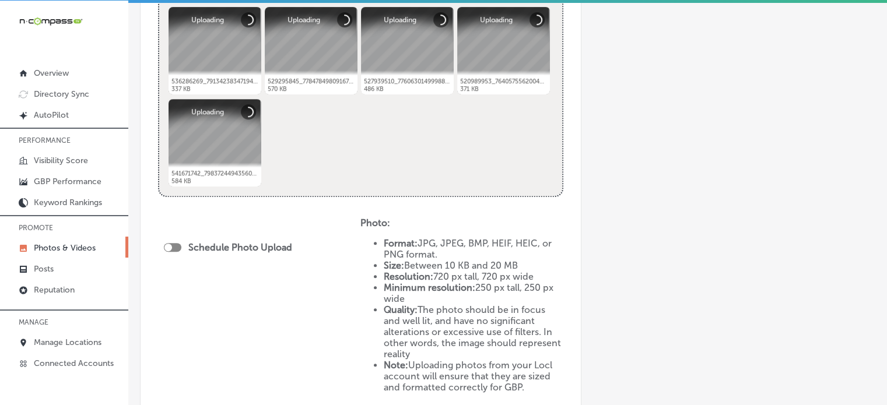
click at [178, 246] on div at bounding box center [172, 247] width 17 height 9
checkbox input "true"
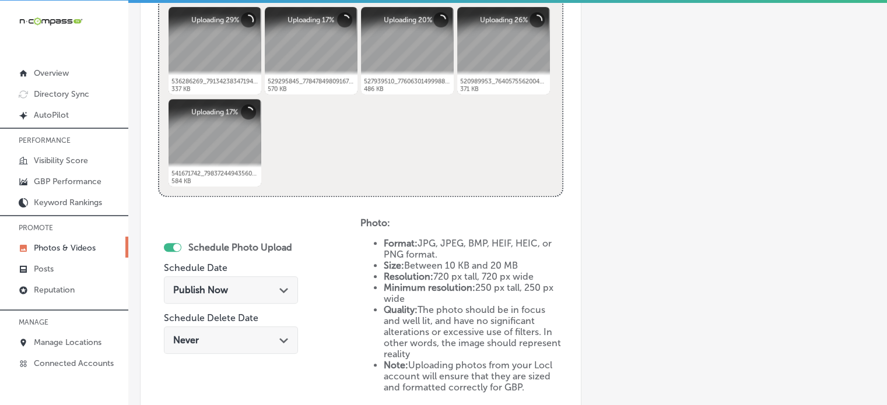
click at [226, 286] on span "Publish Now" at bounding box center [200, 290] width 55 height 11
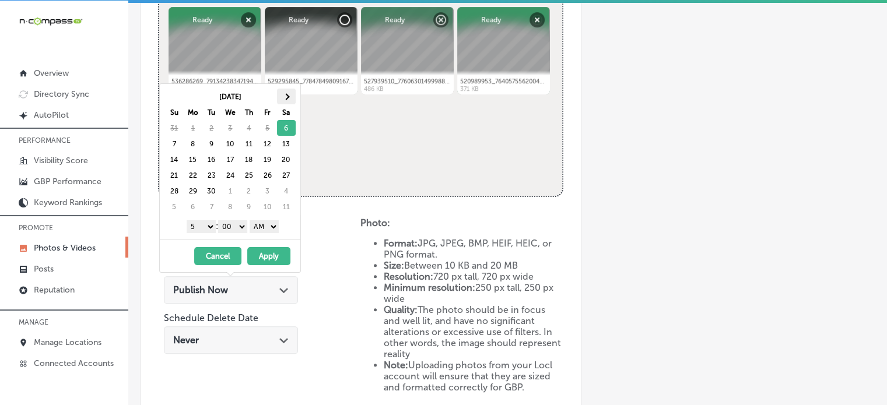
click at [285, 96] on span at bounding box center [286, 96] width 6 height 6
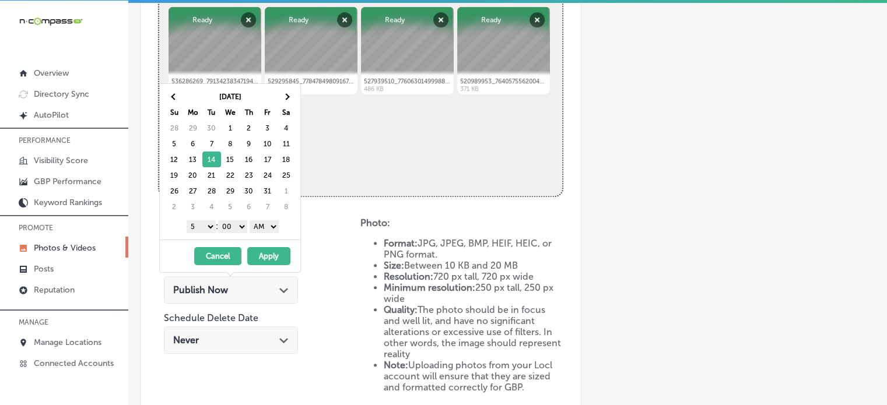
click at [205, 226] on select "1 2 3 4 5 6 7 8 9 10 11 12" at bounding box center [201, 226] width 29 height 13
click at [266, 221] on select "AM PM" at bounding box center [264, 226] width 29 height 13
click at [268, 256] on button "Apply" at bounding box center [268, 256] width 43 height 18
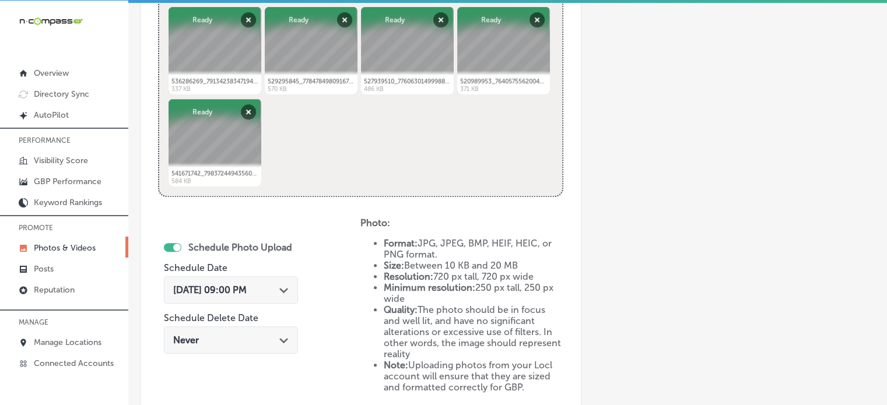
click at [161, 363] on div "Schedule Photo Upload Schedule Date Oct 14, 2025 09:00 PM Path Created with Ske…" at bounding box center [259, 313] width 202 height 192
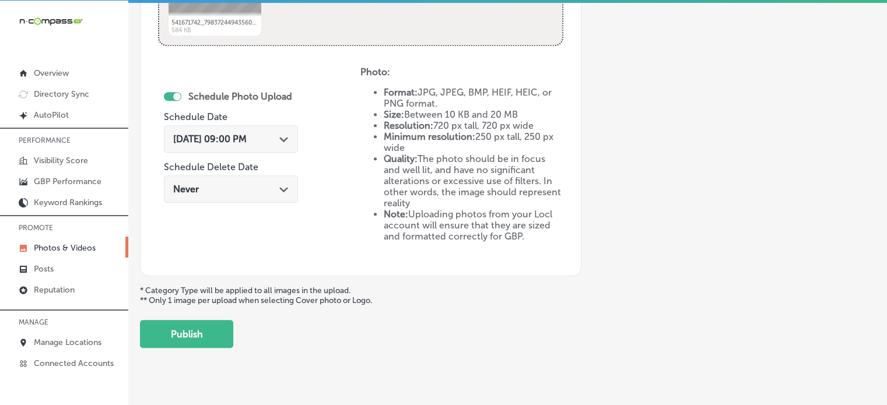
scroll to position [647, 0]
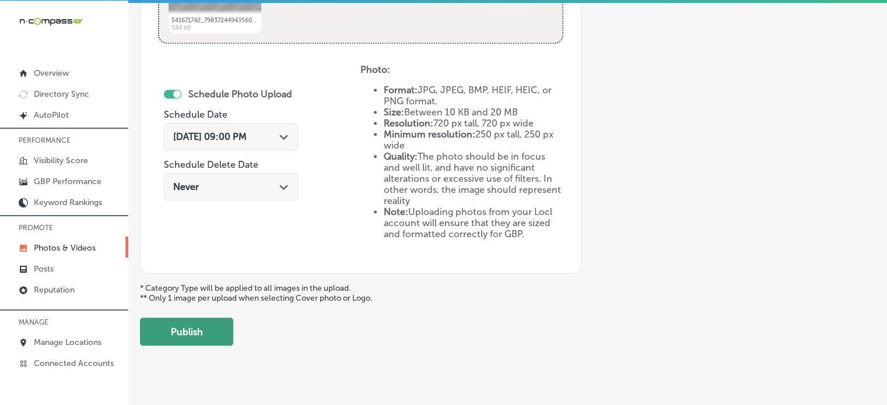
click at [205, 325] on button "Publish" at bounding box center [186, 332] width 93 height 28
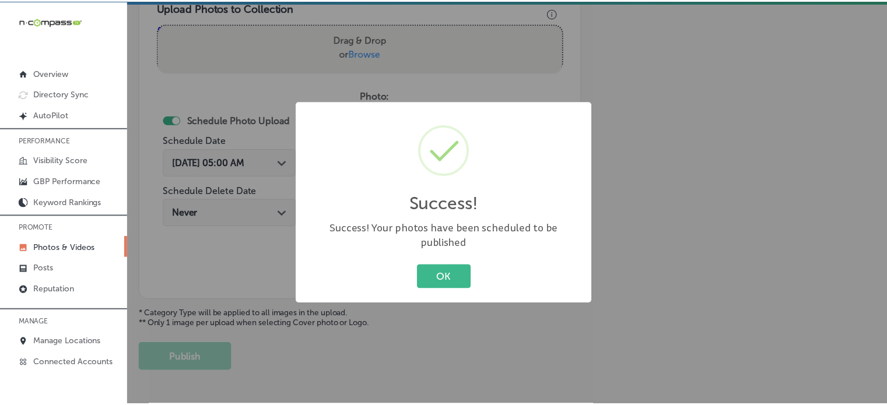
scroll to position [431, 0]
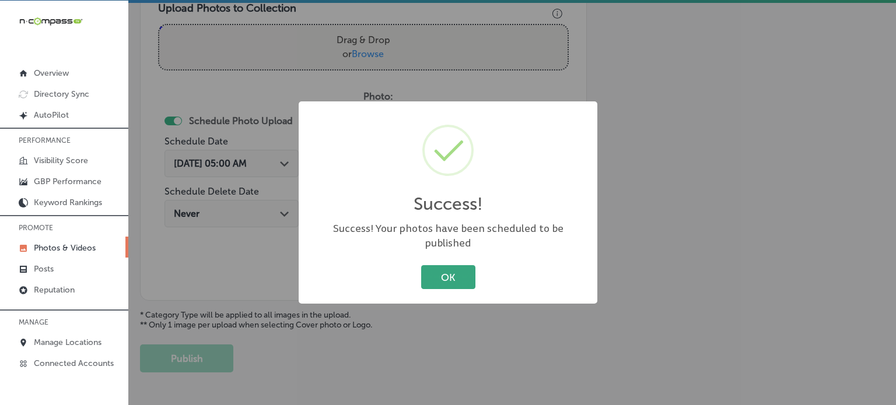
click at [445, 273] on button "OK" at bounding box center [448, 277] width 54 height 24
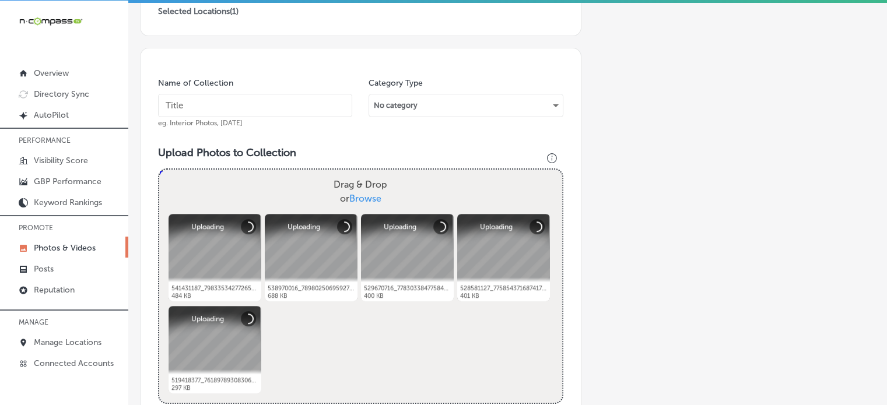
scroll to position [290, 0]
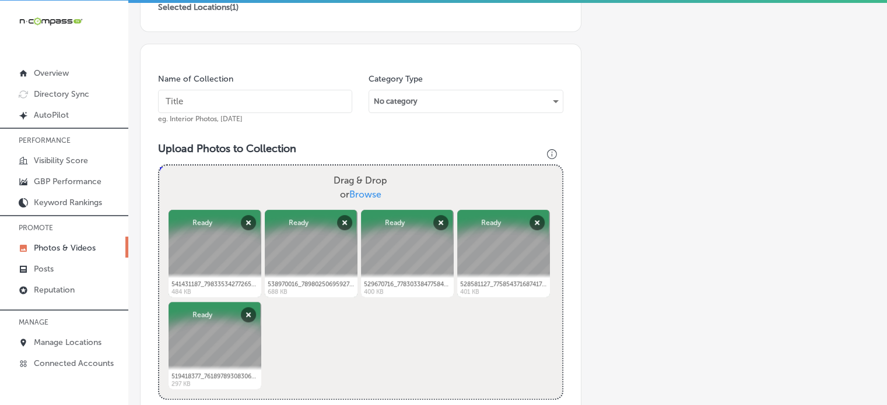
paste input "Residential lawn mowers"
click at [244, 100] on input "text" at bounding box center [255, 101] width 194 height 23
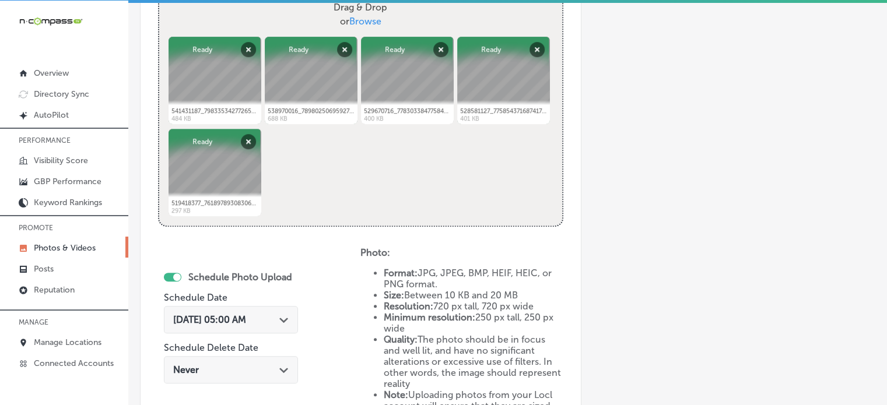
scroll to position [491, 0]
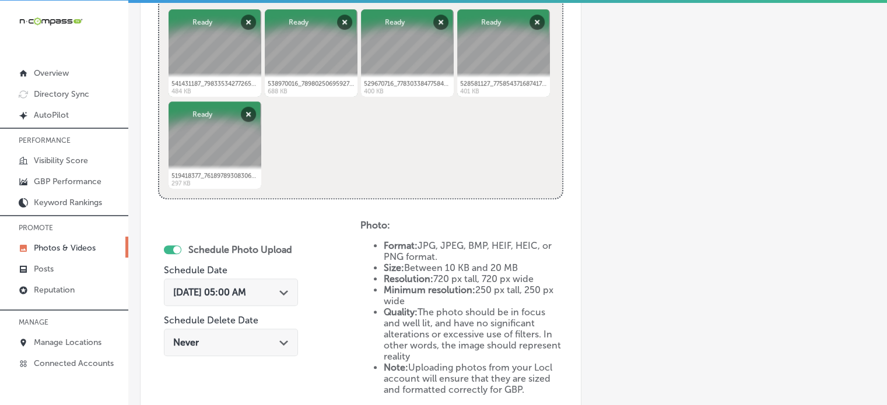
type input "Residential lawn mowers"
click at [274, 282] on div "Sep 6, 2025 05:00 AM Path Created with Sketch." at bounding box center [231, 292] width 134 height 27
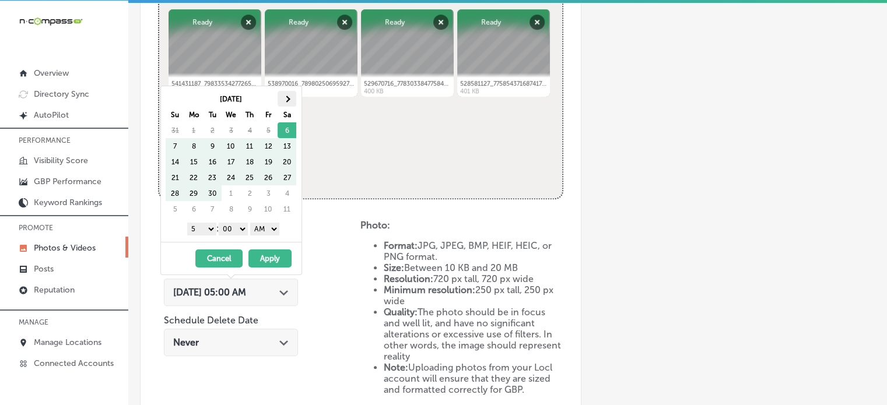
click at [285, 101] on th at bounding box center [287, 99] width 19 height 16
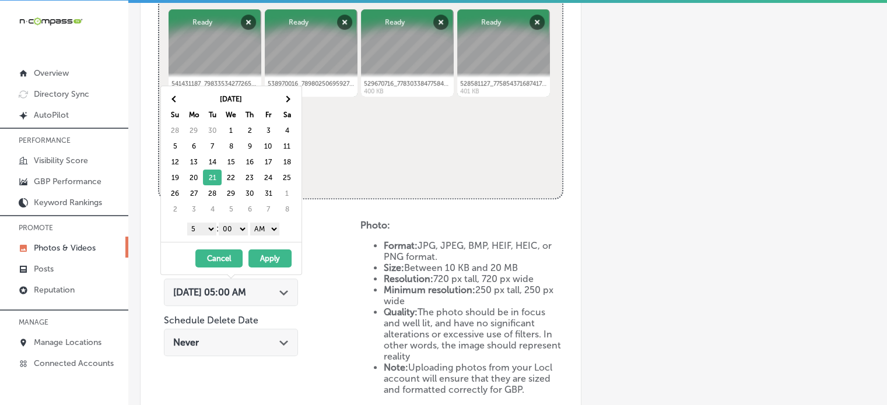
click at [202, 229] on select "1 2 3 4 5 6 7 8 9 10 11 12" at bounding box center [201, 229] width 29 height 13
drag, startPoint x: 273, startPoint y: 229, endPoint x: 273, endPoint y: 253, distance: 24.5
click at [273, 253] on div "Oct 2025 Su Mo Tu We Th Fr Sa 28 29 30 1 2 3 4 5 6 7 8 9 10 11 12 13 14 15 16 1…" at bounding box center [231, 180] width 142 height 189
click at [275, 258] on button "Apply" at bounding box center [269, 259] width 43 height 18
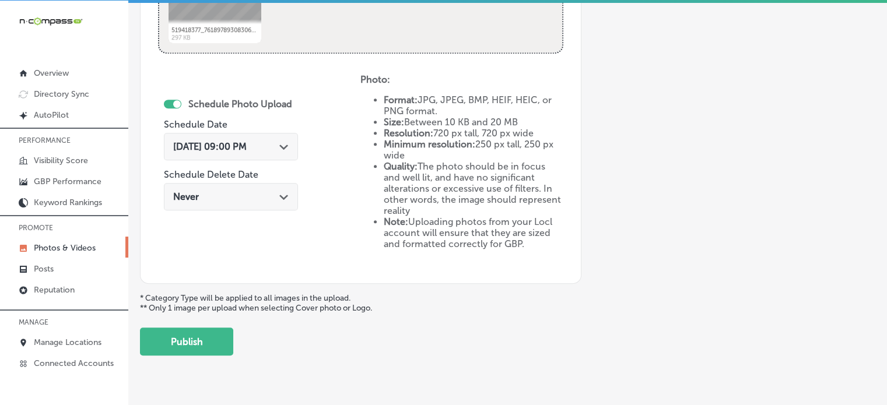
scroll to position [647, 0]
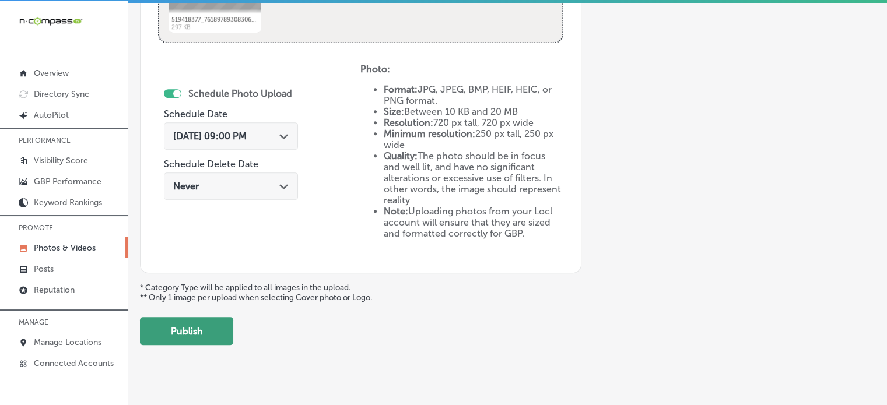
click at [212, 327] on button "Publish" at bounding box center [186, 331] width 93 height 28
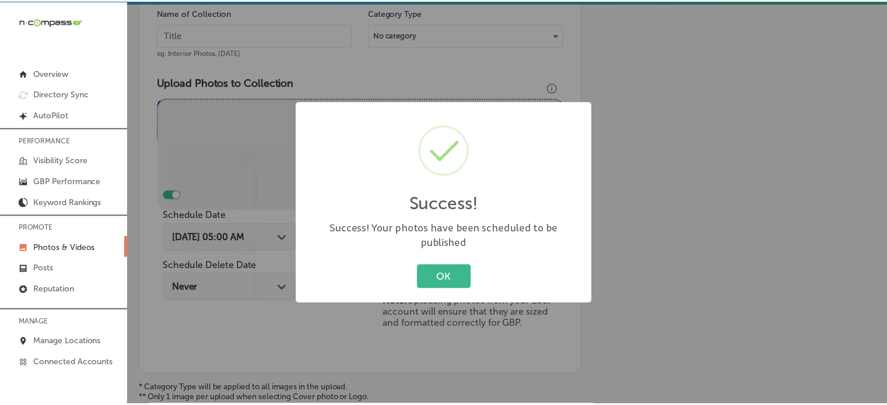
scroll to position [352, 0]
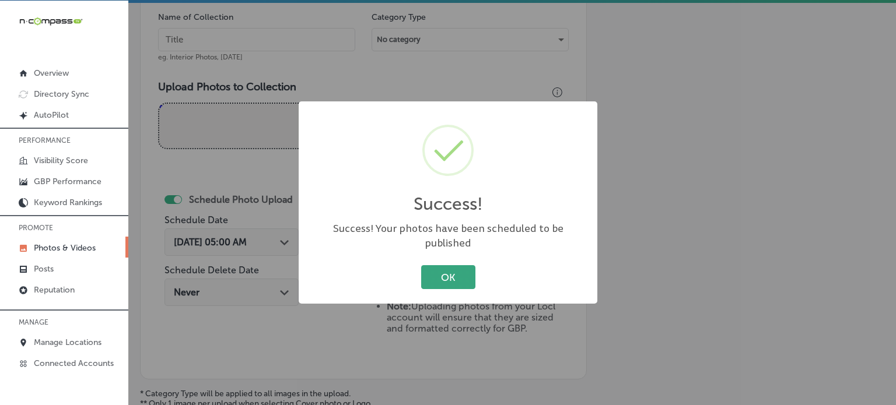
click at [432, 277] on button "OK" at bounding box center [448, 277] width 54 height 24
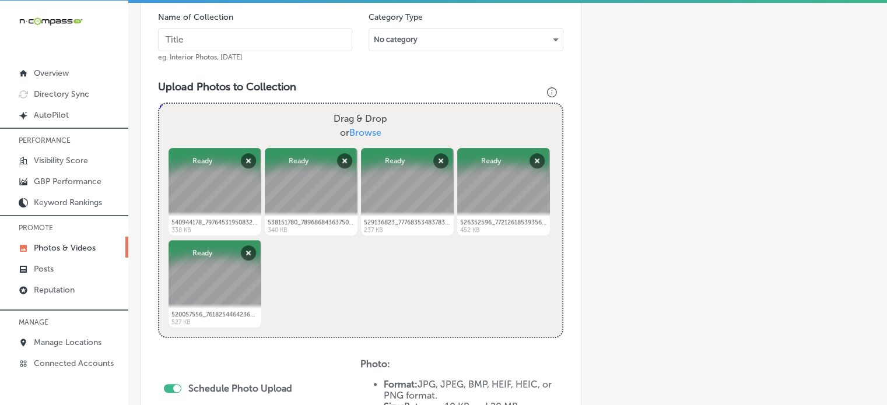
click at [280, 37] on input "text" at bounding box center [255, 39] width 194 height 23
paste input "Pressure washers"
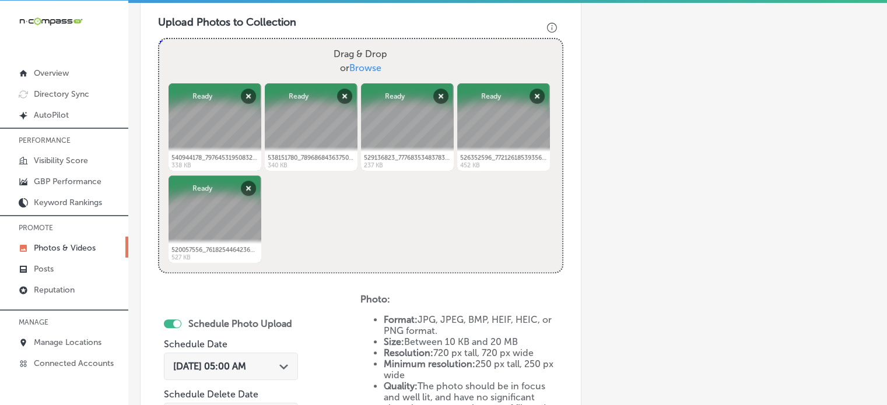
scroll to position [420, 0]
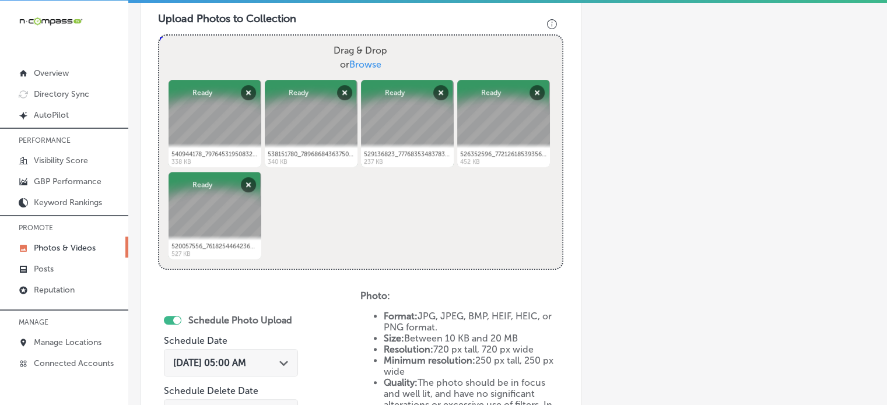
type input "Pressure washers"
click at [283, 357] on div "Path Created with Sketch." at bounding box center [283, 361] width 9 height 9
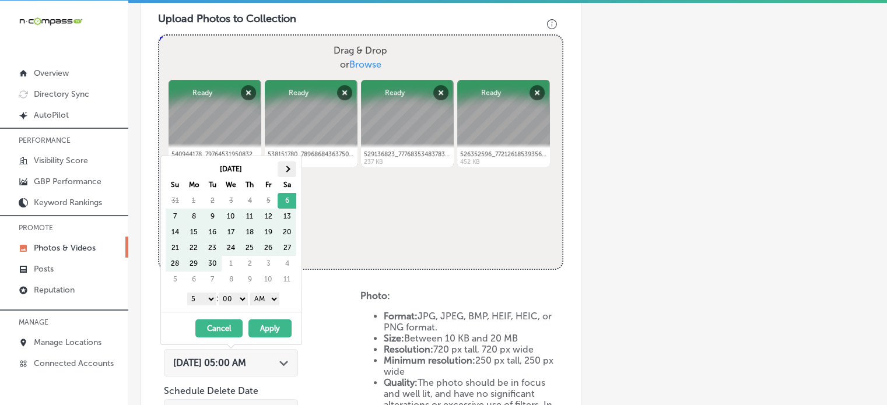
click at [292, 175] on th at bounding box center [287, 169] width 19 height 16
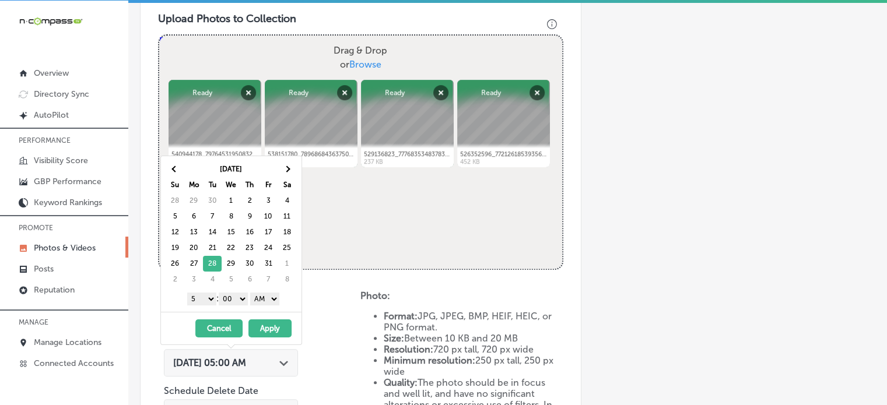
click at [208, 297] on select "1 2 3 4 5 6 7 8 9 10 11 12" at bounding box center [201, 299] width 29 height 13
drag, startPoint x: 268, startPoint y: 300, endPoint x: 271, endPoint y: 325, distance: 25.2
click at [271, 325] on div "Oct 2025 Su Mo Tu We Th Fr Sa 28 29 30 1 2 3 4 5 6 7 8 9 10 11 12 13 14 15 16 1…" at bounding box center [231, 250] width 142 height 189
click at [271, 325] on button "Apply" at bounding box center [269, 328] width 43 height 18
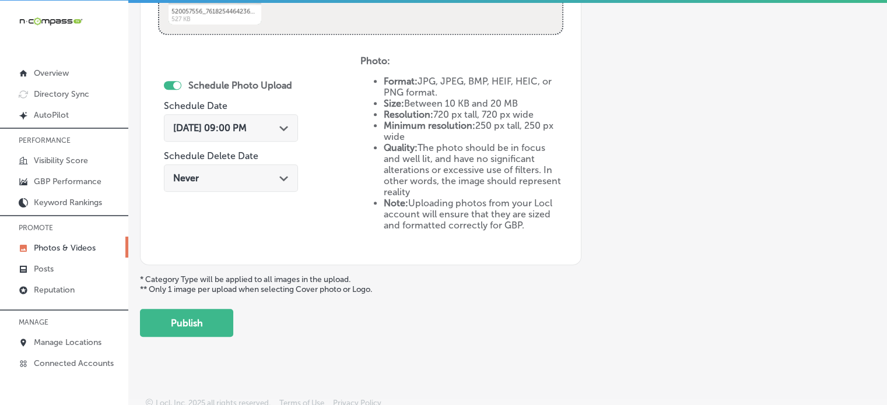
scroll to position [661, 0]
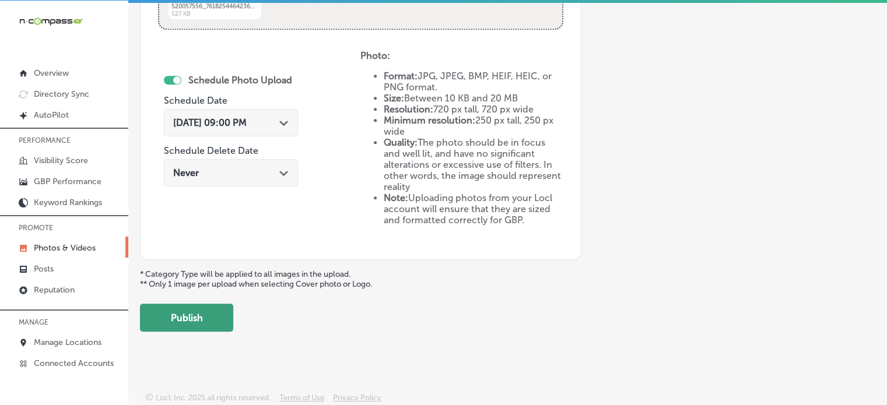
click at [197, 315] on button "Publish" at bounding box center [186, 318] width 93 height 28
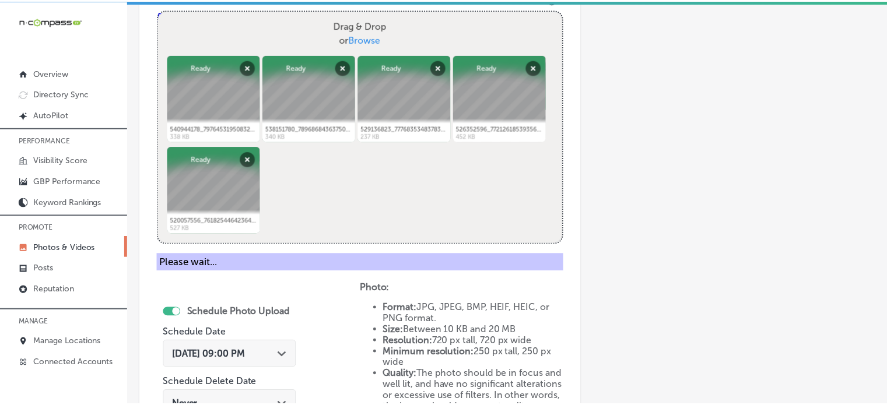
scroll to position [338, 0]
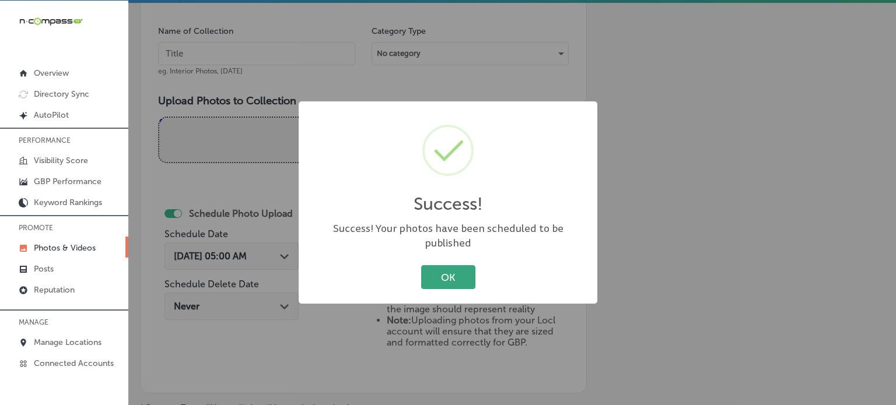
click at [438, 278] on button "OK" at bounding box center [448, 277] width 54 height 24
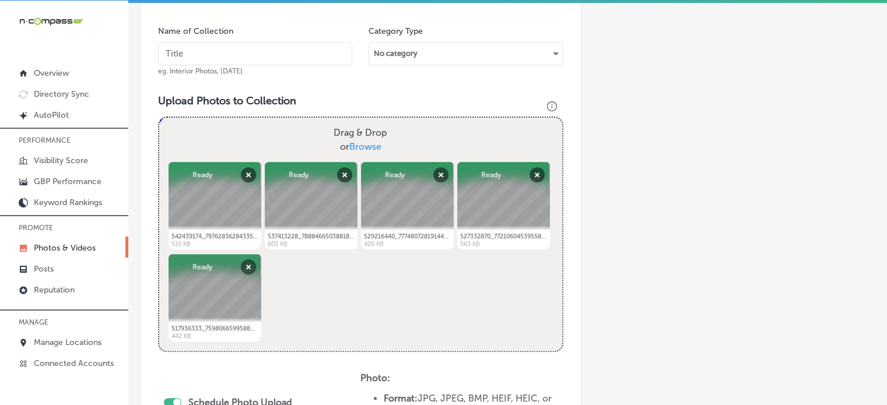
click at [198, 60] on input "text" at bounding box center [255, 53] width 194 height 23
paste input "Commercial multi-attachments"
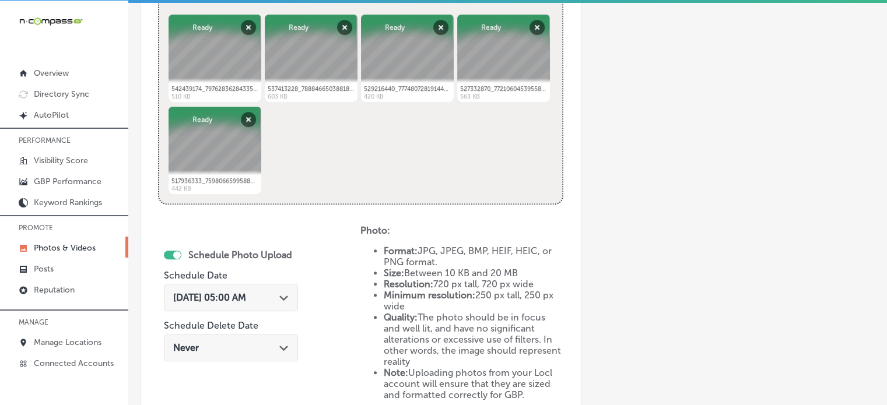
scroll to position [487, 0]
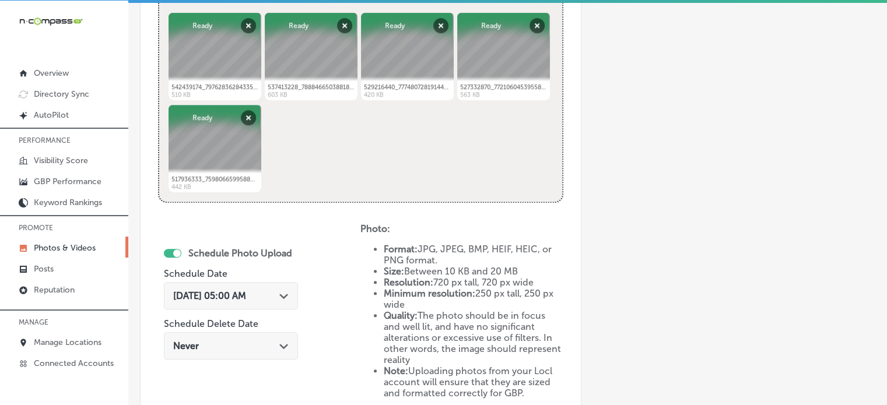
type input "Commercial multi-attachments"
click at [283, 296] on polygon at bounding box center [283, 296] width 9 height 5
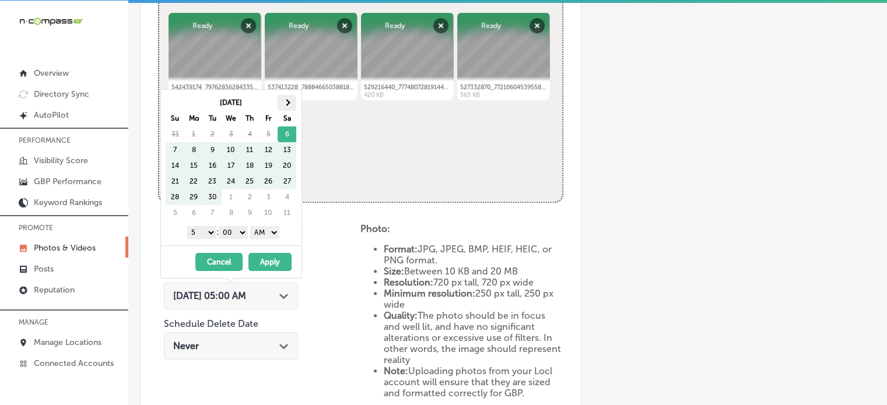
click at [287, 98] on th at bounding box center [287, 103] width 19 height 16
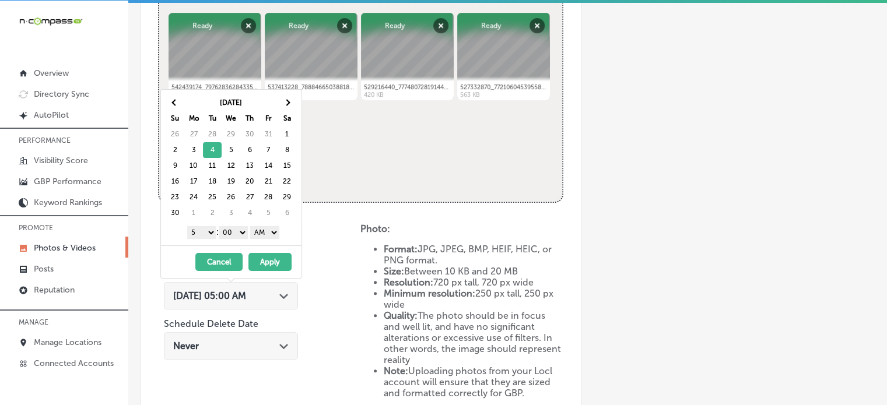
click at [205, 234] on select "1 2 3 4 5 6 7 8 9 10 11 12" at bounding box center [201, 232] width 29 height 13
drag, startPoint x: 269, startPoint y: 231, endPoint x: 269, endPoint y: 260, distance: 29.2
click at [269, 260] on div "Nov 2025 Su Mo Tu We Th Fr Sa 26 27 28 29 30 31 1 2 3 4 5 6 7 8 9 10 11 12 13 1…" at bounding box center [231, 183] width 142 height 189
click at [272, 261] on button "Apply" at bounding box center [269, 262] width 43 height 18
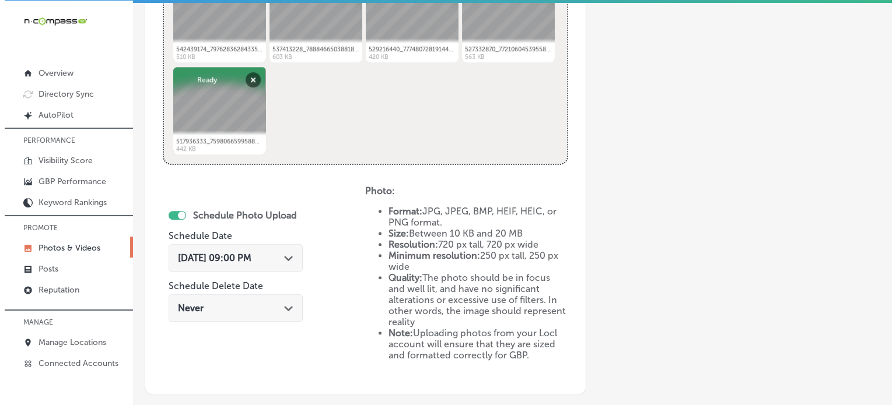
scroll to position [661, 0]
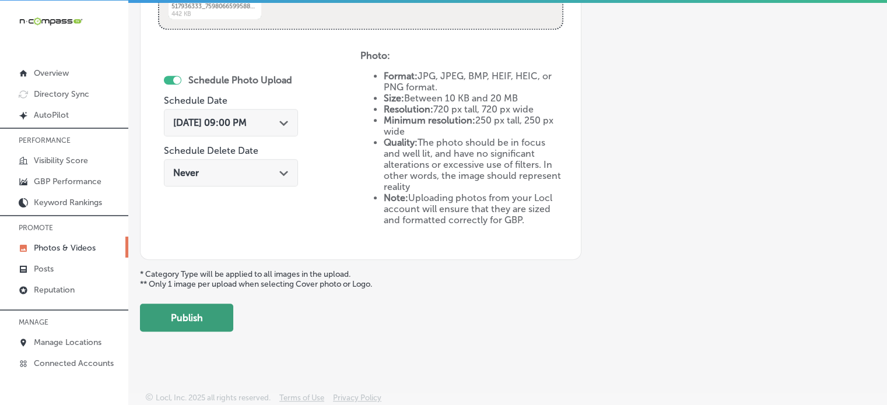
click at [212, 310] on button "Publish" at bounding box center [186, 318] width 93 height 28
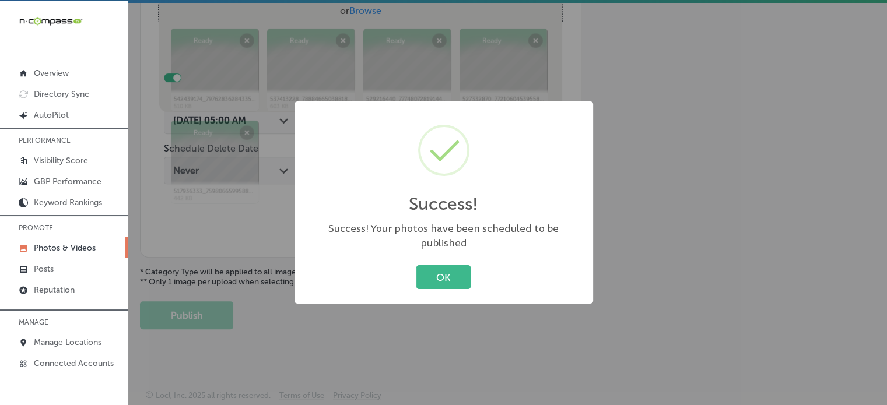
scroll to position [472, 0]
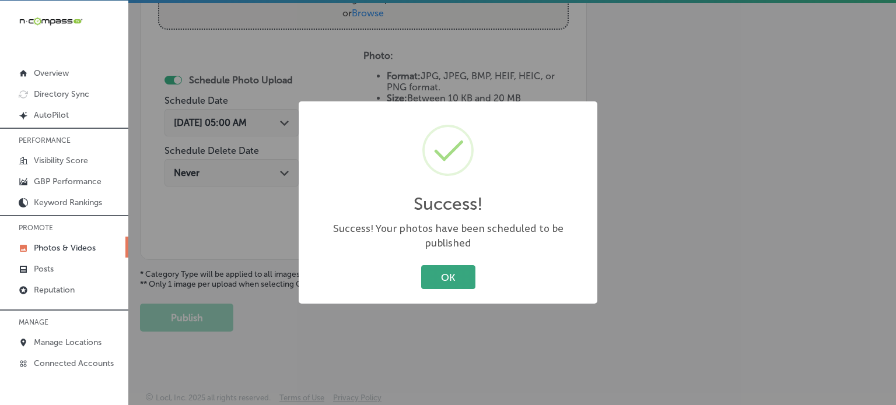
click at [441, 268] on button "OK" at bounding box center [448, 277] width 54 height 24
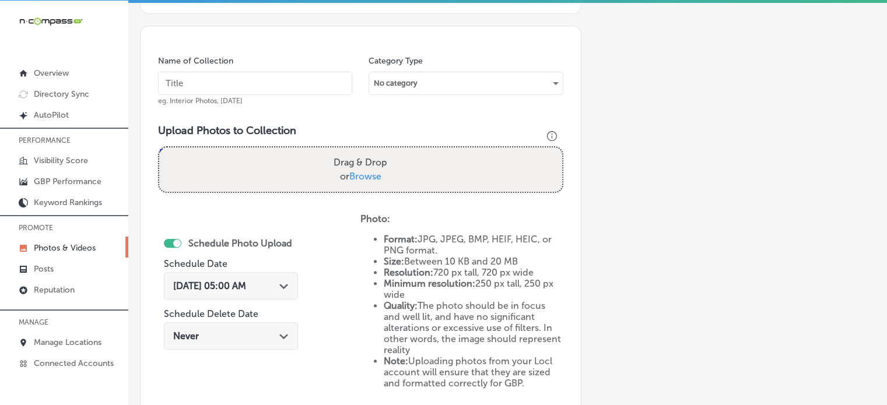
scroll to position [308, 0]
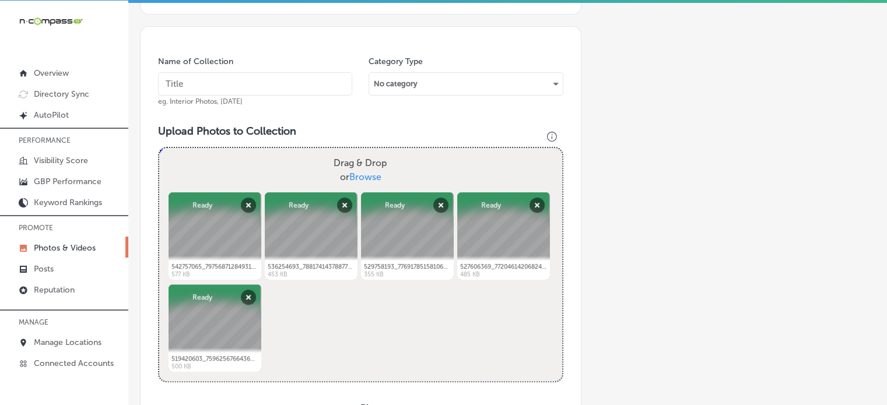
click at [264, 77] on input "text" at bounding box center [255, 83] width 194 height 23
paste input "Trailer dealership"
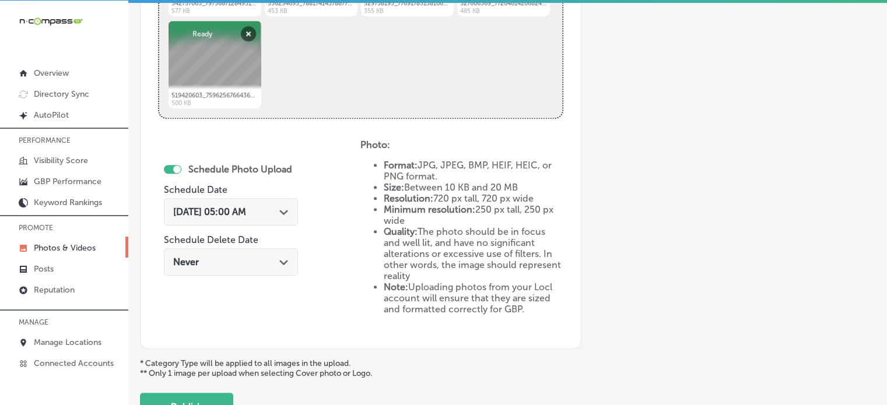
scroll to position [595, 0]
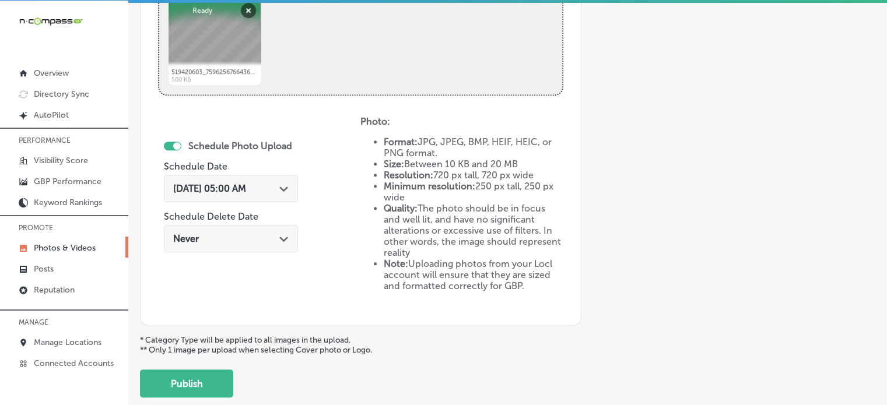
type input "Trailer dealership"
click at [272, 187] on div "Sep 6, 2025 05:00 AM Path Created with Sketch." at bounding box center [230, 188] width 115 height 11
click at [326, 124] on div "Schedule Photo Upload Schedule Date Sep 6, 2025 05:00 AM Path Created with Sket…" at bounding box center [259, 212] width 202 height 192
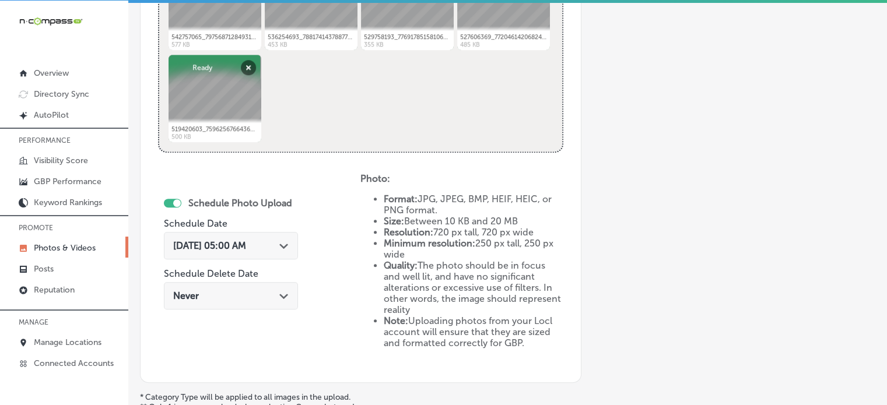
scroll to position [537, 0]
click at [269, 237] on div "Sep 6, 2025 05:00 AM Path Created with Sketch." at bounding box center [231, 246] width 134 height 27
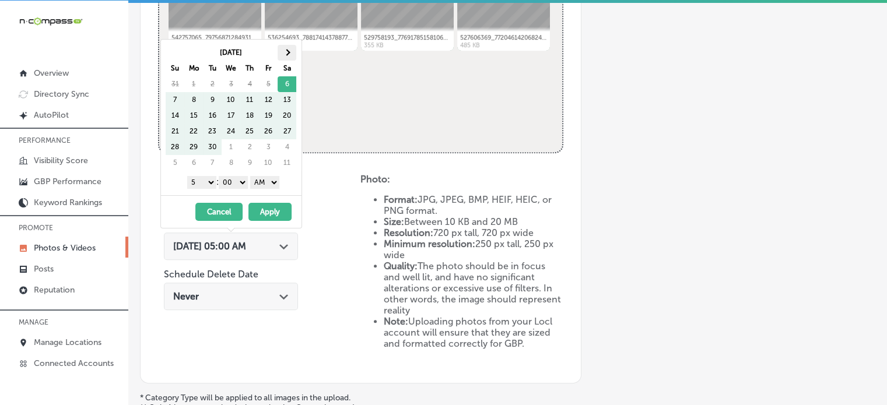
click at [285, 54] on span at bounding box center [287, 53] width 6 height 6
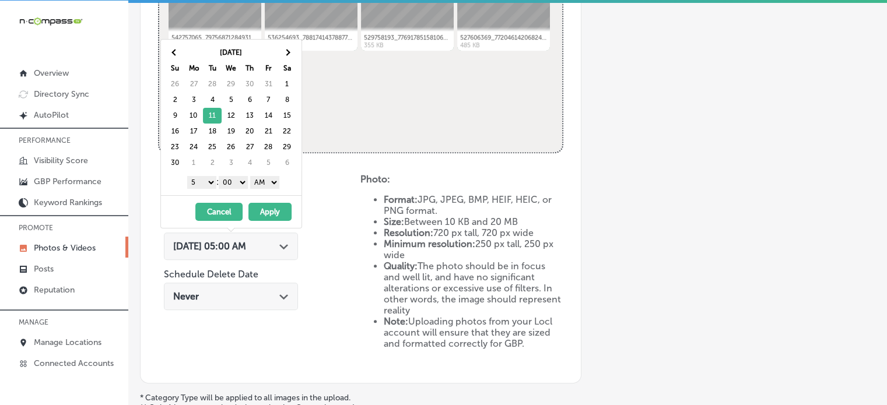
drag, startPoint x: 202, startPoint y: 182, endPoint x: 196, endPoint y: 308, distance: 126.1
click at [196, 308] on body "iconmonstr-menu-thin copy Created with Sketch. Overview Directory Sync Created …" at bounding box center [443, 202] width 887 height 408
drag, startPoint x: 264, startPoint y: 181, endPoint x: 265, endPoint y: 211, distance: 30.3
click at [265, 211] on div "Nov 2025 Su Mo Tu We Th Fr Sa 26 27 28 29 30 31 1 2 3 4 5 6 7 8 9 10 11 12 13 1…" at bounding box center [231, 133] width 142 height 189
click at [265, 211] on button "Apply" at bounding box center [269, 212] width 43 height 18
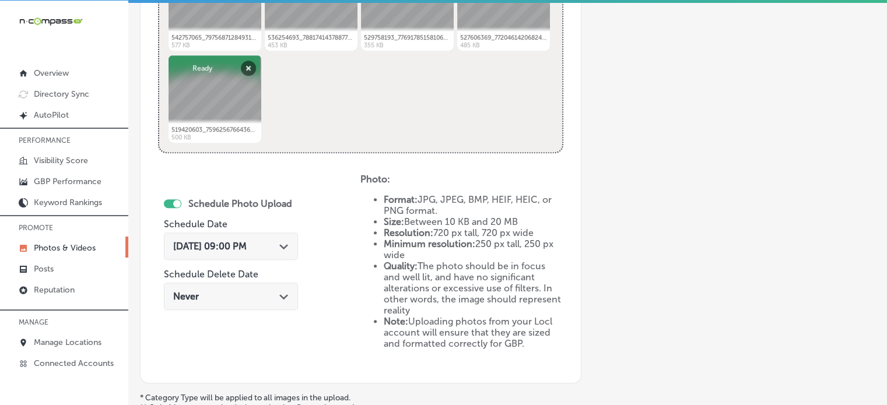
scroll to position [661, 0]
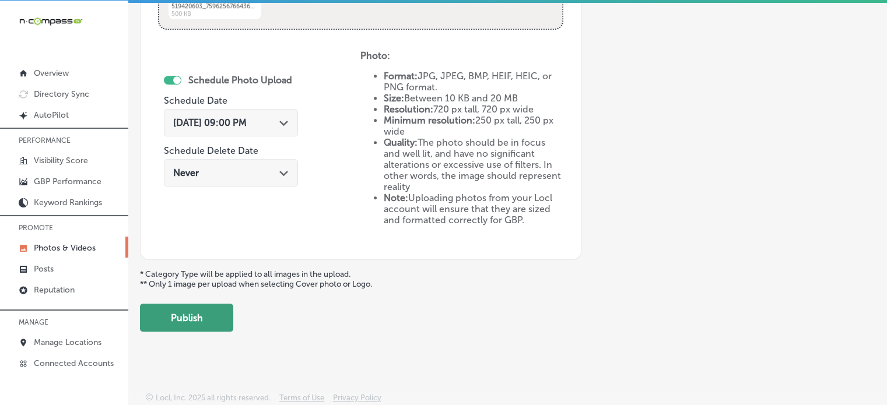
click at [203, 307] on button "Publish" at bounding box center [186, 318] width 93 height 28
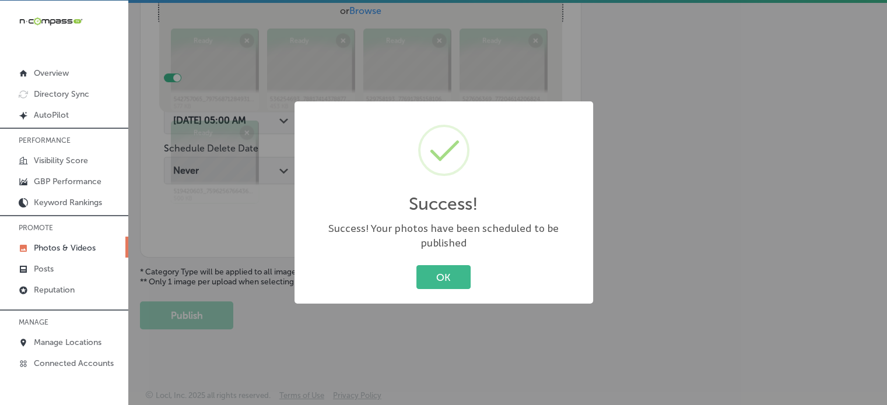
scroll to position [427, 0]
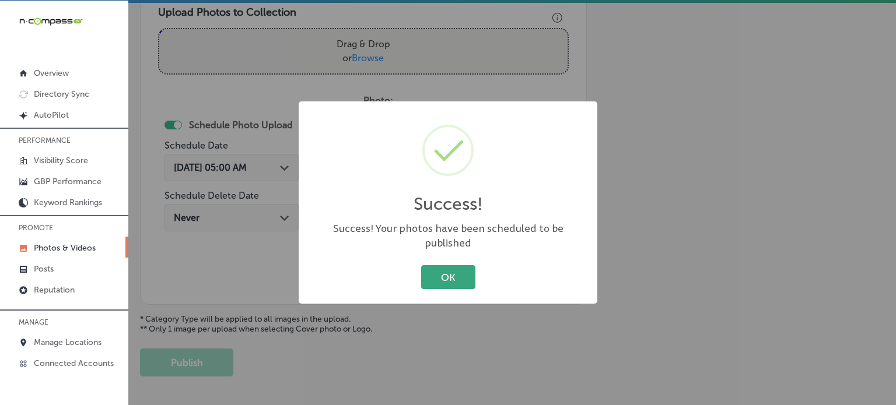
click at [466, 268] on button "OK" at bounding box center [448, 277] width 54 height 24
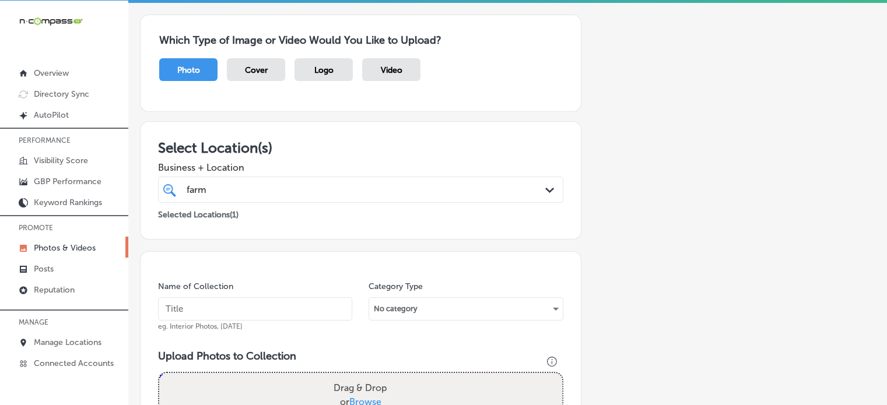
scroll to position [0, 0]
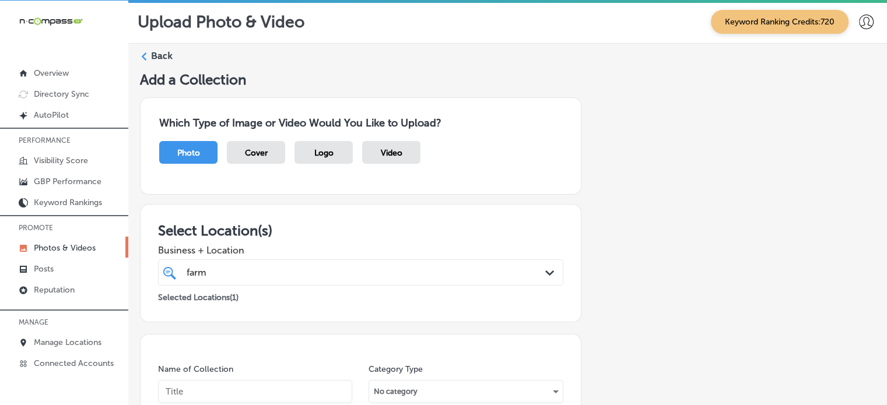
click at [165, 53] on label "Back" at bounding box center [162, 56] width 22 height 13
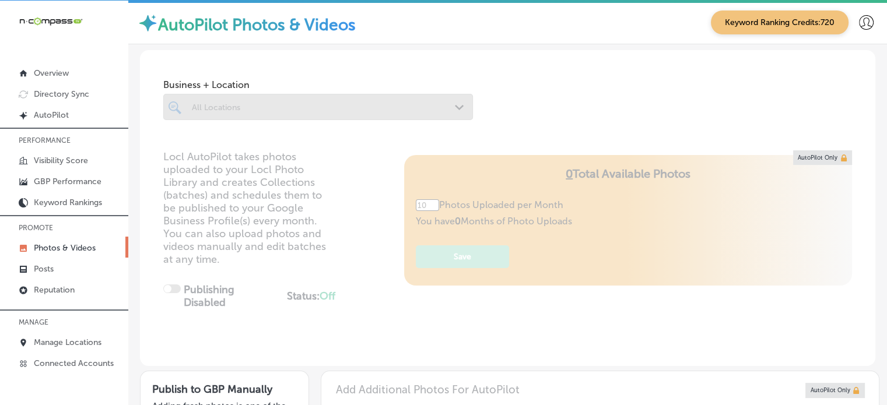
type input "0"
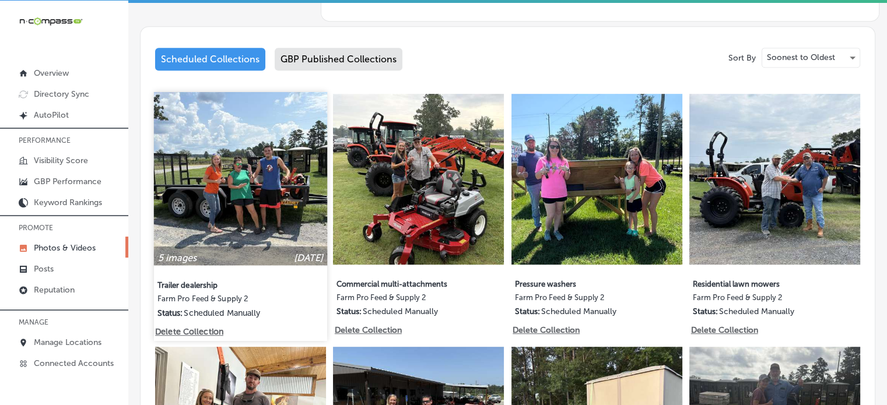
scroll to position [604, 0]
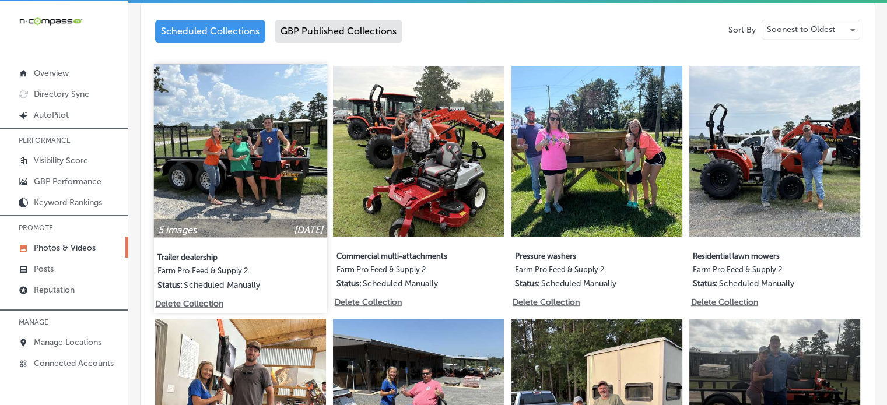
click at [241, 189] on img at bounding box center [240, 150] width 173 height 173
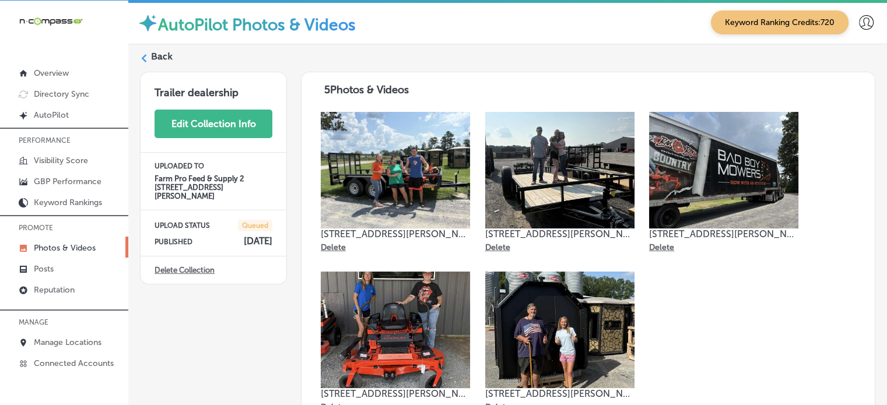
click at [208, 128] on button "Edit Collection Info" at bounding box center [214, 124] width 118 height 29
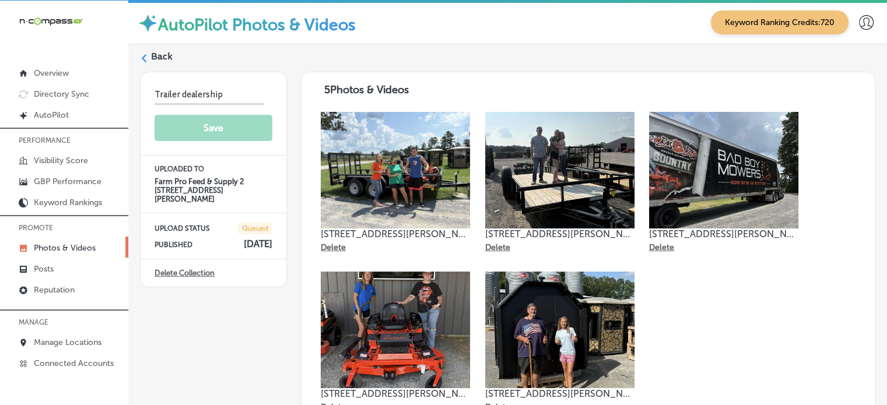
click at [161, 57] on label "Back" at bounding box center [162, 56] width 22 height 13
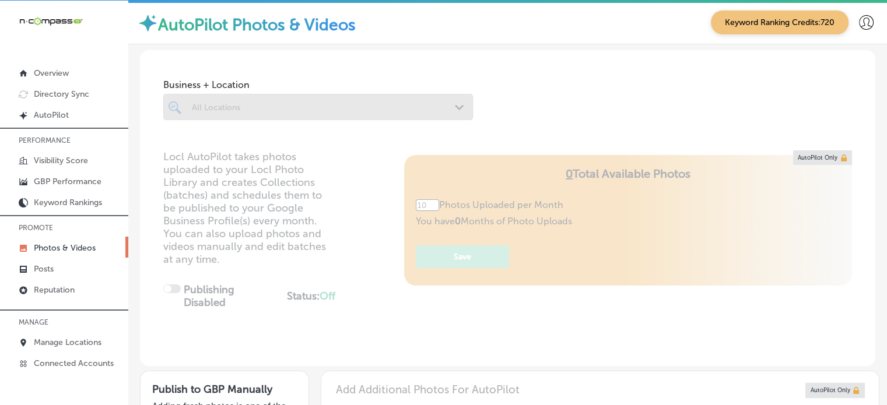
type input "5"
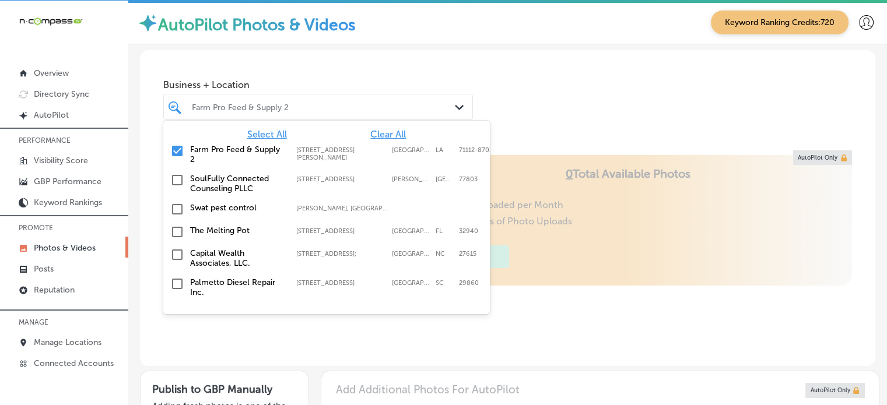
click at [316, 112] on div at bounding box center [306, 107] width 230 height 16
click at [380, 131] on span "Clear All" at bounding box center [388, 134] width 36 height 11
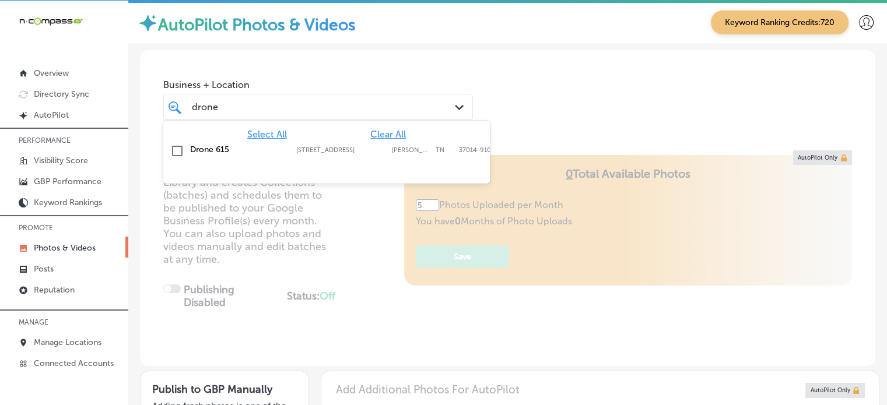
click at [215, 149] on label "Drone 615" at bounding box center [237, 150] width 94 height 10
type input "drone"
click at [333, 78] on div "Business + Location option 4817 Murfreesboro Rd #55, selected. option 4817 Murf…" at bounding box center [318, 96] width 310 height 47
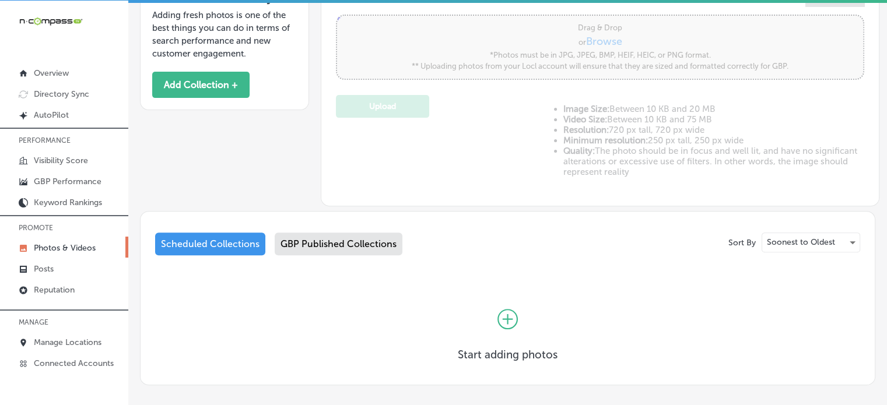
scroll to position [444, 0]
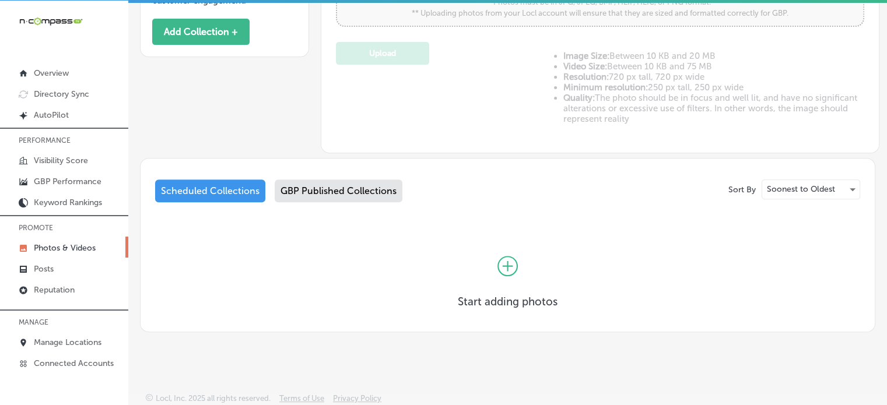
click at [359, 184] on div "GBP Published Collections" at bounding box center [339, 191] width 128 height 23
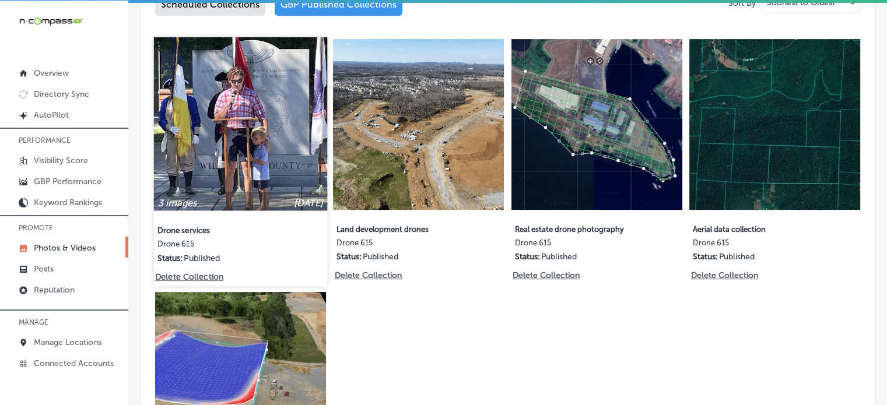
scroll to position [637, 0]
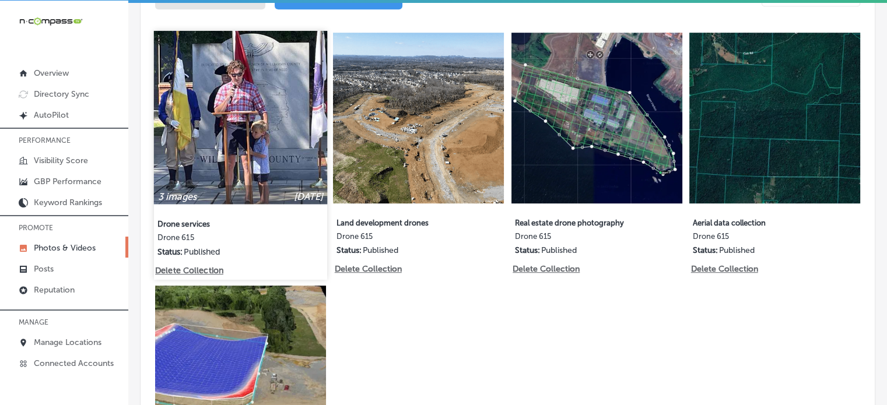
click at [245, 100] on img at bounding box center [240, 117] width 173 height 173
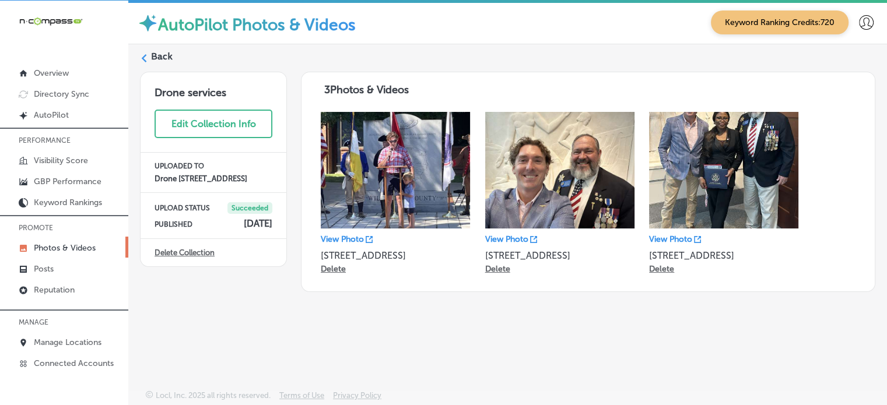
click at [161, 57] on label "Back" at bounding box center [162, 56] width 22 height 13
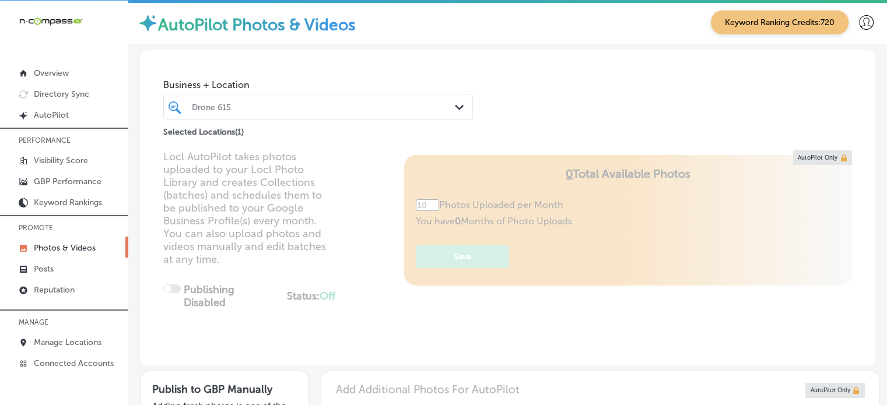
type input "5"
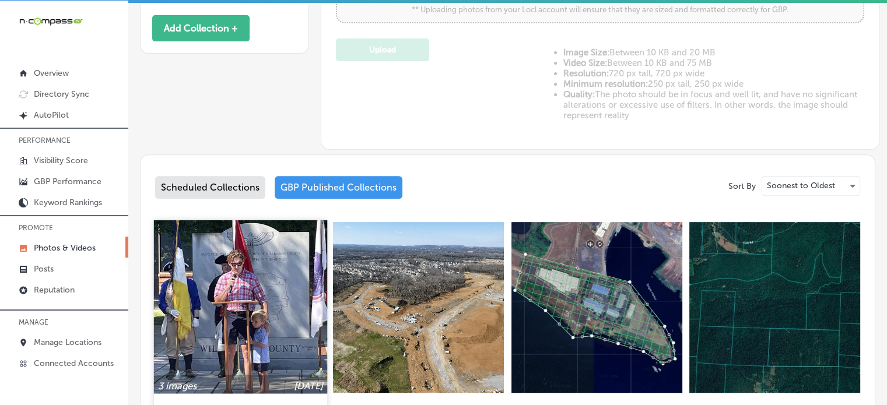
scroll to position [448, 0]
click at [263, 304] on img at bounding box center [240, 306] width 173 height 173
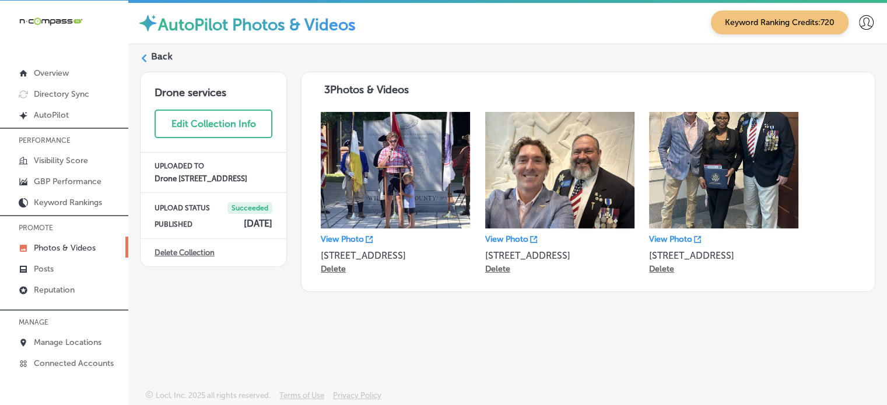
click at [254, 315] on div "Back Drone services Edit Collection Info UPLOADED TO Drone 615 4817 Murfreesbor…" at bounding box center [507, 189] width 759 height 291
click at [271, 340] on div "AutoPilot Photos & Videos Keyword Ranking Credits: 720 Back Drone services Edit…" at bounding box center [507, 203] width 759 height 405
click at [162, 55] on label "Back" at bounding box center [162, 56] width 22 height 13
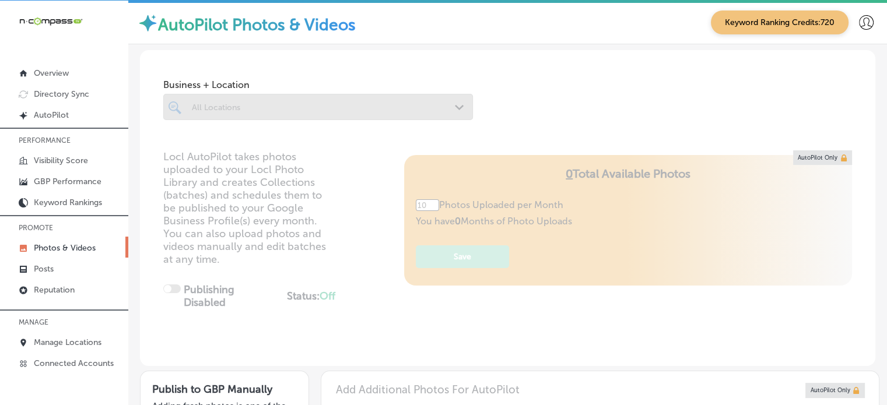
type input "5"
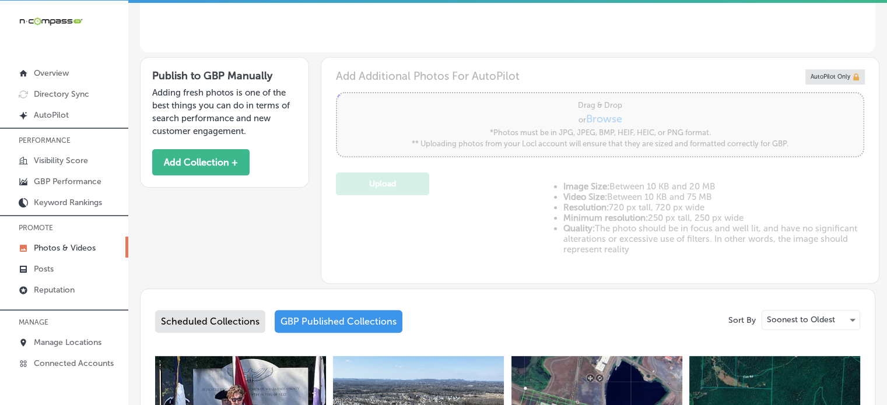
scroll to position [359, 0]
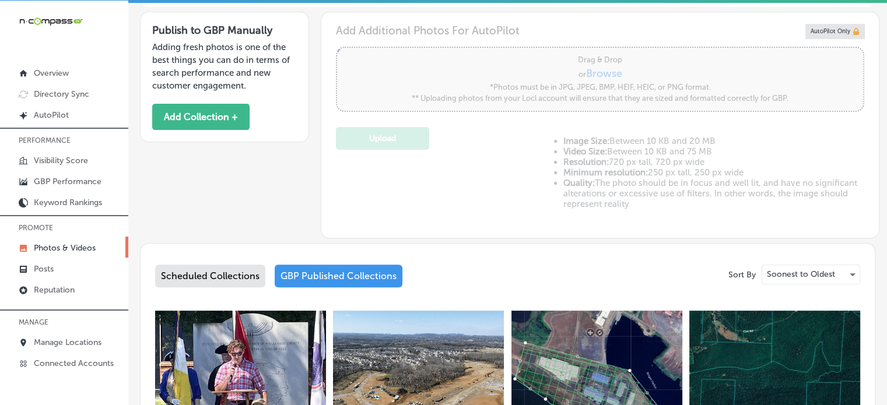
click at [199, 269] on div "Scheduled Collections" at bounding box center [210, 276] width 110 height 23
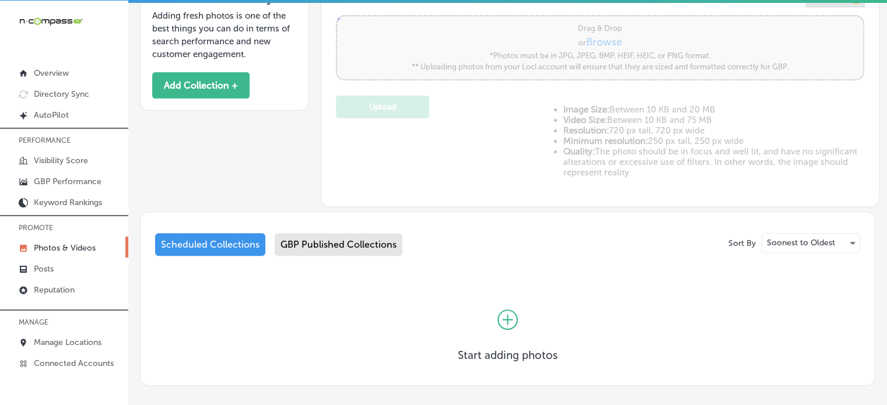
scroll to position [1, 0]
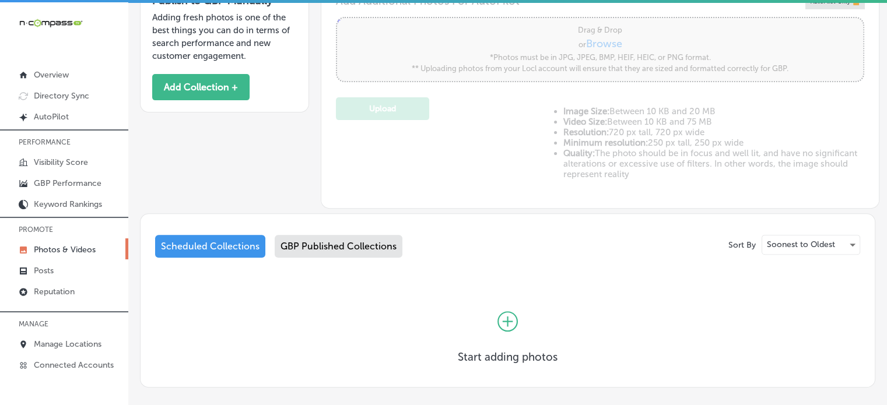
click at [505, 321] on icon at bounding box center [507, 321] width 20 height 20
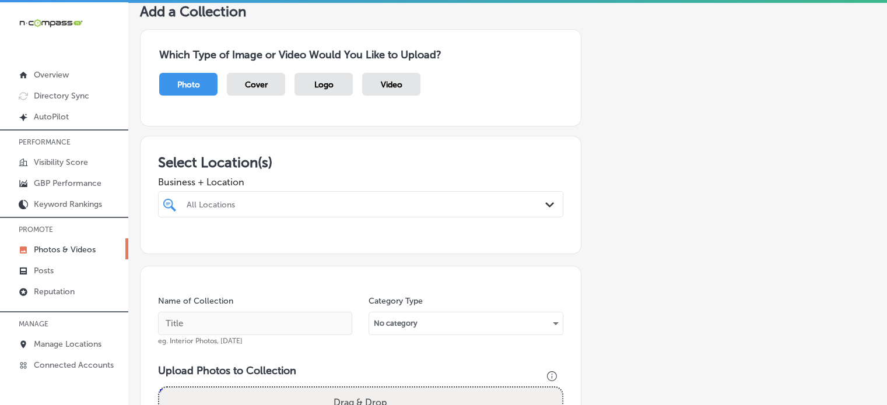
click at [484, 217] on div "All Locations Path Created with Sketch." at bounding box center [360, 204] width 405 height 26
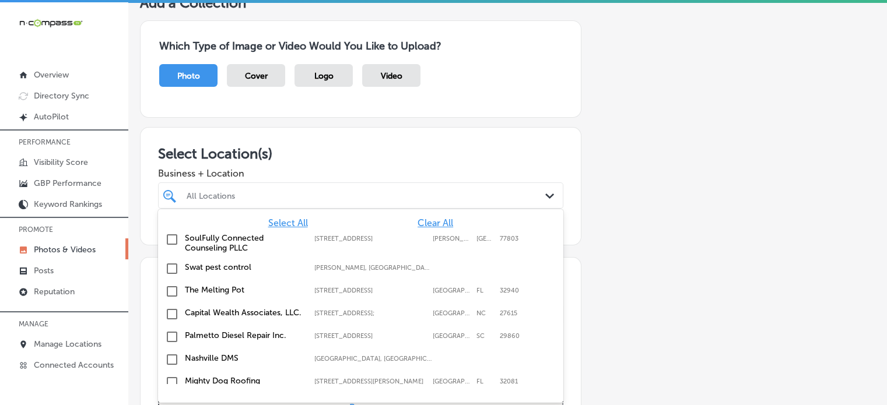
scroll to position [80, 0]
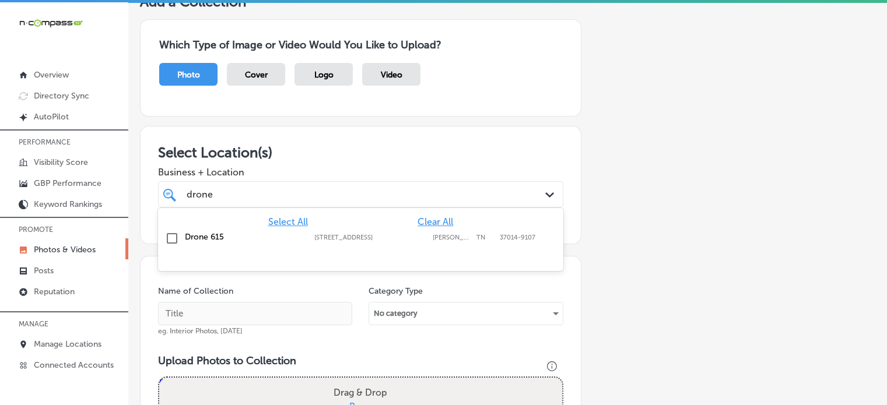
click at [219, 233] on label "Drone 615" at bounding box center [244, 237] width 118 height 10
type input "drone"
click at [360, 167] on span "Business + Location" at bounding box center [360, 172] width 405 height 11
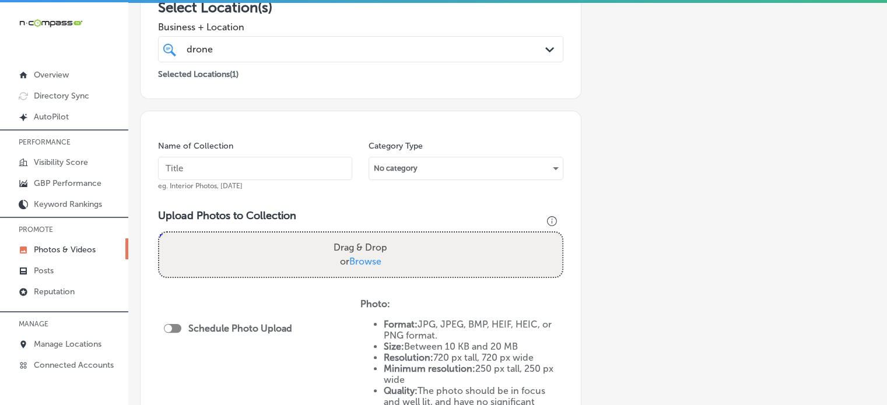
scroll to position [224, 0]
click at [292, 171] on input "text" at bounding box center [255, 168] width 194 height 23
paste input "Drone services"
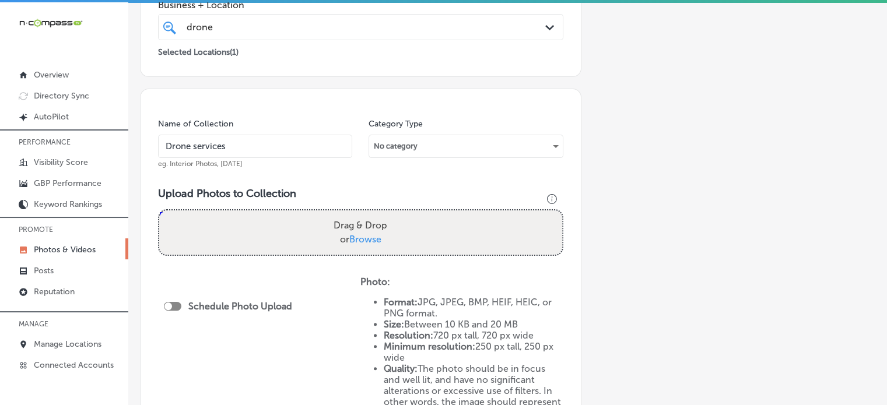
scroll to position [252, 0]
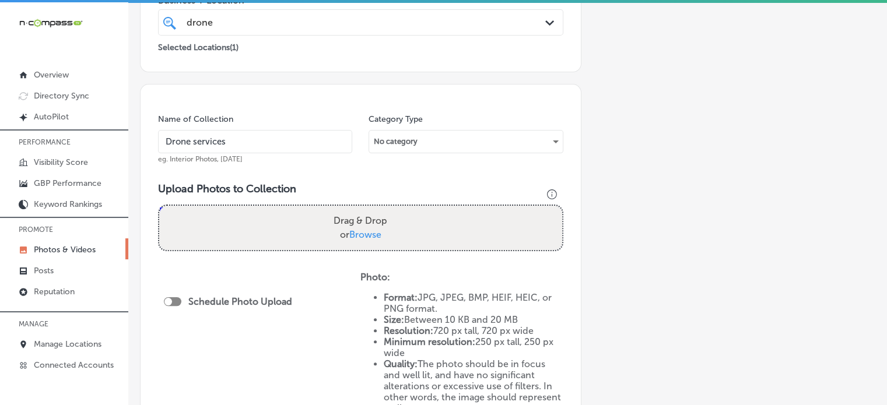
type input "Drone services"
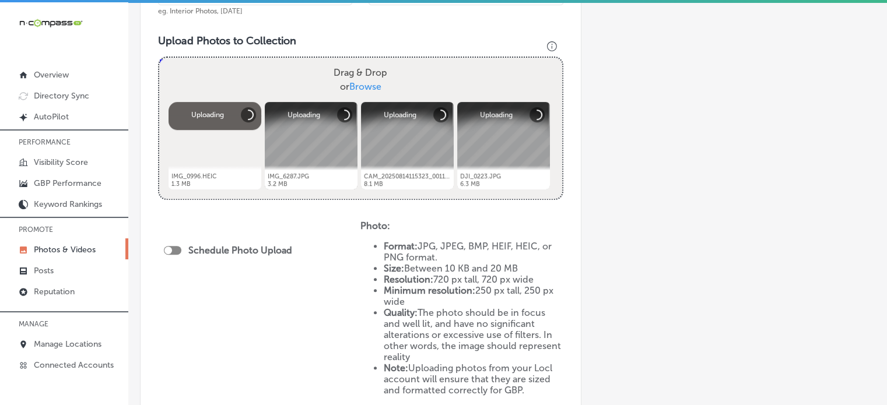
scroll to position [401, 0]
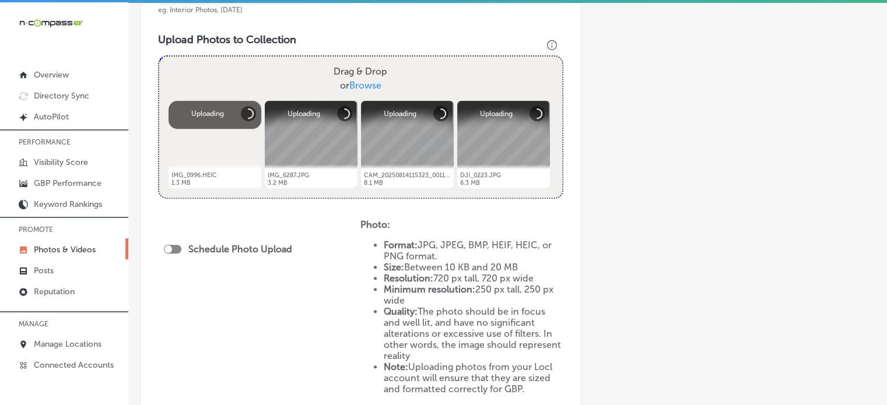
click at [175, 246] on div at bounding box center [172, 249] width 17 height 9
checkbox input "true"
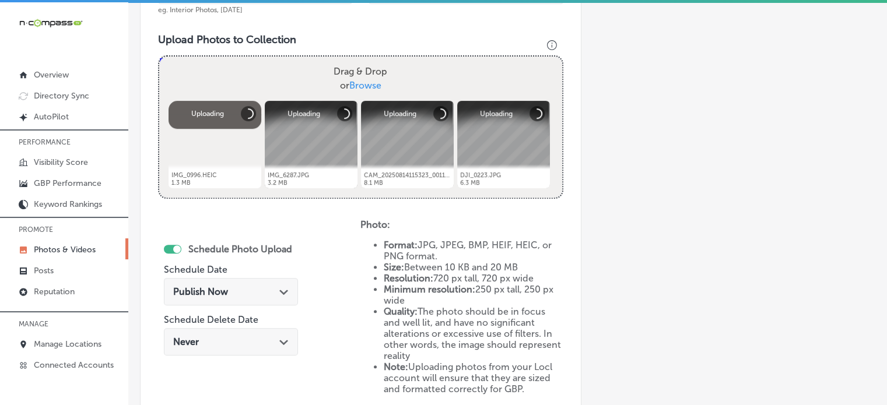
click at [209, 286] on span "Publish Now" at bounding box center [200, 291] width 55 height 11
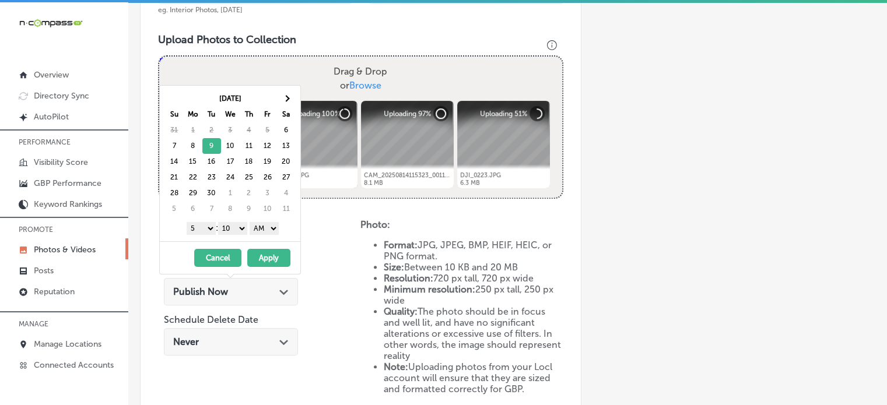
click at [205, 227] on select "1 2 3 4 5 6 7 8 9 10 11 12" at bounding box center [201, 228] width 29 height 13
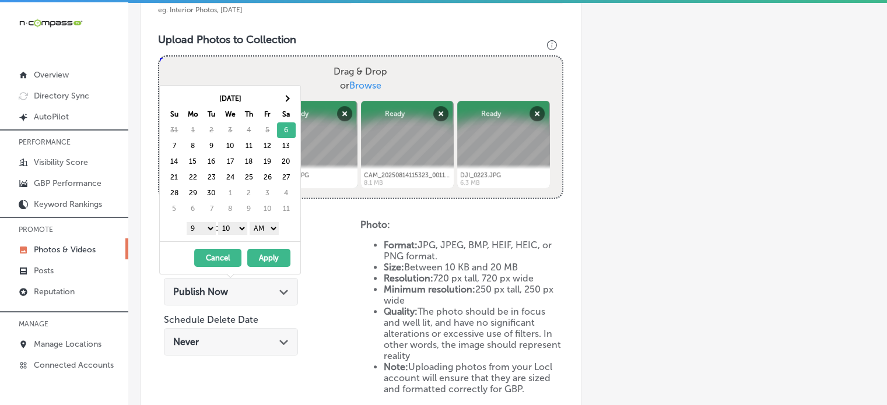
click at [241, 223] on select "00 10 20 30 40 50" at bounding box center [232, 228] width 29 height 13
click at [268, 230] on select "AM PM" at bounding box center [264, 228] width 29 height 13
click at [269, 254] on button "Apply" at bounding box center [268, 258] width 43 height 18
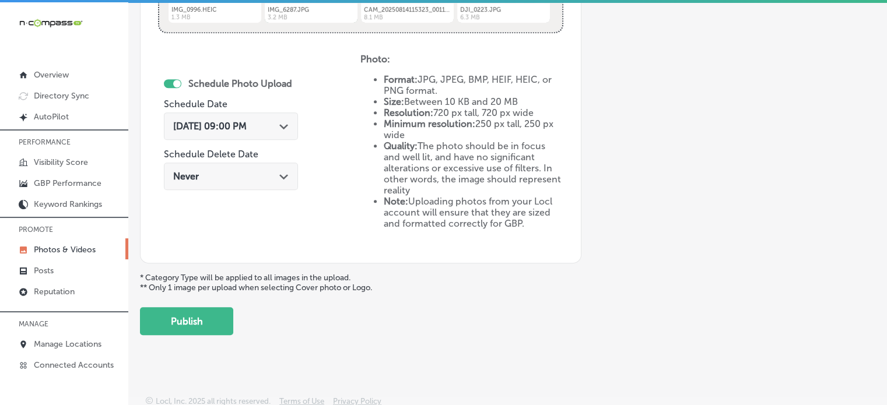
scroll to position [568, 0]
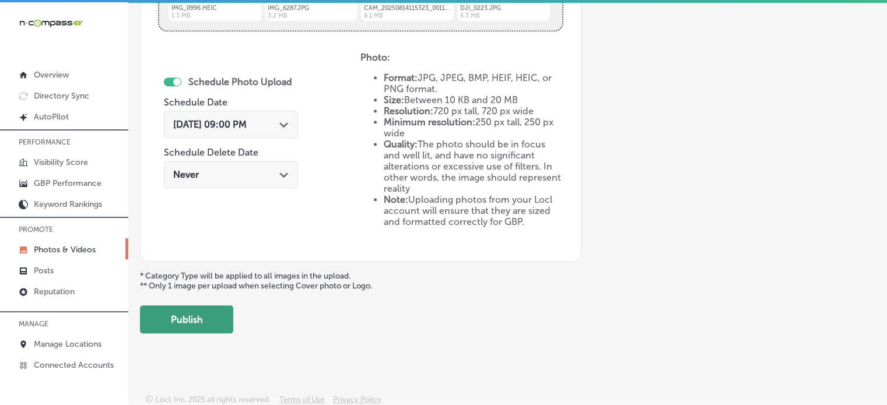
click at [182, 323] on button "Publish" at bounding box center [186, 320] width 93 height 28
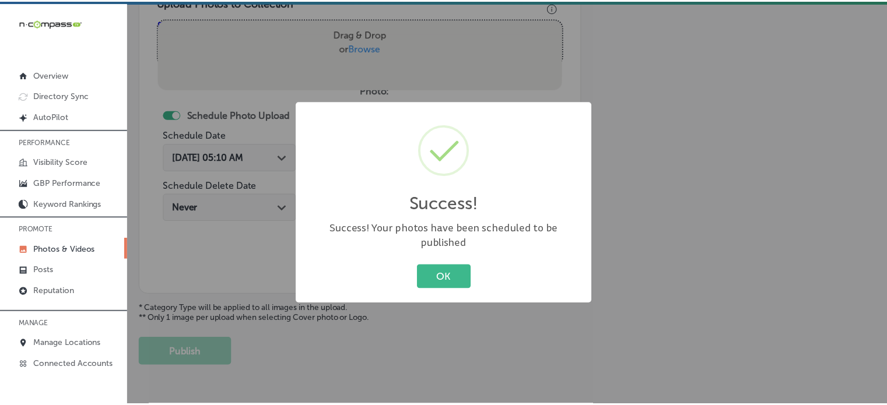
scroll to position [438, 0]
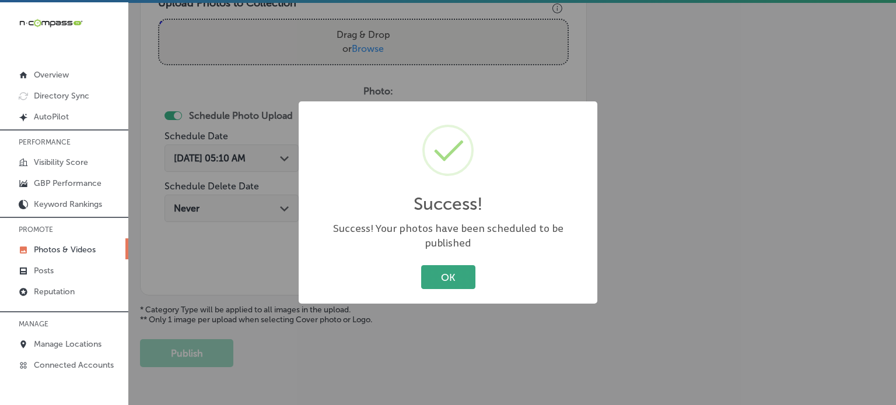
click at [453, 269] on button "OK" at bounding box center [448, 277] width 54 height 24
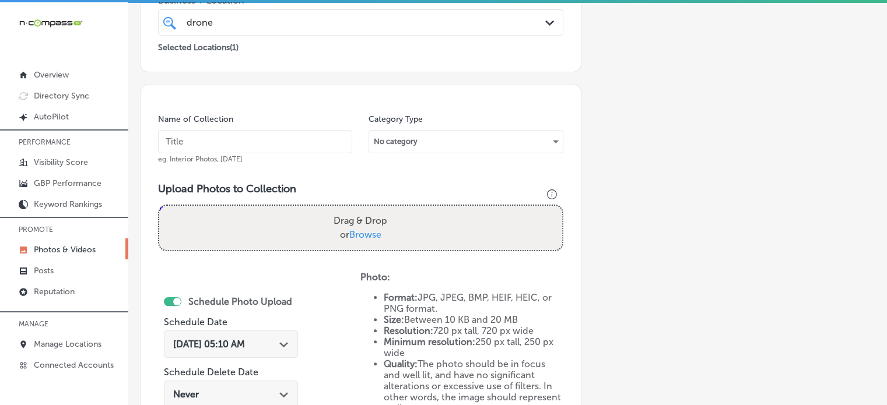
scroll to position [251, 0]
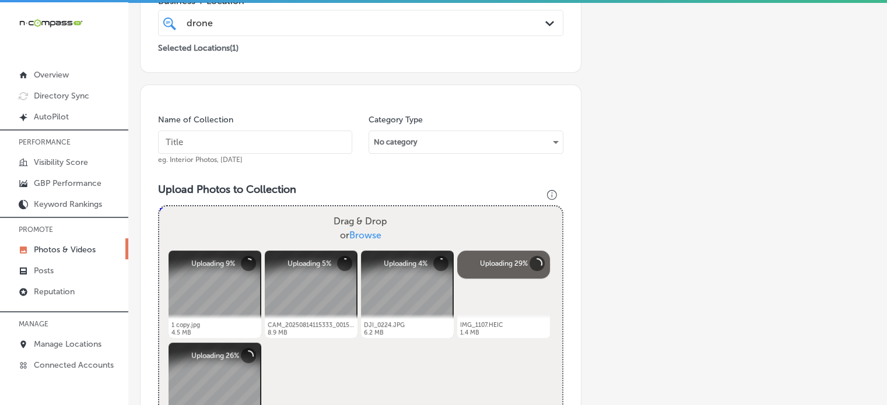
click at [253, 135] on input "text" at bounding box center [255, 142] width 194 height 23
paste input "Aerial data collection"
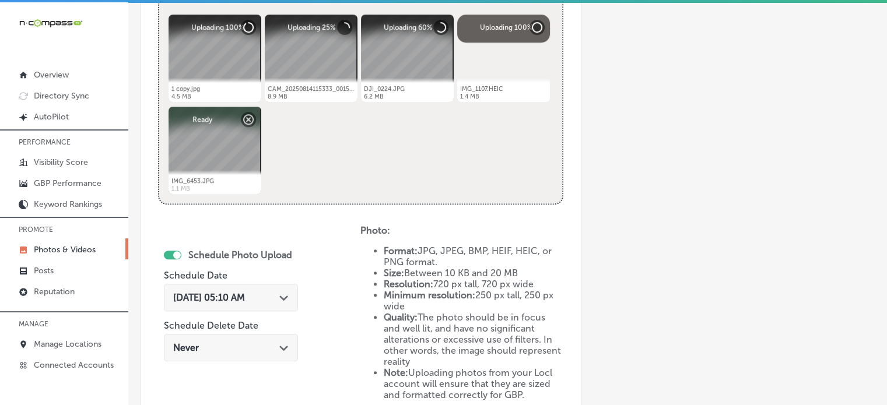
scroll to position [512, 0]
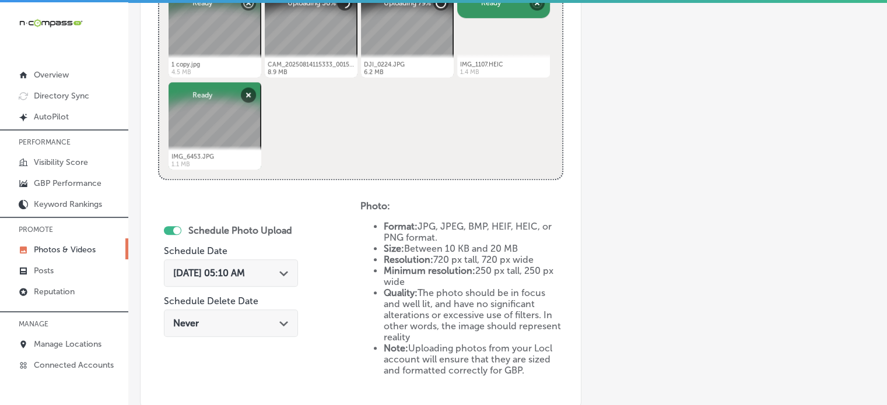
type input "Aerial data collection"
click at [245, 270] on span "Sep 6, 2025 05:10 AM" at bounding box center [209, 273] width 72 height 11
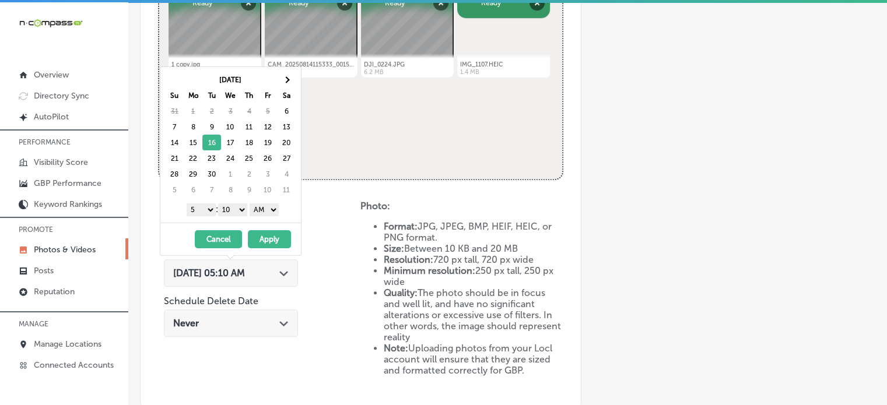
click at [202, 207] on select "1 2 3 4 5 6 7 8 9 10 11 12" at bounding box center [201, 209] width 29 height 13
drag, startPoint x: 240, startPoint y: 207, endPoint x: 242, endPoint y: 227, distance: 19.9
click at [242, 227] on div "Sep 2025 Su Mo Tu We Th Fr Sa 31 1 2 3 4 5 6 7 8 9 10 11 12 13 14 15 16 17 18 1…" at bounding box center [231, 160] width 142 height 189
click at [261, 210] on select "AM PM" at bounding box center [264, 209] width 29 height 13
click at [261, 237] on button "Apply" at bounding box center [269, 239] width 43 height 18
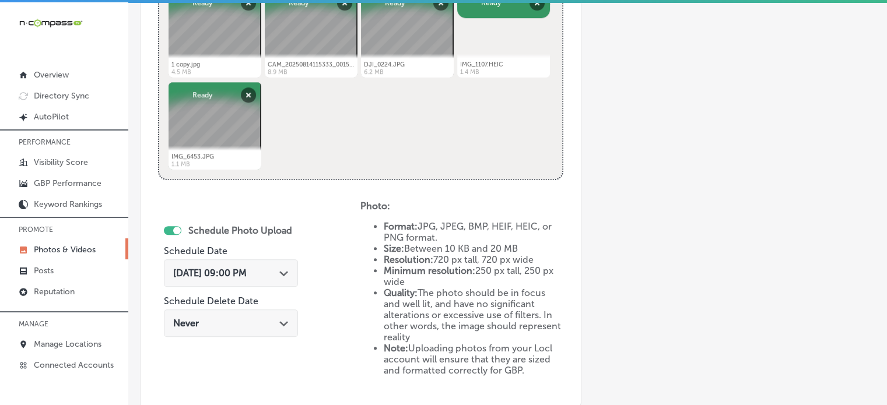
scroll to position [661, 0]
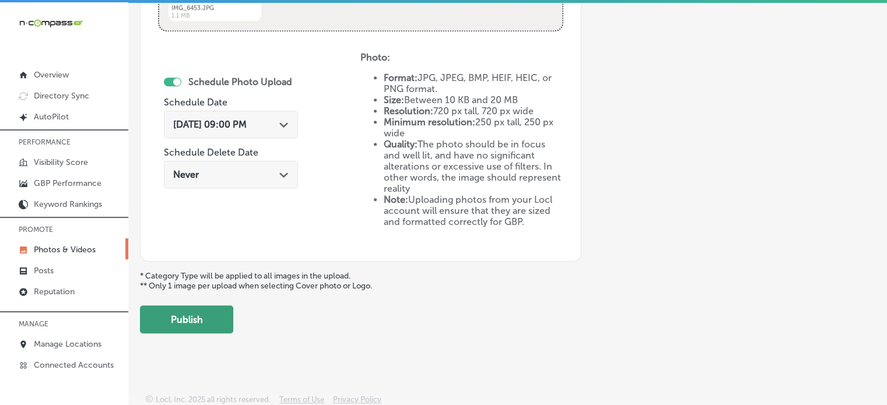
click at [209, 311] on button "Publish" at bounding box center [186, 320] width 93 height 28
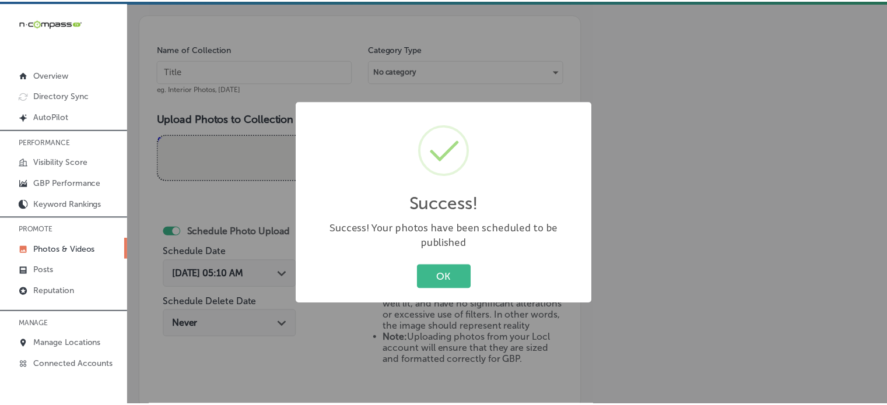
scroll to position [321, 0]
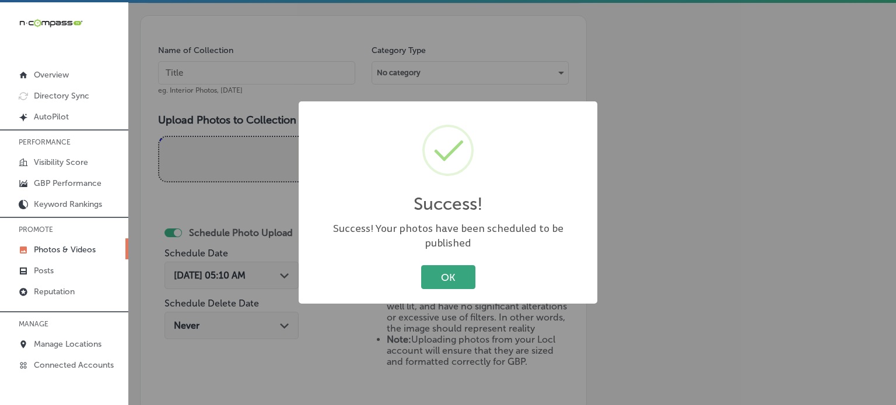
click at [434, 273] on button "OK" at bounding box center [448, 277] width 54 height 24
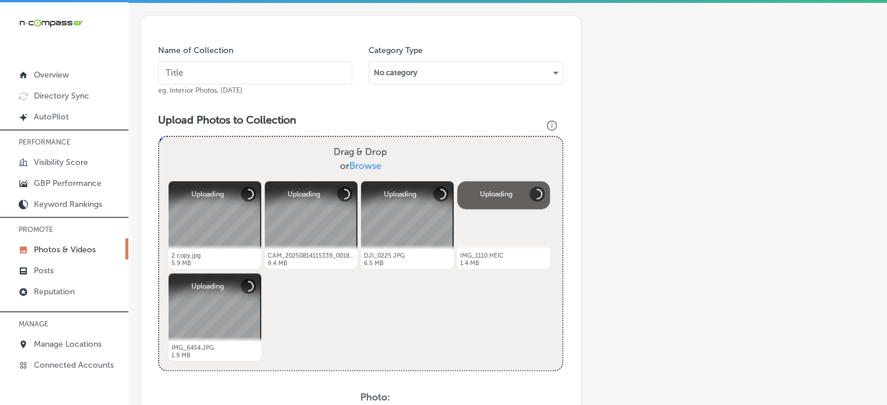
click at [234, 68] on input "text" at bounding box center [255, 72] width 194 height 23
paste input "4K HD imagery"
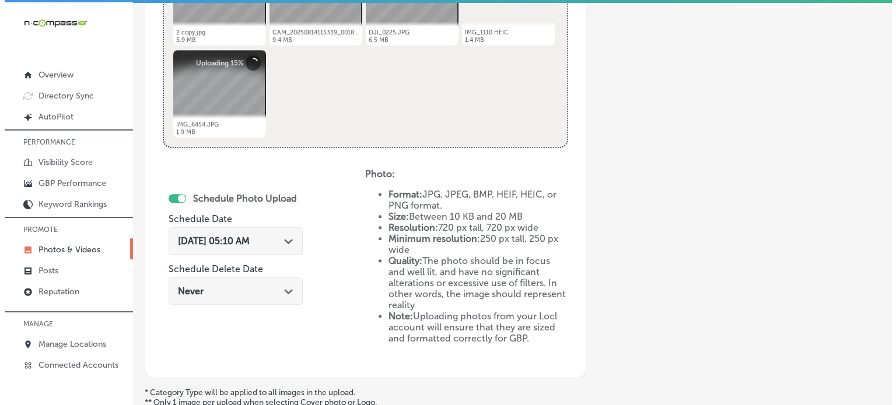
scroll to position [577, 0]
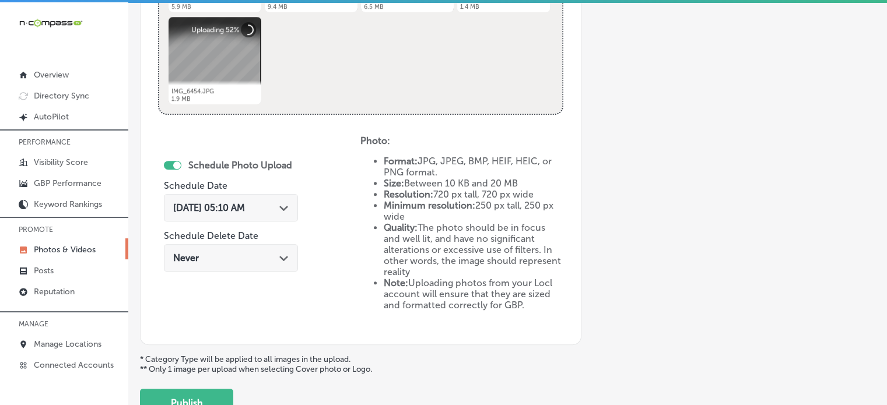
type input "4K HD imagery"
click at [240, 202] on span "Sep 6, 2025 05:10 AM" at bounding box center [209, 207] width 72 height 11
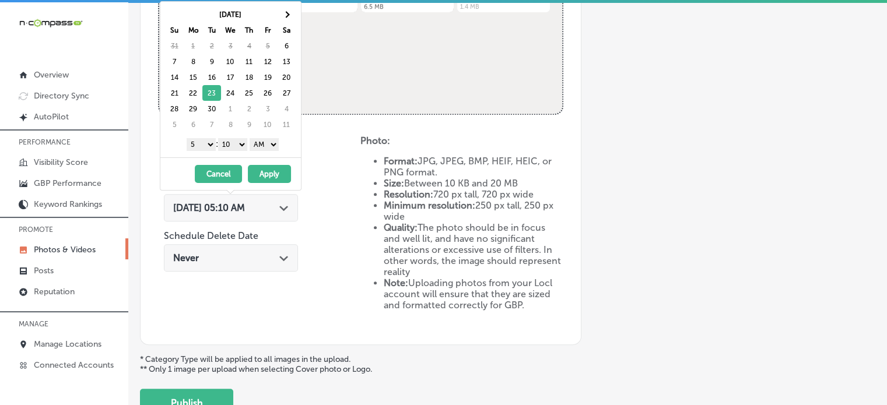
click at [208, 146] on select "1 2 3 4 5 6 7 8 9 10 11 12" at bounding box center [201, 144] width 29 height 13
click at [239, 141] on select "00 10 20 30 40 50" at bounding box center [232, 144] width 29 height 13
drag, startPoint x: 269, startPoint y: 139, endPoint x: 268, endPoint y: 168, distance: 28.6
click at [268, 168] on div "Sep 2025 Su Mo Tu We Th Fr Sa 31 1 2 3 4 5 6 7 8 9 10 11 12 13 14 15 16 17 18 1…" at bounding box center [231, 95] width 142 height 189
click at [268, 168] on button "Apply" at bounding box center [269, 174] width 43 height 18
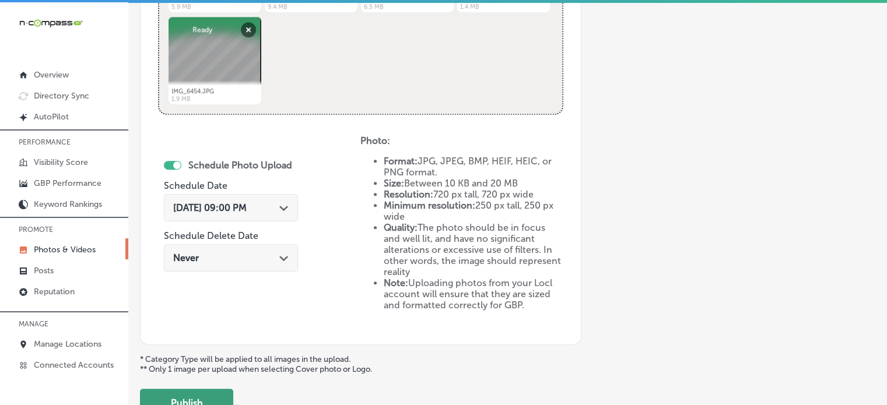
click at [201, 389] on button "Publish" at bounding box center [186, 403] width 93 height 28
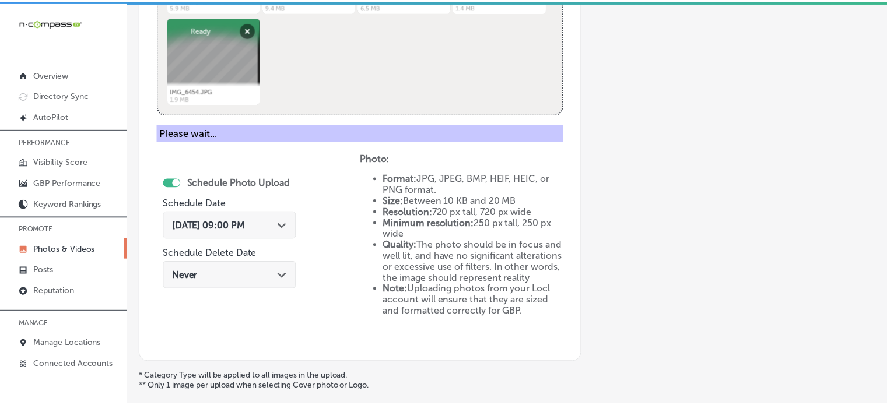
scroll to position [472, 0]
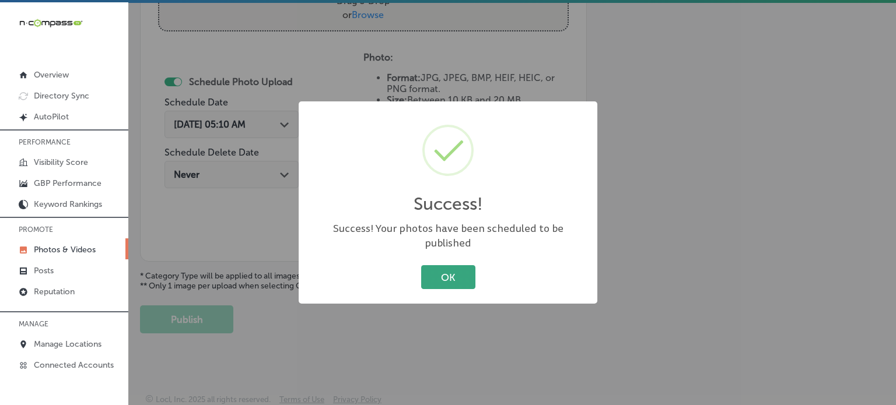
click at [450, 272] on button "OK" at bounding box center [448, 277] width 54 height 24
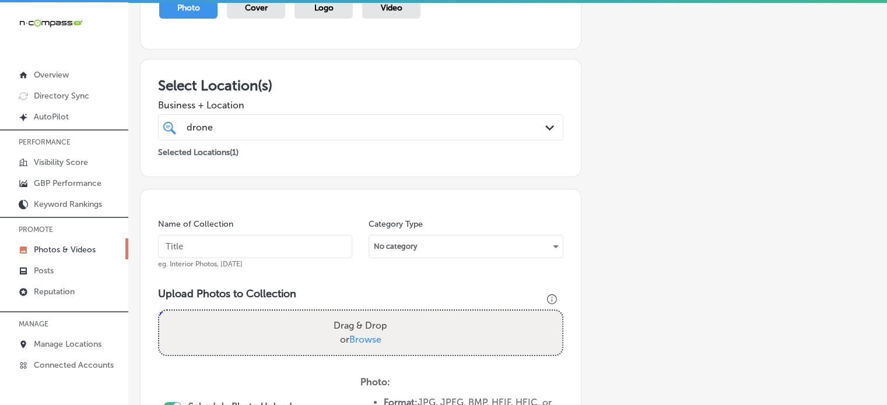
scroll to position [170, 0]
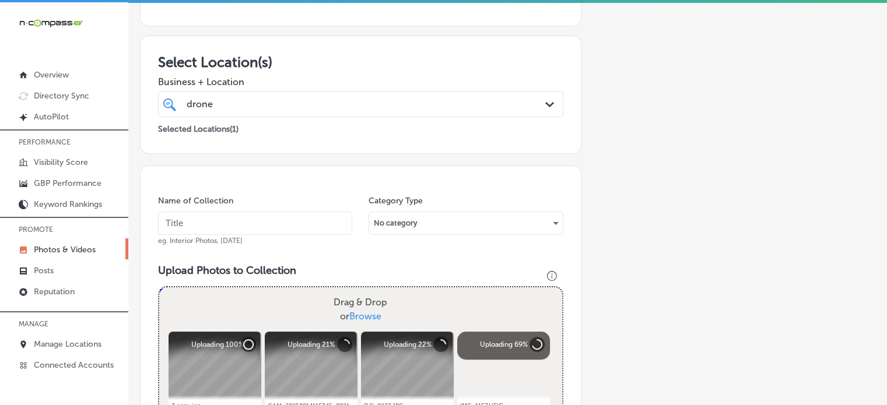
click at [250, 226] on input "text" at bounding box center [255, 223] width 194 height 23
paste input "Real-time data sharing"
type input "Real-time data sharing"
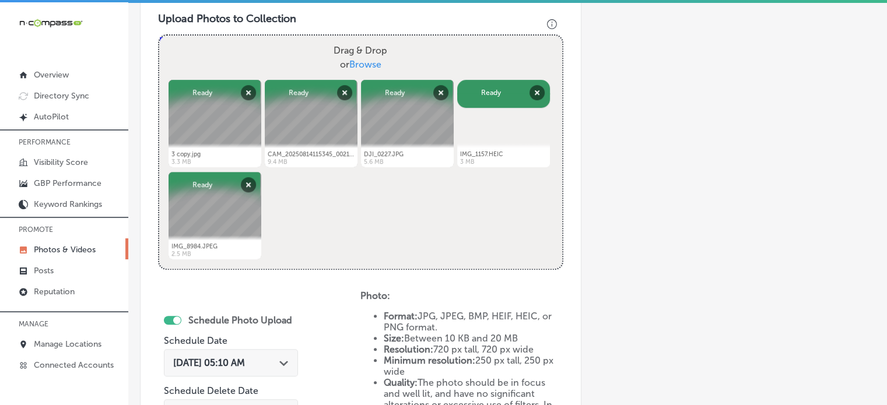
scroll to position [427, 0]
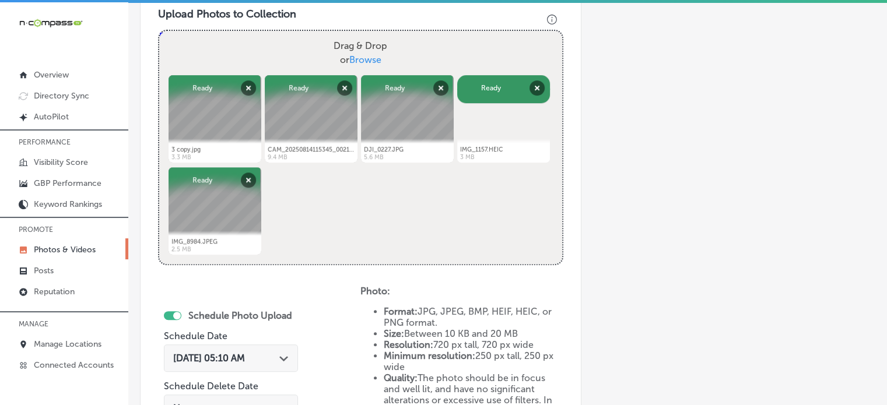
click at [259, 349] on div "Sep 6, 2025 05:10 AM Path Created with Sketch." at bounding box center [231, 358] width 134 height 27
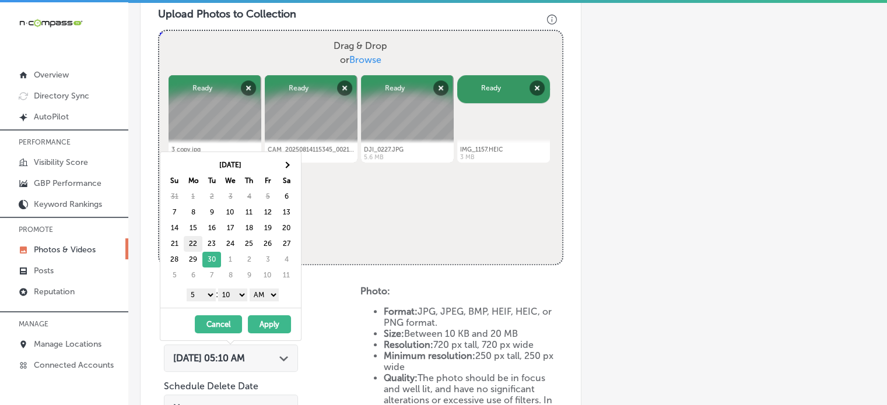
drag, startPoint x: 205, startPoint y: 291, endPoint x: 191, endPoint y: 237, distance: 55.4
click at [191, 237] on div "Sep 2025 Su Mo Tu We Th Fr Sa 31 1 2 3 4 5 6 7 8 9 10 11 12 13 14 15 16 17 18 1…" at bounding box center [230, 230] width 141 height 156
click at [230, 296] on select "00 10 20 30 40 50" at bounding box center [232, 295] width 29 height 13
click at [268, 289] on select "AM PM" at bounding box center [264, 295] width 29 height 13
click at [268, 323] on button "Apply" at bounding box center [269, 324] width 43 height 18
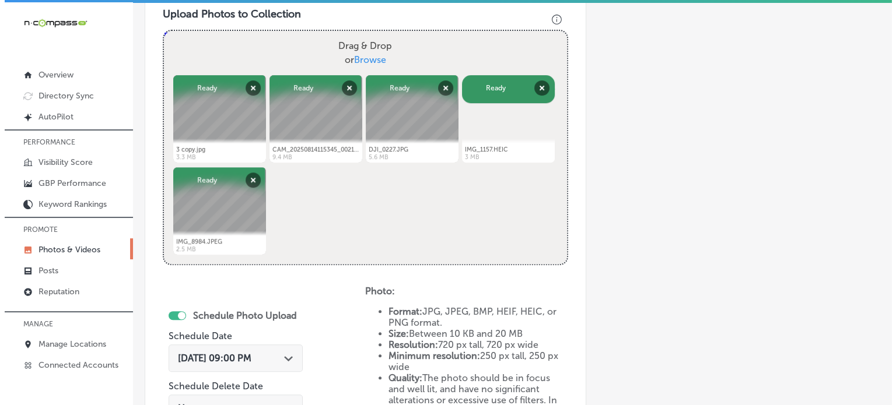
scroll to position [661, 0]
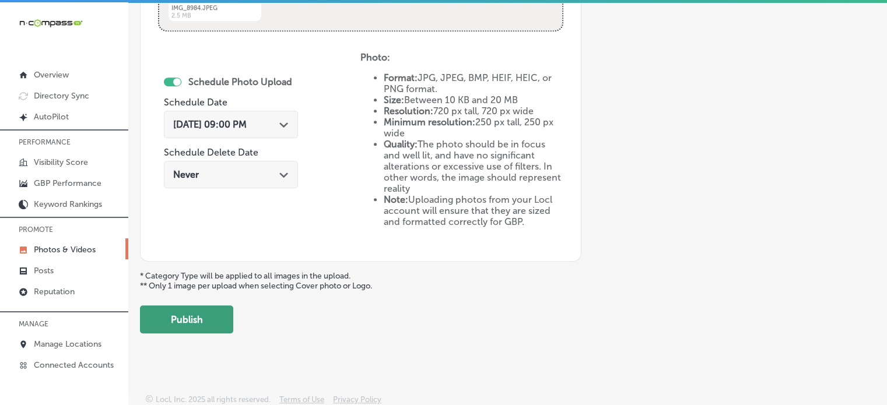
click at [217, 321] on button "Publish" at bounding box center [186, 320] width 93 height 28
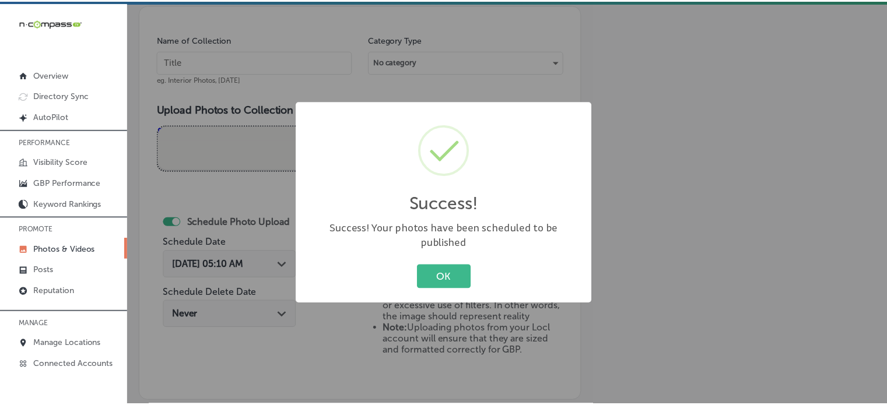
scroll to position [331, 0]
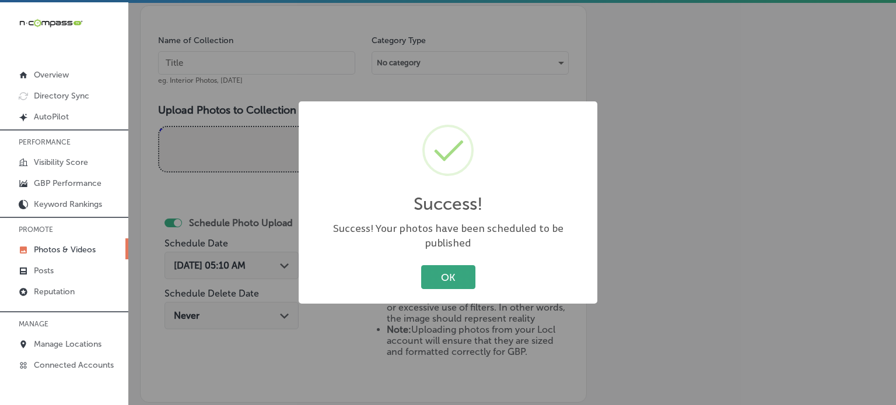
click at [437, 265] on button "OK" at bounding box center [448, 277] width 54 height 24
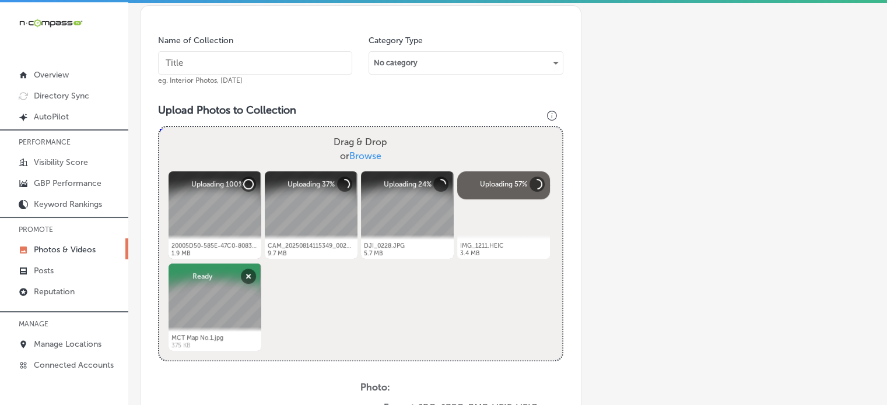
click at [244, 58] on input "text" at bounding box center [255, 62] width 194 height 23
paste input "Construction drone services"
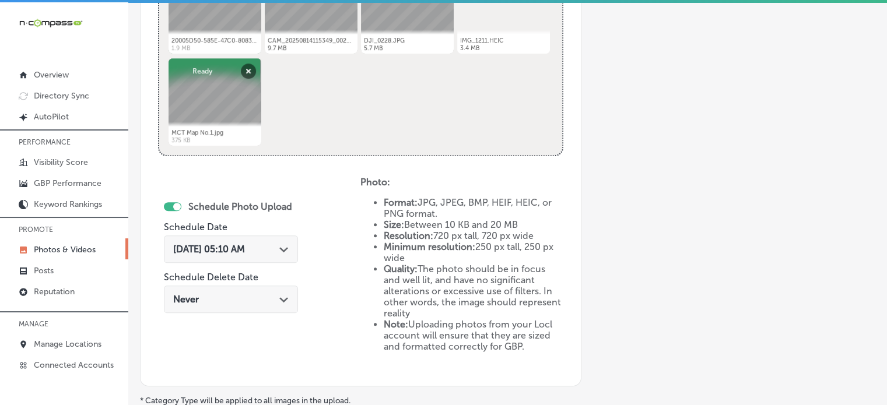
scroll to position [542, 0]
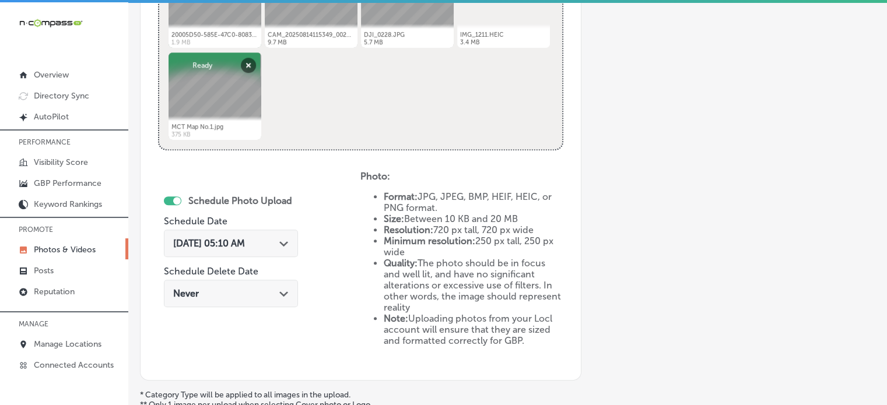
type input "Construction drone services"
click at [245, 244] on span "Sep 6, 2025 05:10 AM" at bounding box center [209, 243] width 72 height 11
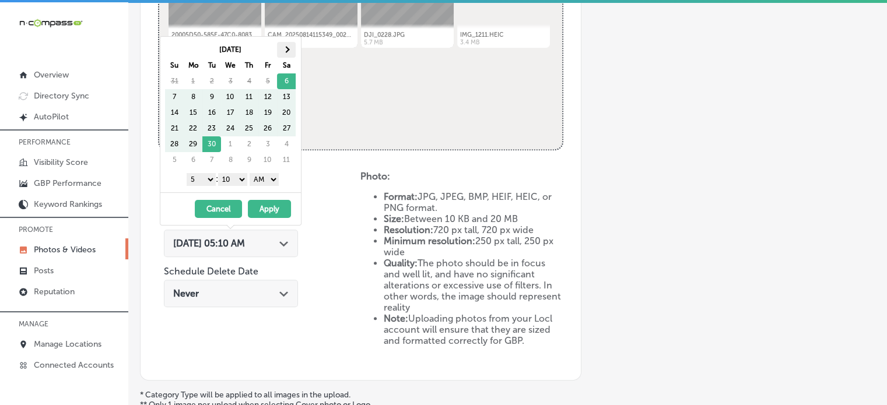
click at [285, 51] on span at bounding box center [286, 50] width 6 height 6
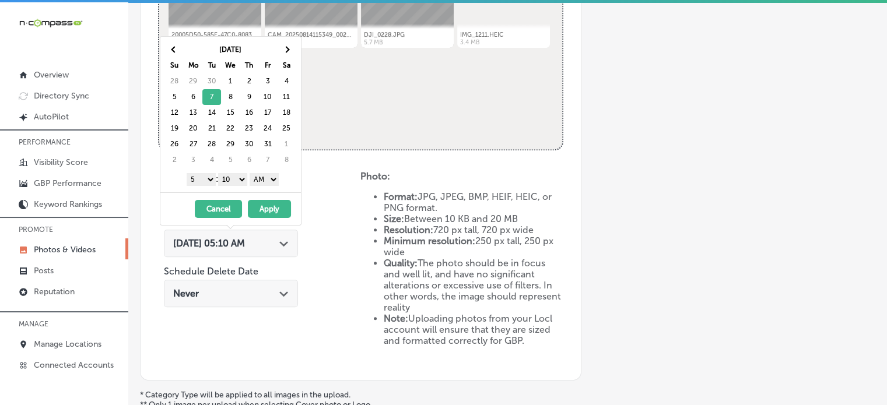
drag, startPoint x: 205, startPoint y: 181, endPoint x: 200, endPoint y: 303, distance: 121.4
click at [200, 303] on body "iconmonstr-menu-thin copy Created with Sketch. Overview Directory Sync Created …" at bounding box center [443, 203] width 887 height 408
drag, startPoint x: 238, startPoint y: 177, endPoint x: 238, endPoint y: 191, distance: 14.0
click at [238, 191] on div "Oct 2025 Su Mo Tu We Th Fr Sa 28 29 30 1 2 3 4 5 6 7 8 9 10 11 12 13 14 15 16 1…" at bounding box center [230, 115] width 141 height 156
click at [269, 174] on select "AM PM" at bounding box center [264, 179] width 29 height 13
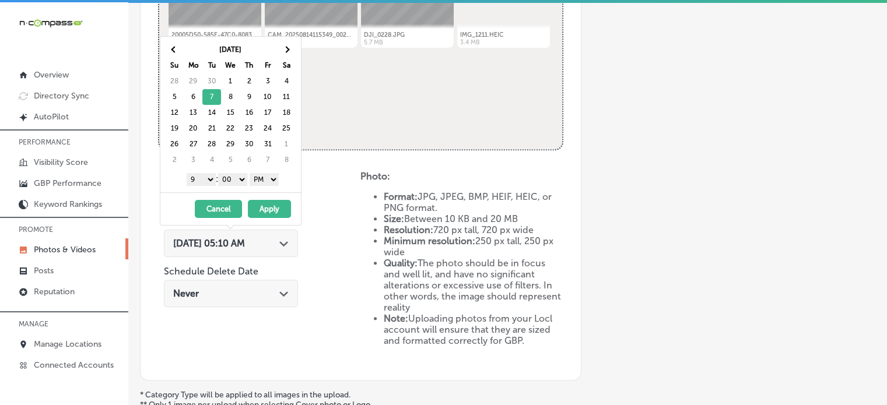
click at [269, 205] on button "Apply" at bounding box center [269, 209] width 43 height 18
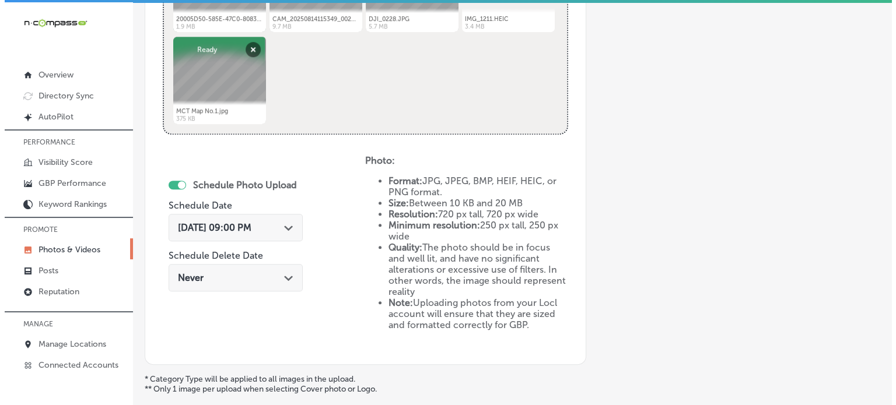
scroll to position [627, 0]
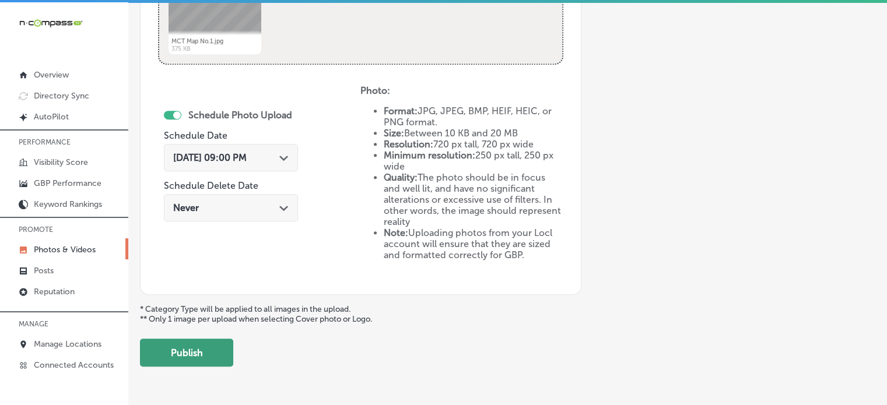
click at [198, 351] on button "Publish" at bounding box center [186, 353] width 93 height 28
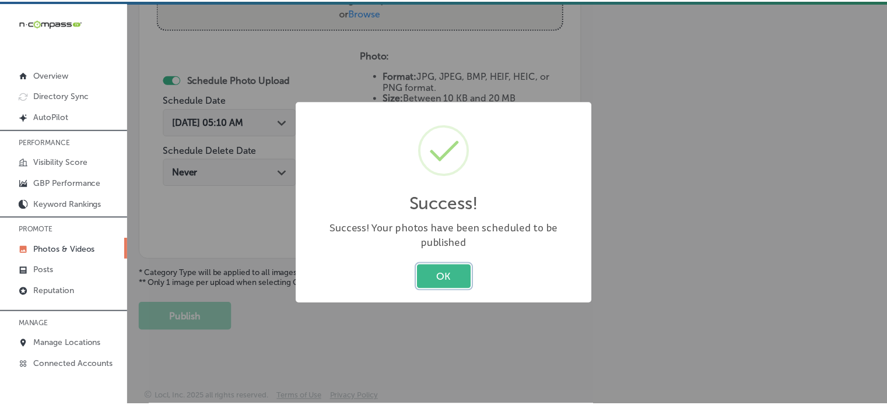
scroll to position [472, 0]
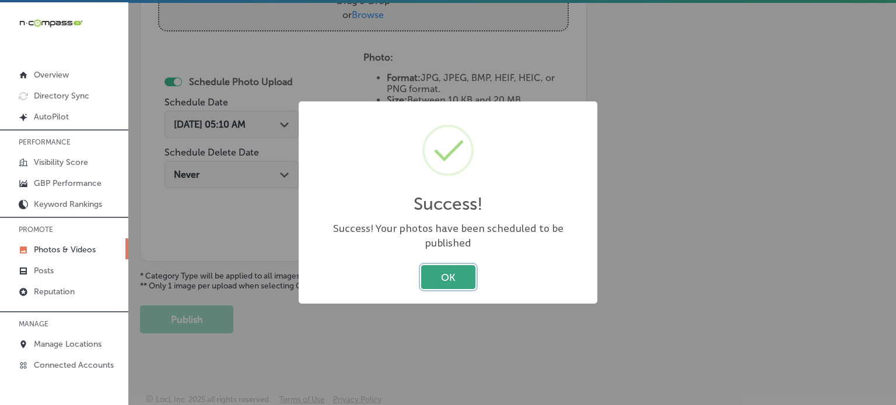
click at [464, 265] on button "OK" at bounding box center [448, 277] width 54 height 24
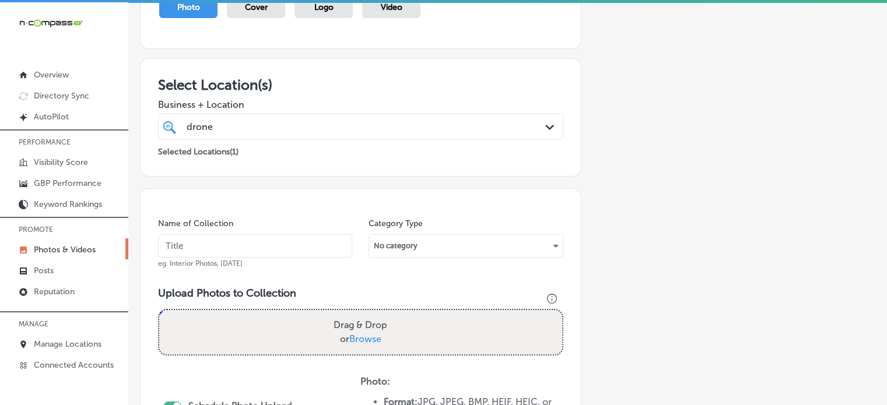
scroll to position [141, 0]
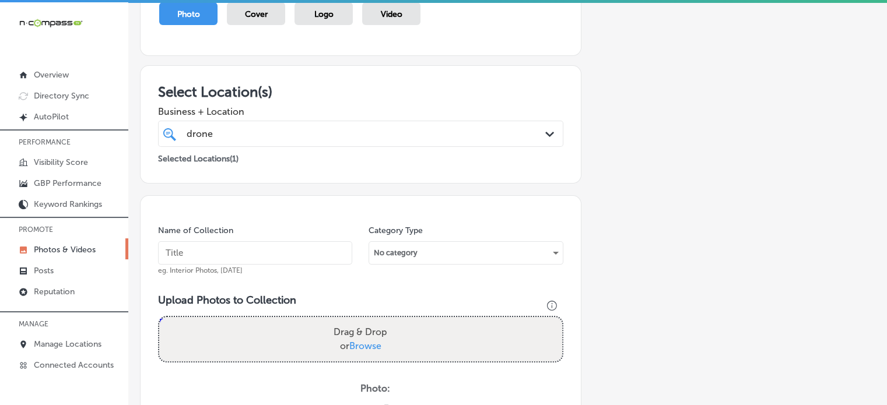
paste input "Real estate drone photography"
click at [282, 249] on input "text" at bounding box center [255, 252] width 194 height 23
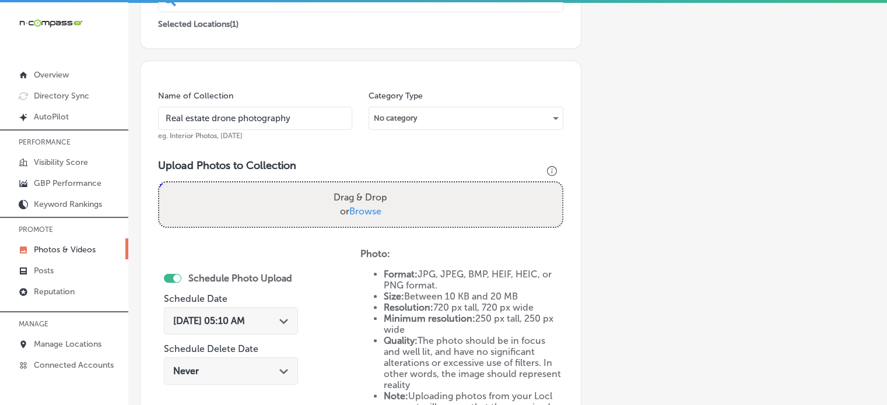
scroll to position [276, 0]
type input "Real estate drone photography"
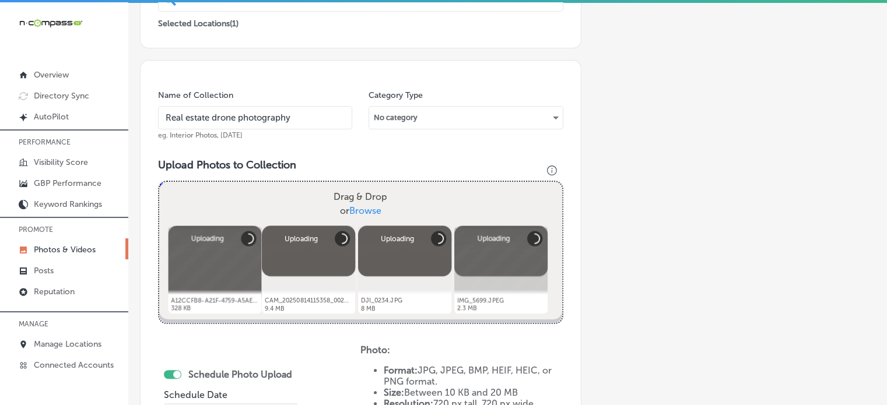
scroll to position [507, 0]
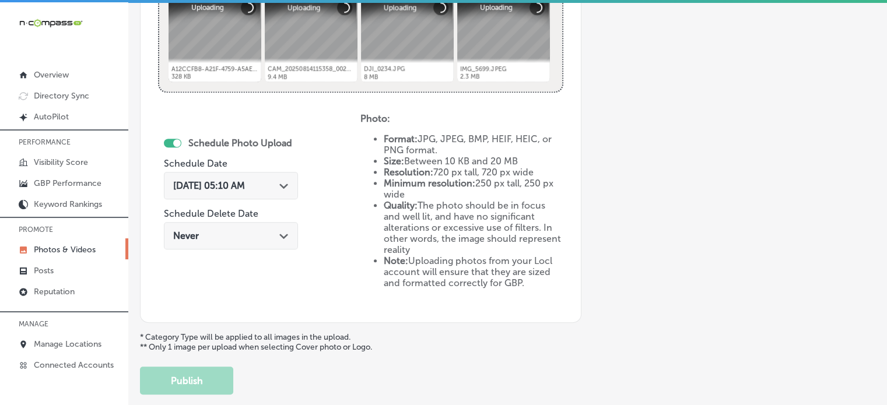
click at [280, 177] on div "Sep 6, 2025 05:10 AM Path Created with Sketch." at bounding box center [231, 185] width 134 height 27
click at [342, 217] on div "Schedule Photo Upload Schedule Date Sep 6, 2025 05:10 AM Path Created with Sket…" at bounding box center [259, 209] width 202 height 192
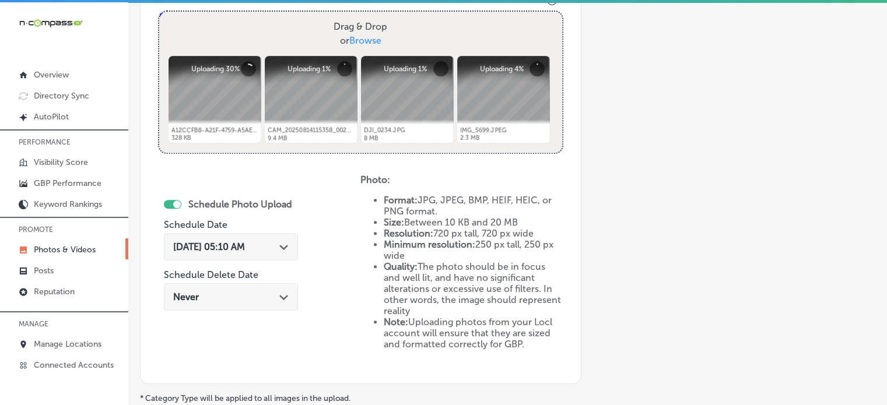
scroll to position [445, 0]
click at [292, 237] on div "Sep 6, 2025 05:10 AM Path Created with Sketch." at bounding box center [231, 247] width 134 height 27
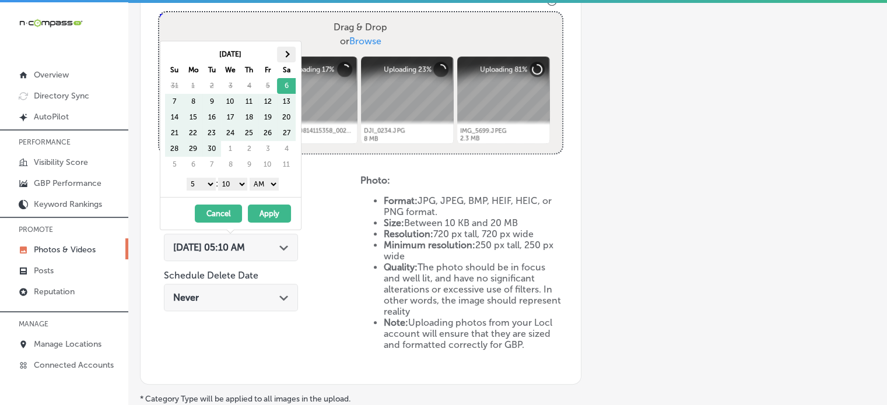
click at [282, 53] on th at bounding box center [286, 55] width 19 height 16
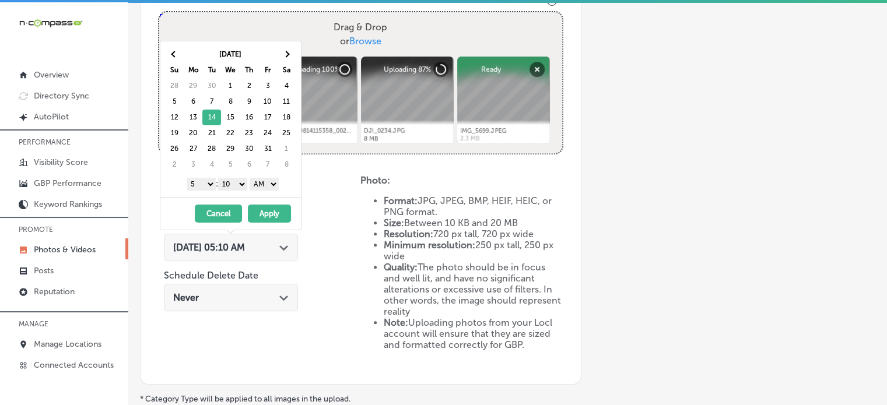
click at [210, 180] on select "1 2 3 4 5 6 7 8 9 10 11 12" at bounding box center [201, 184] width 29 height 13
drag, startPoint x: 227, startPoint y: 181, endPoint x: 229, endPoint y: 200, distance: 18.8
click at [229, 200] on div "Oct 2025 Su Mo Tu We Th Fr Sa 28 29 30 1 2 3 4 5 6 7 8 9 10 11 12 13 14 15 16 1…" at bounding box center [231, 135] width 142 height 189
drag, startPoint x: 264, startPoint y: 184, endPoint x: 266, endPoint y: 213, distance: 29.2
click at [266, 213] on div "Oct 2025 Su Mo Tu We Th Fr Sa 28 29 30 1 2 3 4 5 6 7 8 9 10 11 12 13 14 15 16 1…" at bounding box center [231, 135] width 142 height 189
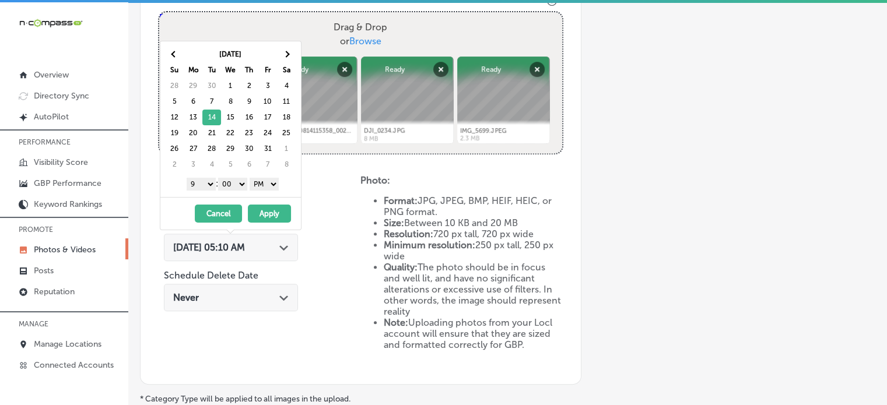
click at [266, 213] on button "Apply" at bounding box center [269, 214] width 43 height 18
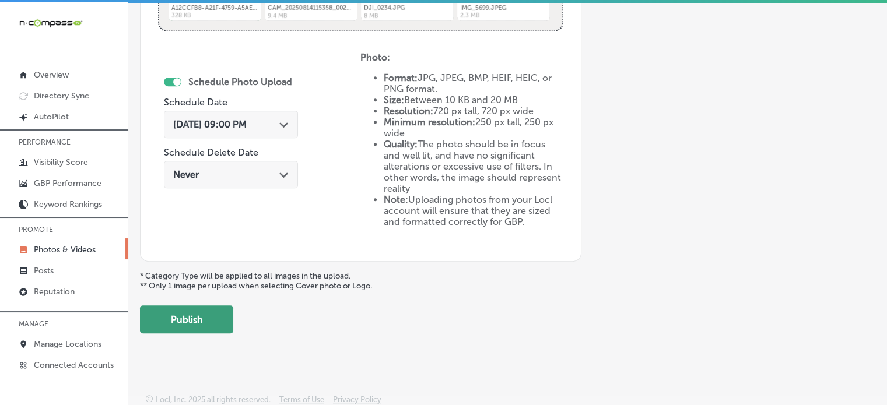
scroll to position [568, 0]
click at [199, 315] on button "Publish" at bounding box center [186, 320] width 93 height 28
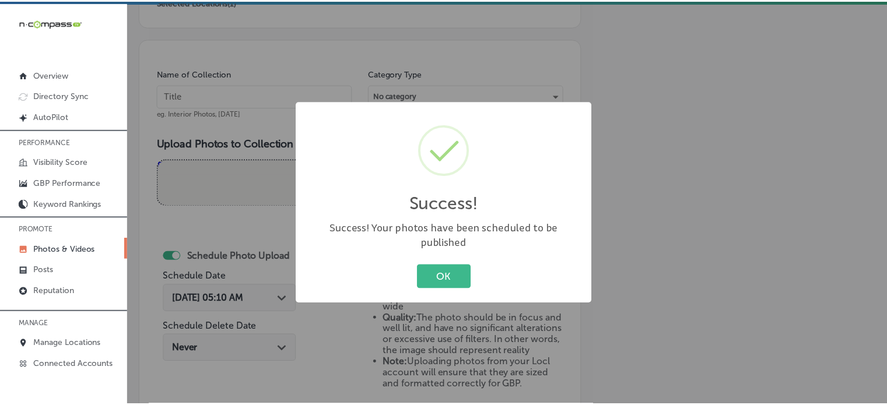
scroll to position [296, 0]
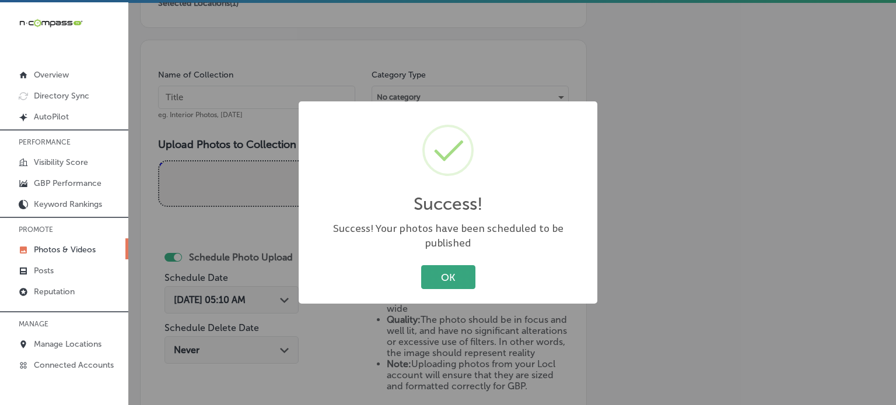
click at [438, 266] on button "OK" at bounding box center [448, 277] width 54 height 24
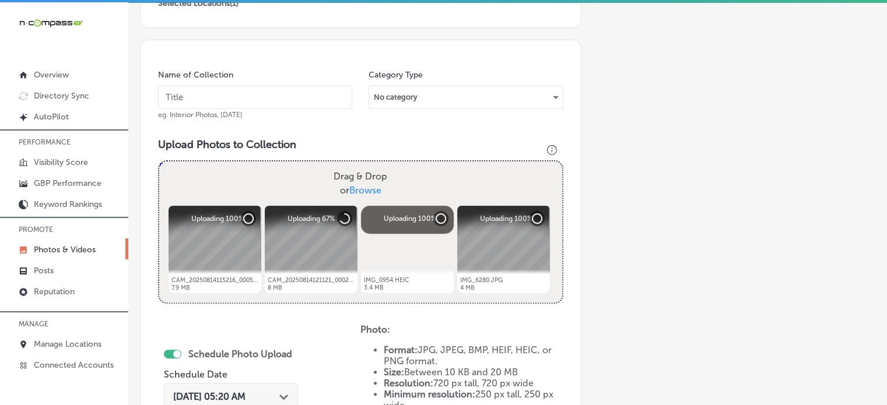
click at [250, 100] on input "text" at bounding box center [255, 97] width 194 height 23
paste input "Land development drones"
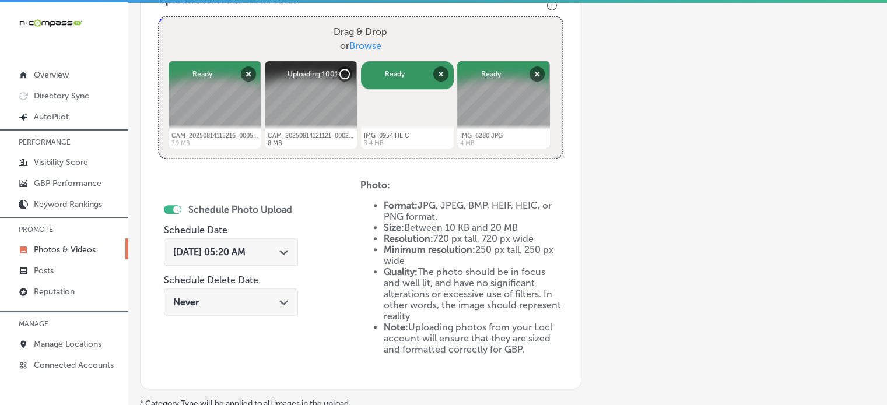
scroll to position [444, 0]
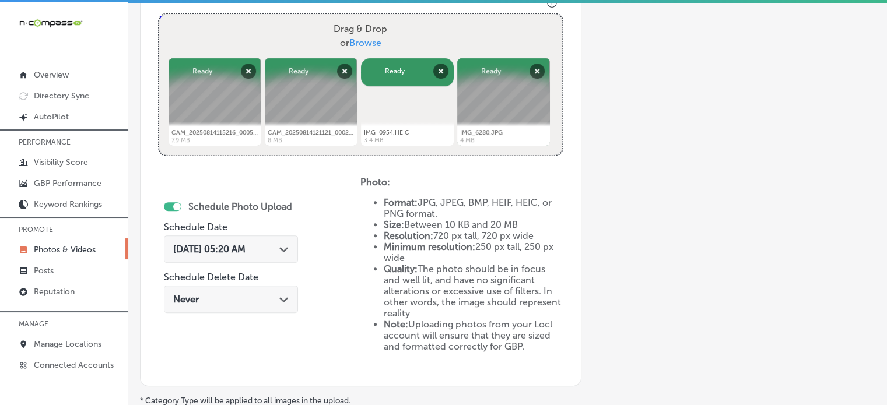
type input "Land development drones"
click at [235, 244] on span "Sep 6, 2025 05:20 AM" at bounding box center [209, 249] width 72 height 11
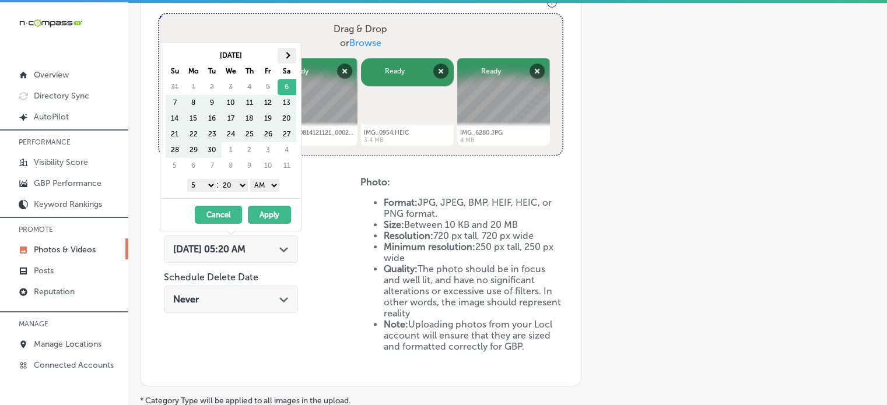
click at [287, 55] on span at bounding box center [286, 55] width 6 height 6
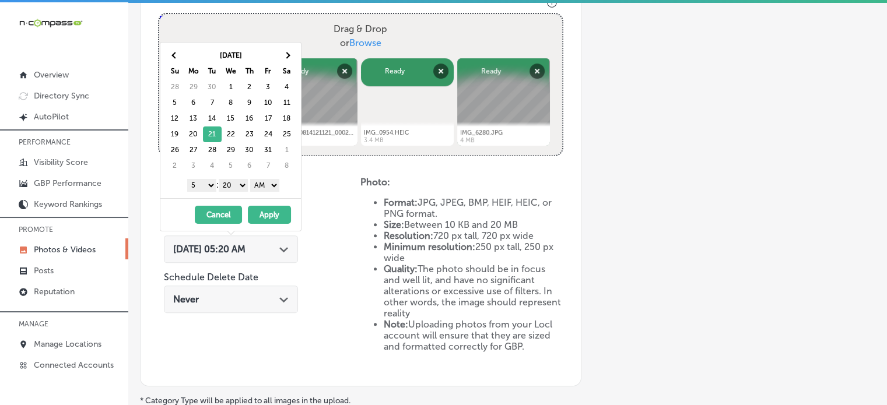
click at [209, 182] on select "1 2 3 4 5 6 7 8 9 10 11 12" at bounding box center [201, 185] width 29 height 13
drag, startPoint x: 237, startPoint y: 182, endPoint x: 236, endPoint y: 195, distance: 13.5
click at [236, 195] on div "Oct 2025 Su Mo Tu We Th Fr Sa 28 29 30 1 2 3 4 5 6 7 8 9 10 11 12 13 14 15 16 1…" at bounding box center [230, 121] width 141 height 156
drag, startPoint x: 265, startPoint y: 184, endPoint x: 264, endPoint y: 210, distance: 26.3
click at [264, 210] on div "Oct 2025 Su Mo Tu We Th Fr Sa 28 29 30 1 2 3 4 5 6 7 8 9 10 11 12 13 14 15 16 1…" at bounding box center [231, 136] width 142 height 189
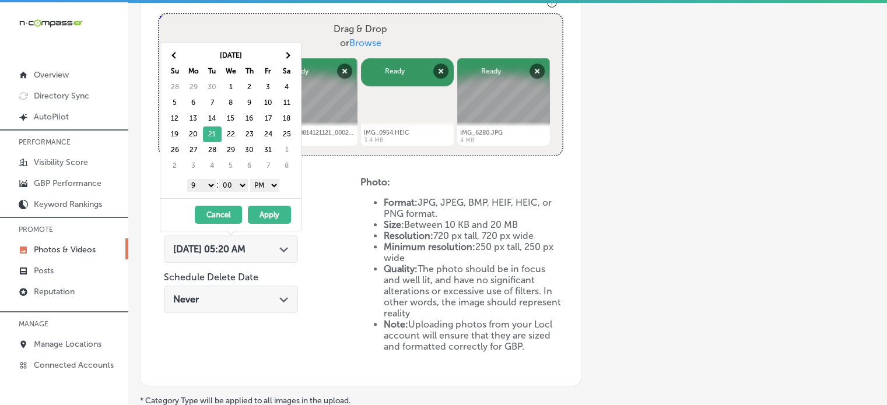
click at [264, 210] on button "Apply" at bounding box center [269, 215] width 43 height 18
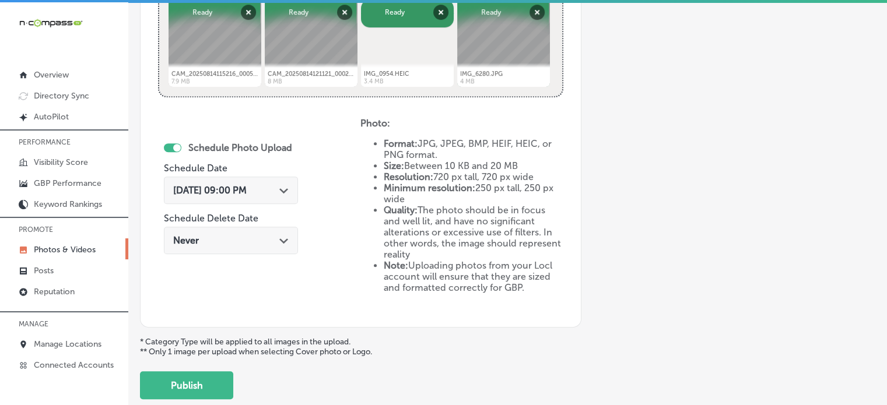
scroll to position [503, 0]
click at [206, 374] on button "Publish" at bounding box center [186, 385] width 93 height 28
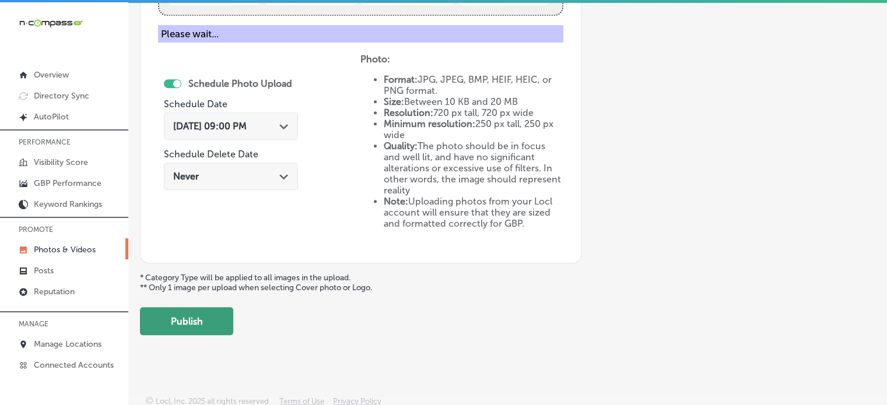
scroll to position [472, 0]
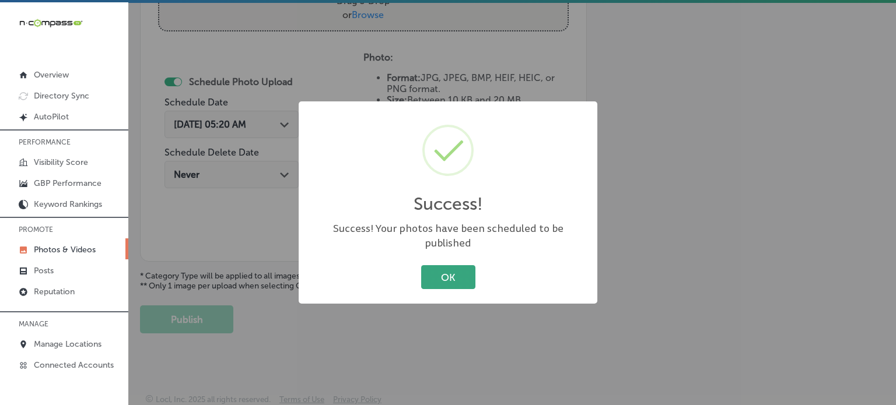
click at [436, 269] on button "OK" at bounding box center [448, 277] width 54 height 24
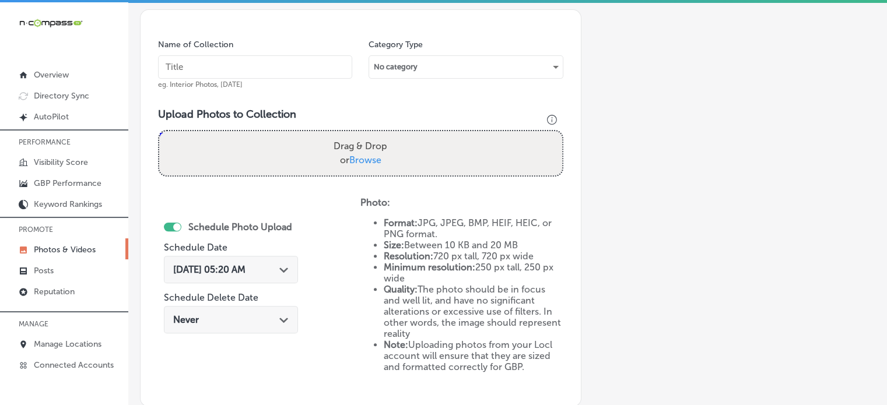
scroll to position [325, 0]
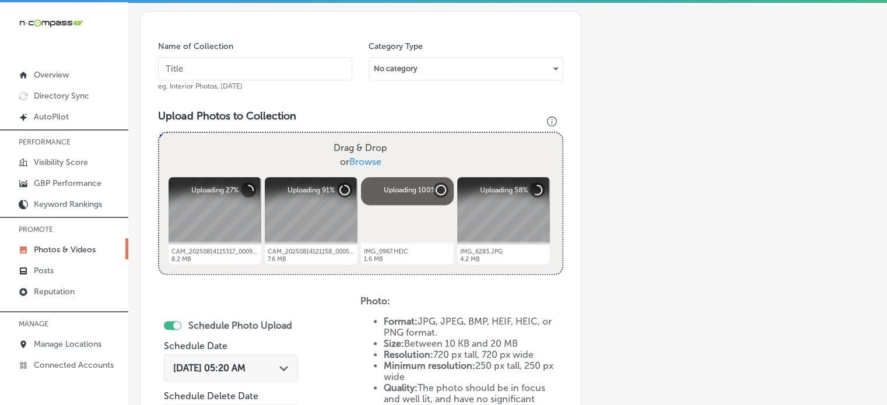
paste input "Utility support drones"
click at [278, 71] on input "Utility support drones" at bounding box center [255, 68] width 194 height 23
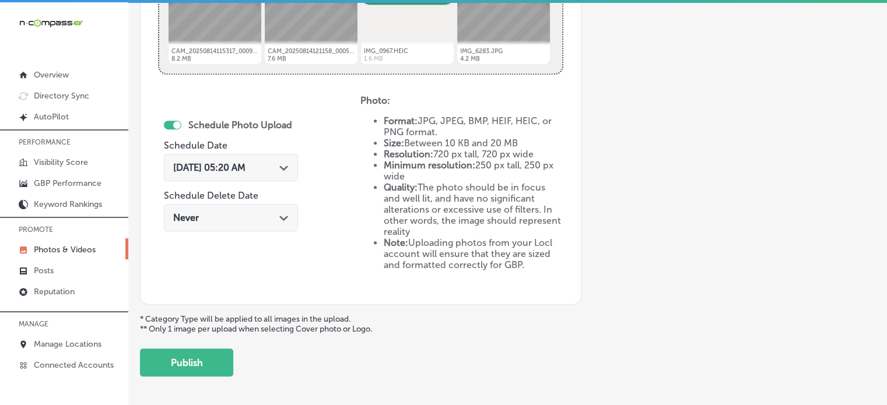
scroll to position [538, 0]
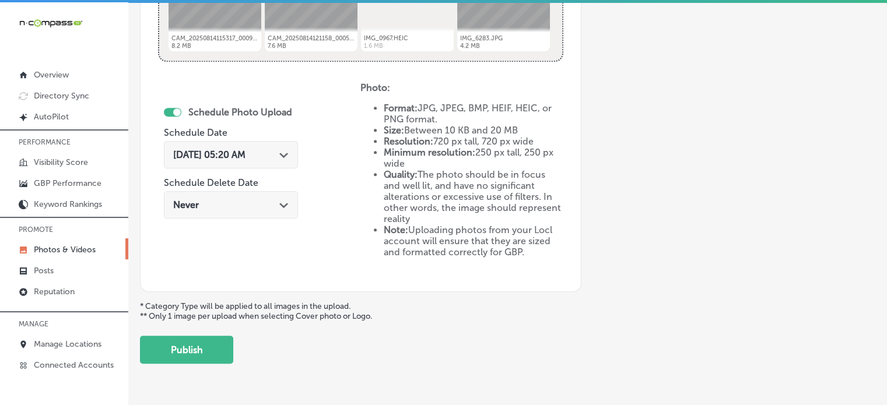
type input "Utility support drones"
click at [233, 150] on span "Sep 6, 2025 05:20 AM" at bounding box center [209, 154] width 72 height 11
click at [333, 126] on div "Schedule Photo Upload Schedule Date Sep 6, 2025 05:20 AM Path Created with Sket…" at bounding box center [259, 178] width 202 height 192
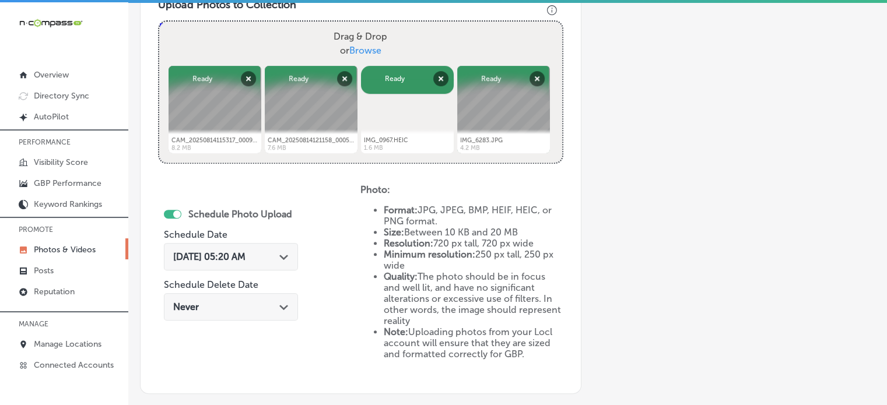
scroll to position [436, 0]
click at [278, 252] on div "Sep 6, 2025 05:20 AM Path Created with Sketch." at bounding box center [230, 257] width 115 height 11
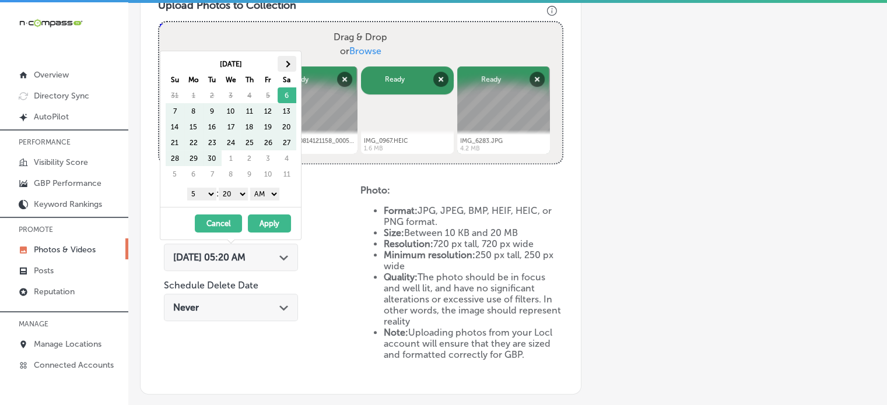
click at [287, 62] on span at bounding box center [286, 64] width 6 height 6
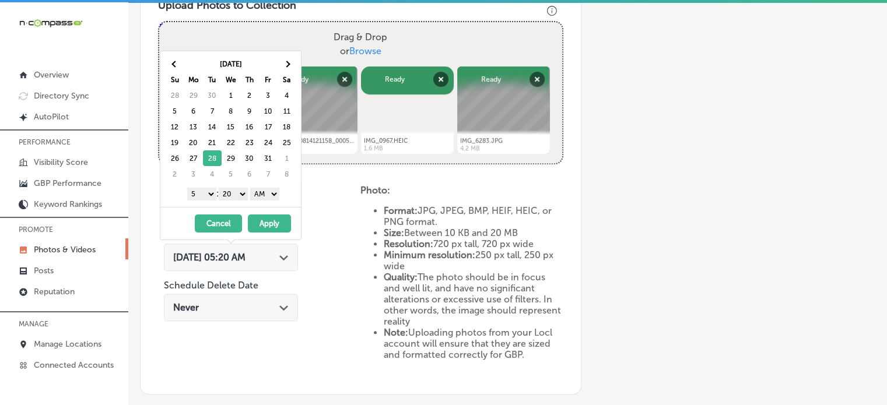
click at [204, 194] on select "1 2 3 4 5 6 7 8 9 10 11 12" at bounding box center [201, 194] width 29 height 13
click at [237, 191] on select "00 10 20 30 40 50" at bounding box center [233, 194] width 29 height 13
drag, startPoint x: 264, startPoint y: 191, endPoint x: 261, endPoint y: 222, distance: 31.0
click at [261, 222] on div "Oct 2025 Su Mo Tu We Th Fr Sa 28 29 30 1 2 3 4 5 6 7 8 9 10 11 12 13 14 15 16 1…" at bounding box center [231, 145] width 142 height 189
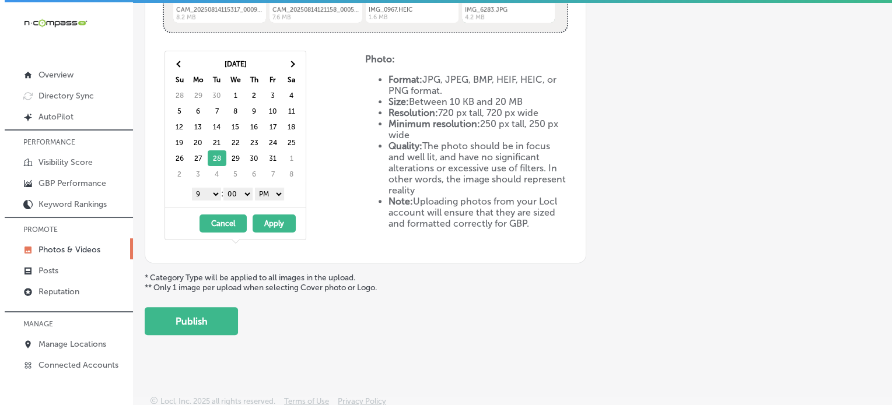
scroll to position [568, 0]
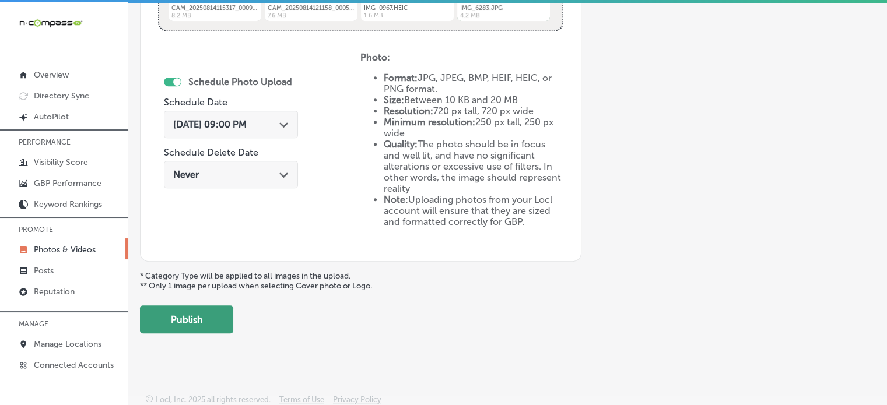
click at [220, 306] on button "Publish" at bounding box center [186, 320] width 93 height 28
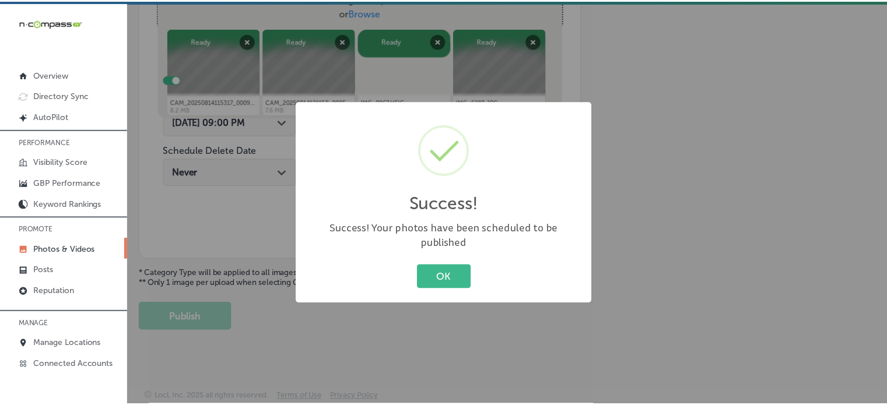
scroll to position [472, 0]
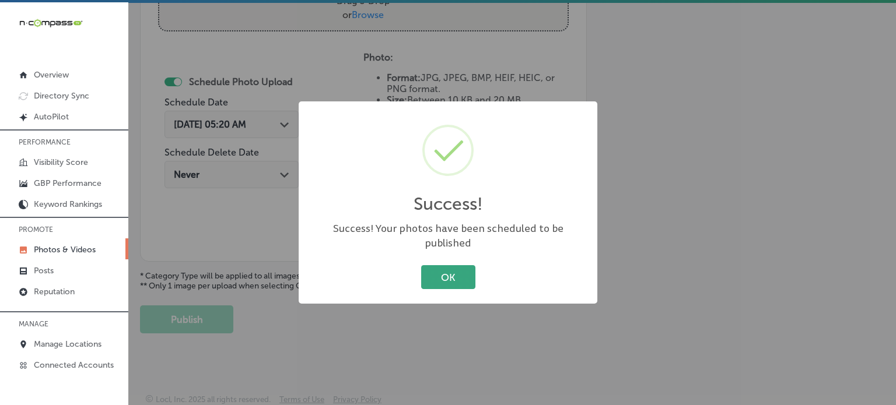
click at [444, 271] on button "OK" at bounding box center [448, 277] width 54 height 24
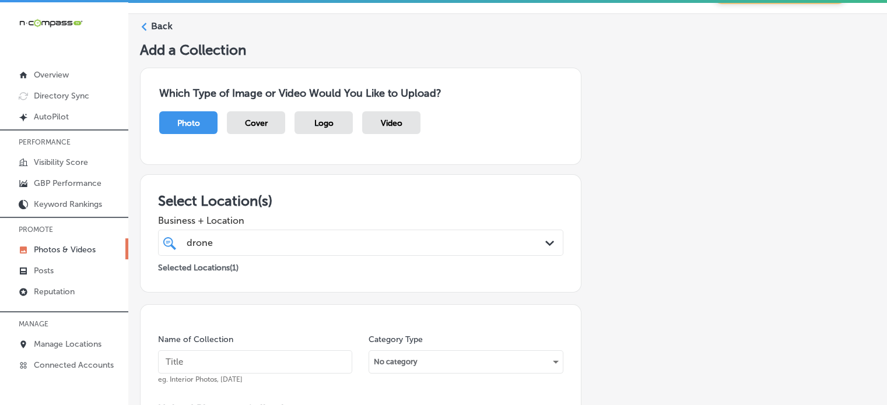
scroll to position [26, 0]
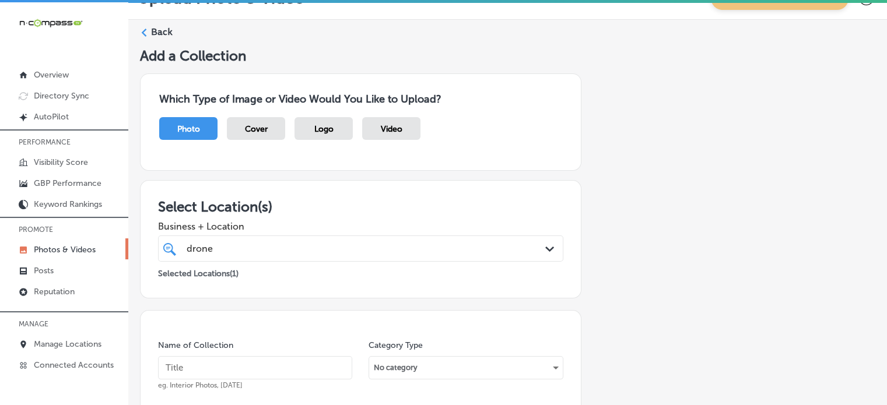
click at [160, 34] on label "Back" at bounding box center [162, 32] width 22 height 13
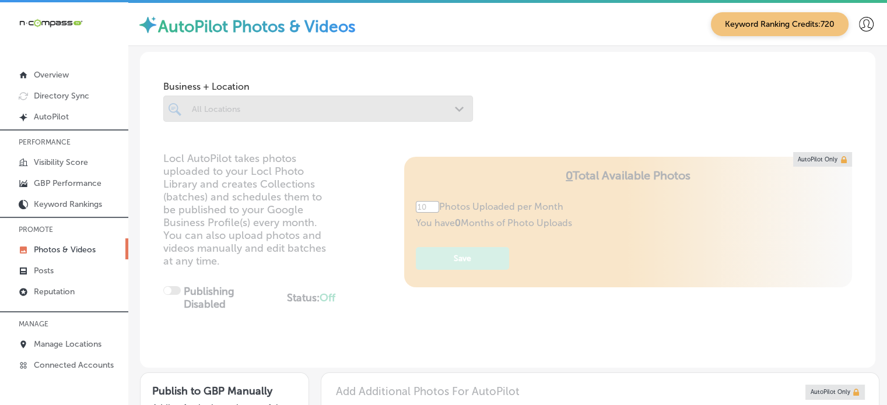
type input "5"
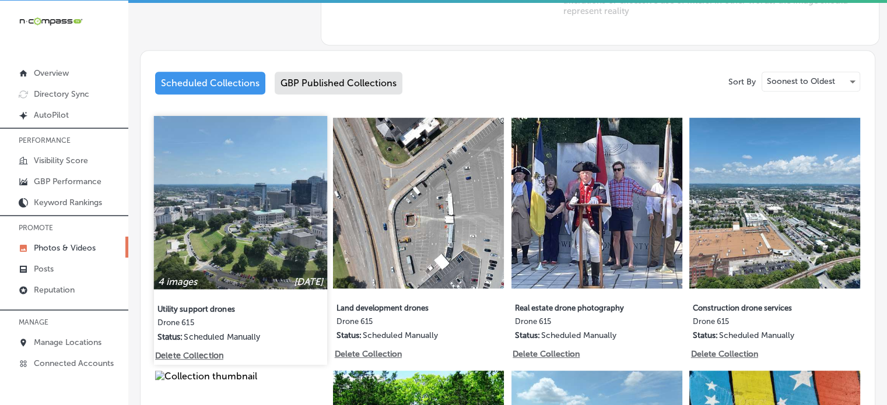
scroll to position [557, 0]
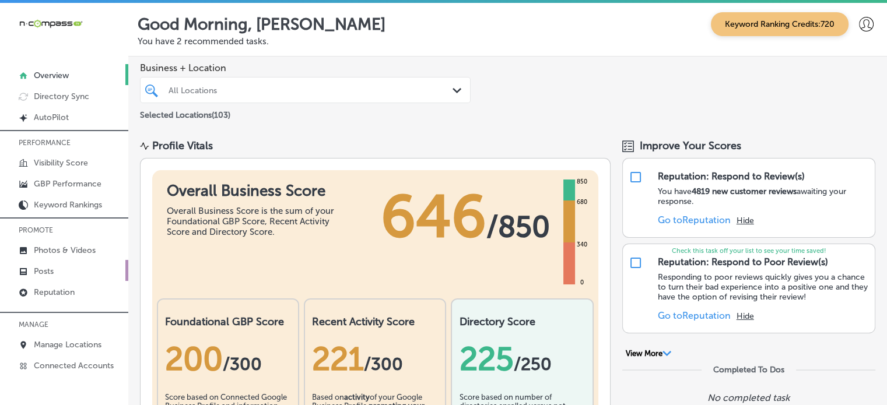
click at [35, 274] on p "Posts" at bounding box center [44, 271] width 20 height 10
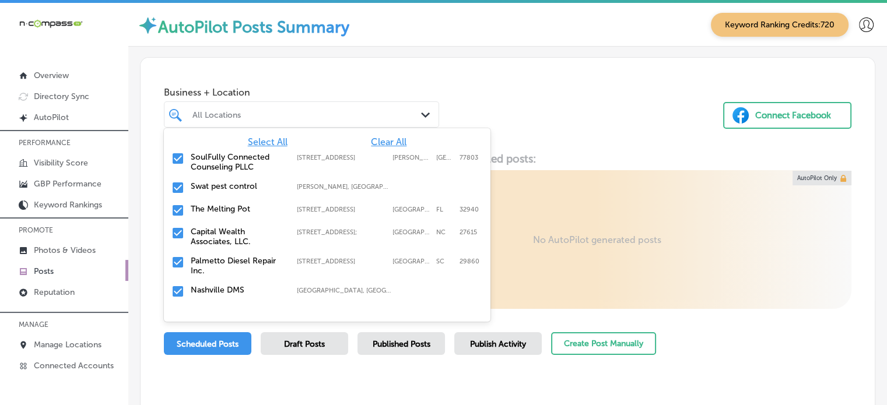
click at [270, 103] on div "All Locations Path Created with Sketch." at bounding box center [301, 114] width 275 height 26
click at [371, 140] on span "Clear All" at bounding box center [389, 141] width 36 height 11
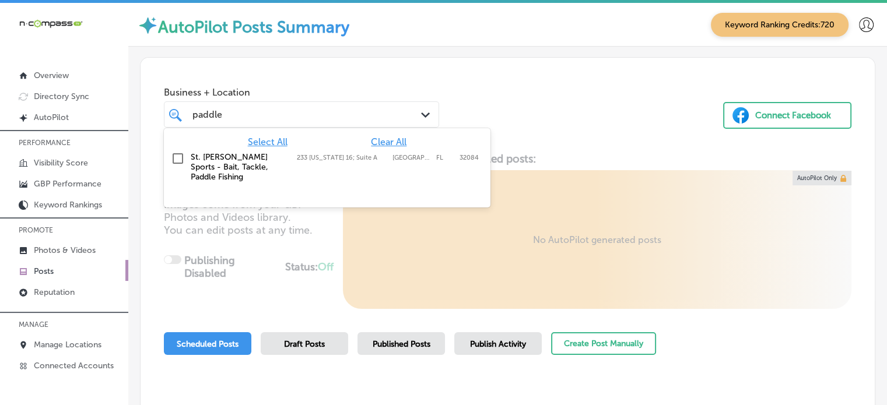
click at [239, 166] on label "St. [PERSON_NAME] Sports - Bait, Tackle, Paddle Fishing" at bounding box center [238, 167] width 94 height 30
type input "paddle"
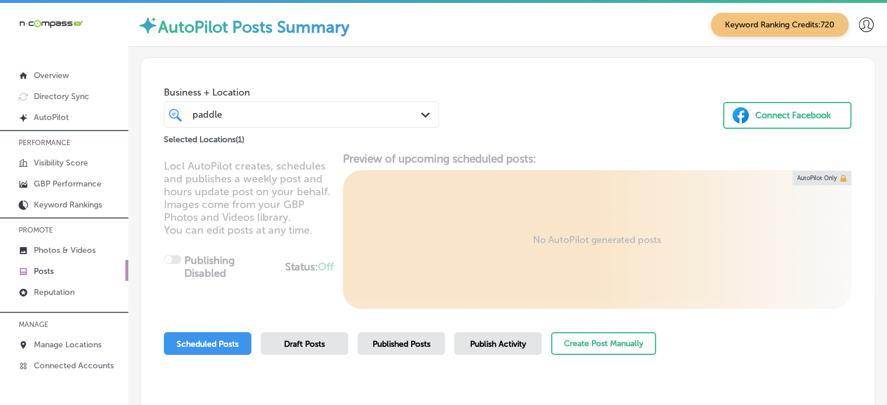
click at [420, 74] on div "Business + Location paddle paddle Path Created with Sketch. Selected Locations …" at bounding box center [508, 102] width 734 height 89
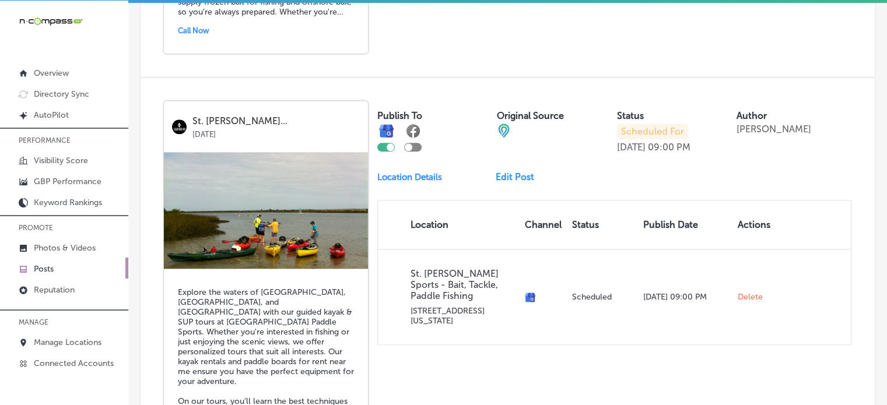
scroll to position [1222, 0]
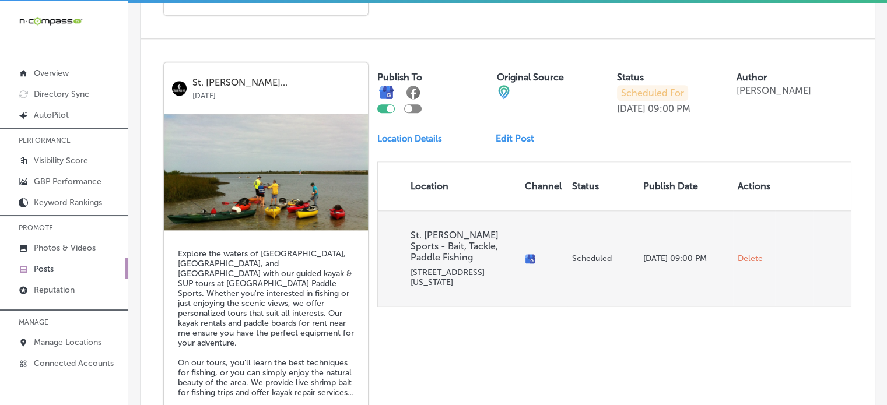
click at [738, 254] on span "Delete" at bounding box center [750, 259] width 25 height 10
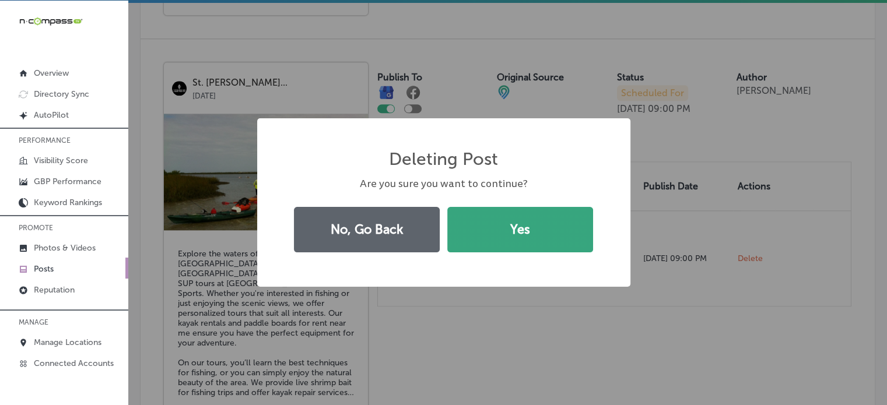
click at [559, 222] on button "Yes" at bounding box center [520, 229] width 146 height 45
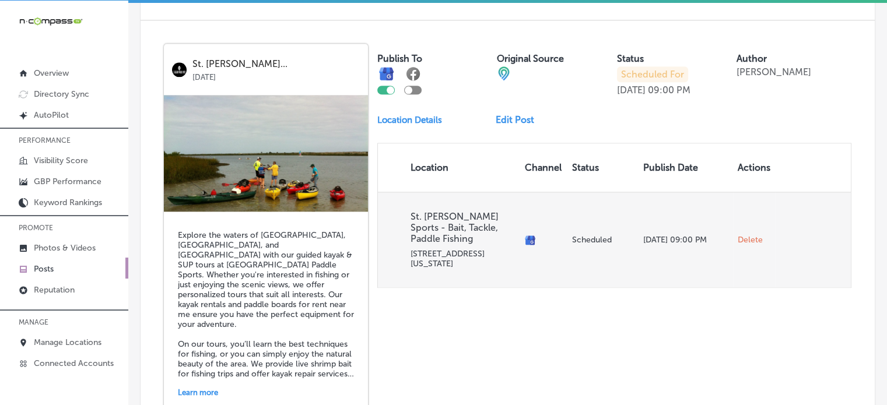
scroll to position [1241, 0]
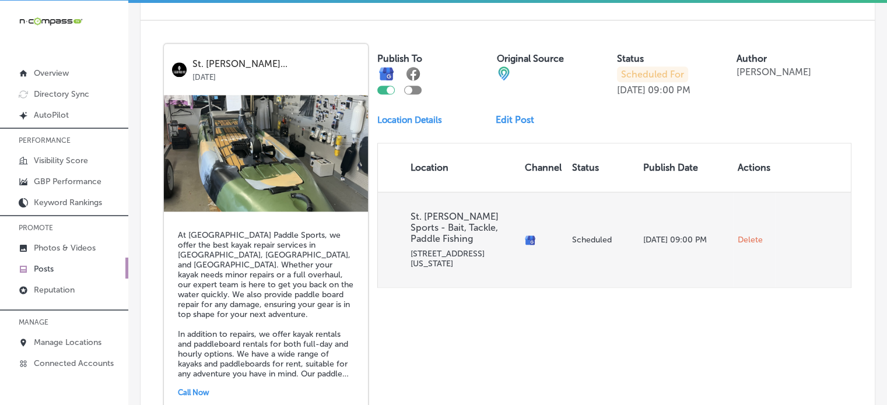
click at [738, 235] on span "Delete" at bounding box center [750, 240] width 25 height 10
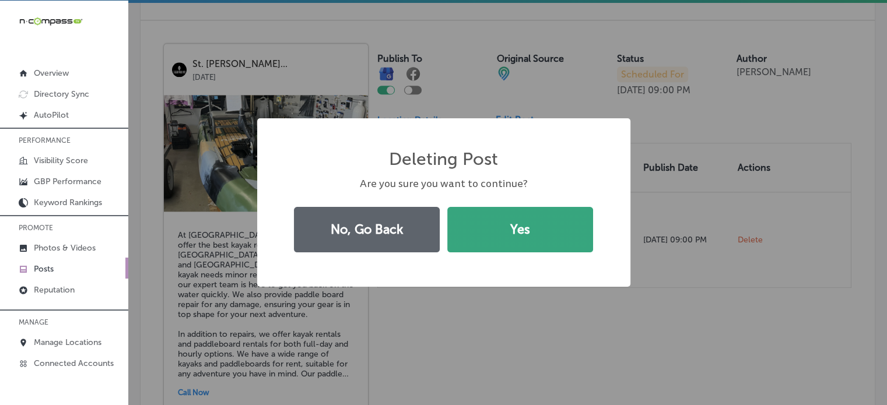
click at [571, 223] on button "Yes" at bounding box center [520, 229] width 146 height 45
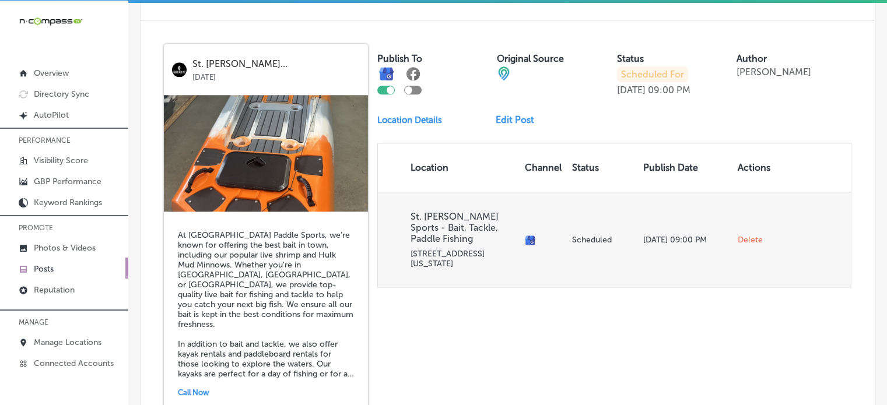
click at [743, 235] on span "Delete" at bounding box center [750, 240] width 25 height 10
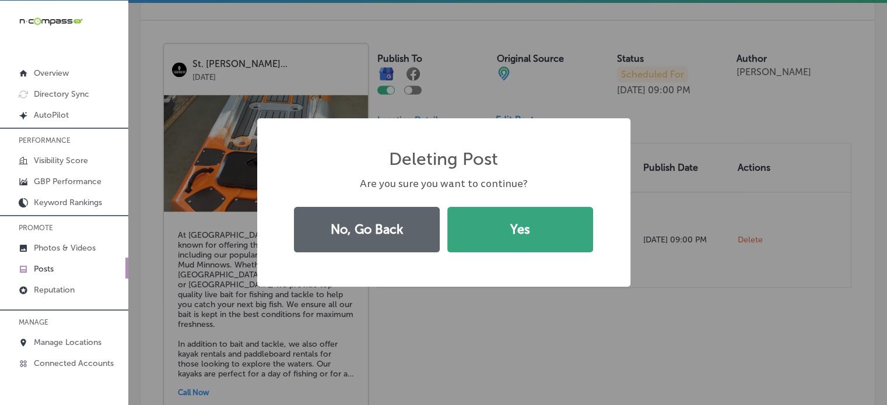
click at [546, 229] on button "Yes" at bounding box center [520, 229] width 146 height 45
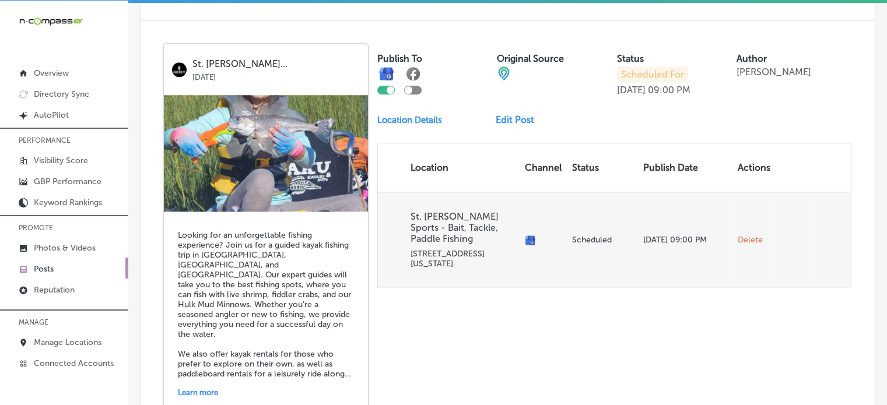
click at [740, 235] on span "Delete" at bounding box center [750, 240] width 25 height 10
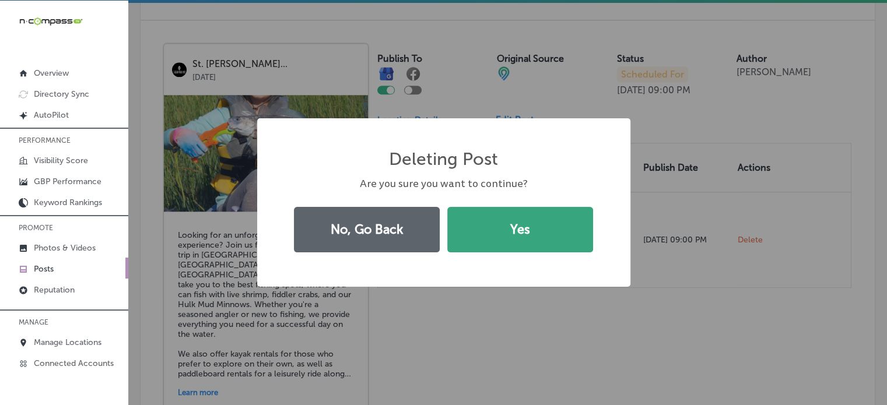
click at [556, 223] on button "Yes" at bounding box center [520, 229] width 146 height 45
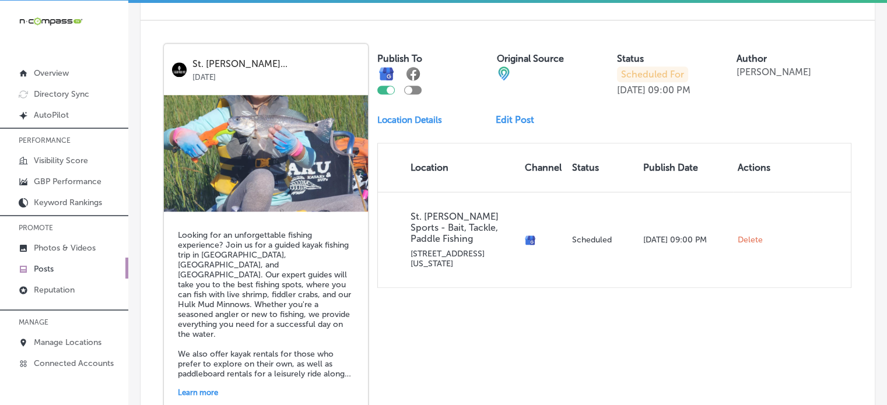
scroll to position [970, 0]
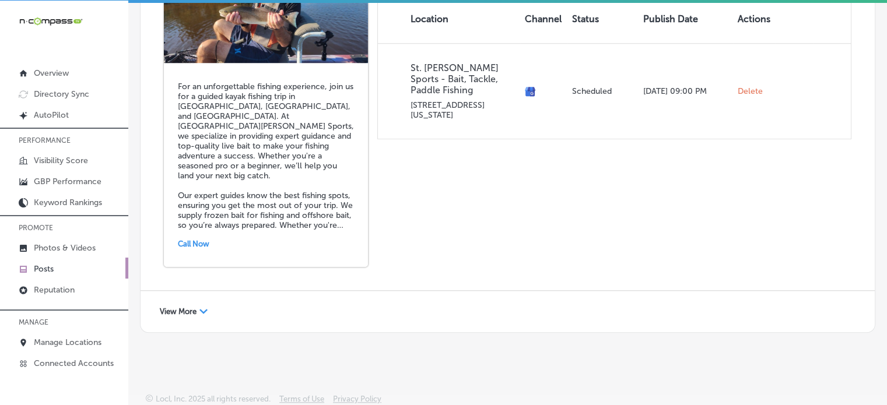
click at [182, 307] on span "View More" at bounding box center [178, 311] width 37 height 9
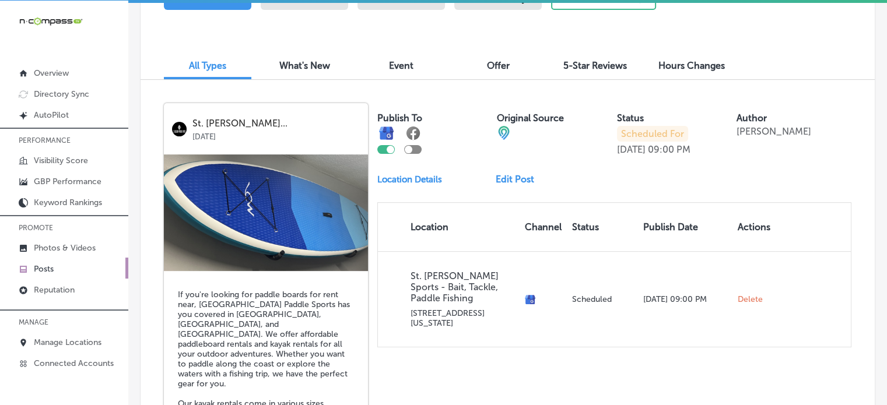
scroll to position [335, 0]
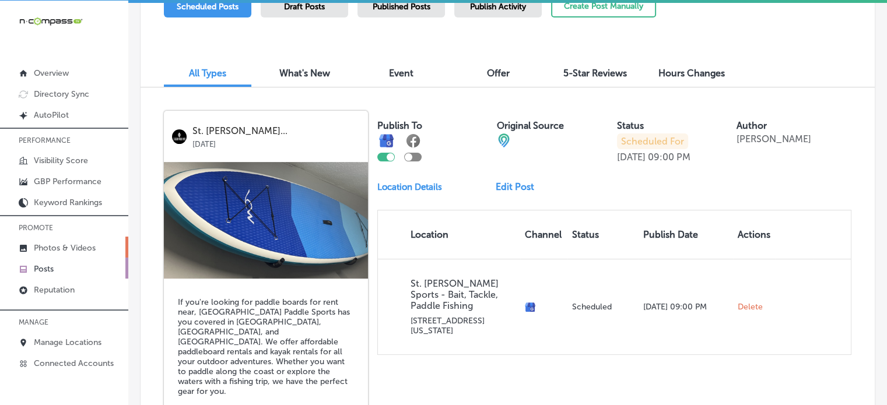
click at [48, 238] on link "Photos & Videos" at bounding box center [64, 247] width 128 height 21
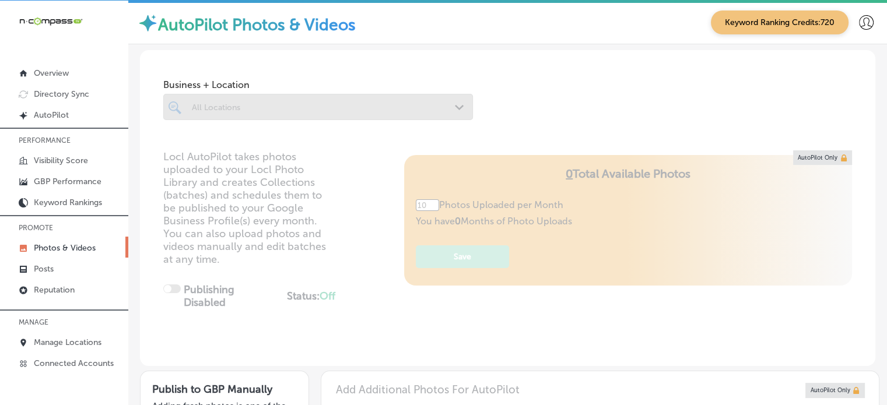
type input "5"
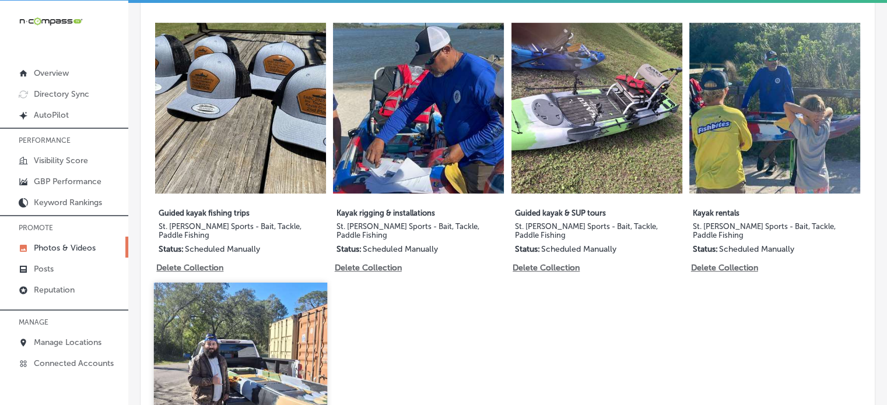
scroll to position [646, 0]
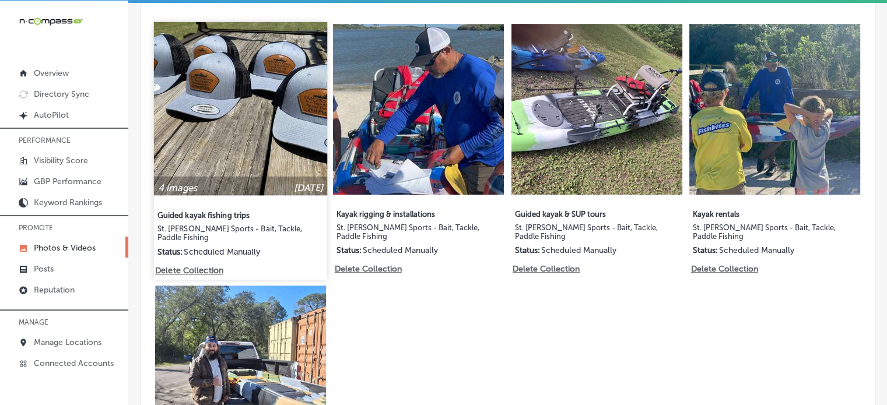
click at [242, 125] on img at bounding box center [240, 108] width 173 height 173
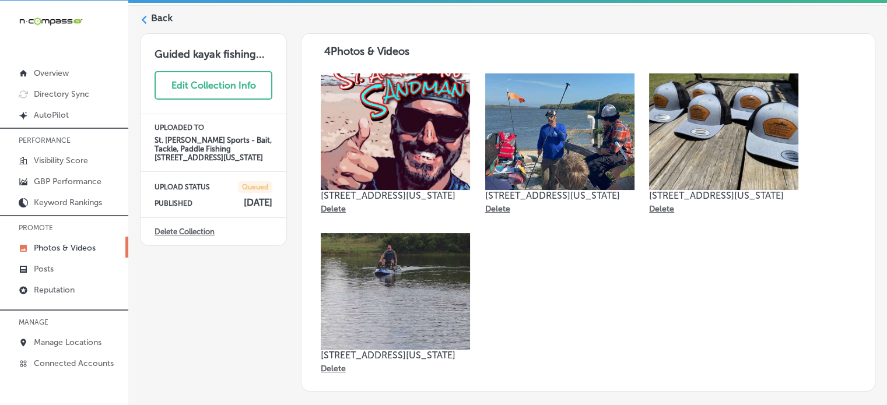
scroll to position [37, 0]
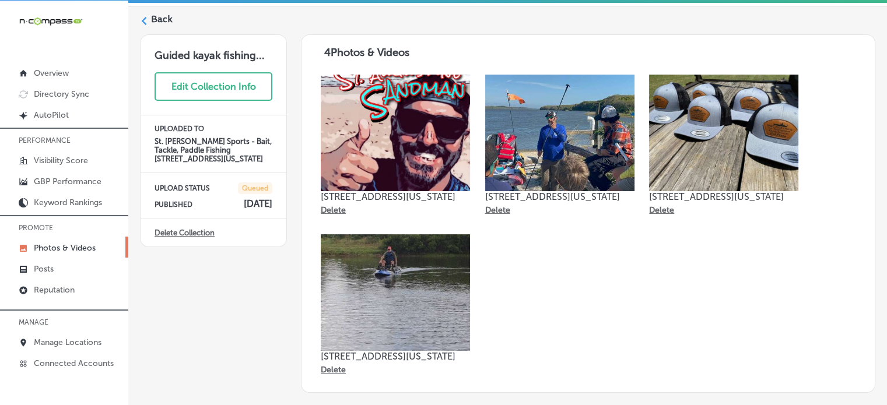
click at [145, 19] on icon at bounding box center [144, 21] width 8 height 8
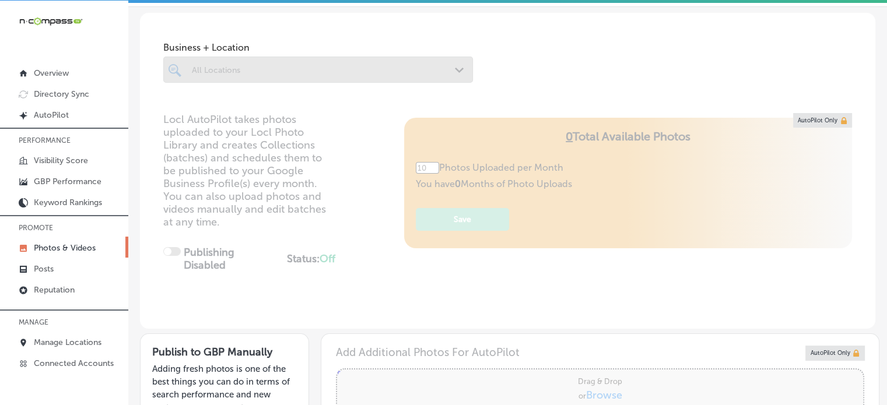
type input "5"
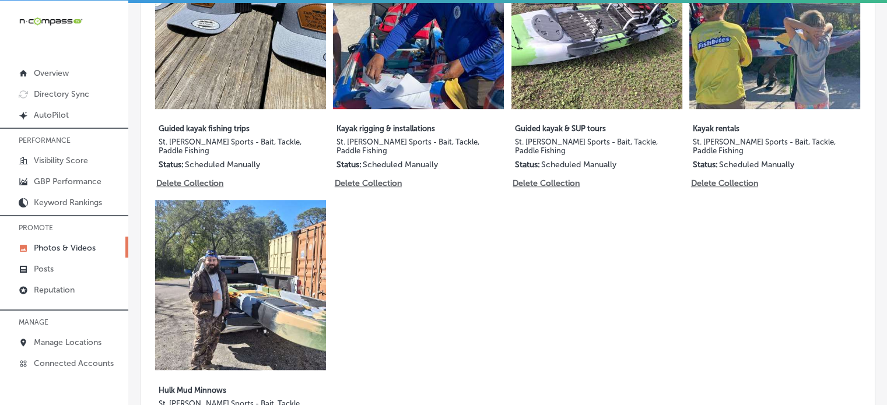
scroll to position [746, 0]
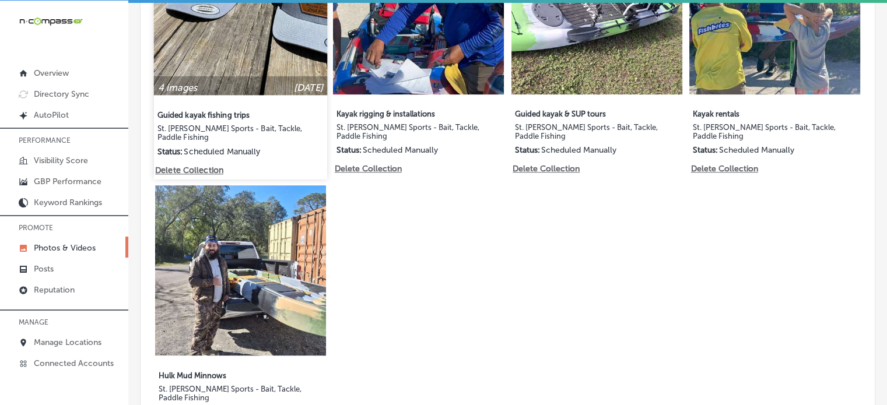
click at [203, 166] on p "Delete Collection" at bounding box center [188, 171] width 66 height 10
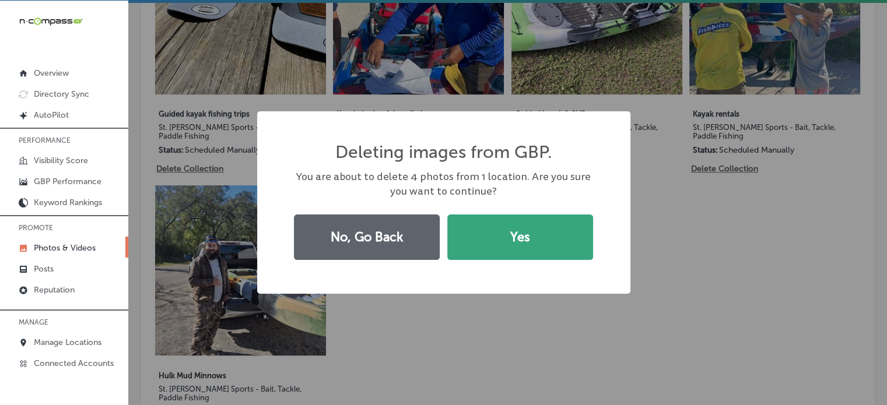
click at [504, 247] on button "Yes" at bounding box center [520, 237] width 146 height 45
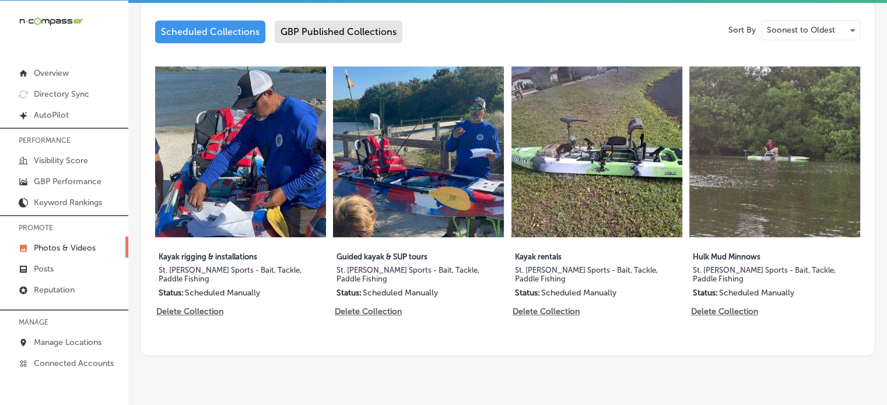
scroll to position [645, 0]
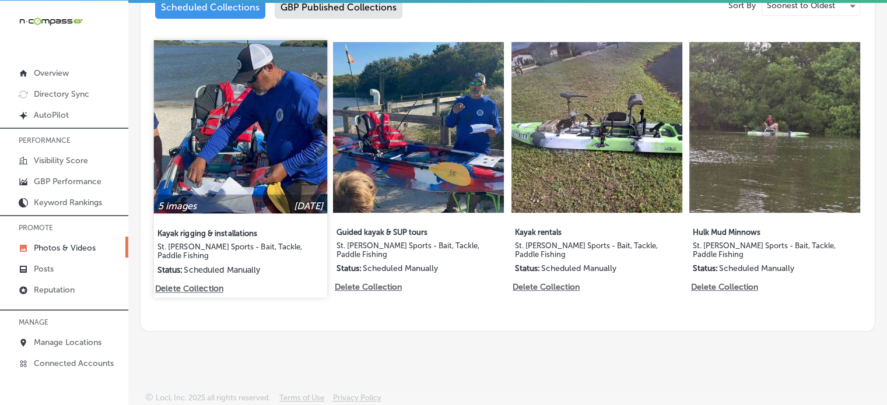
click at [208, 284] on p "Delete Collection" at bounding box center [188, 289] width 66 height 10
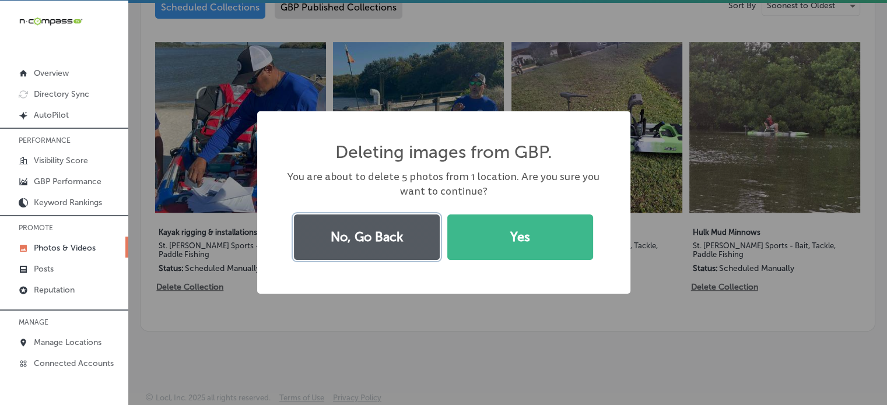
click at [363, 241] on button "No, Go Back" at bounding box center [367, 237] width 146 height 45
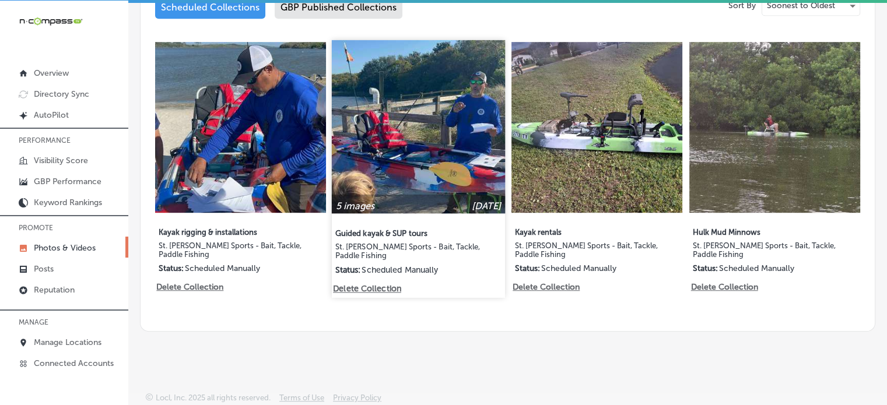
click at [375, 286] on p "Delete Collection" at bounding box center [366, 289] width 66 height 10
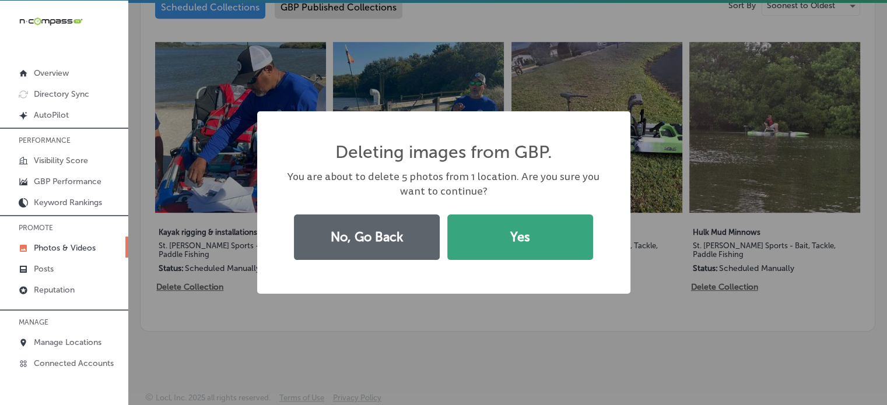
click at [486, 235] on button "Yes" at bounding box center [520, 237] width 146 height 45
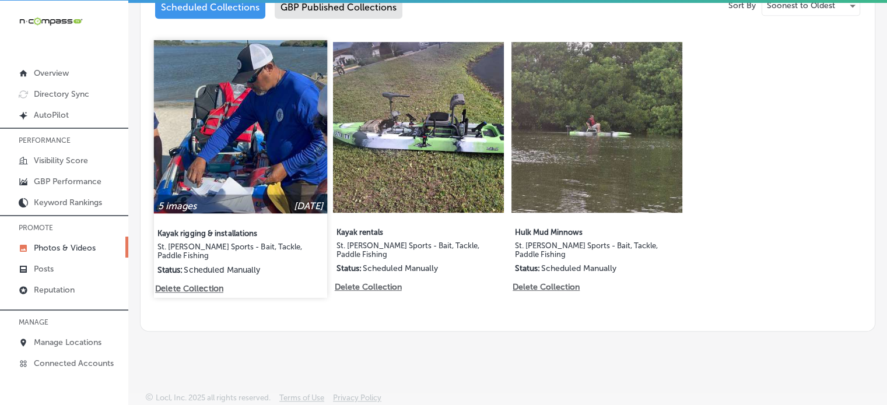
click at [203, 284] on p "Delete Collection" at bounding box center [188, 289] width 66 height 10
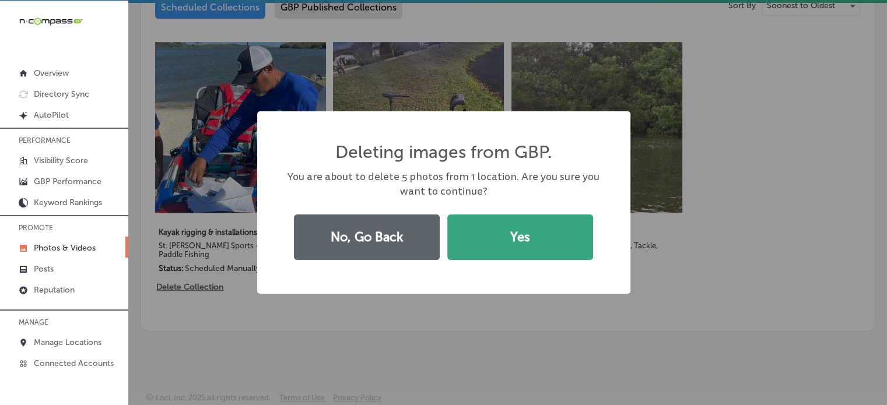
click at [550, 226] on button "Yes" at bounding box center [520, 237] width 146 height 45
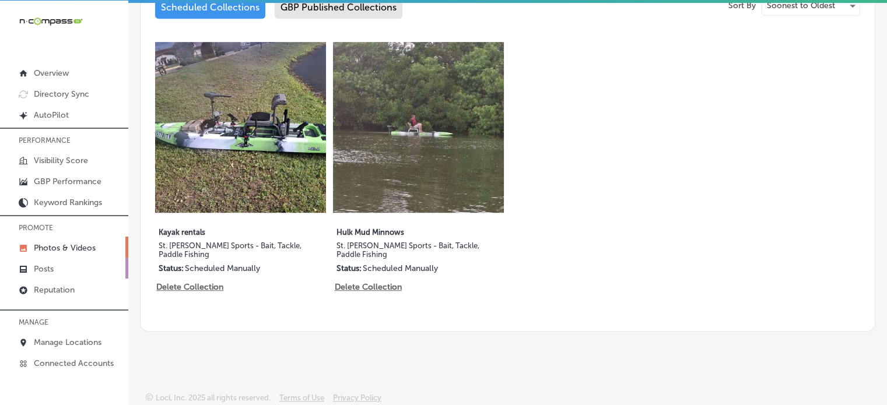
click at [55, 267] on link "Posts" at bounding box center [64, 268] width 128 height 21
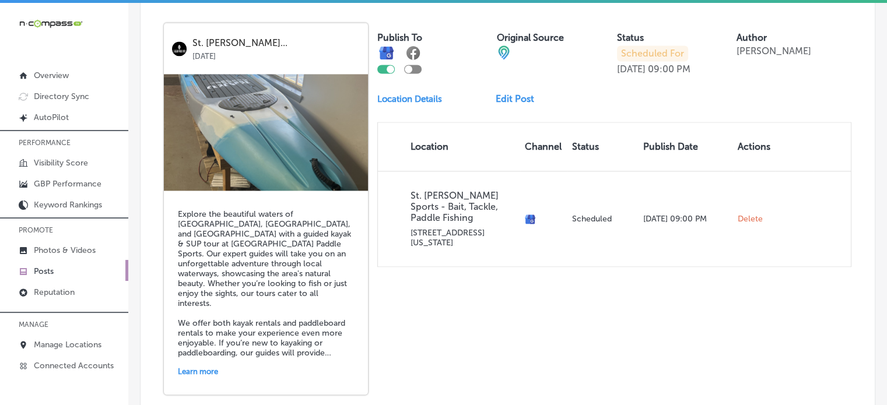
scroll to position [1667, 0]
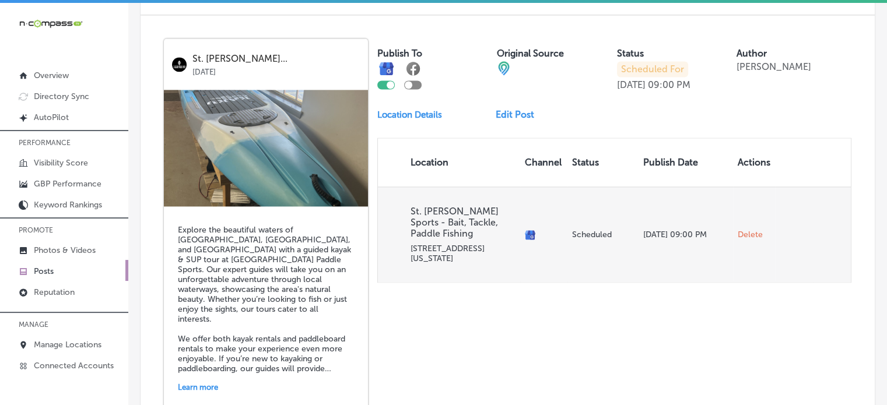
click at [739, 230] on span "Delete" at bounding box center [750, 235] width 25 height 10
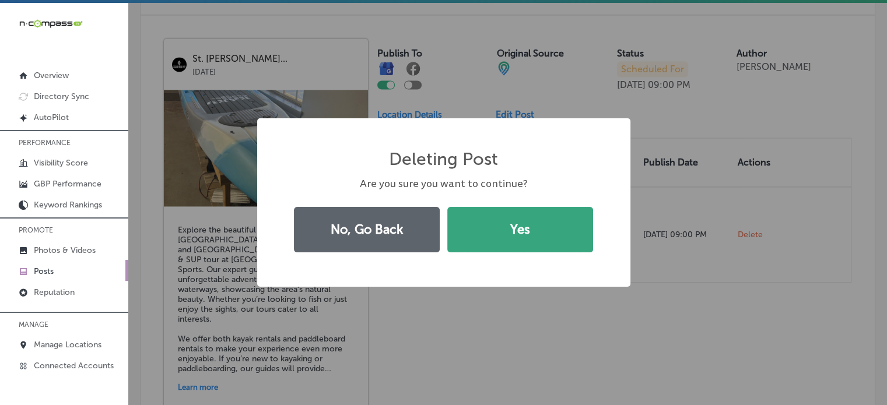
click at [501, 223] on button "Yes" at bounding box center [520, 229] width 146 height 45
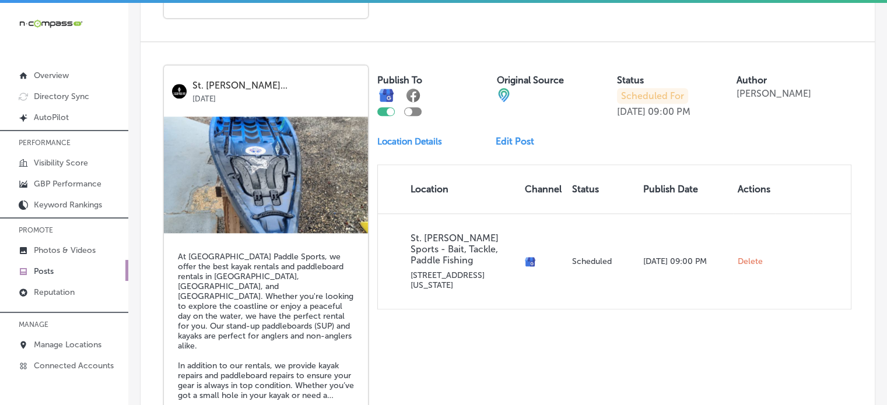
scroll to position [1199, 0]
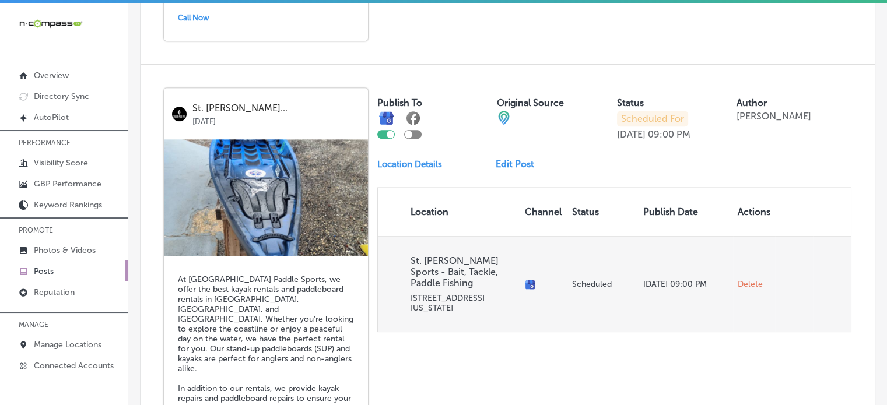
click at [738, 279] on span "Delete" at bounding box center [750, 284] width 25 height 10
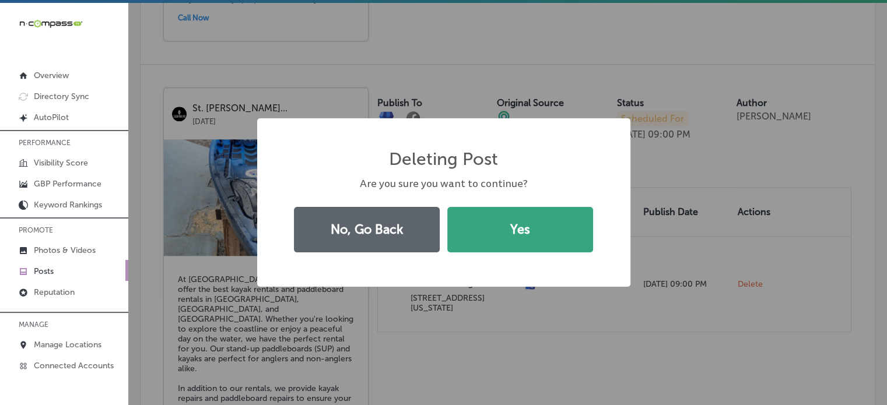
click at [510, 225] on button "Yes" at bounding box center [520, 229] width 146 height 45
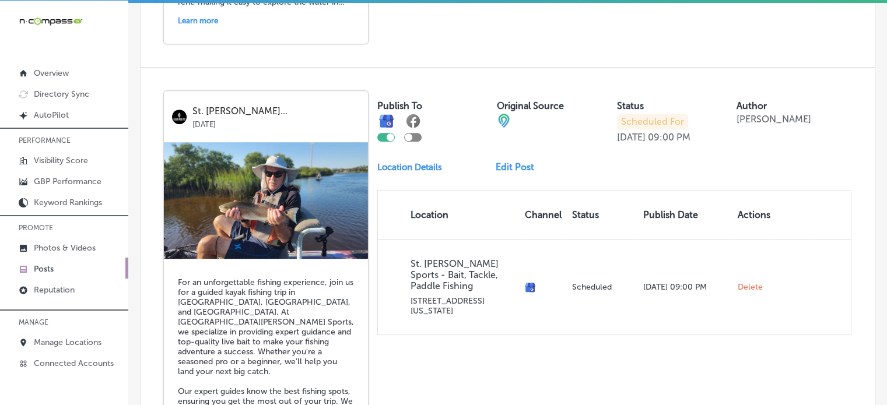
scroll to position [951, 0]
